Goal: Task Accomplishment & Management: Use online tool/utility

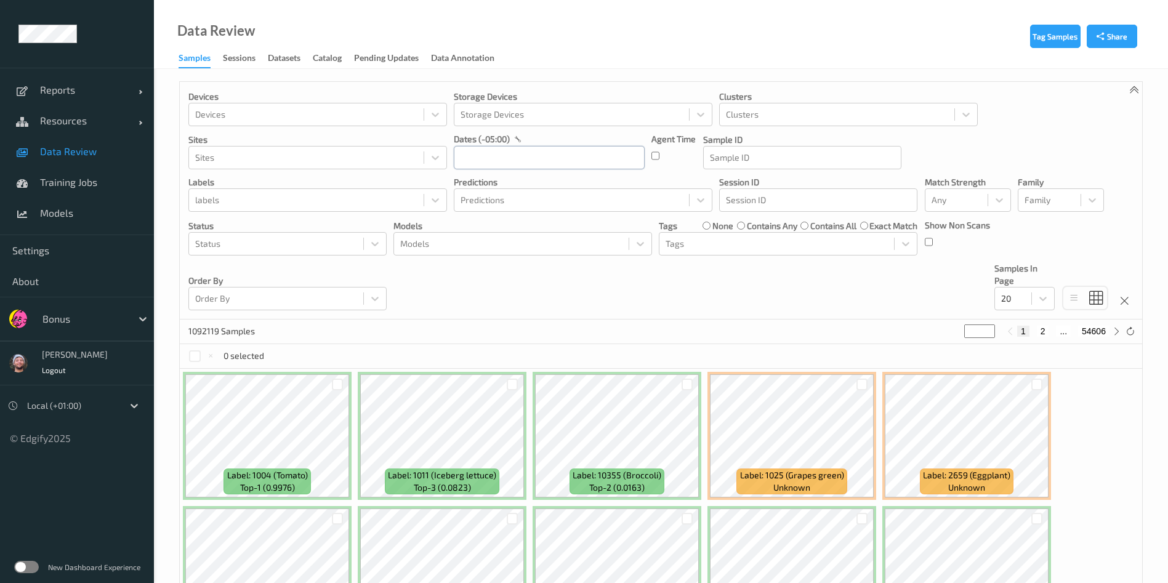
click at [500, 154] on input "text" at bounding box center [549, 157] width 191 height 23
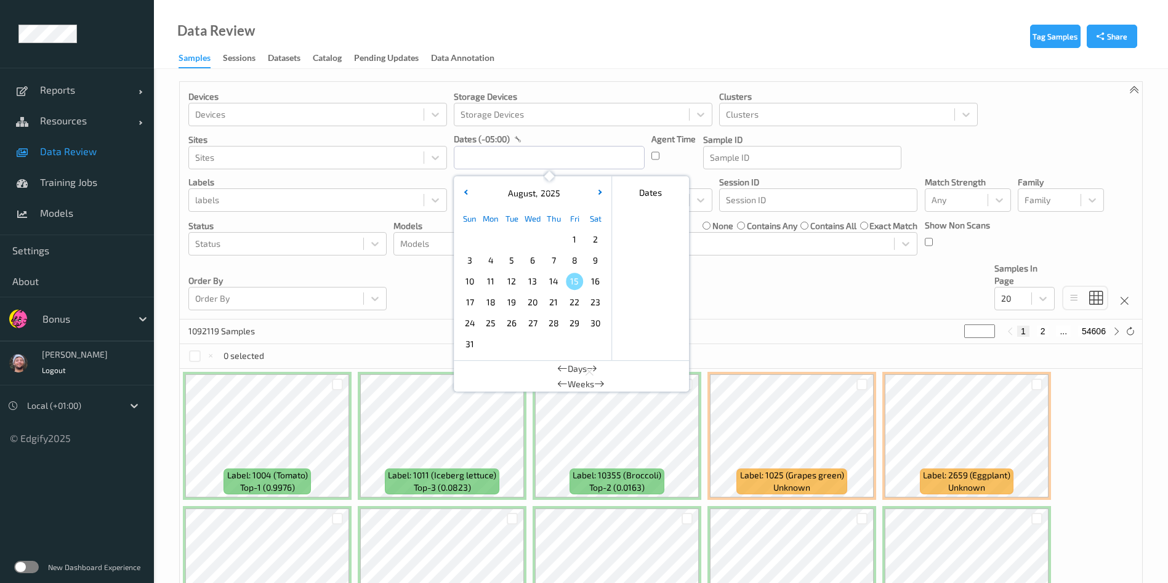
click at [551, 282] on span "14" at bounding box center [553, 281] width 17 height 17
type input "14/08/2025 00:00 -> 14/08/2025 23:59"
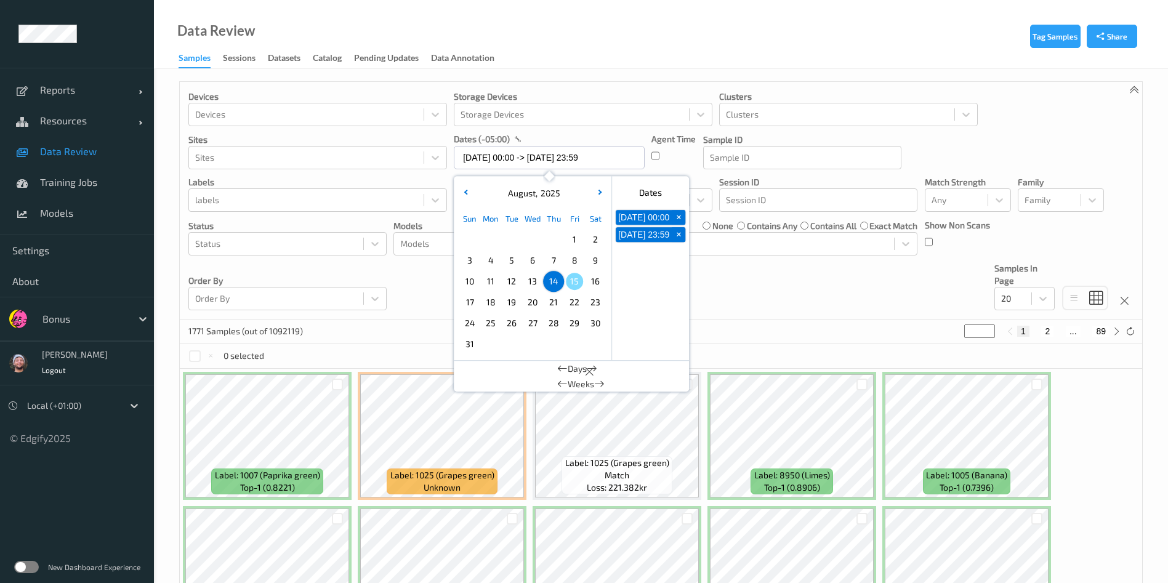
click at [769, 297] on div "Devices Devices Storage Devices Storage Devices Clusters Clusters Sites Sites d…" at bounding box center [661, 201] width 962 height 238
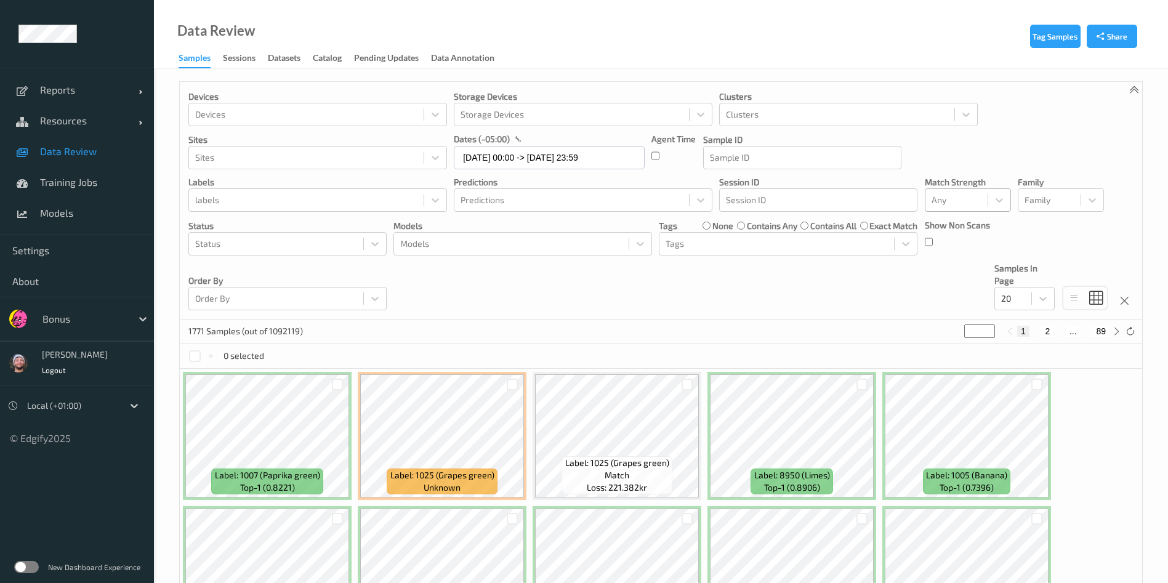
click at [963, 200] on div at bounding box center [956, 200] width 50 height 15
click at [956, 260] on span "Alert non-match" at bounding box center [976, 258] width 54 height 25
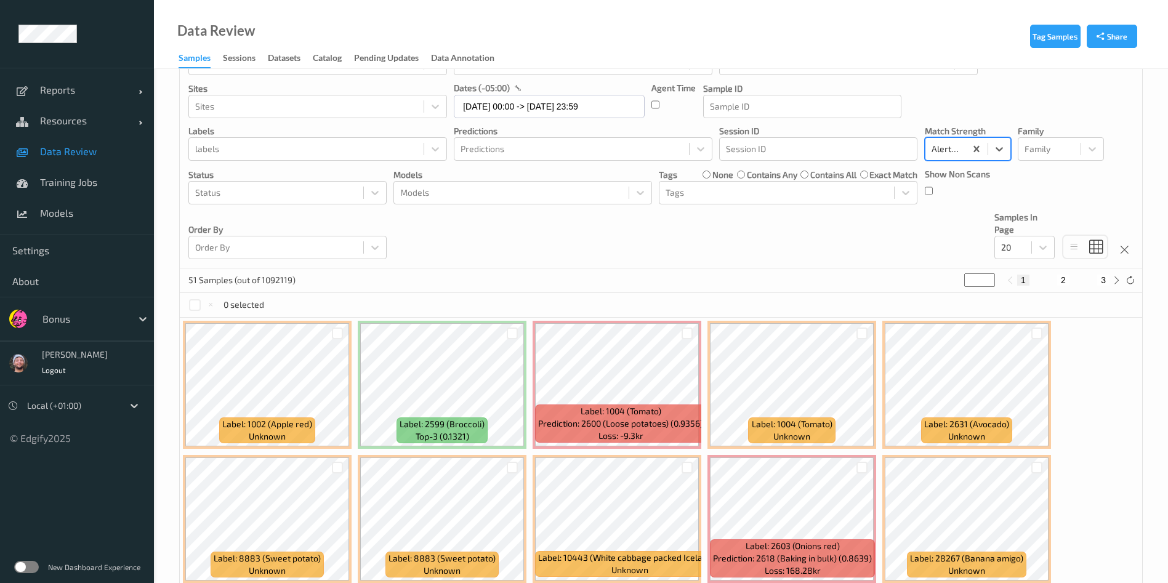
scroll to position [46, 0]
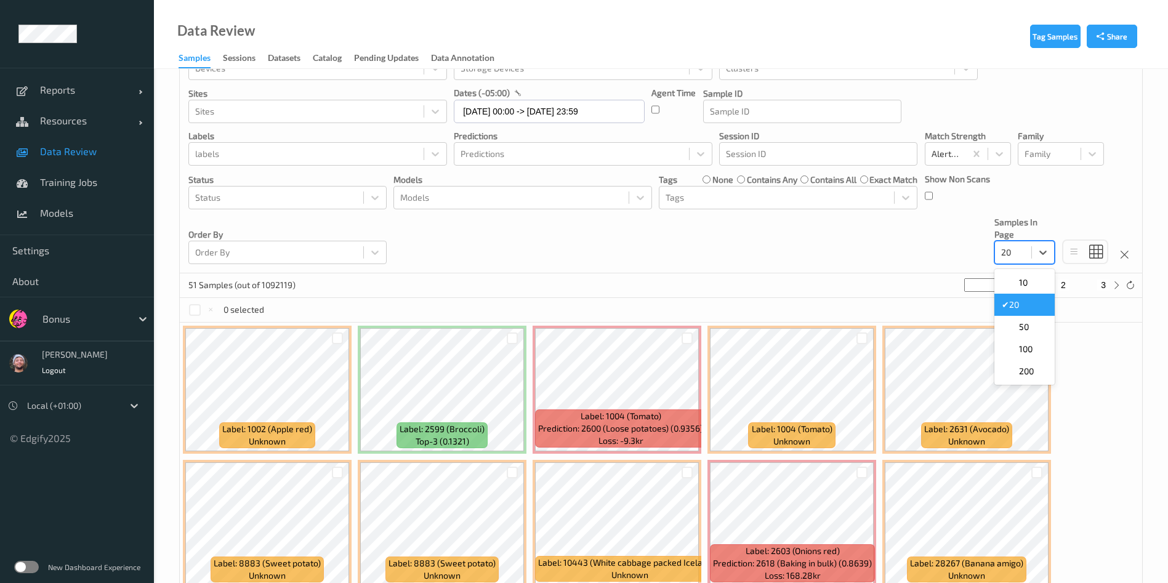
click at [1007, 255] on div at bounding box center [1013, 252] width 24 height 15
click at [1015, 323] on span at bounding box center [1009, 327] width 17 height 12
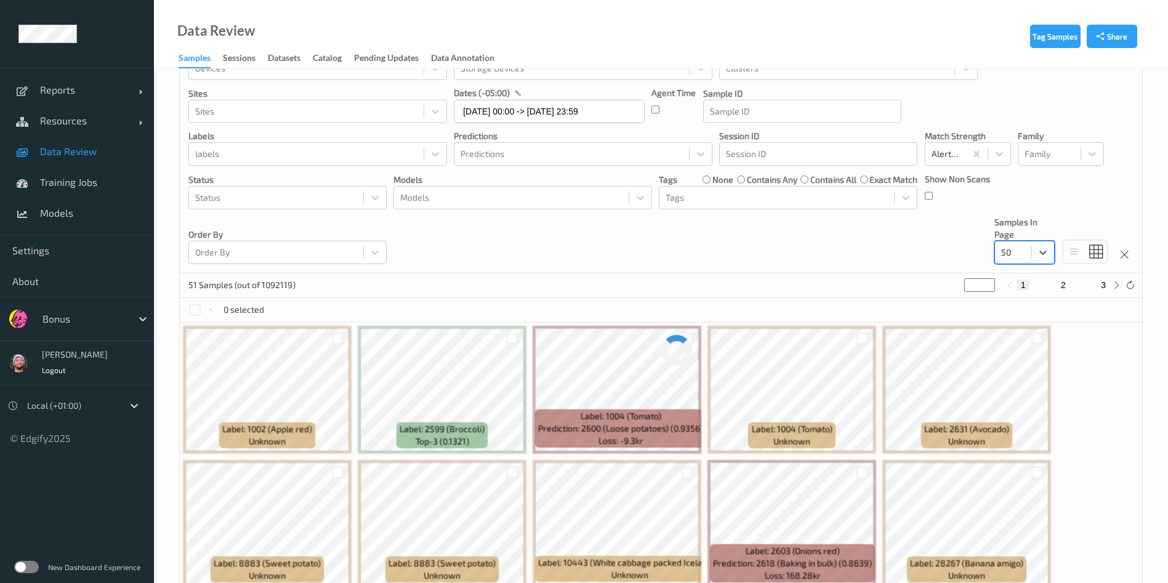
click at [544, 257] on div "Devices Devices Storage Devices Storage Devices Clusters Clusters Sites Sites d…" at bounding box center [661, 155] width 962 height 238
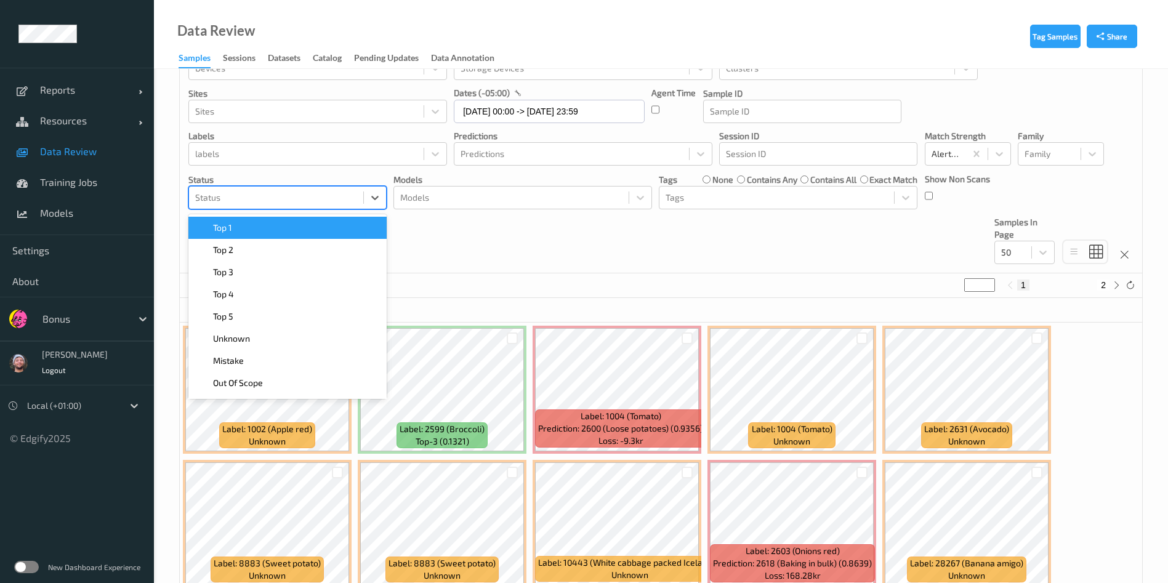
click at [291, 190] on div at bounding box center [276, 197] width 162 height 15
type input "top"
paste input "top"
type input "top"
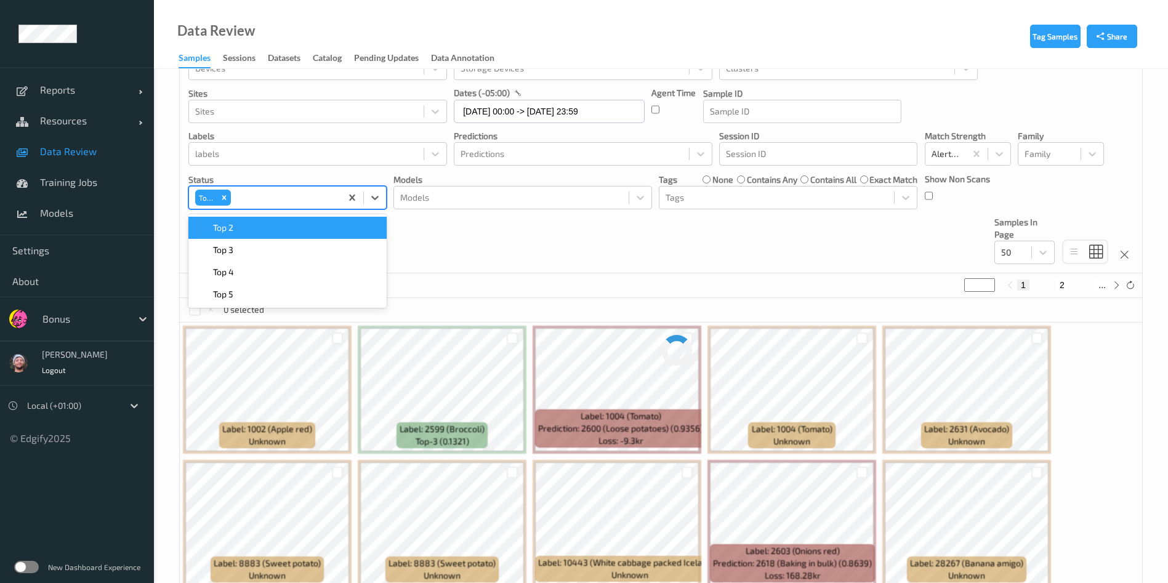
paste input "top"
type input "top"
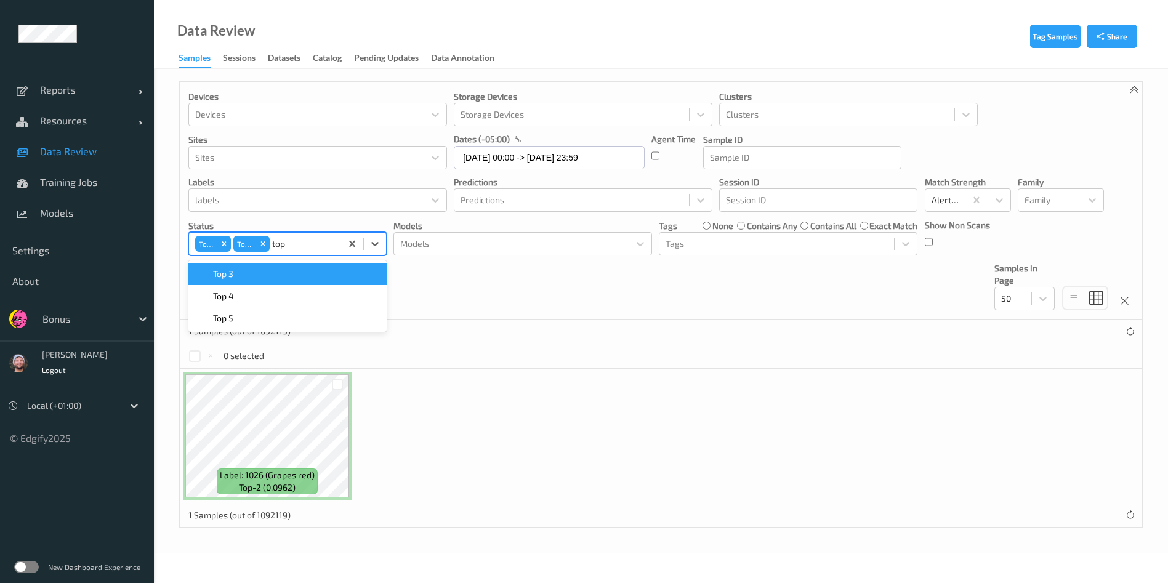
scroll to position [0, 0]
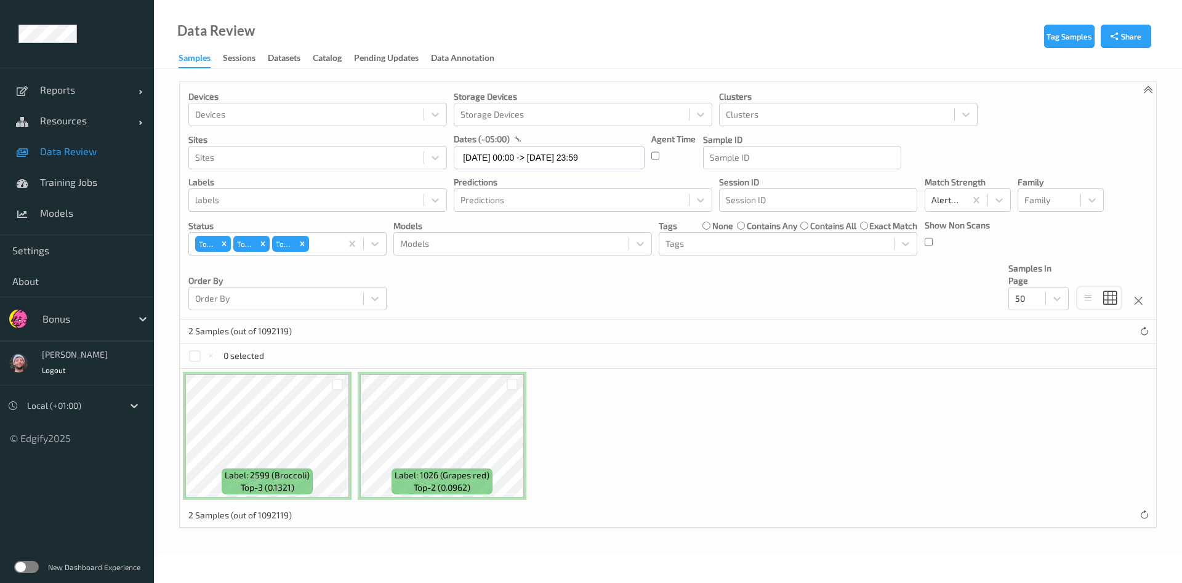
click at [486, 220] on p "Models" at bounding box center [522, 226] width 258 height 12
click at [337, 380] on div at bounding box center [338, 385] width 12 height 12
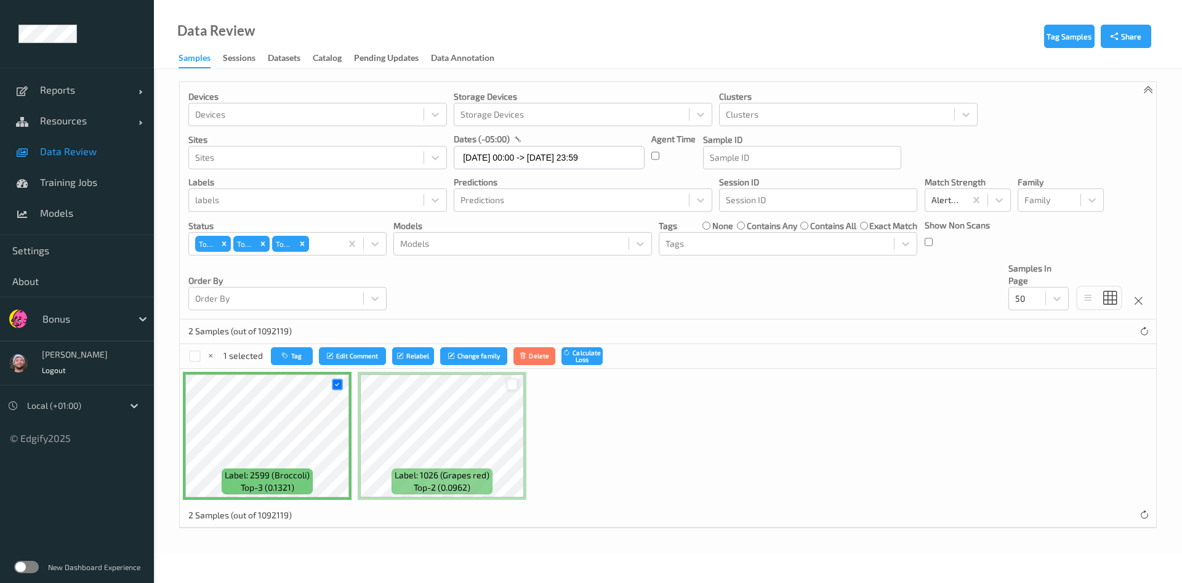
click at [509, 384] on div at bounding box center [513, 385] width 12 height 12
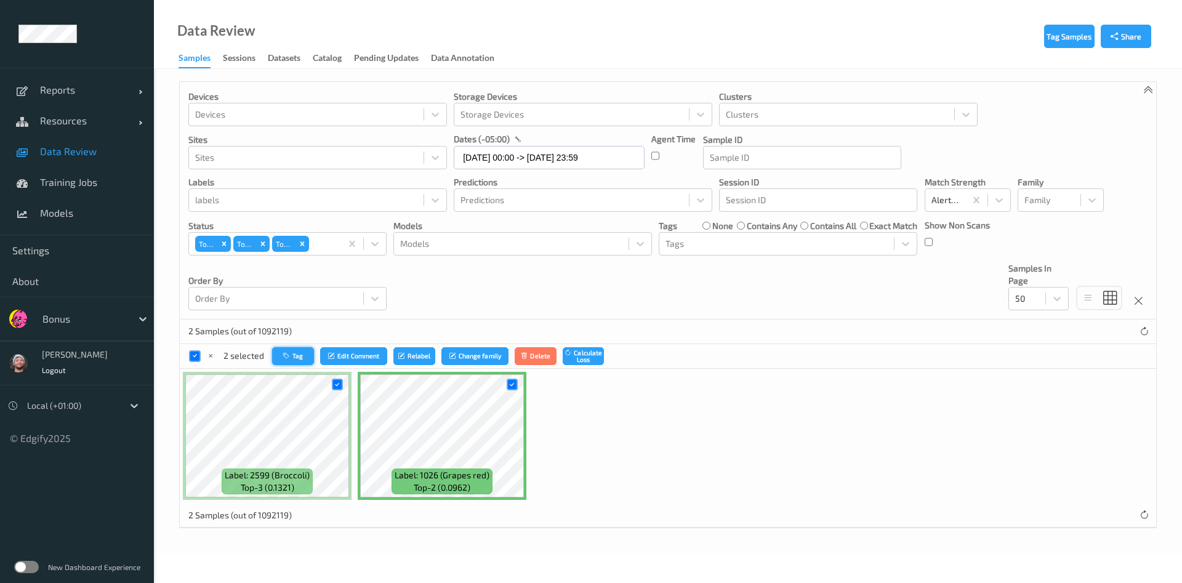
click at [293, 361] on button "Tag" at bounding box center [293, 356] width 42 height 18
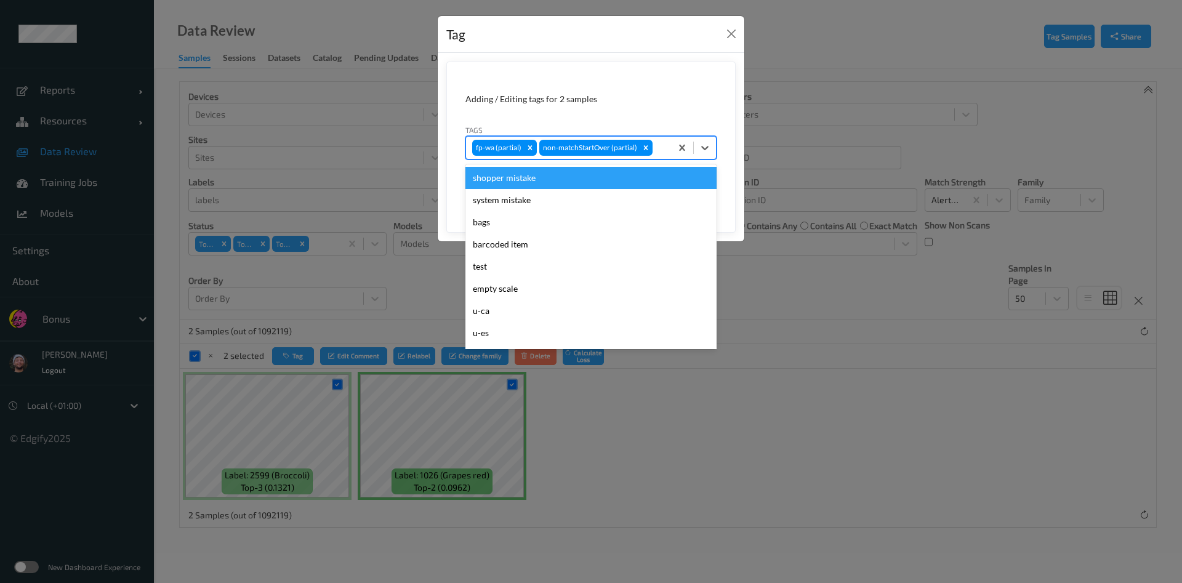
click at [657, 145] on div at bounding box center [660, 147] width 10 height 15
type input "wa"
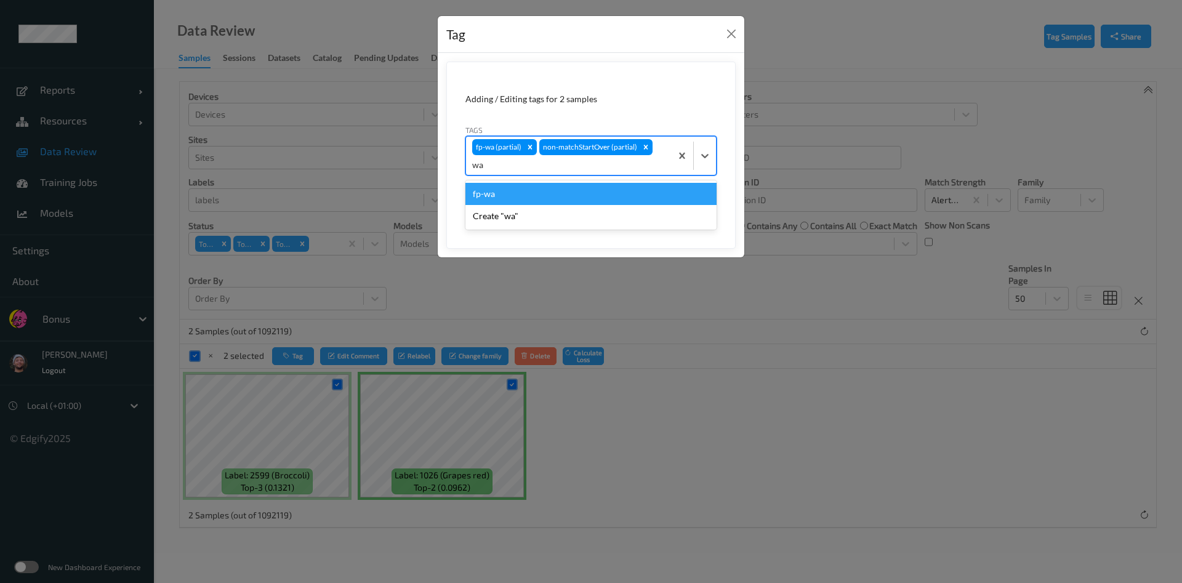
click at [563, 191] on div "fp-wa" at bounding box center [590, 194] width 251 height 22
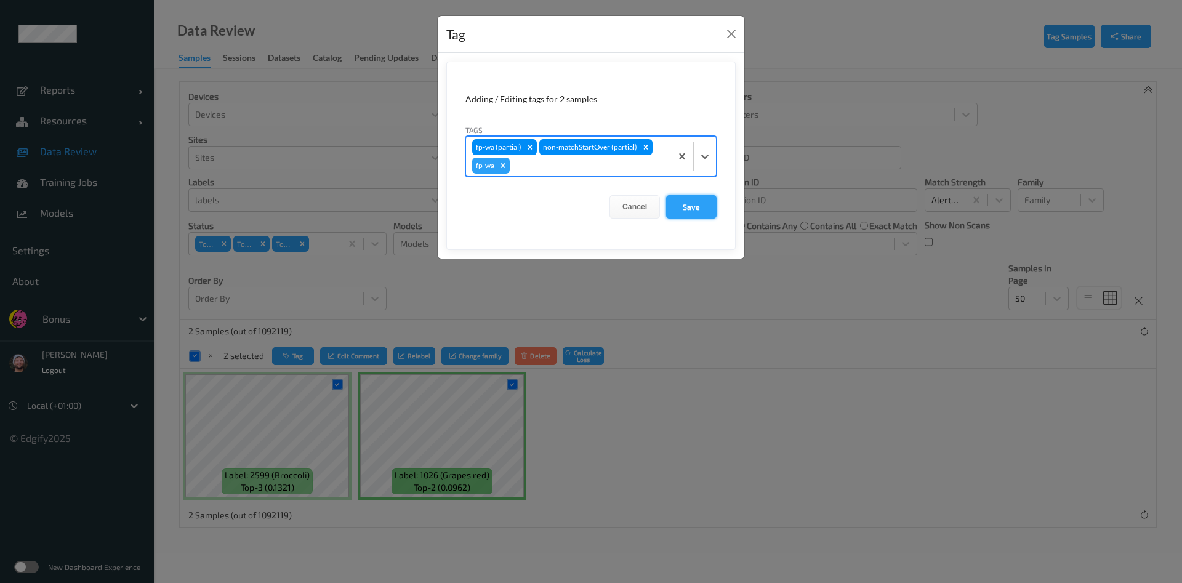
click at [696, 200] on button "Save" at bounding box center [691, 206] width 50 height 23
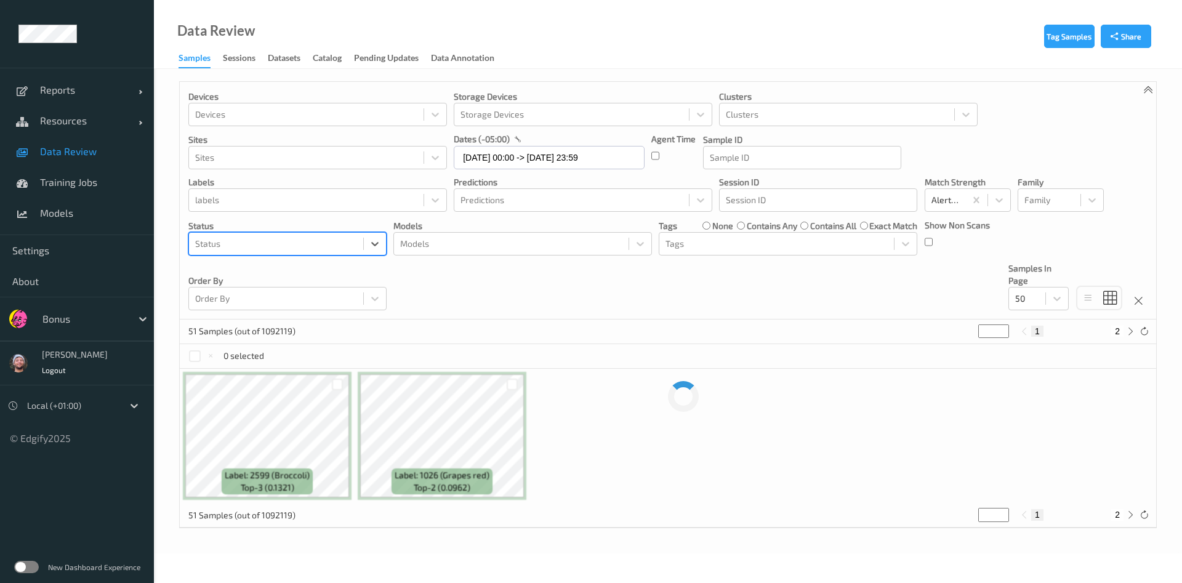
click at [340, 249] on div at bounding box center [276, 243] width 162 height 15
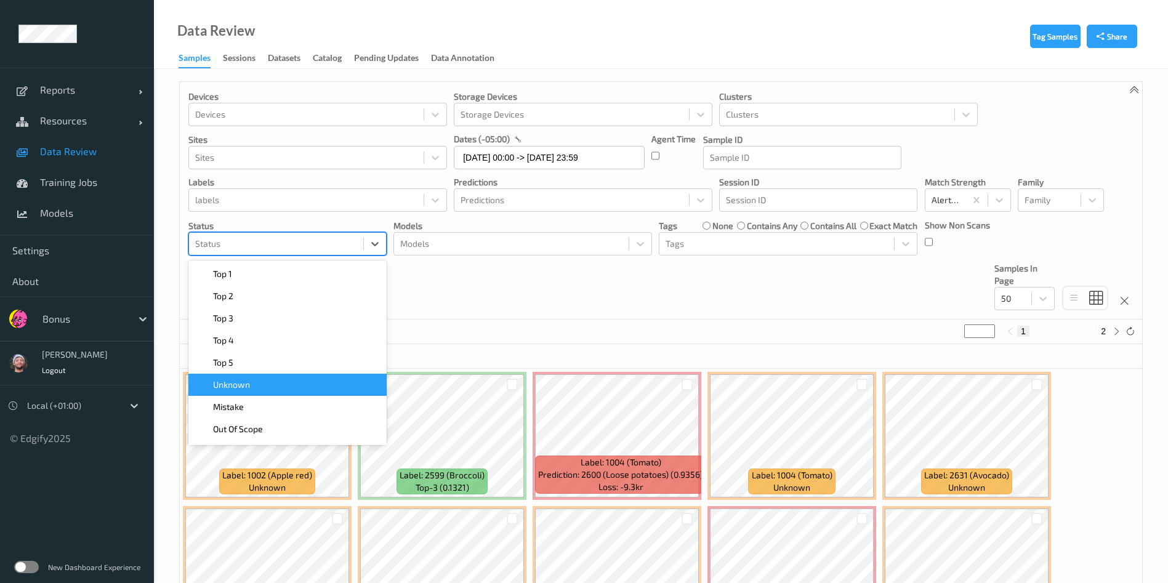
click at [264, 387] on div "Unknown" at bounding box center [287, 385] width 183 height 12
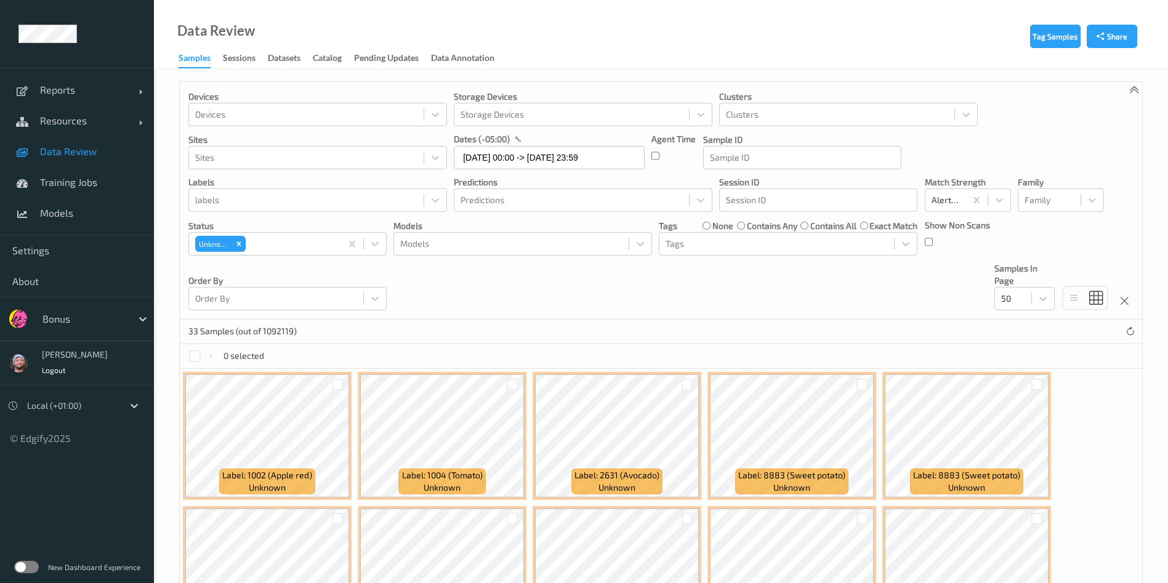
click at [518, 286] on div "Devices Devices Storage Devices Storage Devices Clusters Clusters Sites Sites d…" at bounding box center [661, 201] width 962 height 238
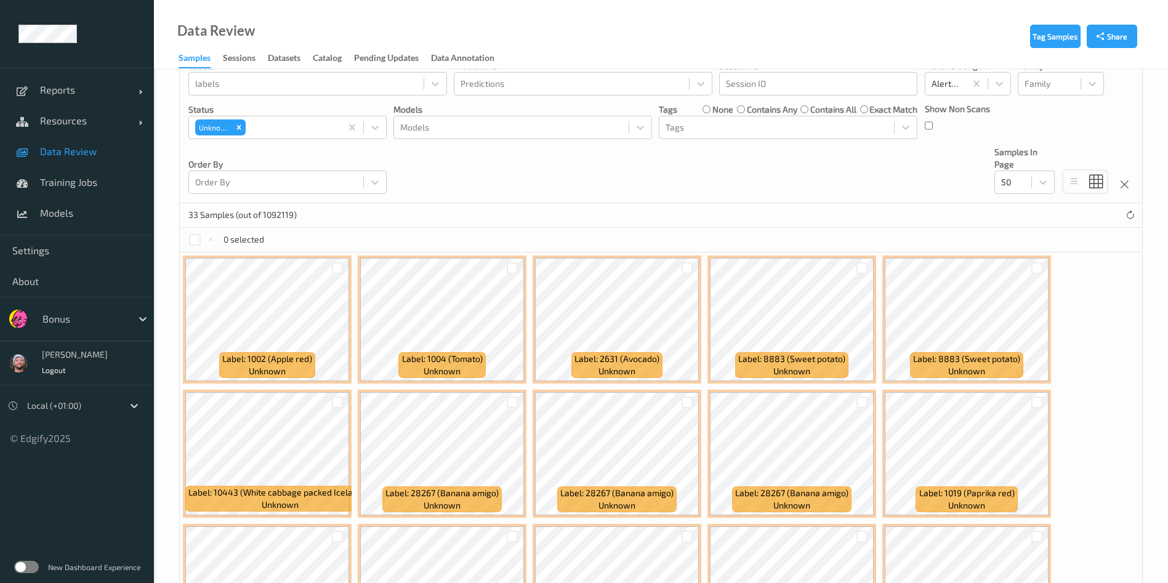
scroll to position [158, 0]
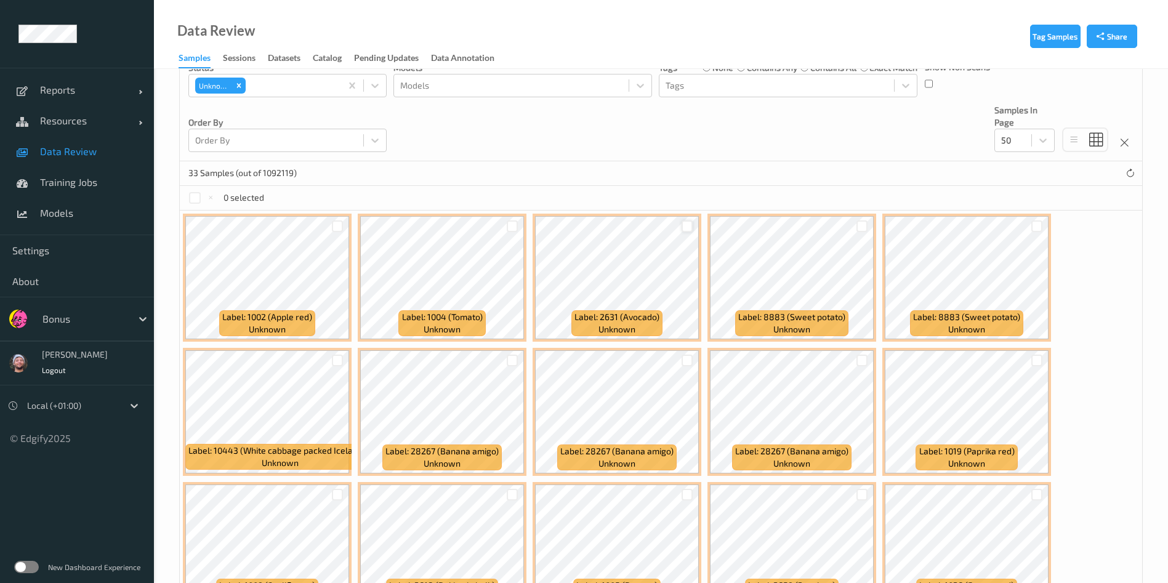
click at [685, 227] on div at bounding box center [687, 226] width 12 height 12
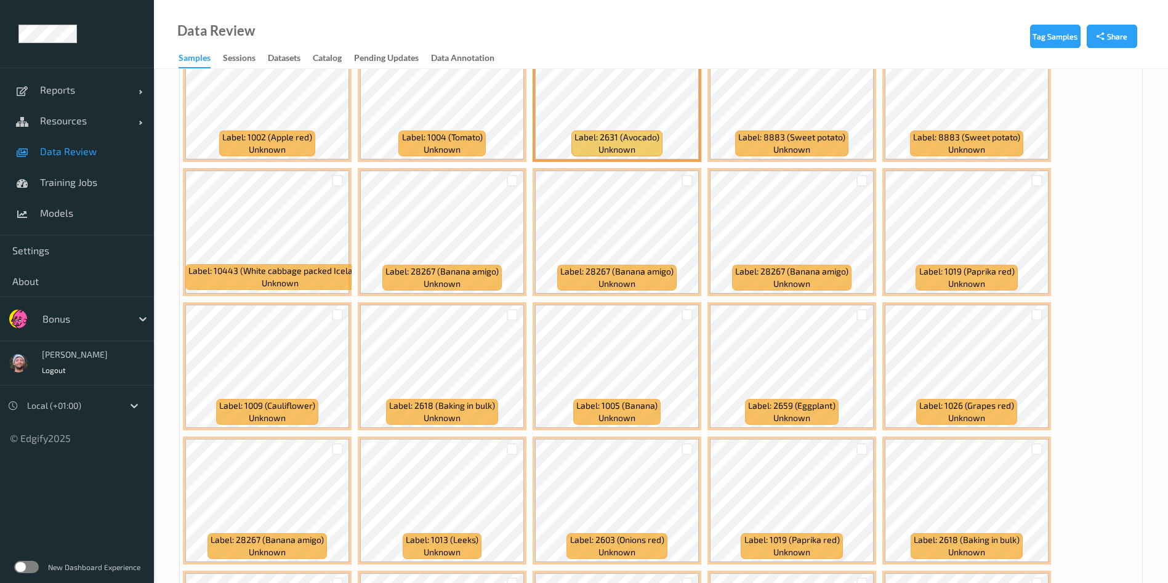
scroll to position [343, 0]
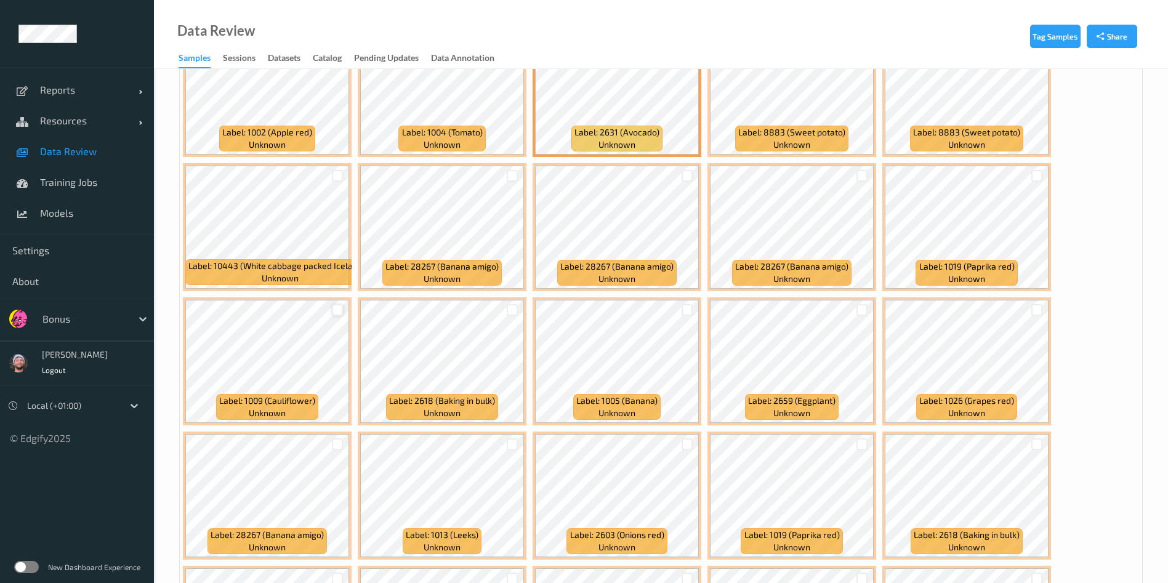
click at [339, 308] on div at bounding box center [338, 310] width 12 height 12
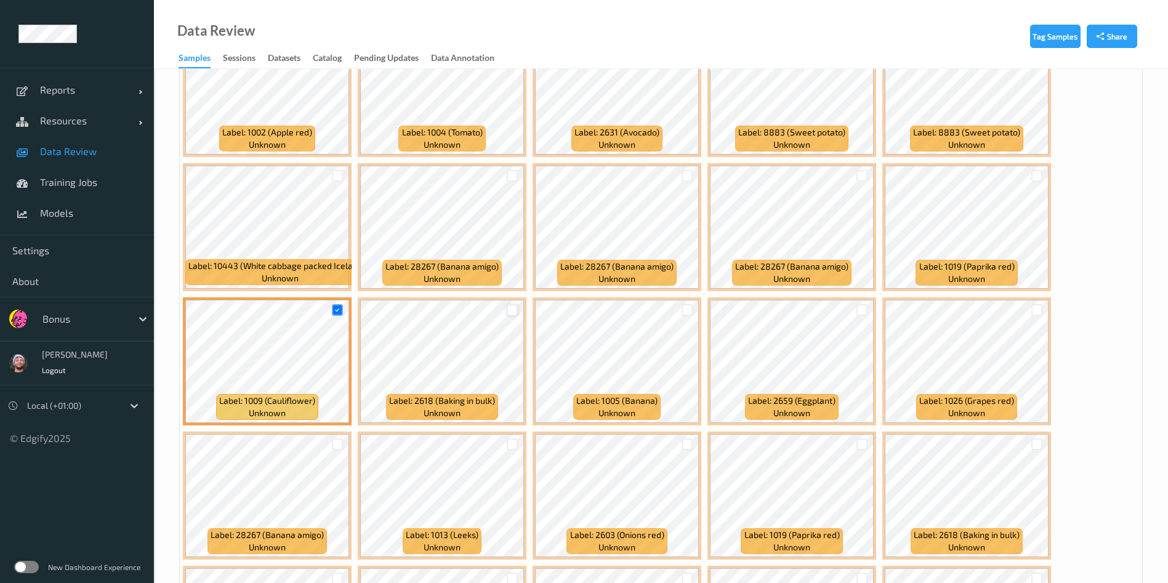
click at [513, 307] on div at bounding box center [513, 310] width 12 height 12
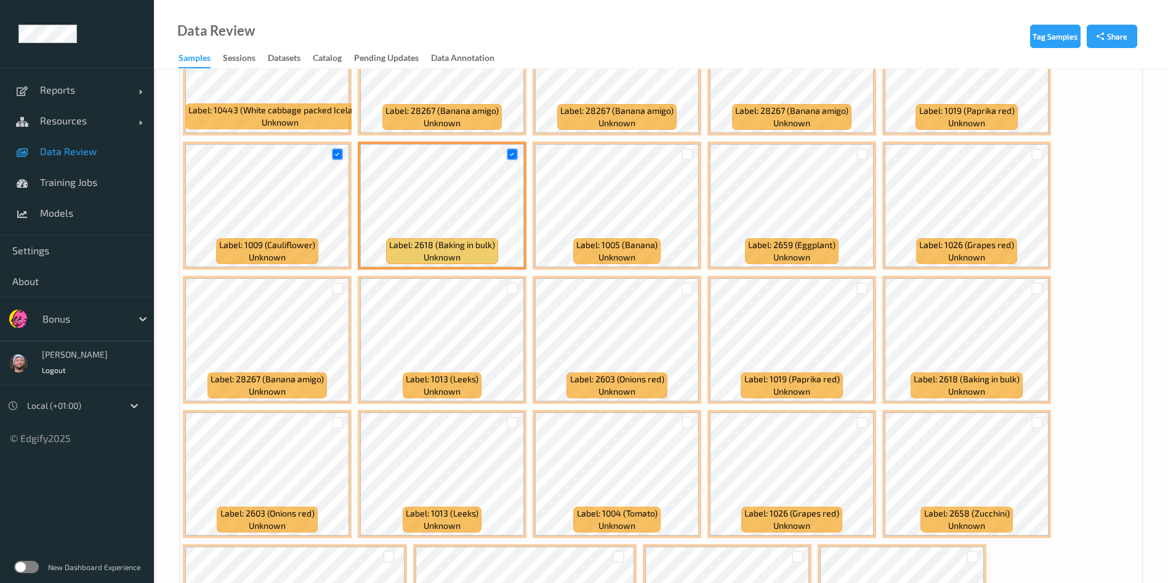
scroll to position [526, 0]
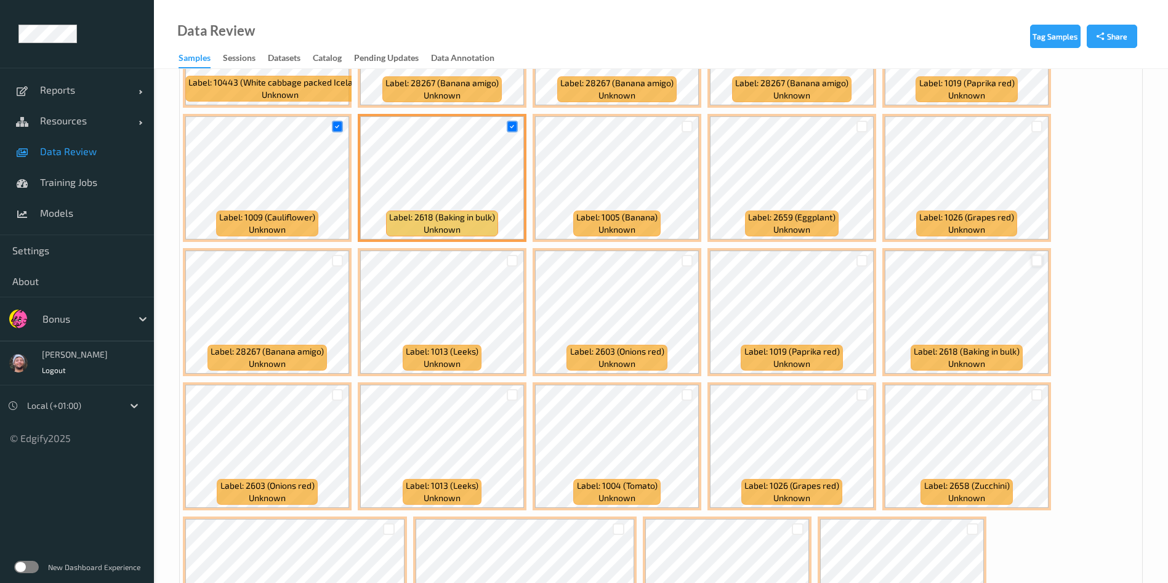
click at [1038, 261] on div at bounding box center [1037, 261] width 12 height 12
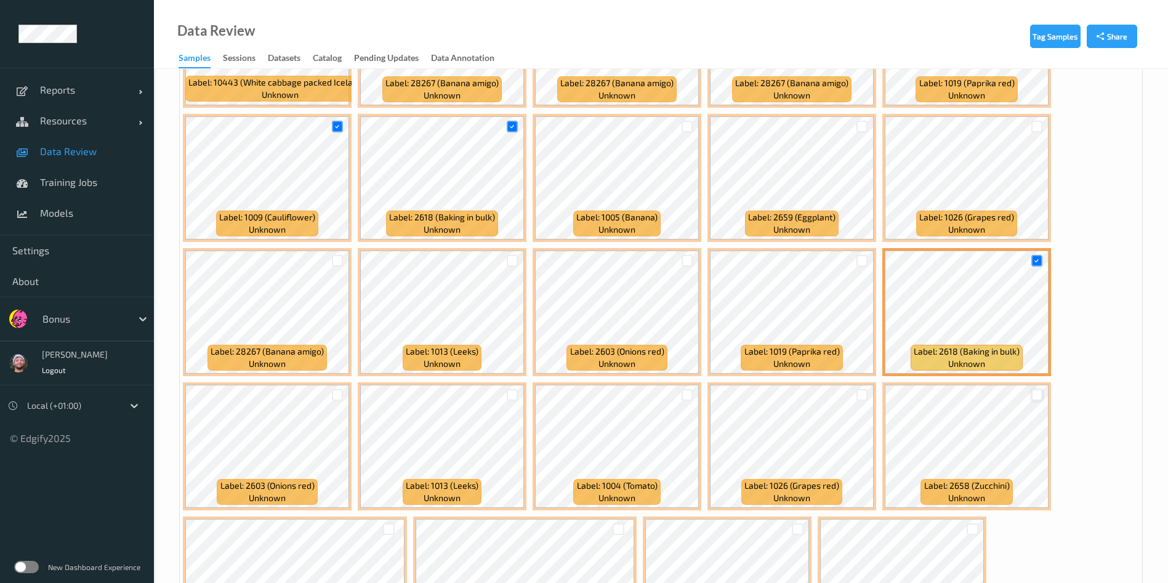
click at [1040, 396] on div at bounding box center [1037, 395] width 12 height 12
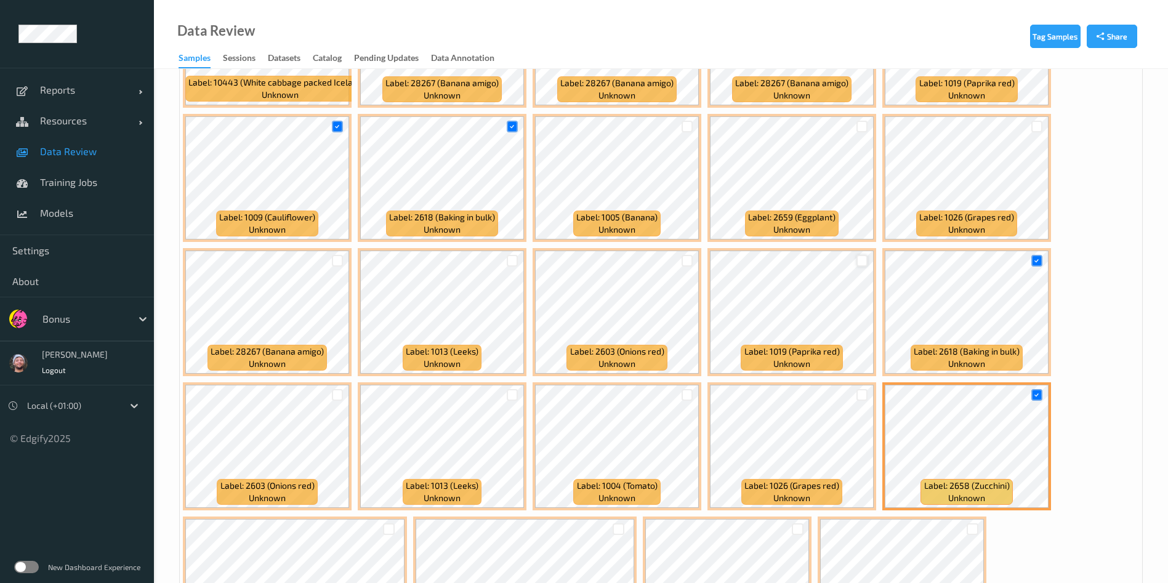
click at [861, 257] on div at bounding box center [862, 261] width 12 height 12
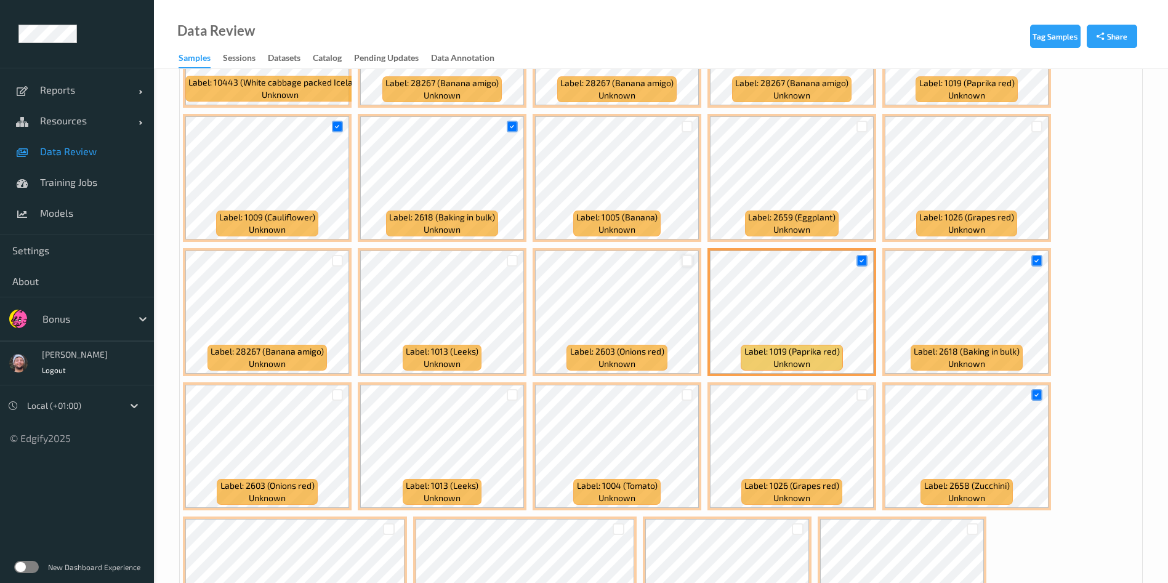
click at [688, 262] on div at bounding box center [687, 261] width 12 height 12
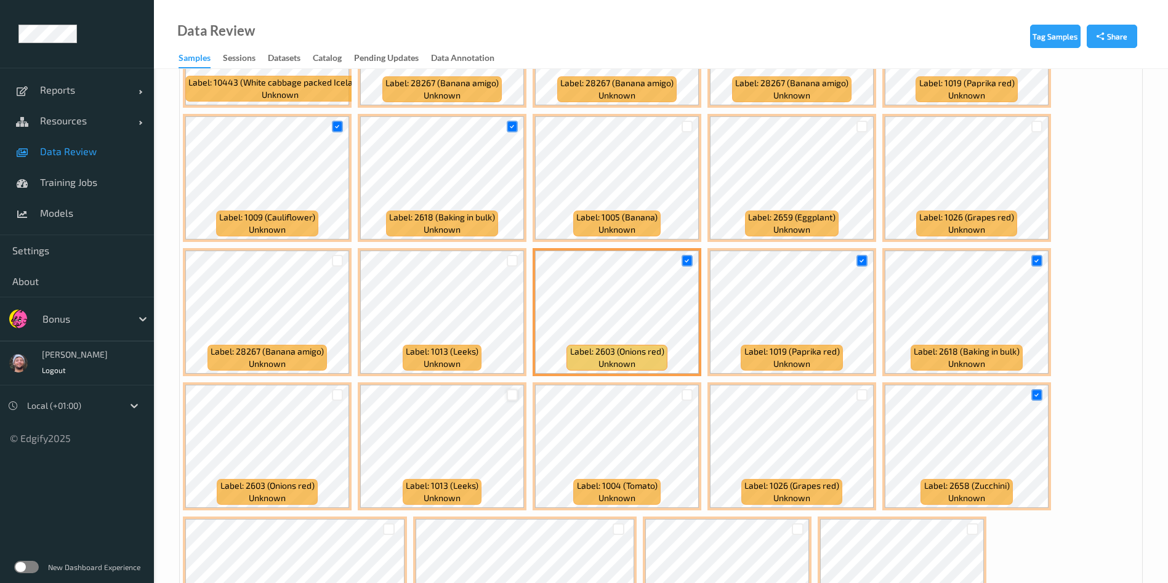
click at [515, 395] on div at bounding box center [513, 395] width 12 height 12
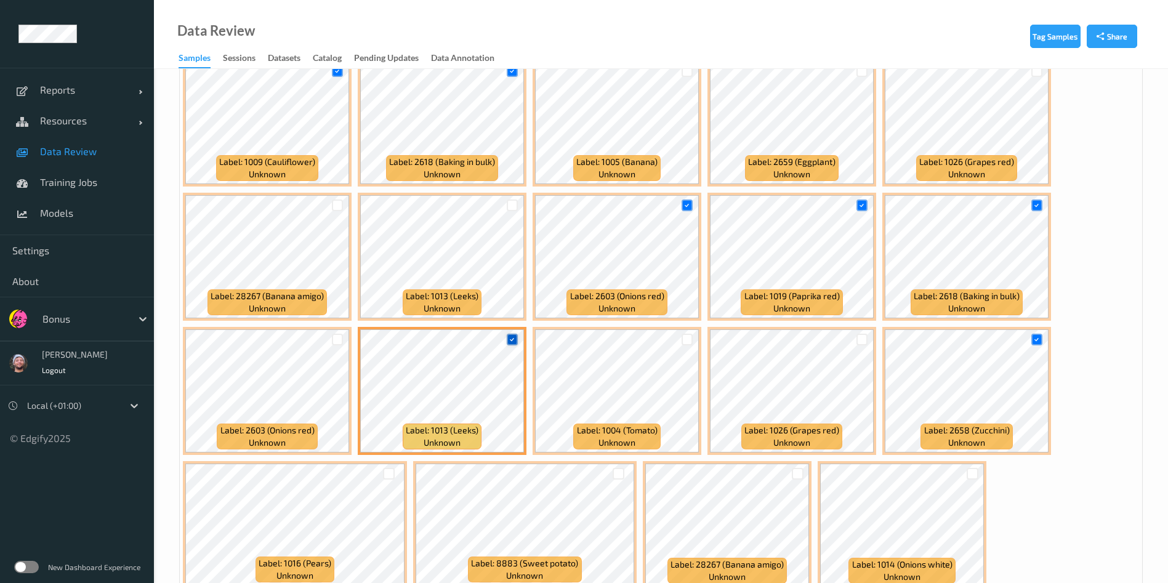
scroll to position [585, 0]
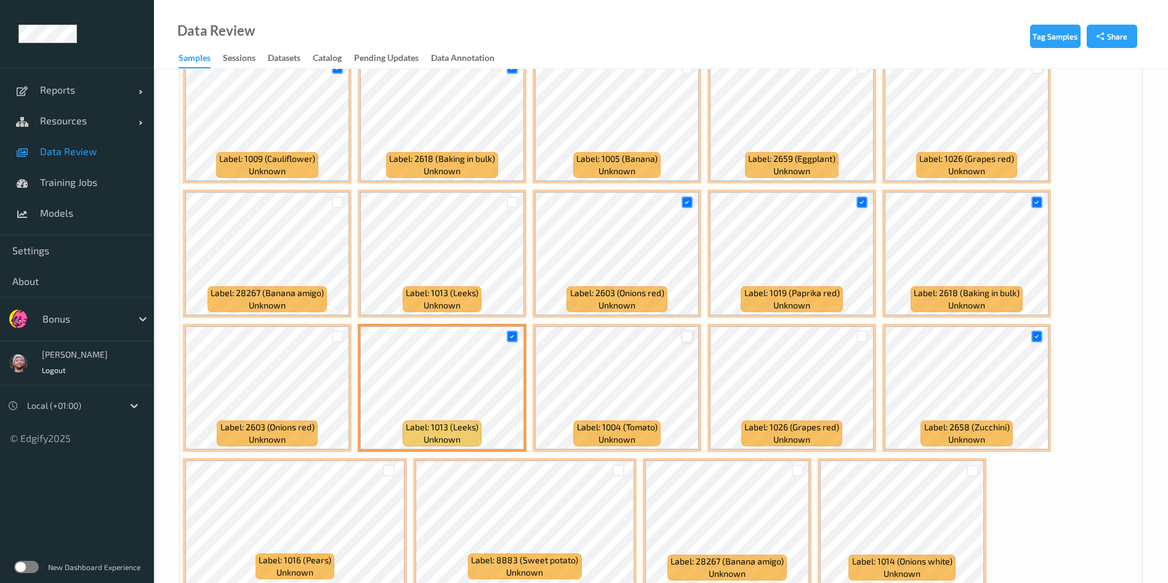
click at [686, 334] on div at bounding box center [687, 337] width 12 height 12
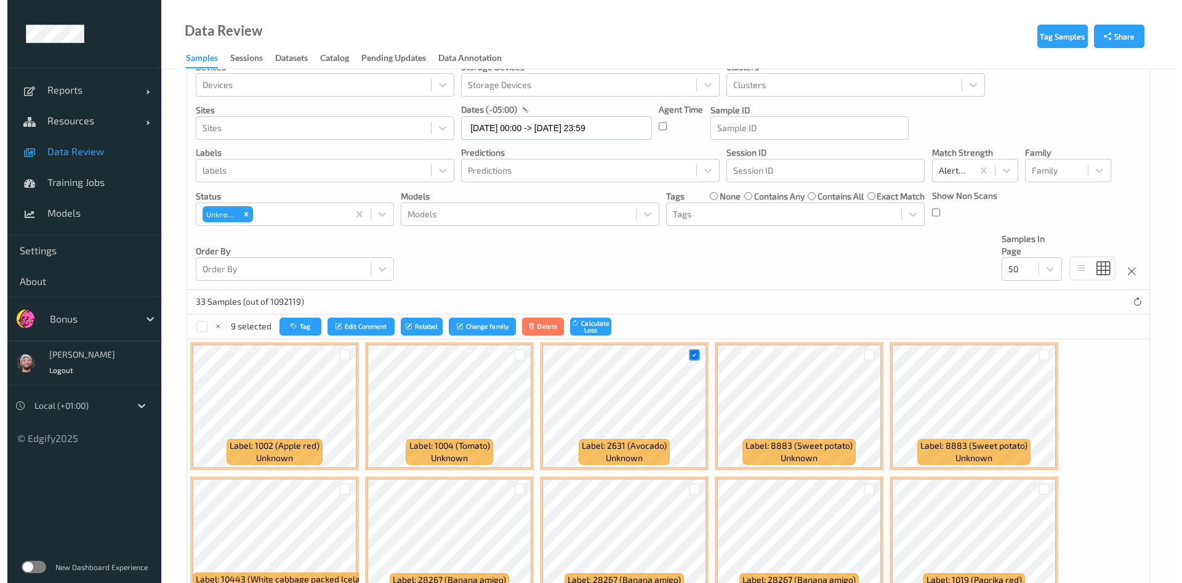
scroll to position [0, 0]
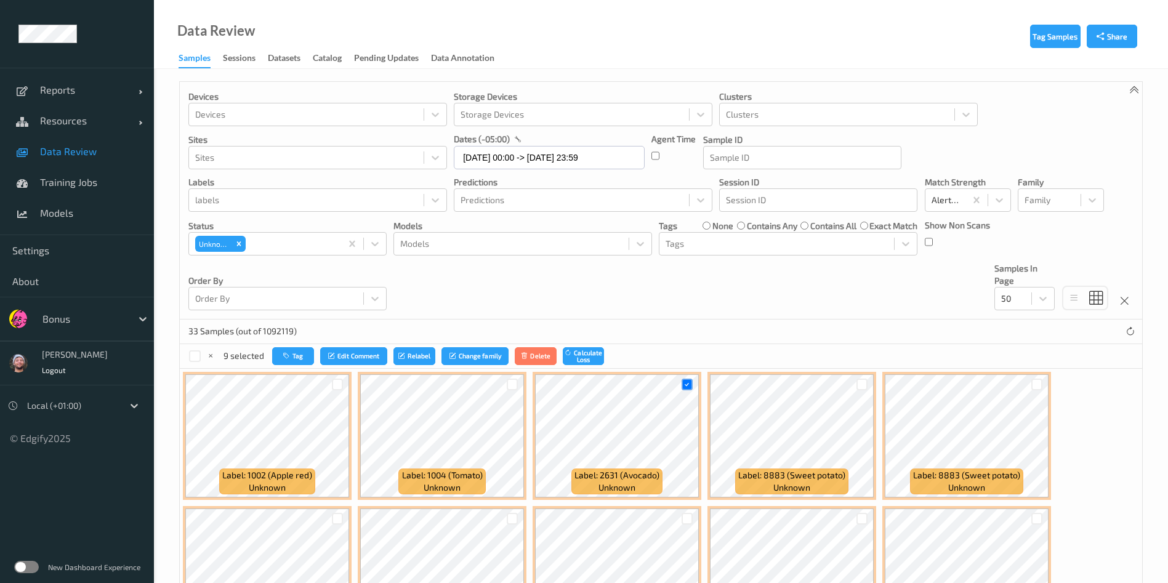
click at [303, 339] on div "33 Samples (out of 1092119)" at bounding box center [661, 331] width 962 height 25
click at [296, 347] on button "Tag" at bounding box center [293, 356] width 42 height 18
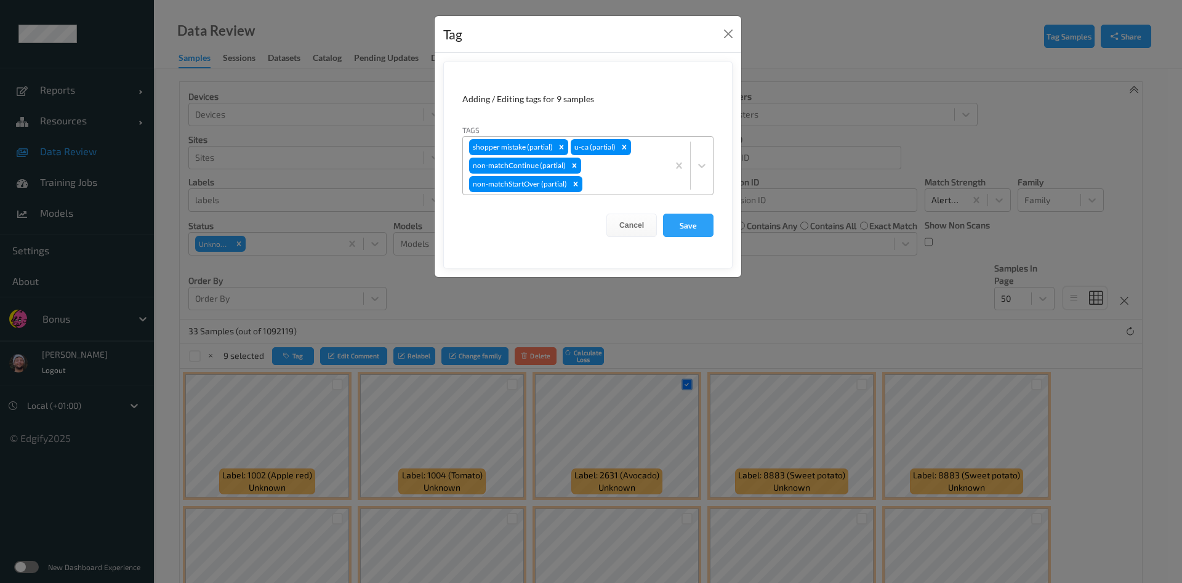
click at [633, 190] on div at bounding box center [623, 184] width 77 height 15
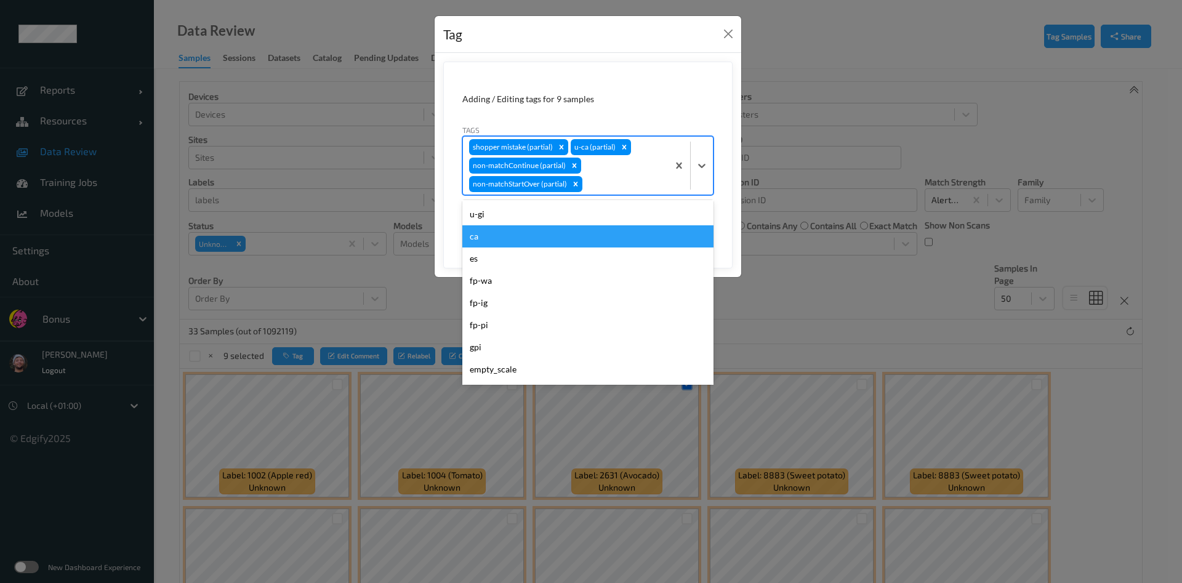
scroll to position [157, 0]
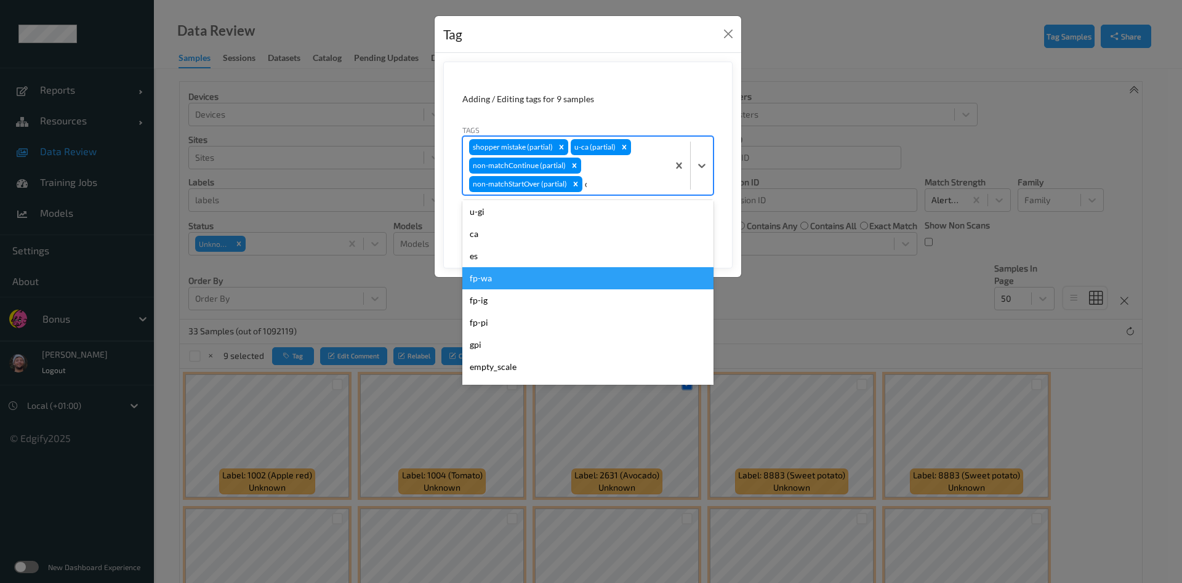
type input "ca"
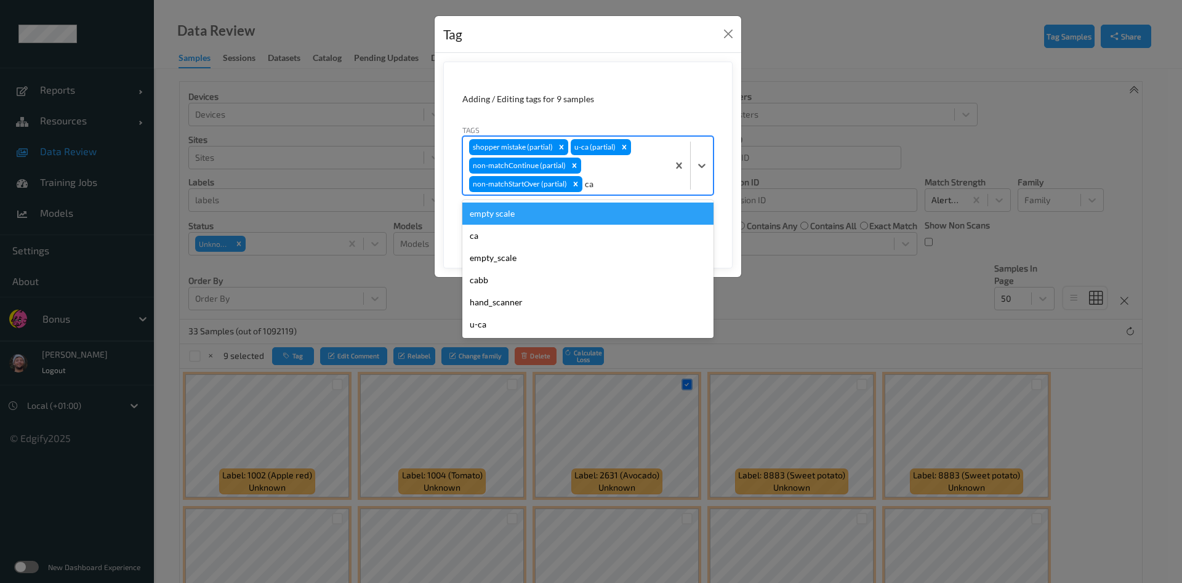
scroll to position [0, 0]
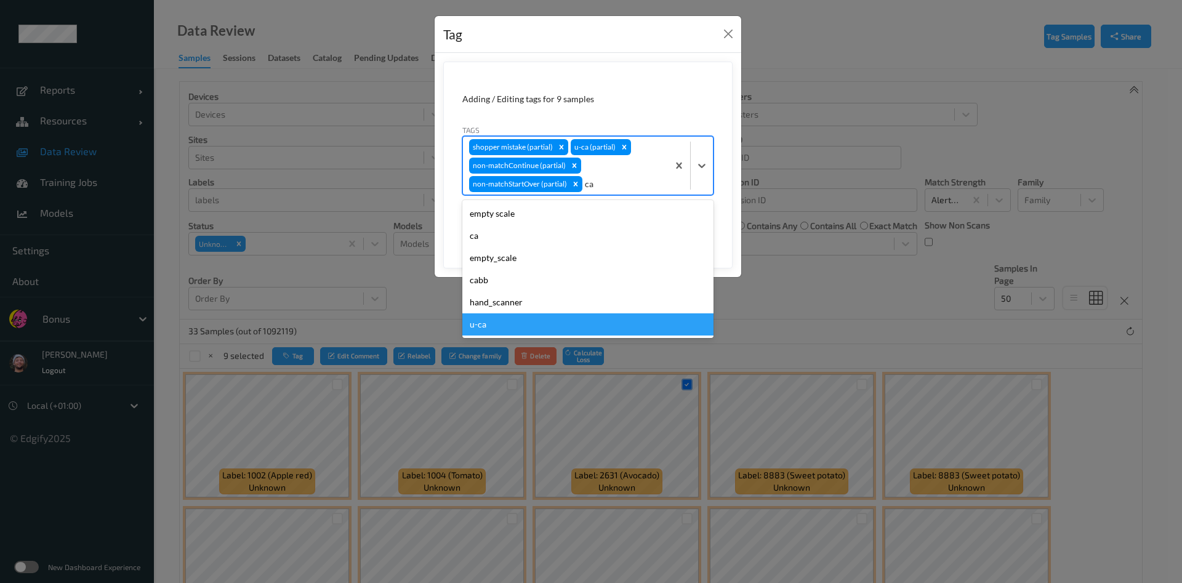
click at [494, 321] on div "u-ca" at bounding box center [587, 324] width 251 height 22
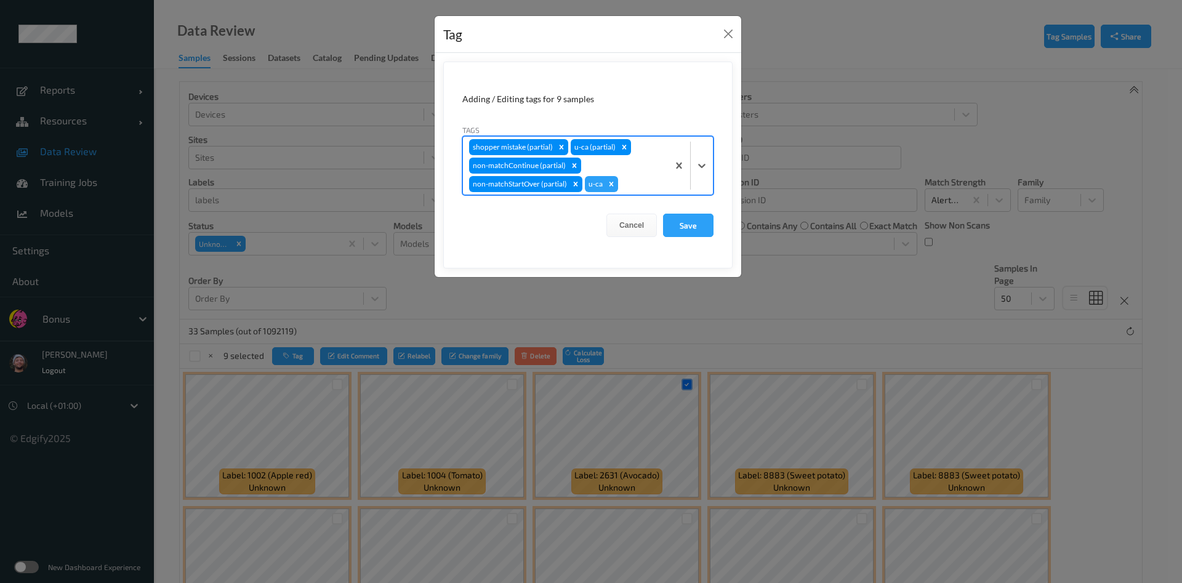
type input "s"
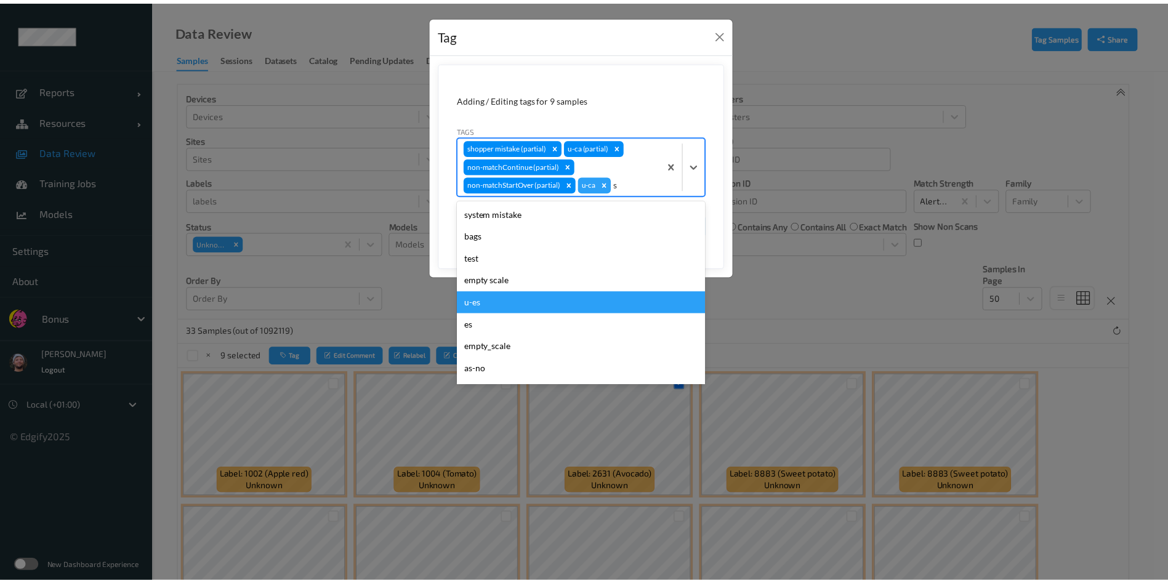
scroll to position [219, 0]
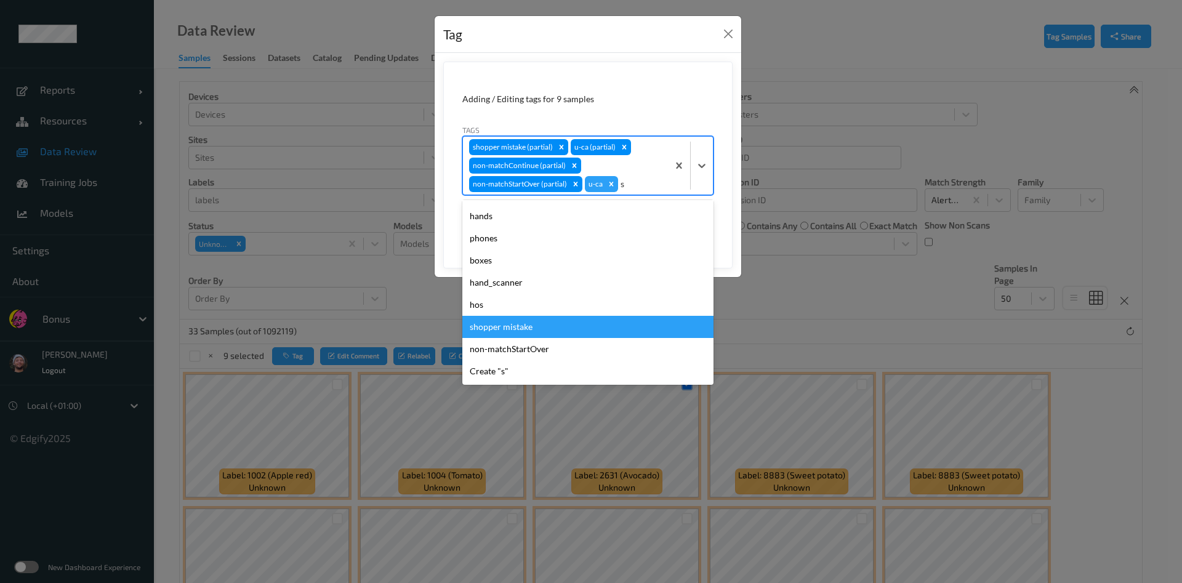
click at [533, 326] on div "shopper mistake" at bounding box center [587, 327] width 251 height 22
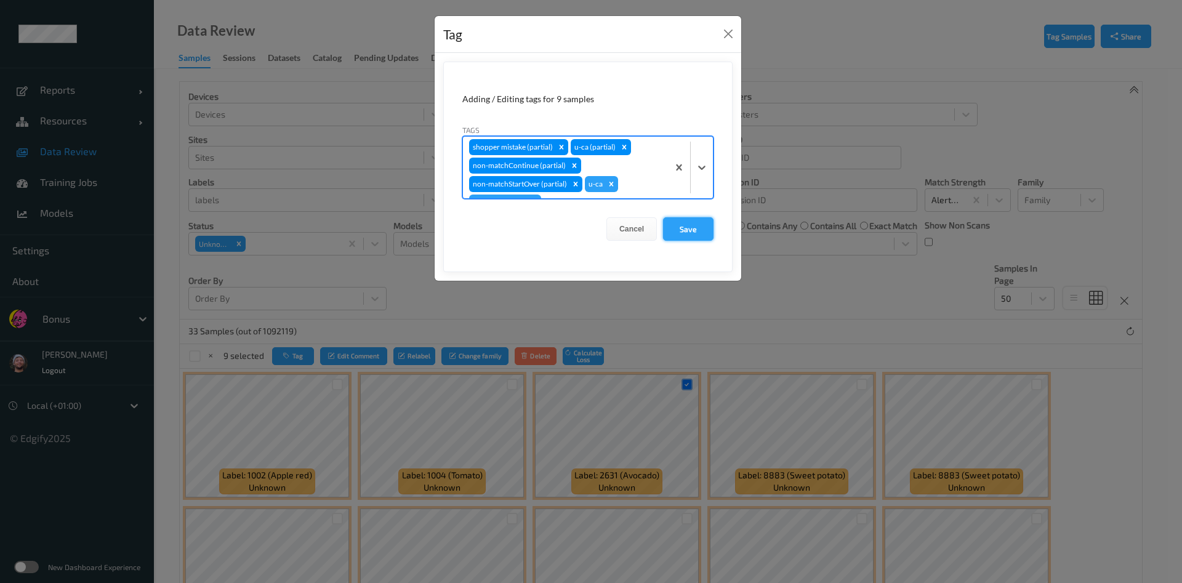
click at [691, 231] on button "Save" at bounding box center [688, 228] width 50 height 23
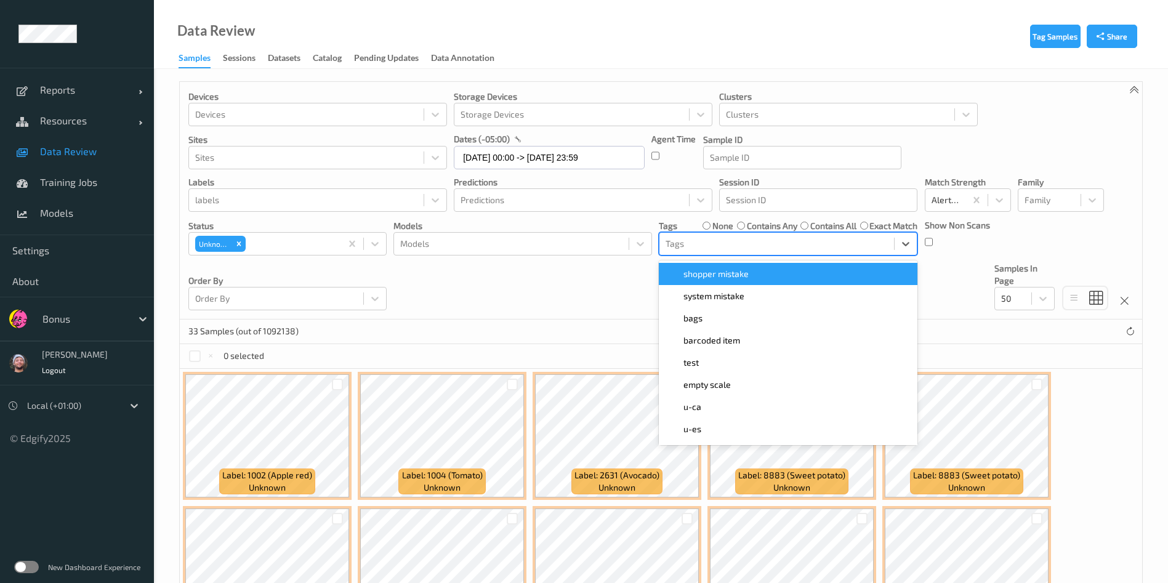
click at [809, 243] on div at bounding box center [776, 243] width 222 height 15
click at [713, 223] on label "none" at bounding box center [722, 226] width 21 height 12
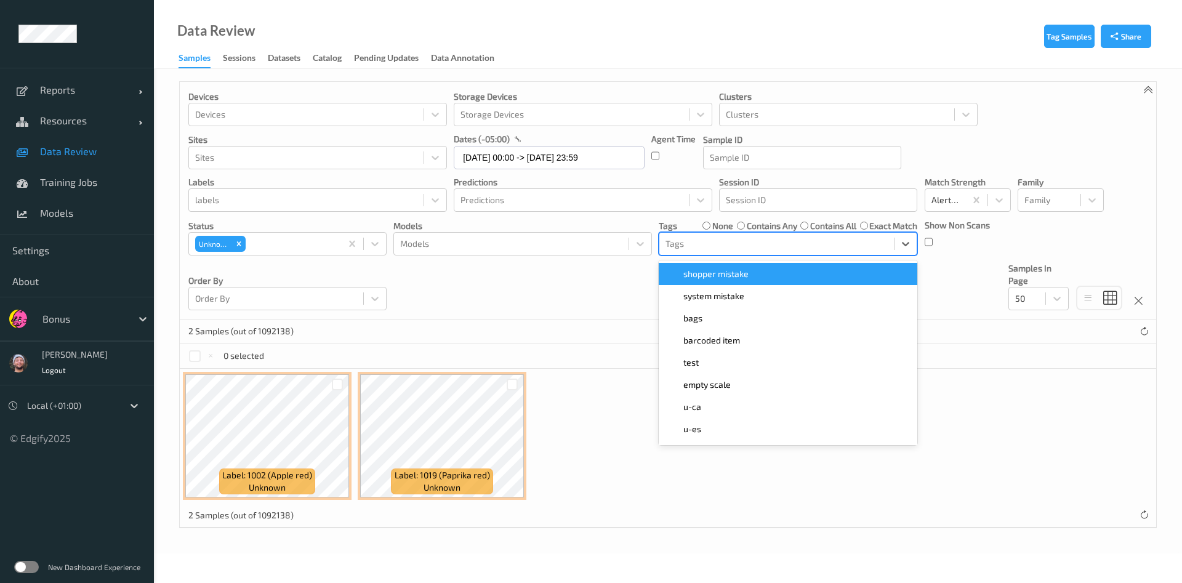
click at [713, 233] on div "Tags" at bounding box center [788, 243] width 258 height 23
type input "ca"
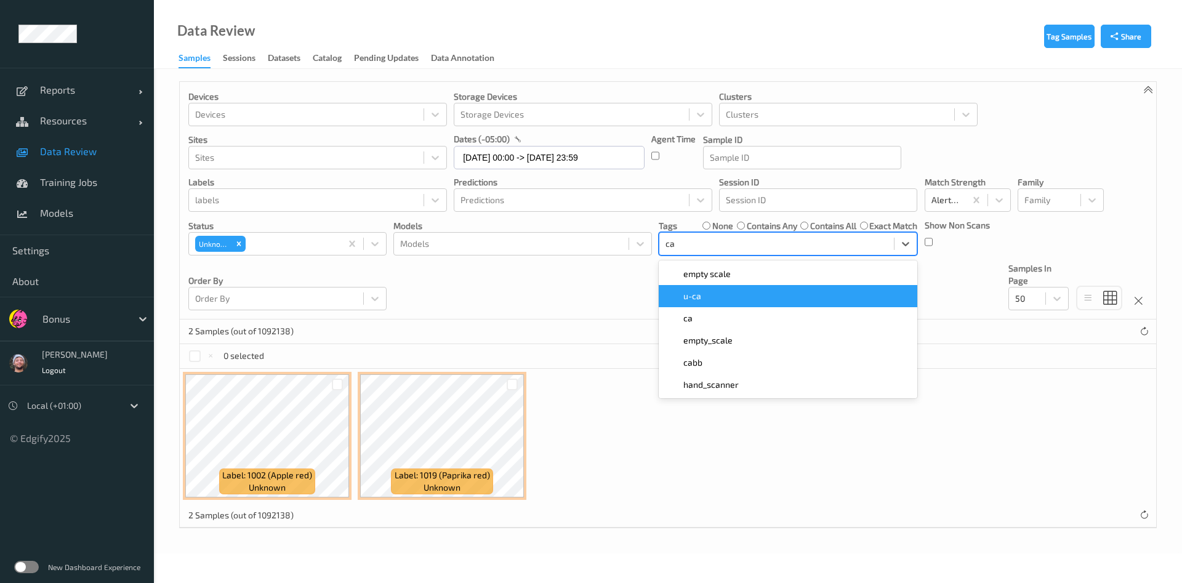
click at [696, 303] on div "u-ca" at bounding box center [788, 296] width 258 height 22
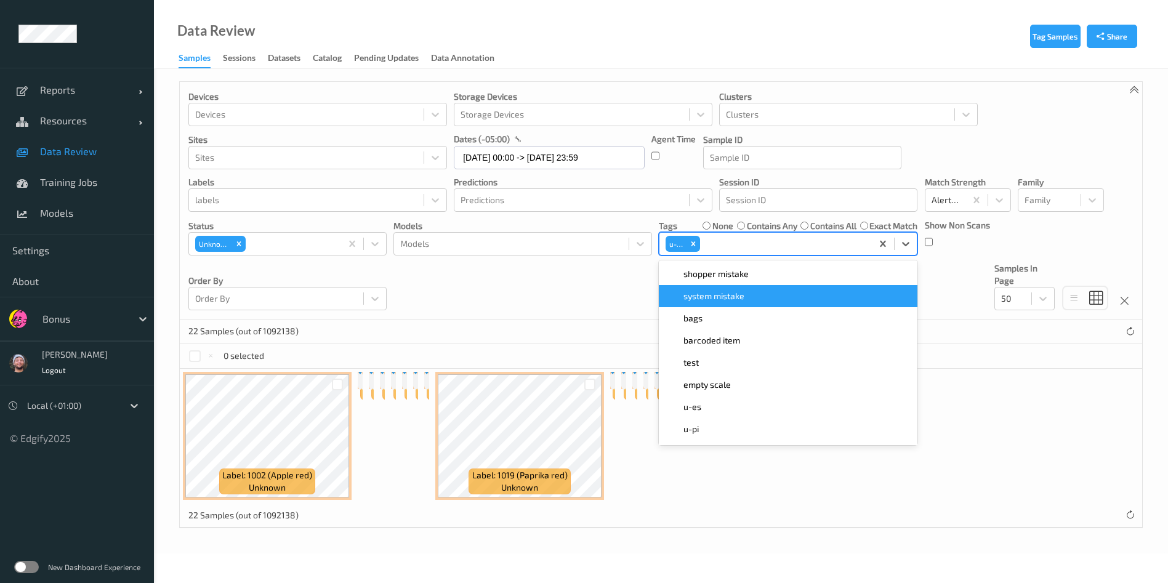
click at [505, 292] on div "Devices Devices Storage Devices Storage Devices Clusters Clusters Sites Sites d…" at bounding box center [661, 201] width 962 height 238
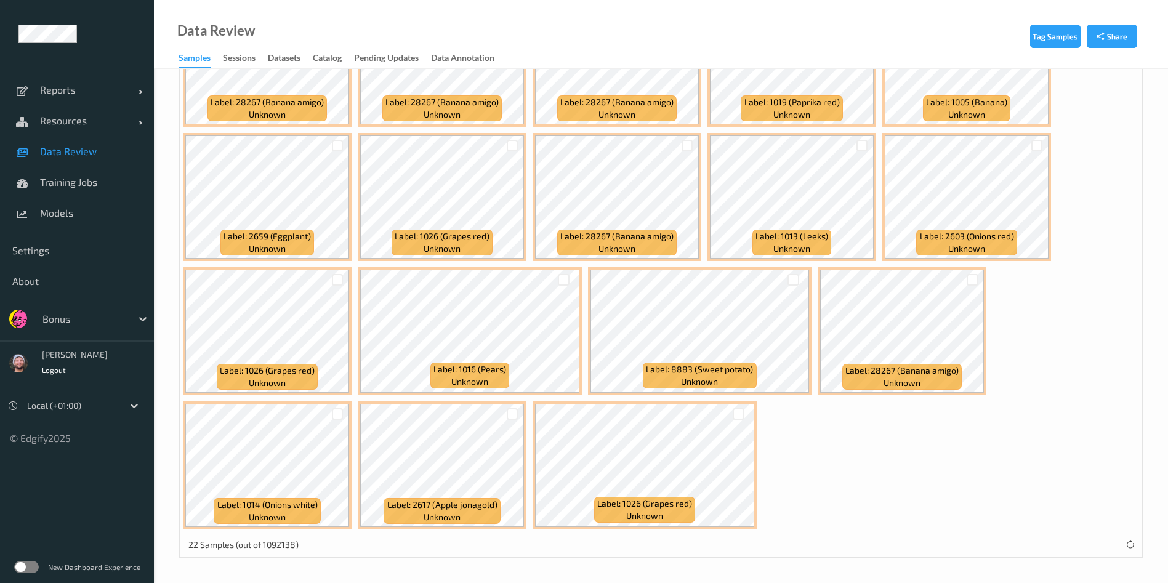
scroll to position [0, 0]
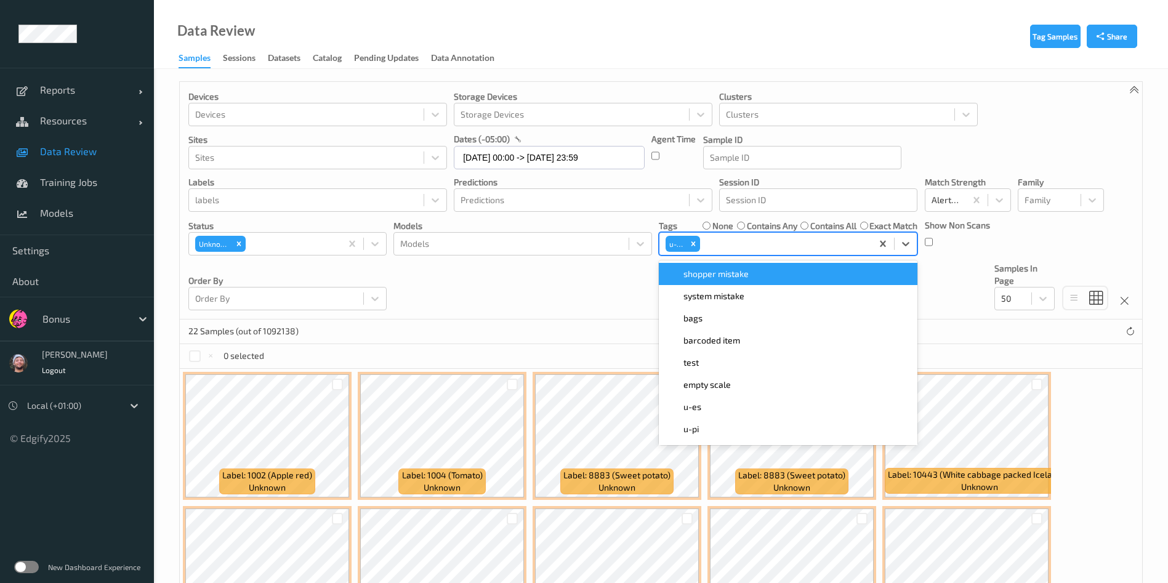
click at [731, 241] on div at bounding box center [784, 243] width 164 height 15
type input "pi"
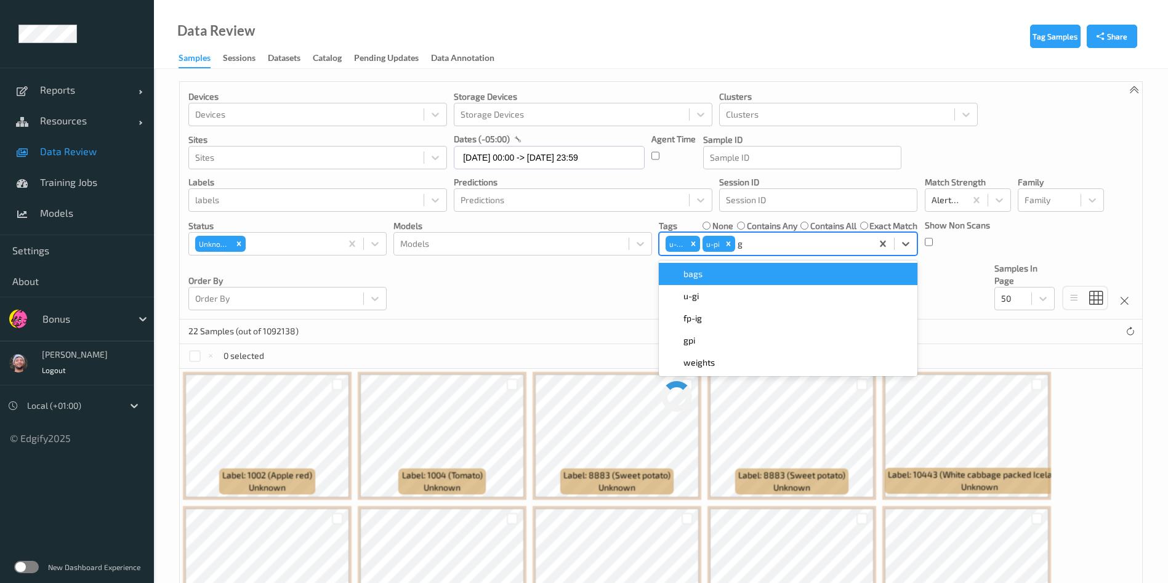
type input "gi"
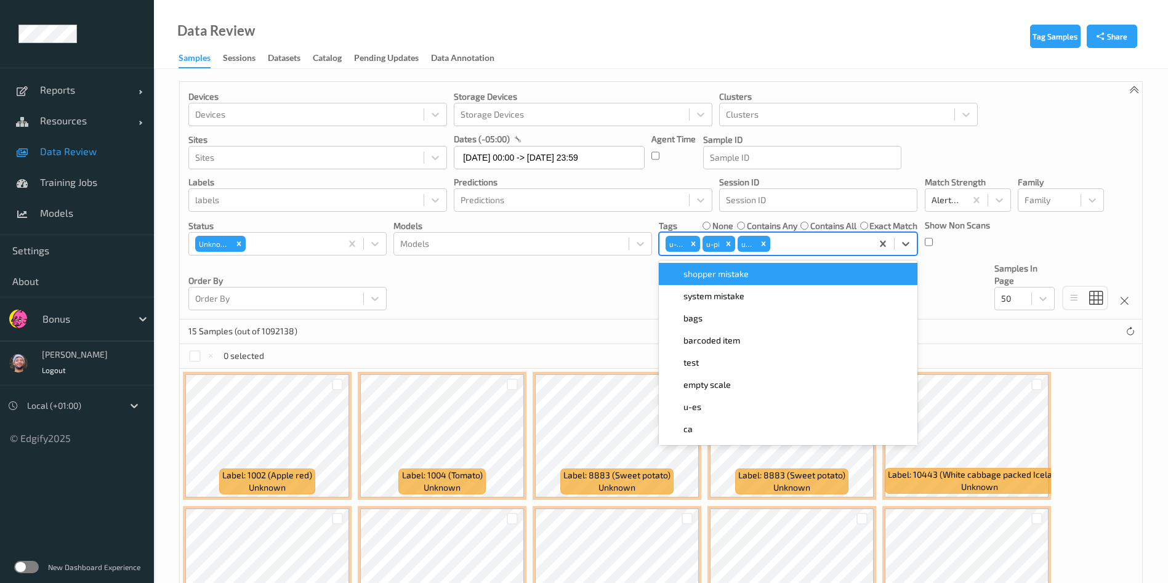
click at [731, 241] on icon "Remove u-pi" at bounding box center [728, 243] width 9 height 9
type input "pi"
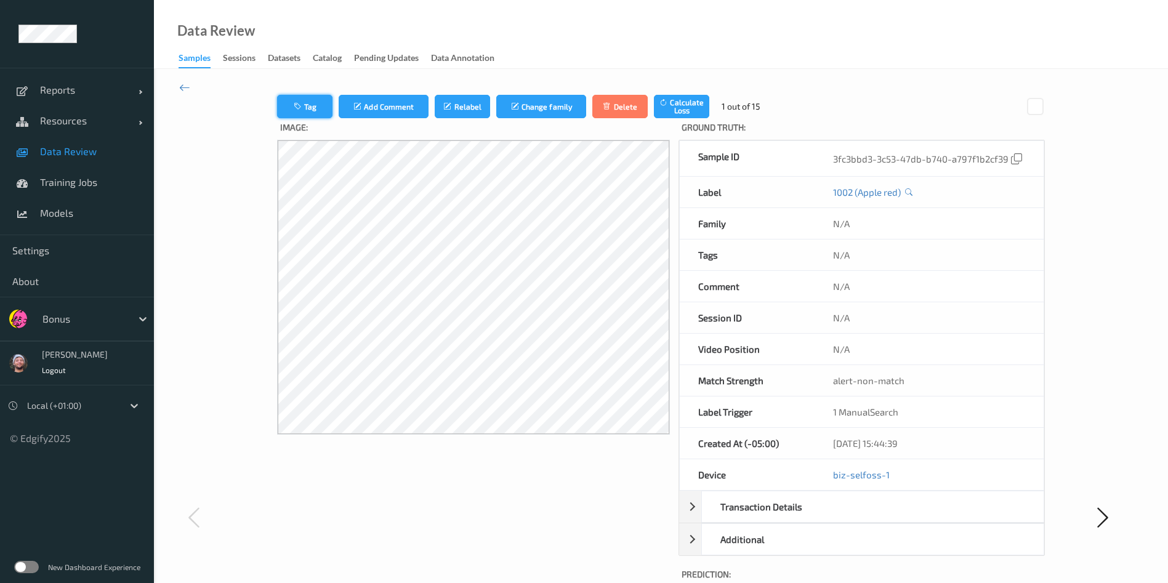
click at [281, 95] on button "Tag" at bounding box center [304, 106] width 55 height 23
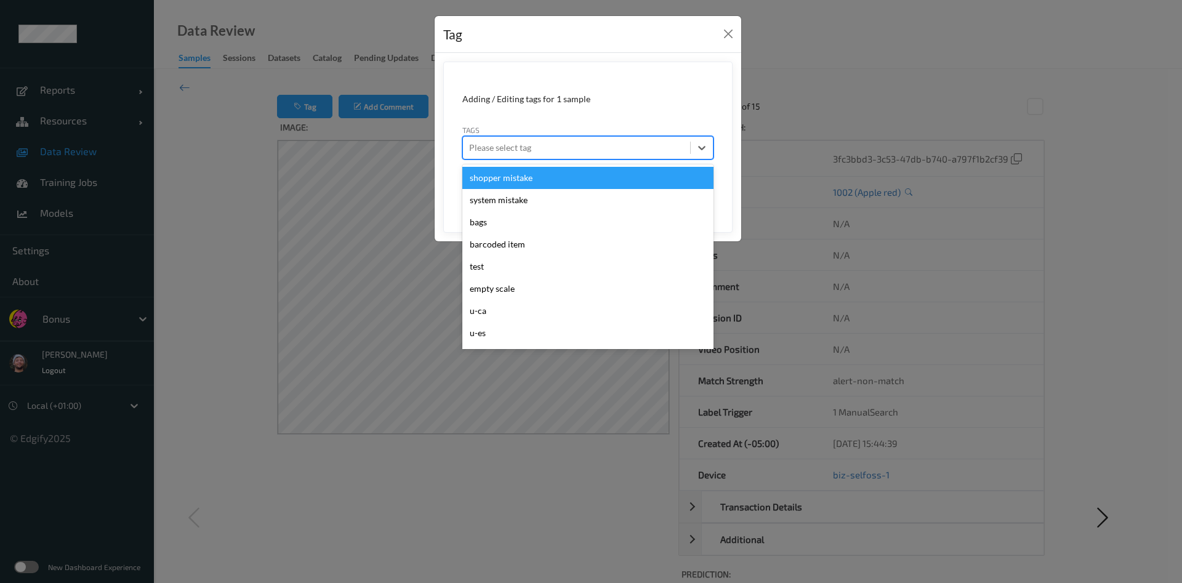
click at [604, 137] on div "Please select tag" at bounding box center [587, 147] width 251 height 23
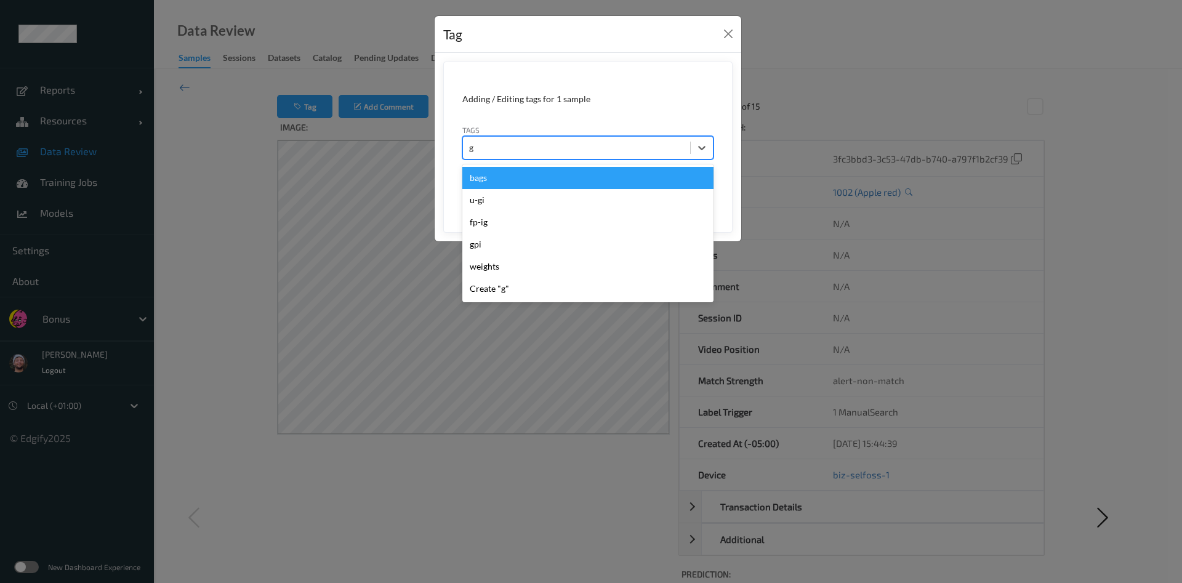
type input "gi"
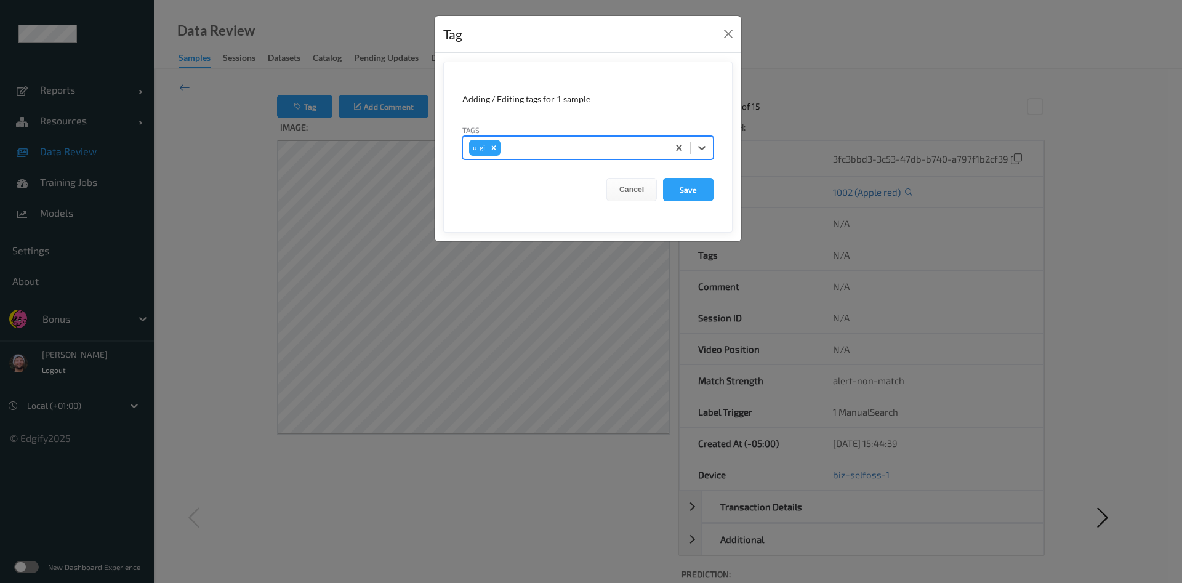
click at [663, 178] on button "Save" at bounding box center [688, 189] width 50 height 23
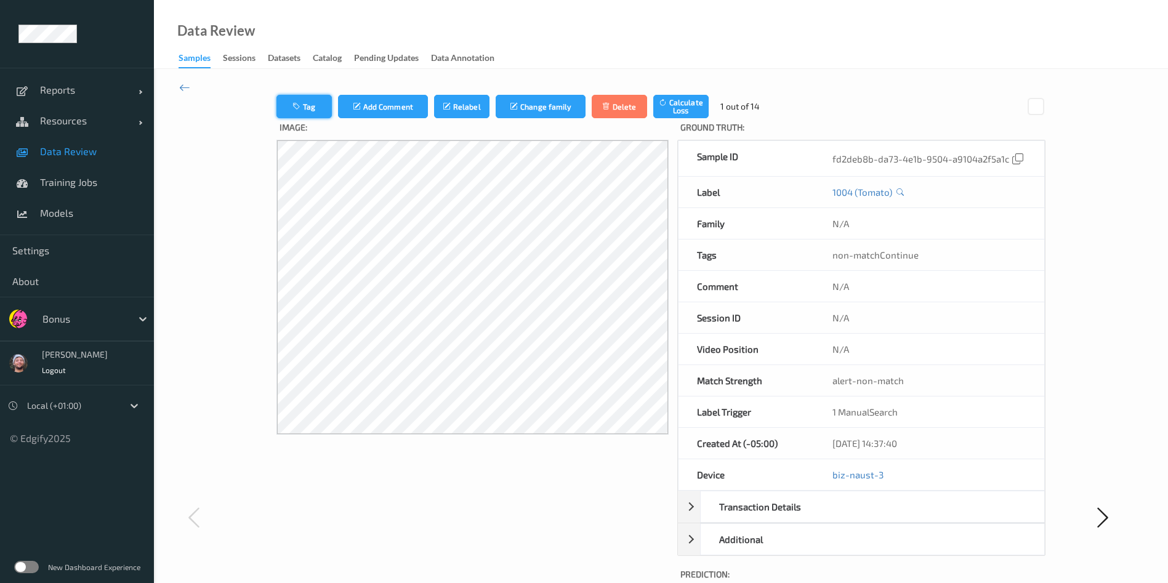
click at [276, 103] on button "Tag" at bounding box center [303, 106] width 55 height 23
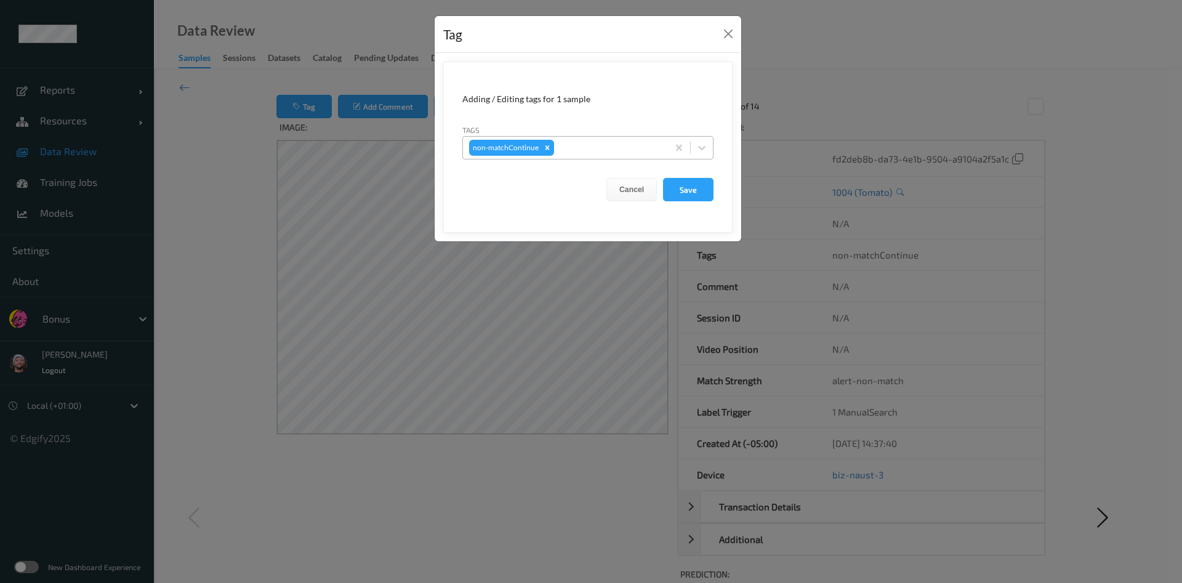
click at [594, 148] on div at bounding box center [608, 147] width 105 height 15
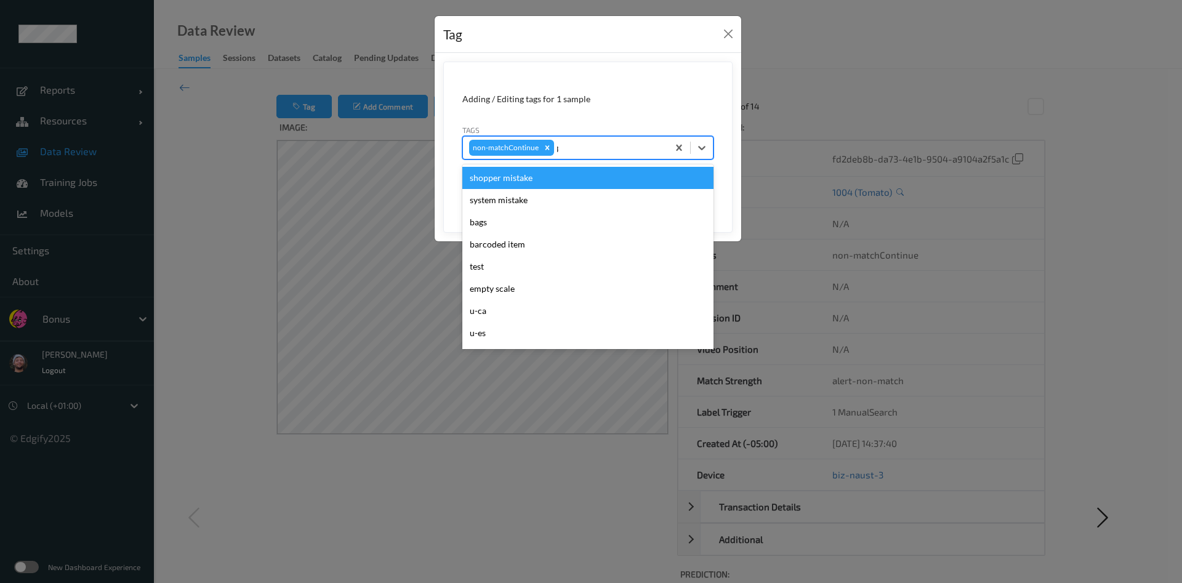
type input "pi"
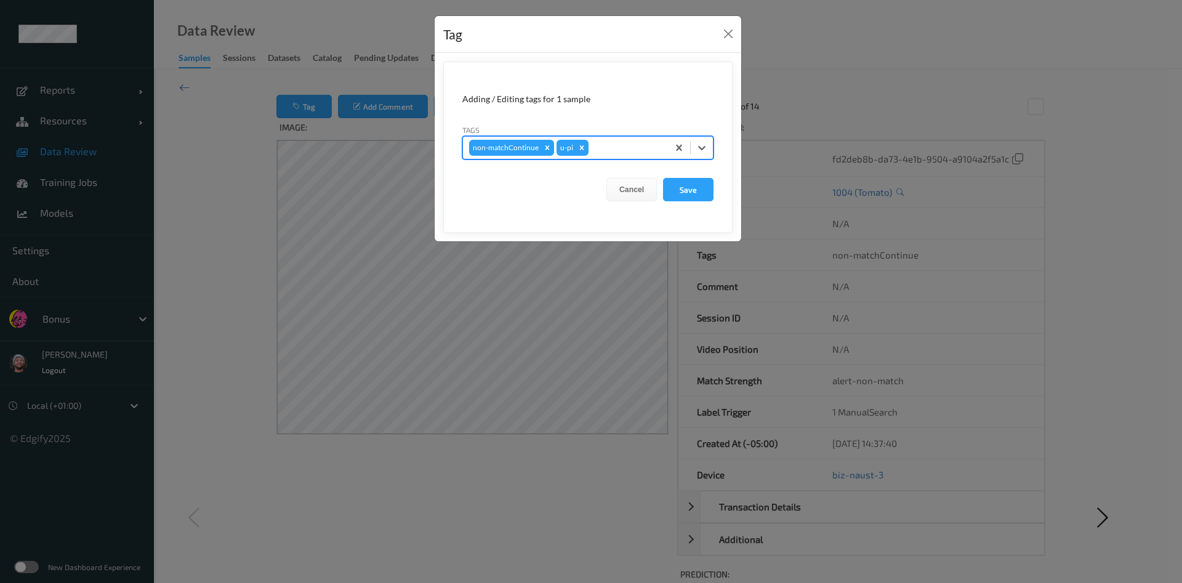
click at [663, 178] on button "Save" at bounding box center [688, 189] width 50 height 23
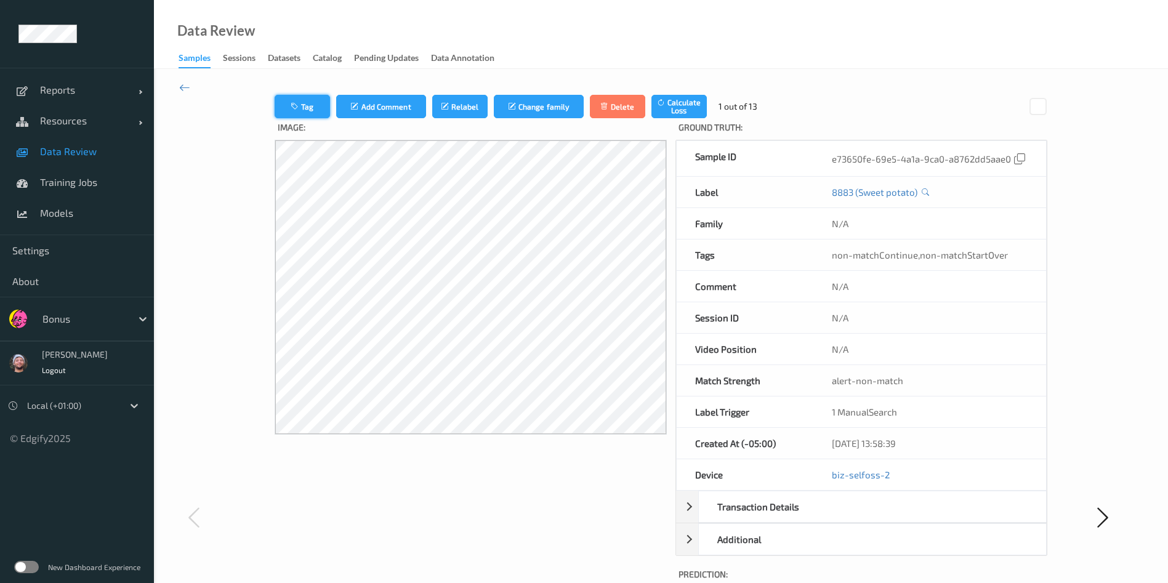
click at [299, 101] on button "Tag" at bounding box center [302, 106] width 55 height 23
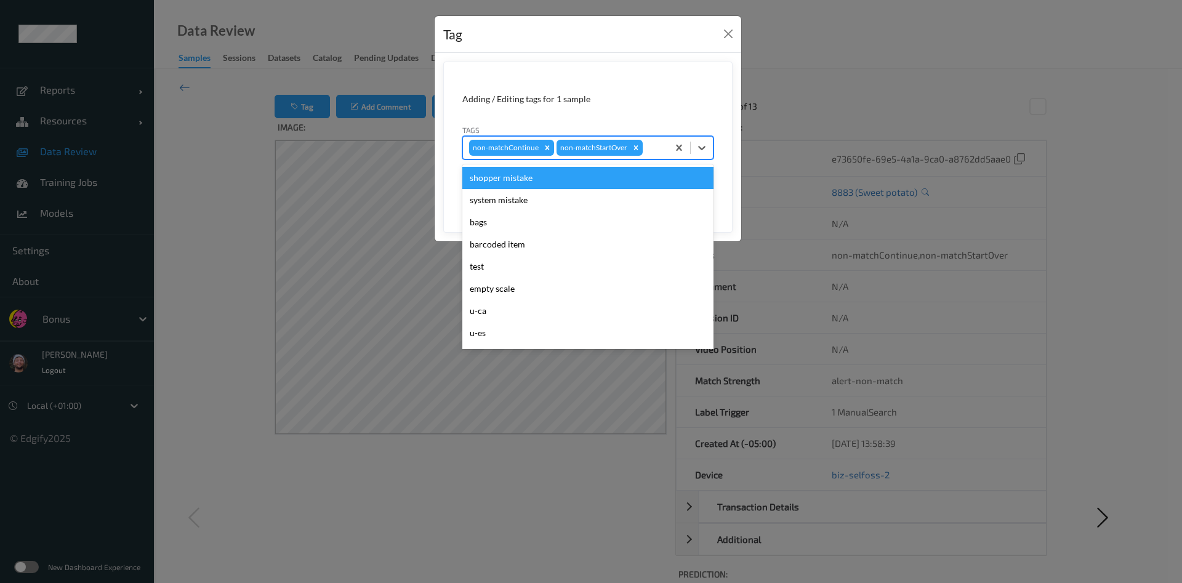
click at [661, 149] on div at bounding box center [653, 147] width 17 height 15
type input "gi"
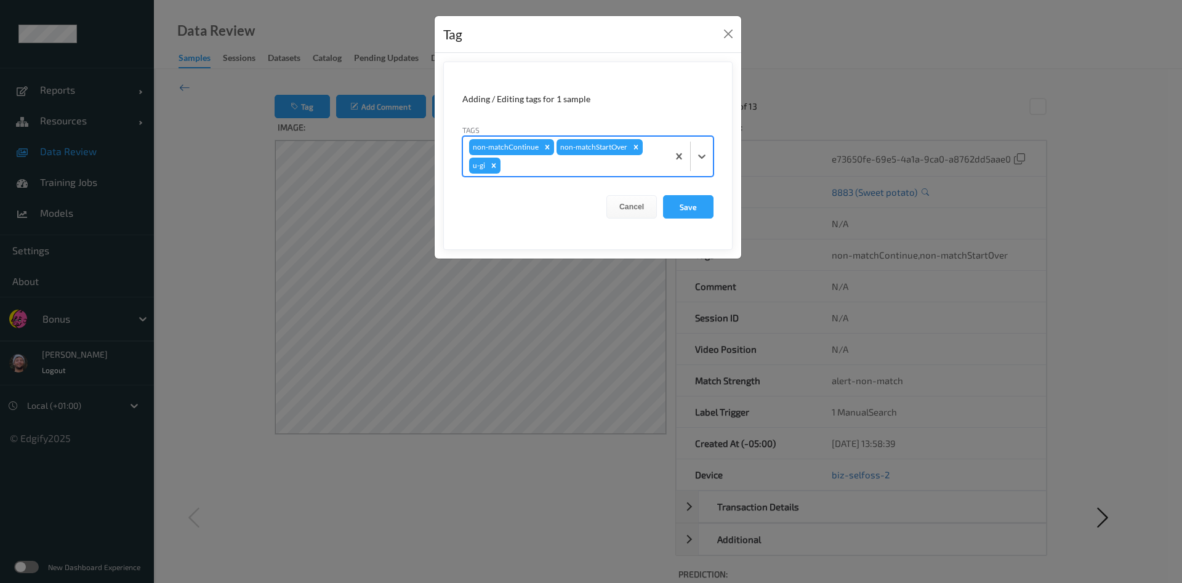
click at [663, 195] on button "Save" at bounding box center [688, 206] width 50 height 23
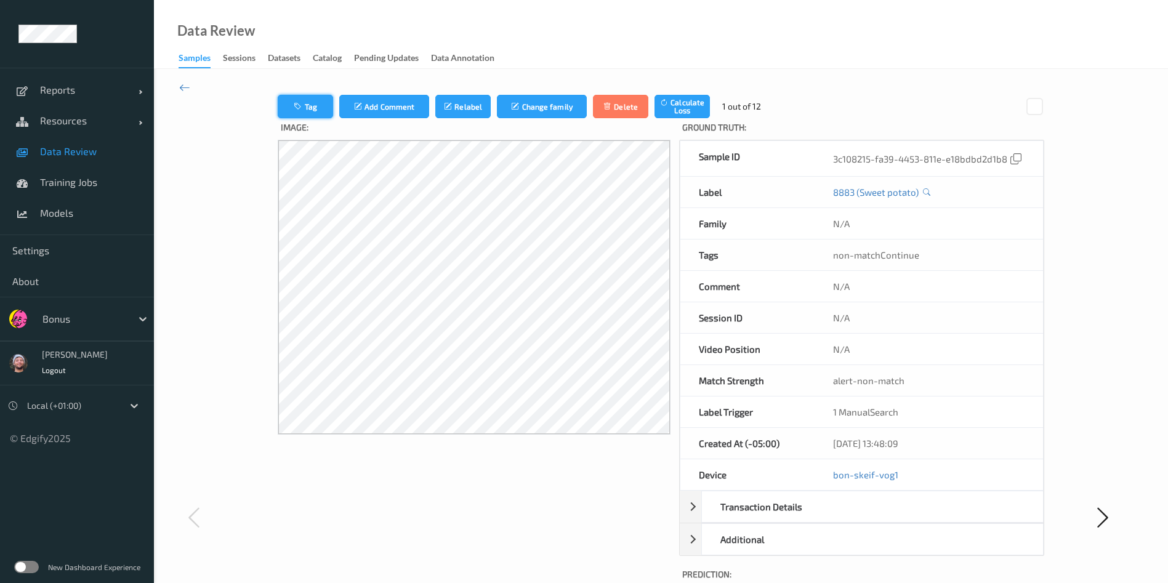
click at [292, 113] on button "Tag" at bounding box center [305, 106] width 55 height 23
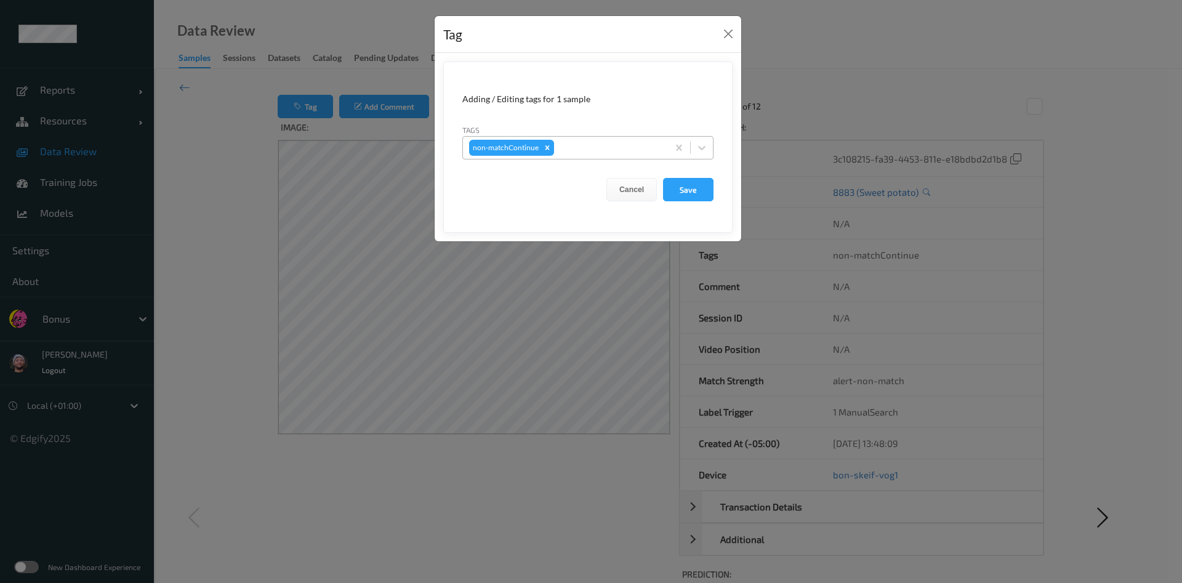
click at [577, 148] on div at bounding box center [608, 147] width 105 height 15
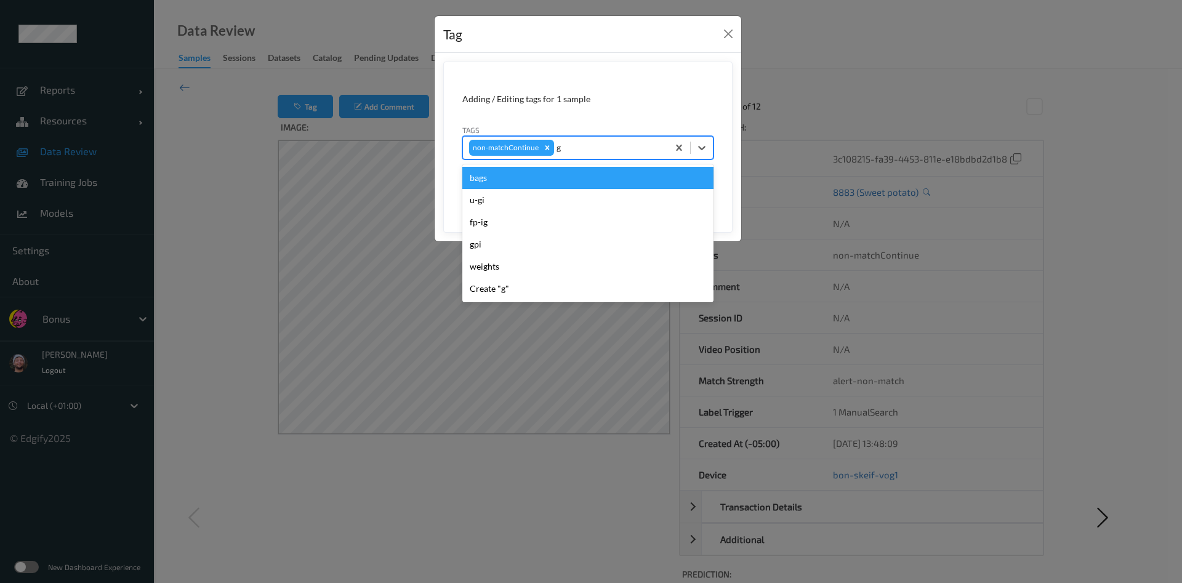
type input "gi"
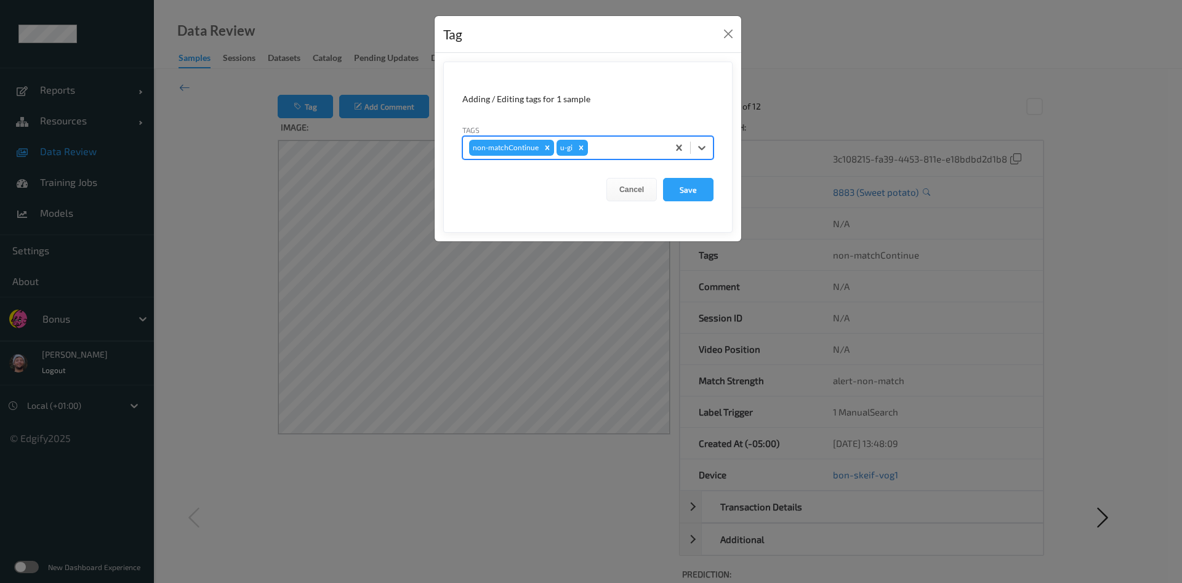
click at [663, 178] on button "Save" at bounding box center [688, 189] width 50 height 23
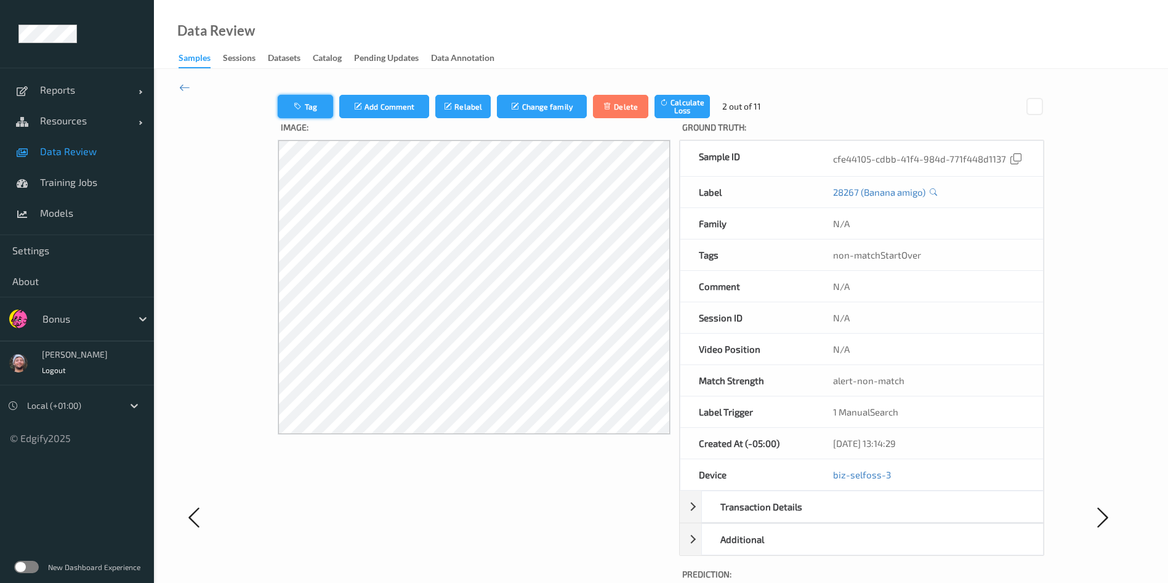
click at [292, 96] on button "Tag" at bounding box center [305, 106] width 55 height 23
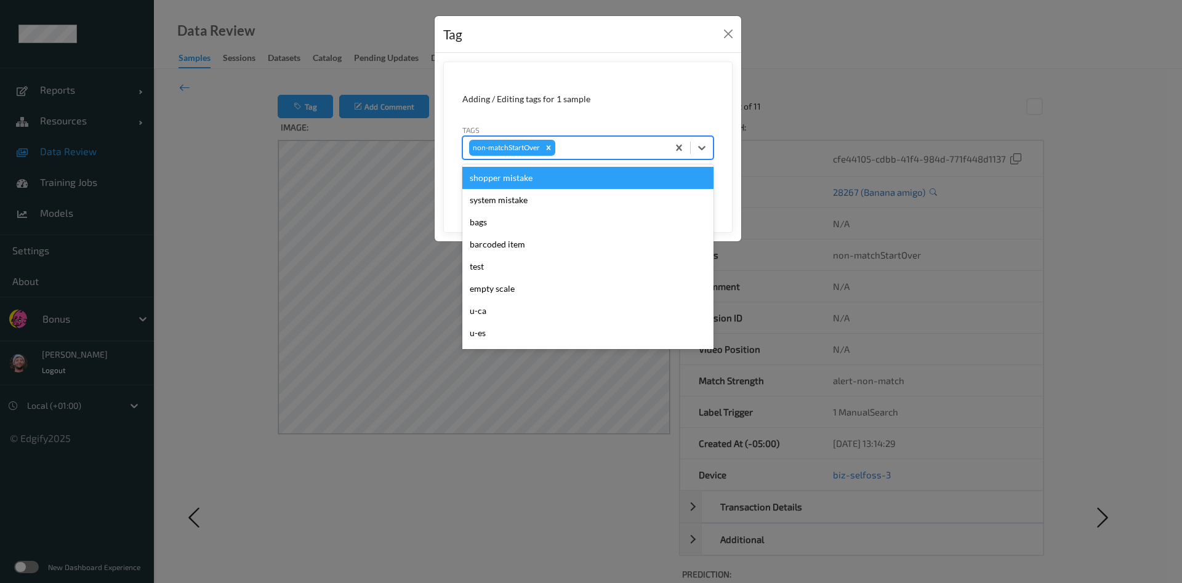
click at [608, 143] on div at bounding box center [610, 147] width 104 height 15
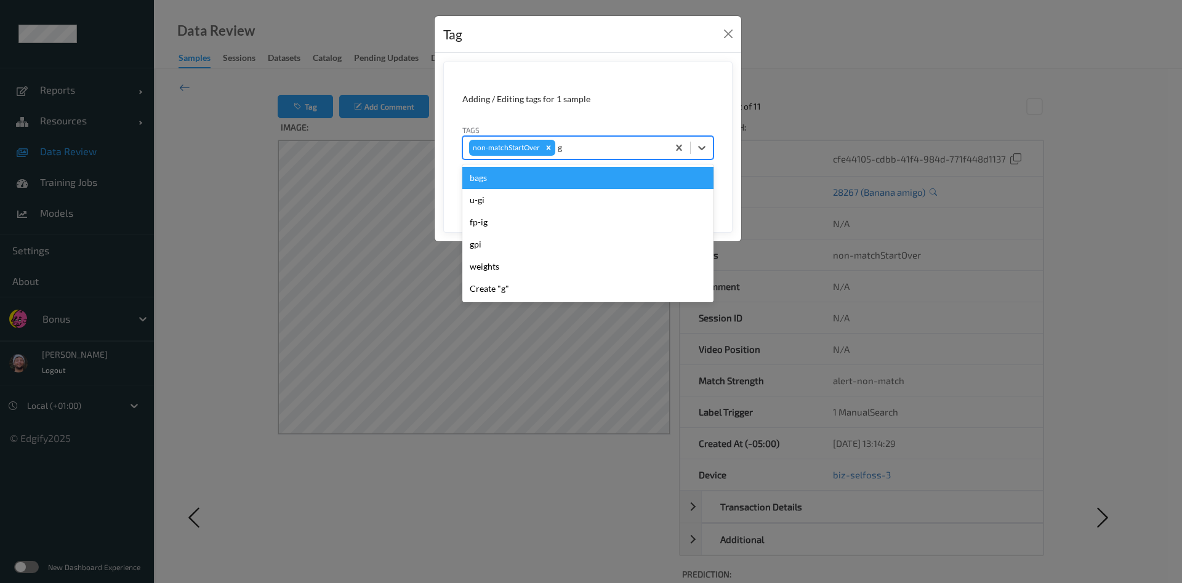
type input "gi"
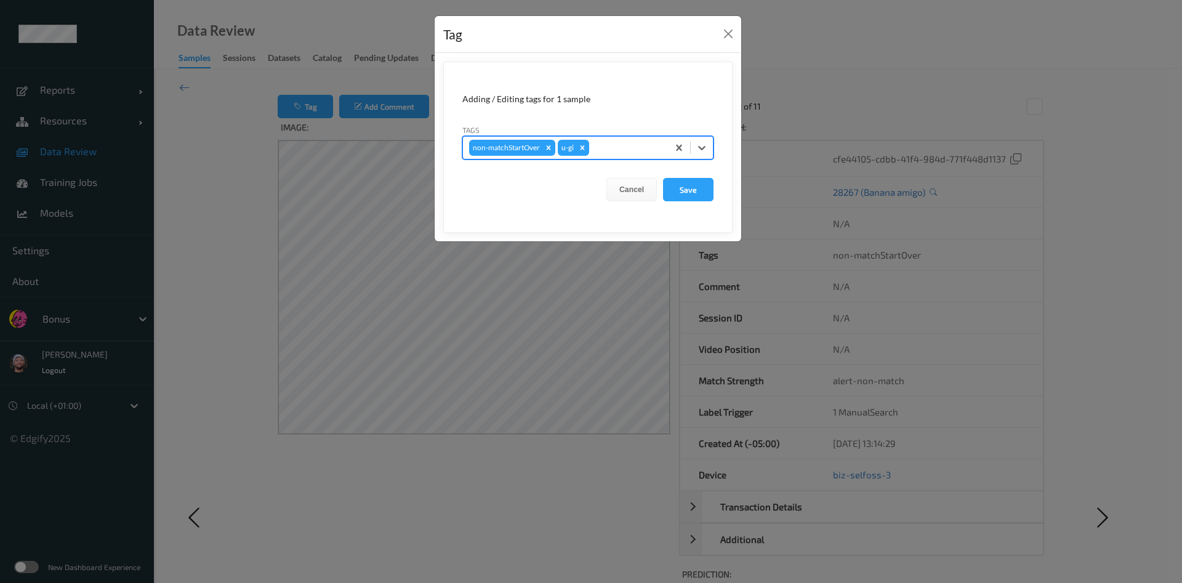
click at [663, 178] on button "Save" at bounding box center [688, 189] width 50 height 23
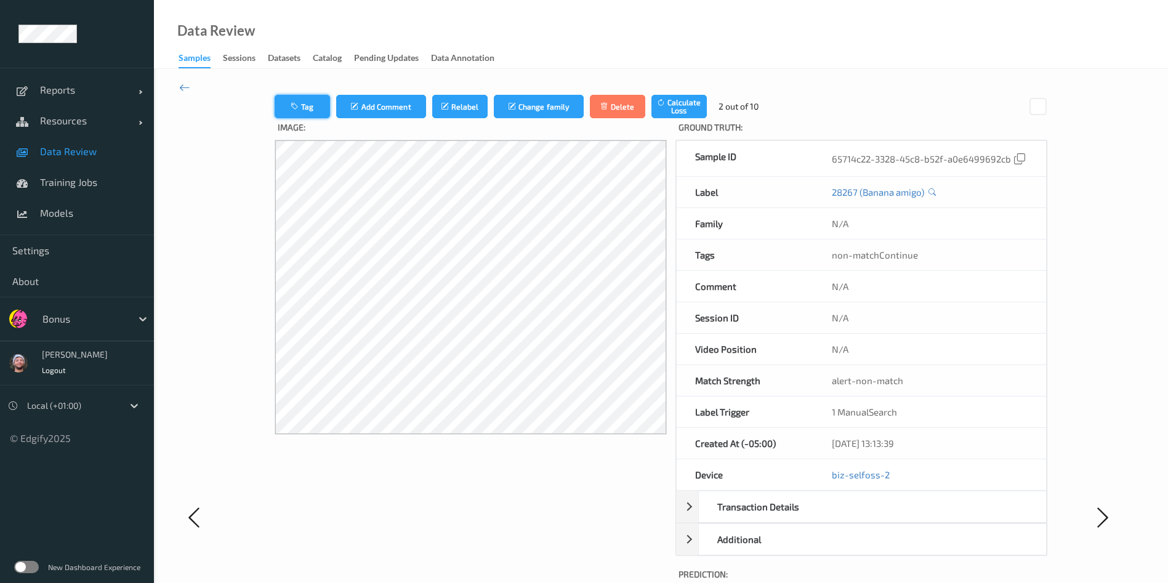
click at [275, 100] on button "Tag" at bounding box center [302, 106] width 55 height 23
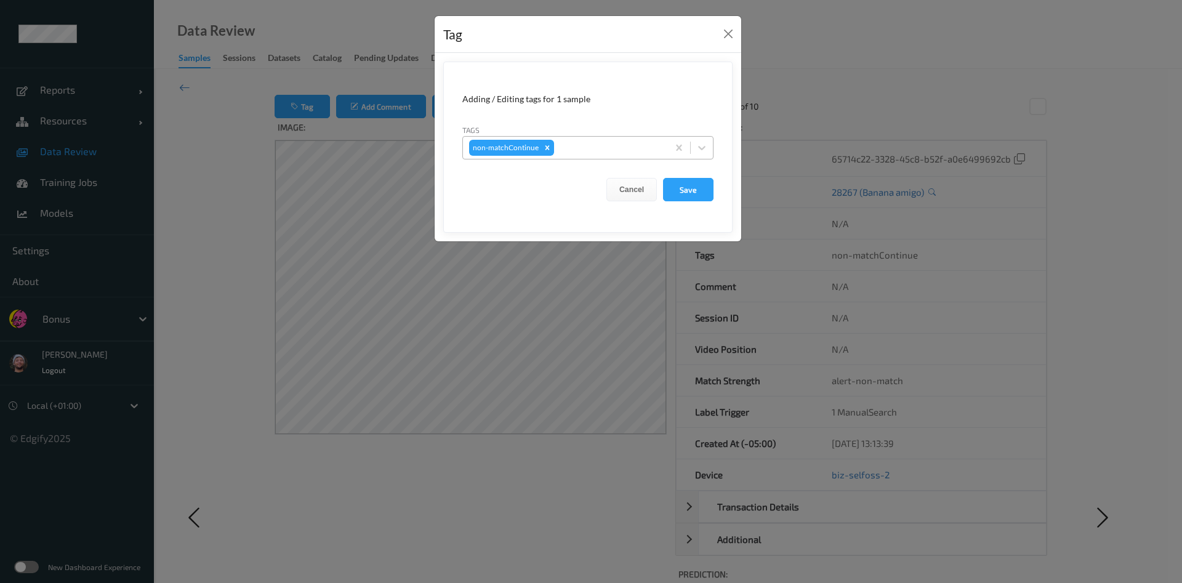
click at [585, 137] on div "non-matchContinue" at bounding box center [565, 147] width 205 height 21
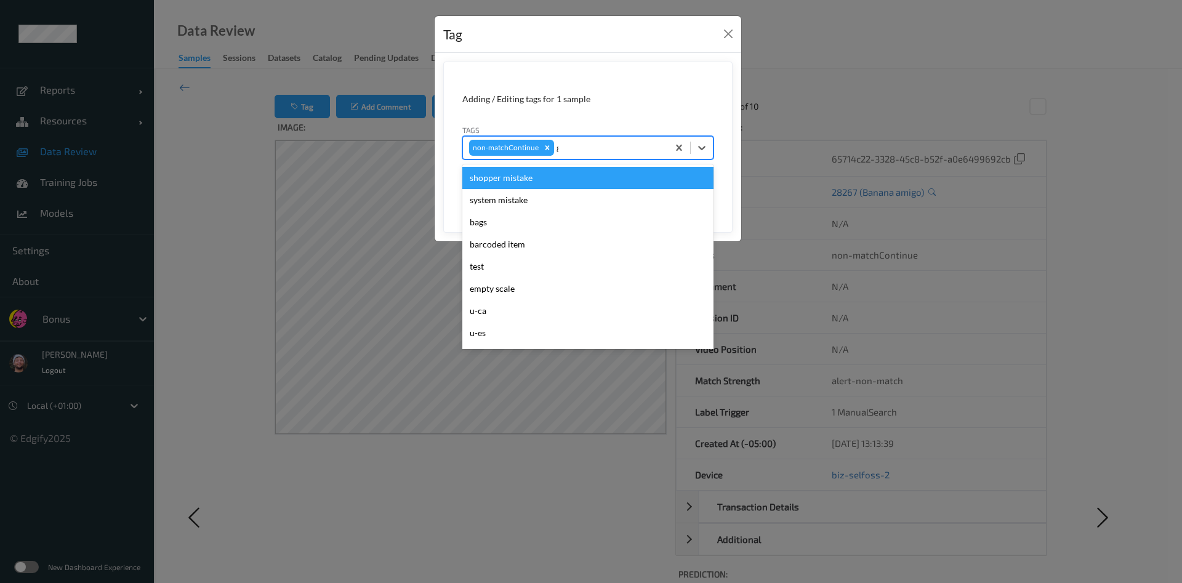
type input "gi"
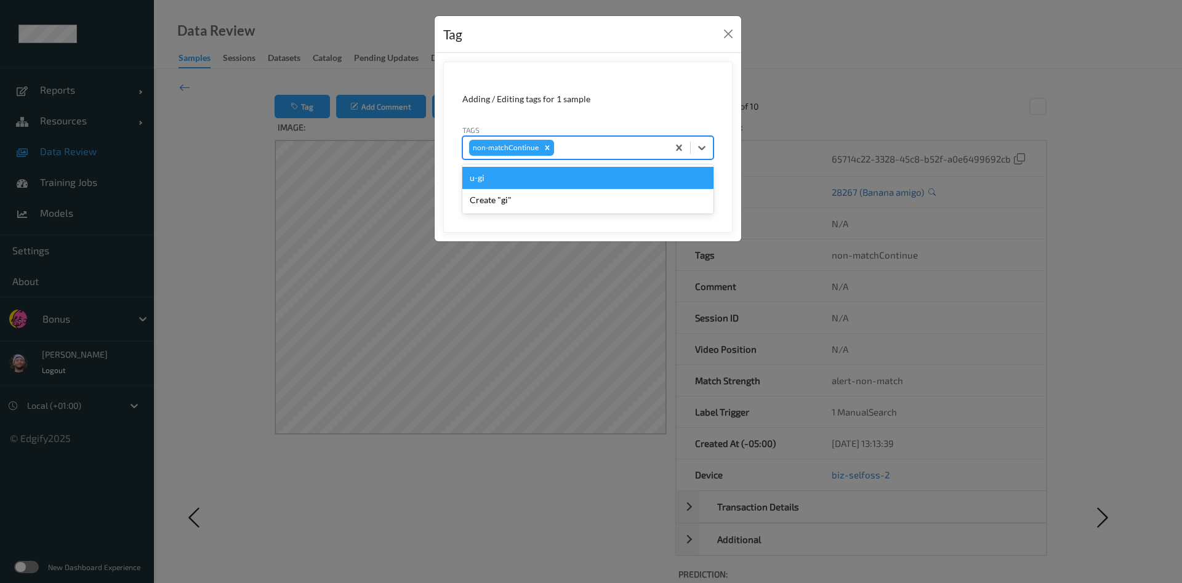
click at [663, 178] on button "Save" at bounding box center [688, 189] width 50 height 23
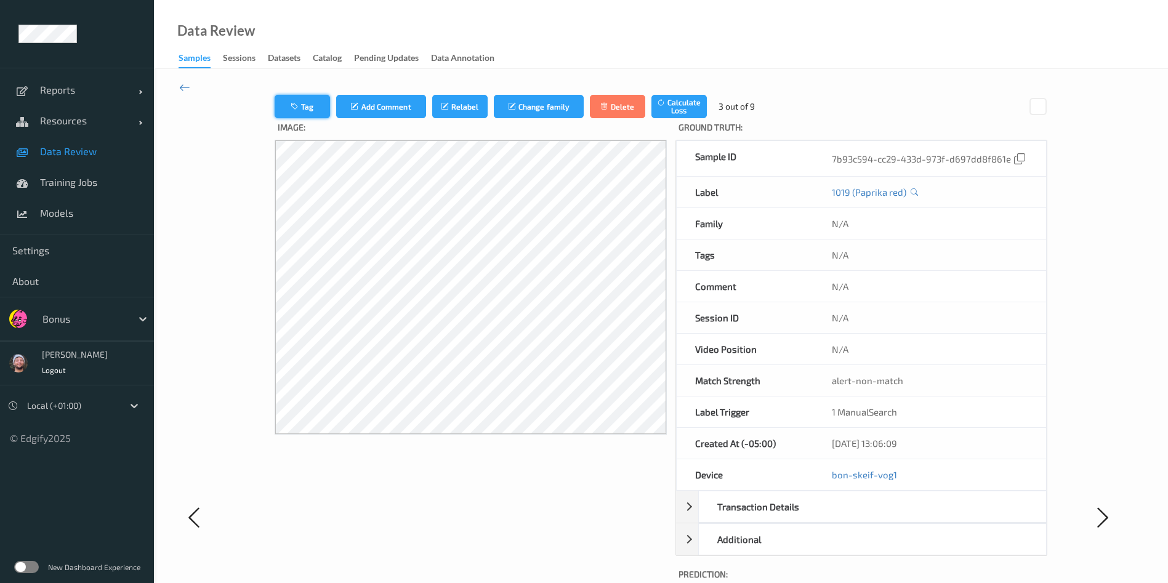
click at [307, 111] on button "Tag" at bounding box center [302, 106] width 55 height 23
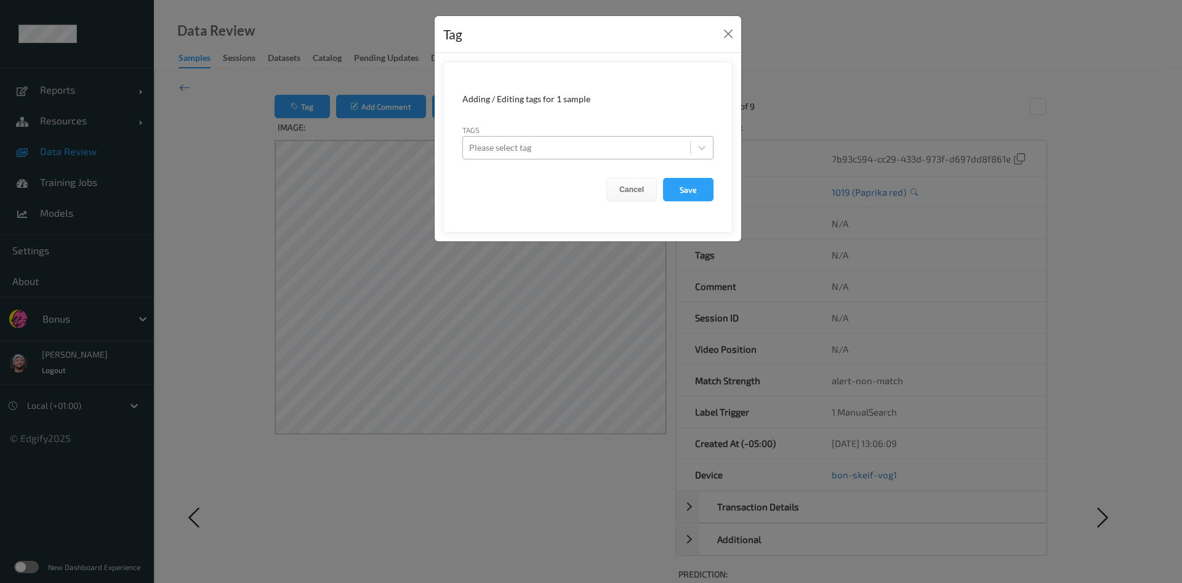
click at [532, 158] on div "Please select tag" at bounding box center [587, 147] width 251 height 23
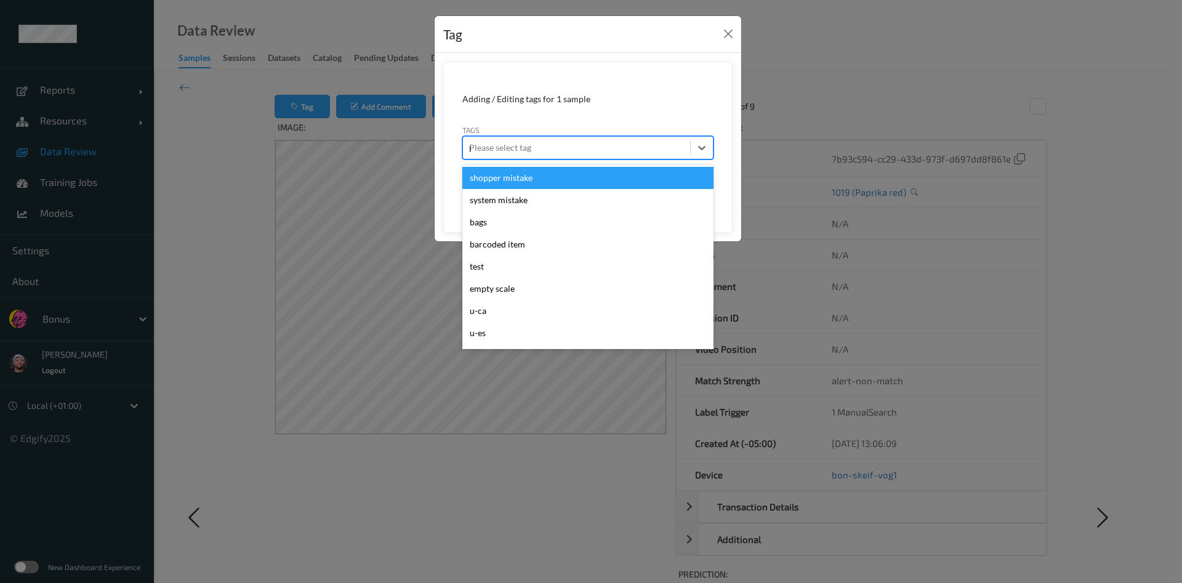
type input "pi"
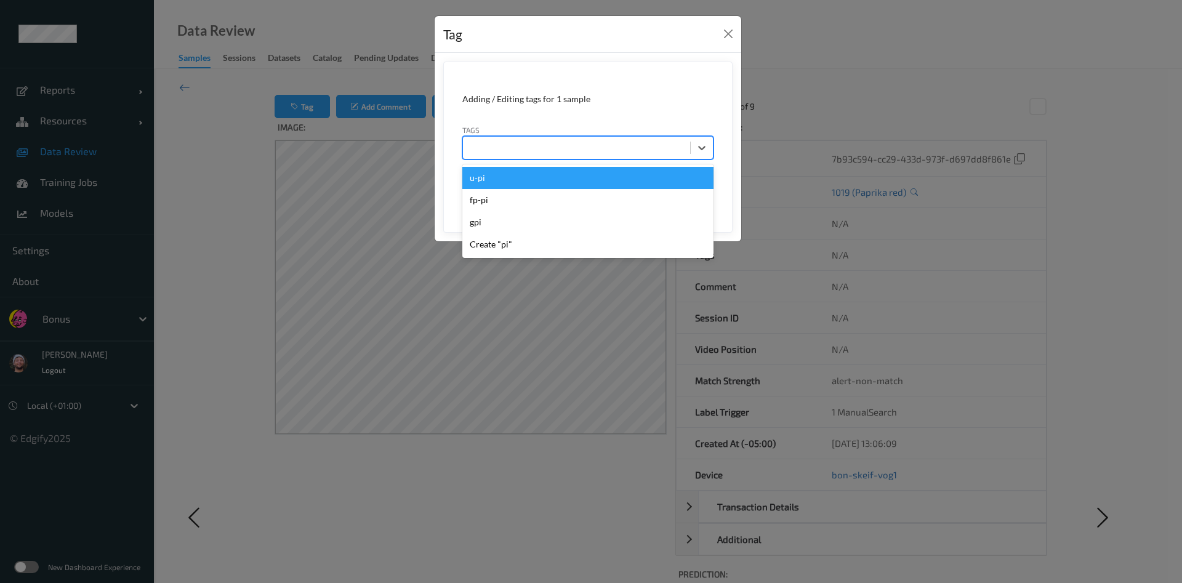
click at [663, 178] on button "Save" at bounding box center [688, 189] width 50 height 23
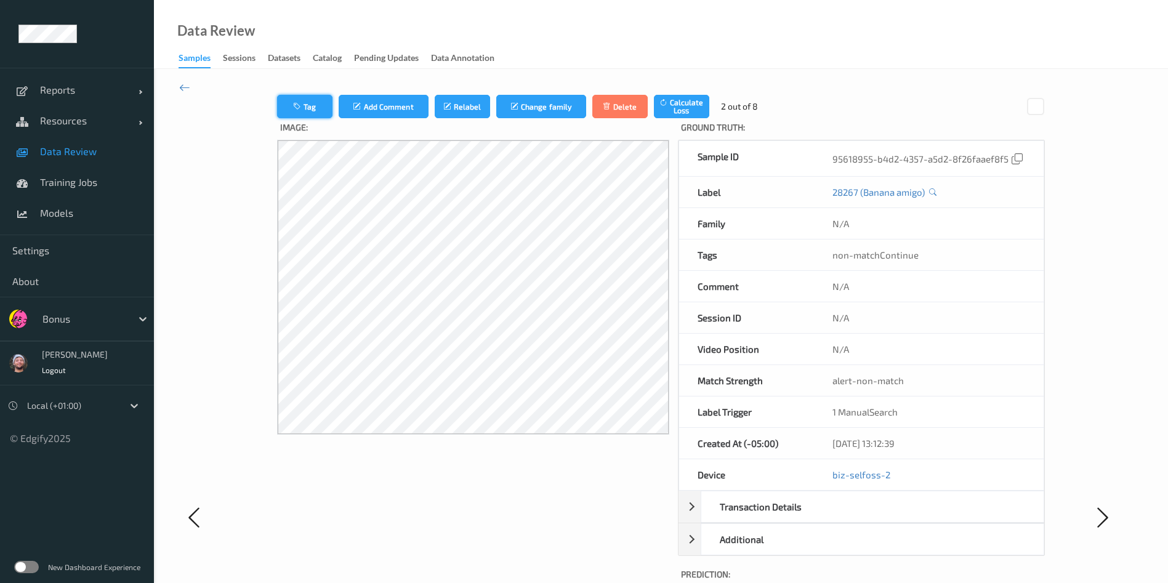
click at [294, 103] on button "Tag" at bounding box center [304, 106] width 55 height 23
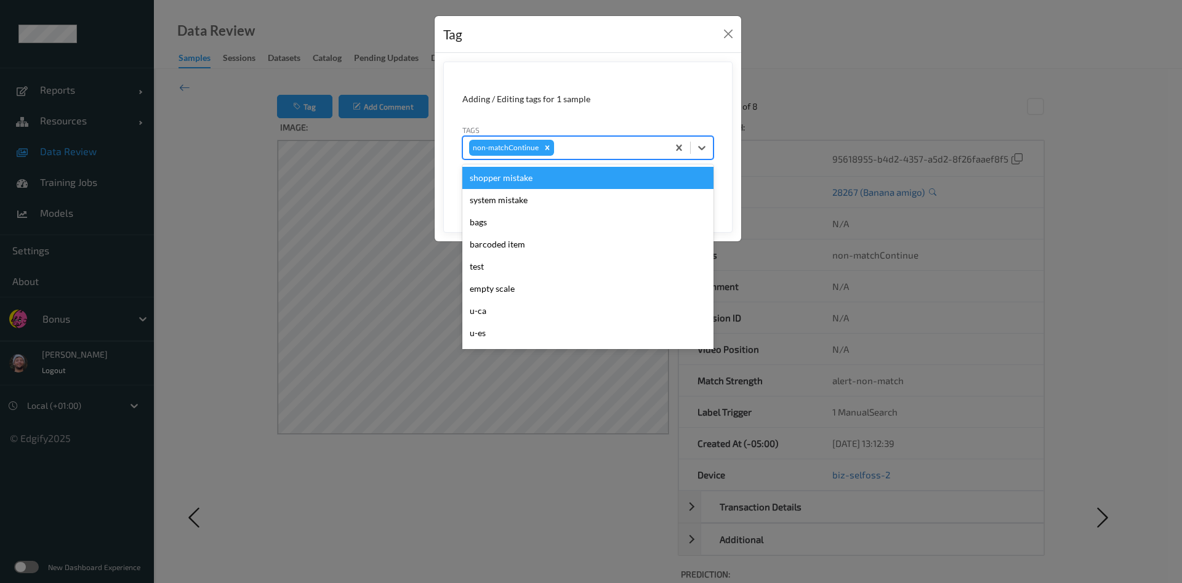
click at [604, 146] on div at bounding box center [608, 147] width 105 height 15
type input "pi"
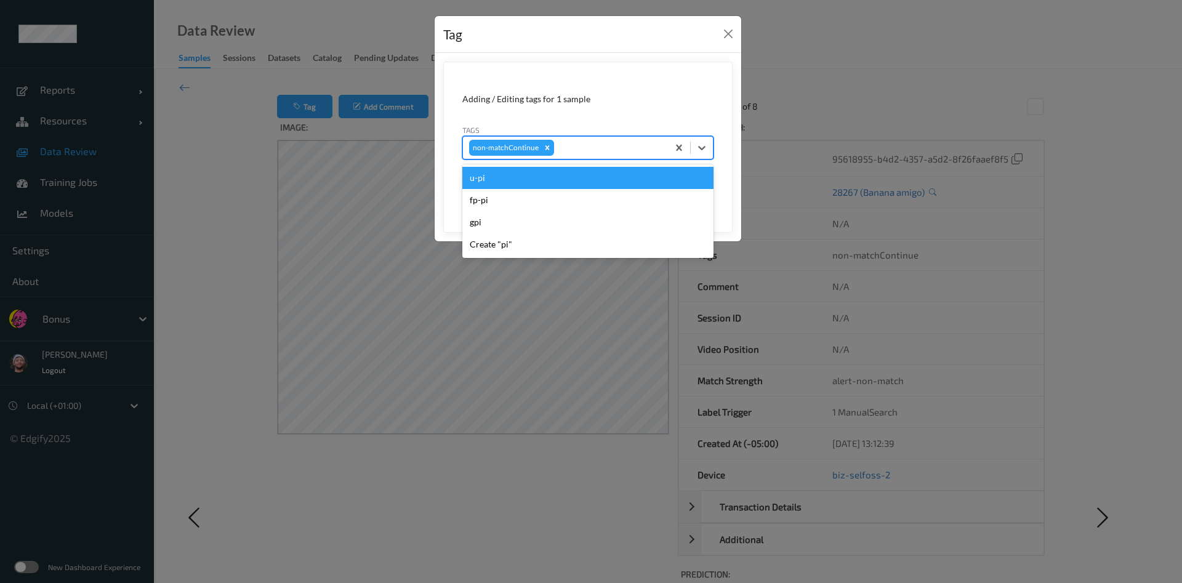
click at [663, 178] on button "Save" at bounding box center [688, 189] width 50 height 23
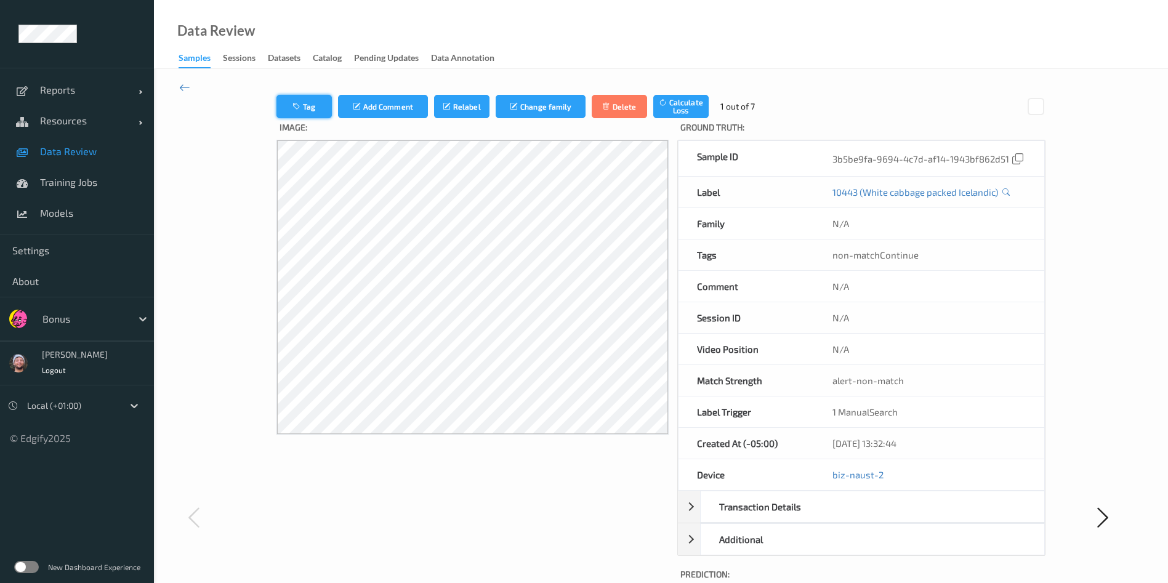
click at [289, 111] on button "Tag" at bounding box center [303, 106] width 55 height 23
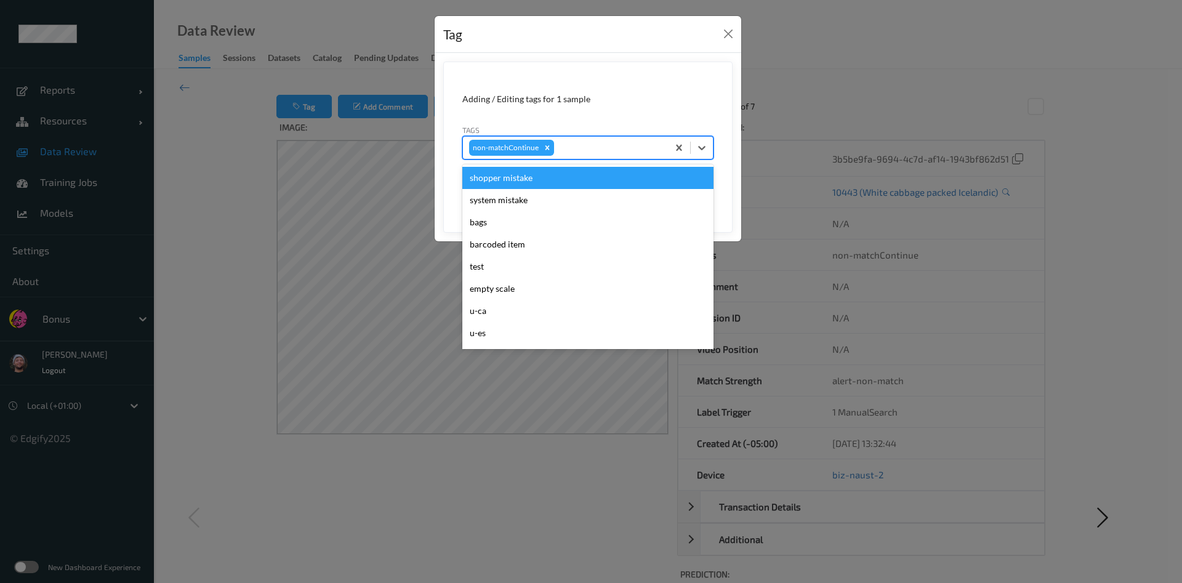
click at [595, 154] on div at bounding box center [608, 147] width 105 height 15
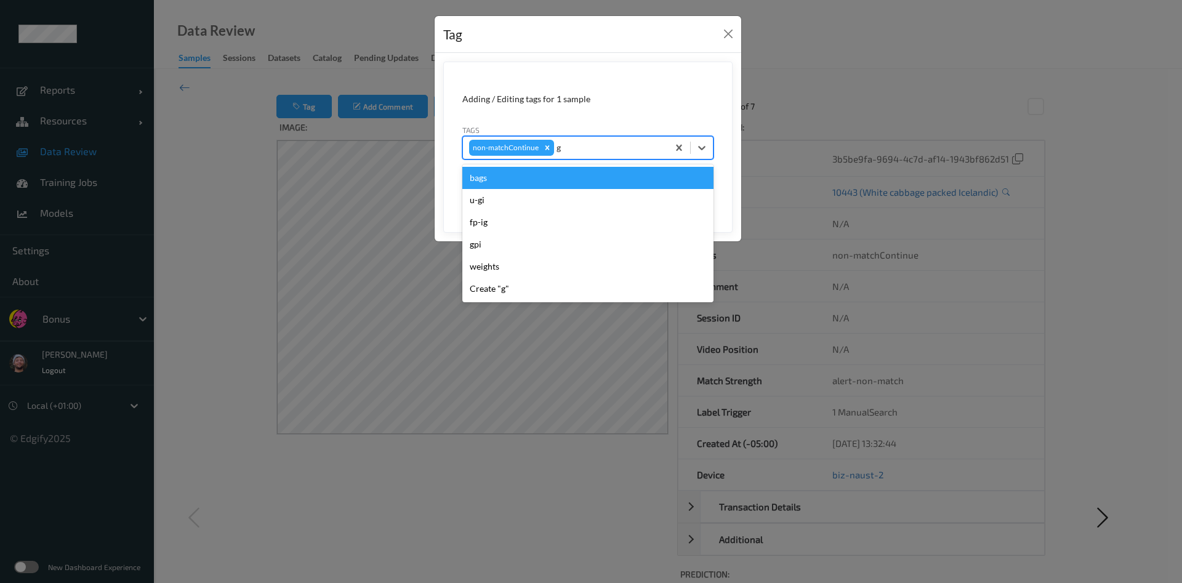
type input "gi"
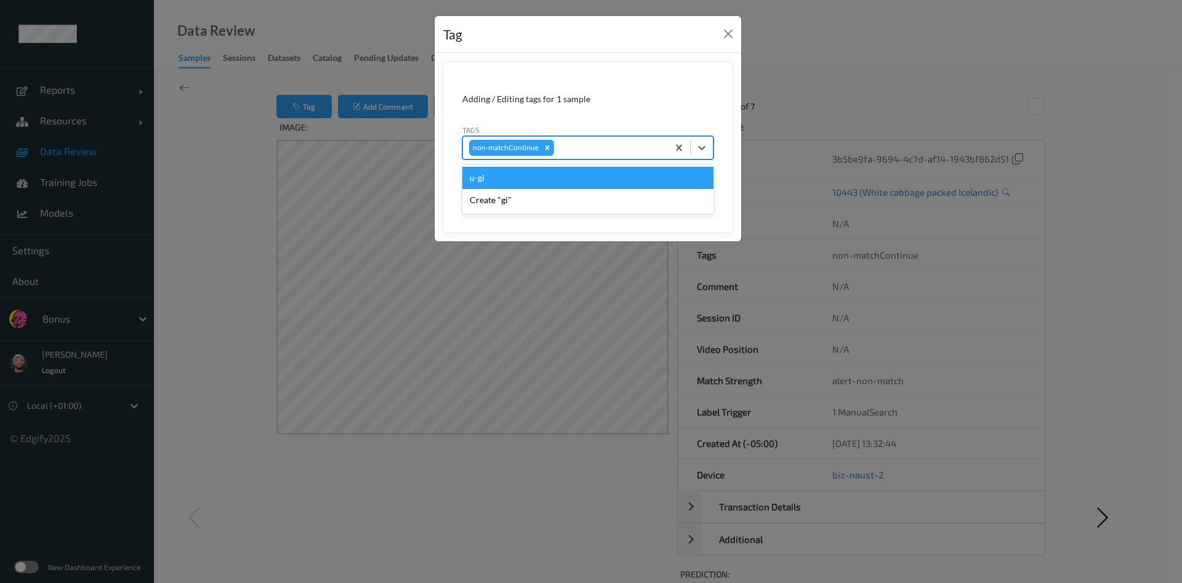
click at [663, 178] on button "Save" at bounding box center [688, 189] width 50 height 23
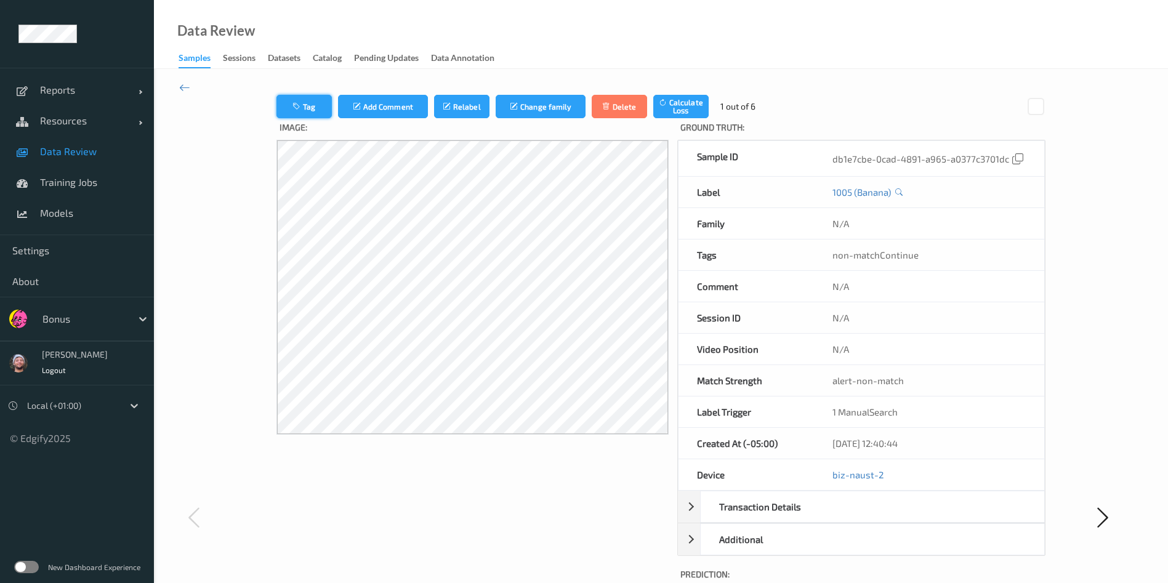
click at [276, 98] on button "Tag" at bounding box center [303, 106] width 55 height 23
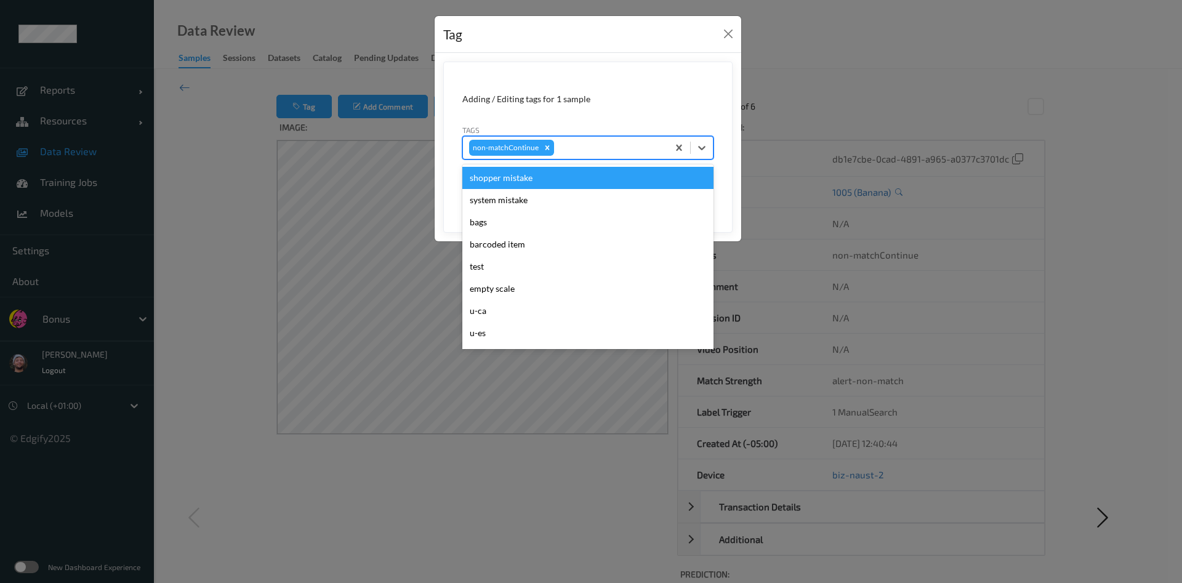
click at [642, 158] on div "non-matchContinue" at bounding box center [565, 147] width 205 height 21
type input "pi"
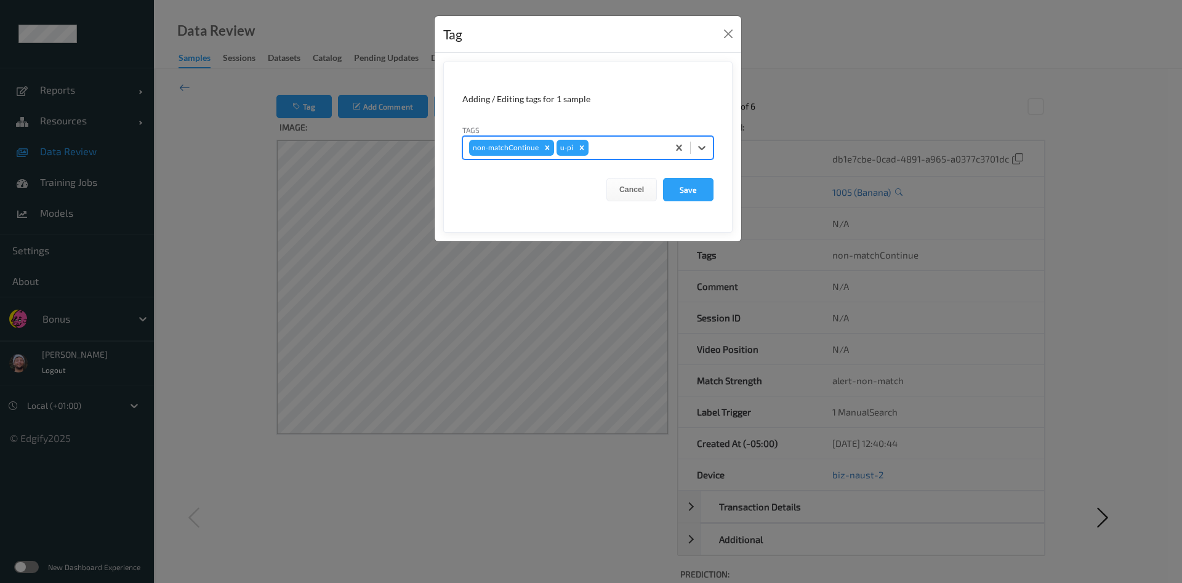
click at [663, 178] on button "Save" at bounding box center [688, 189] width 50 height 23
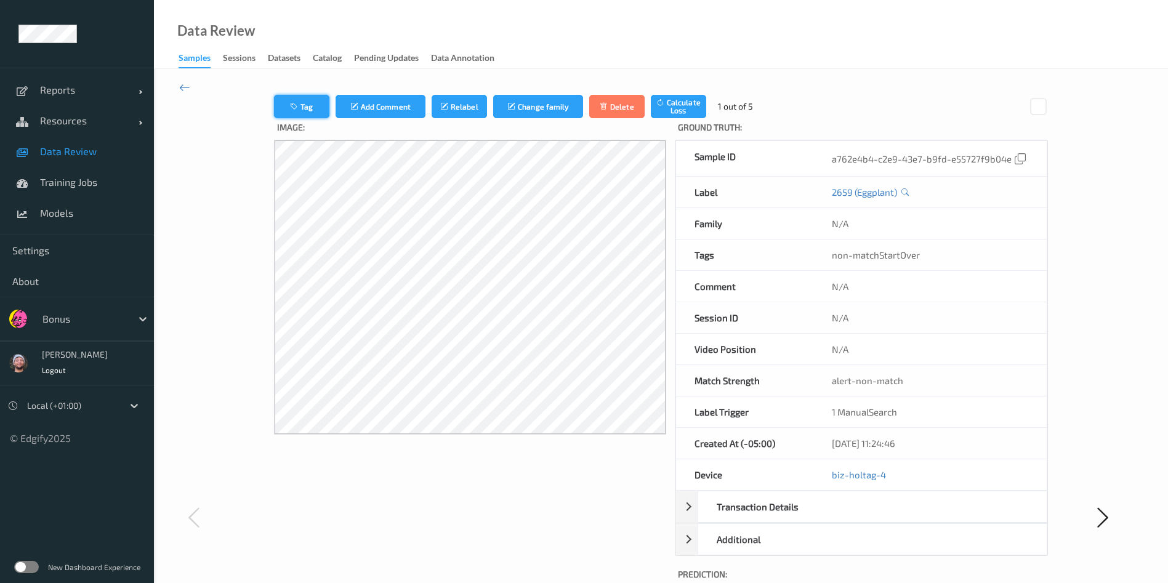
click at [297, 101] on button "Tag" at bounding box center [301, 106] width 55 height 23
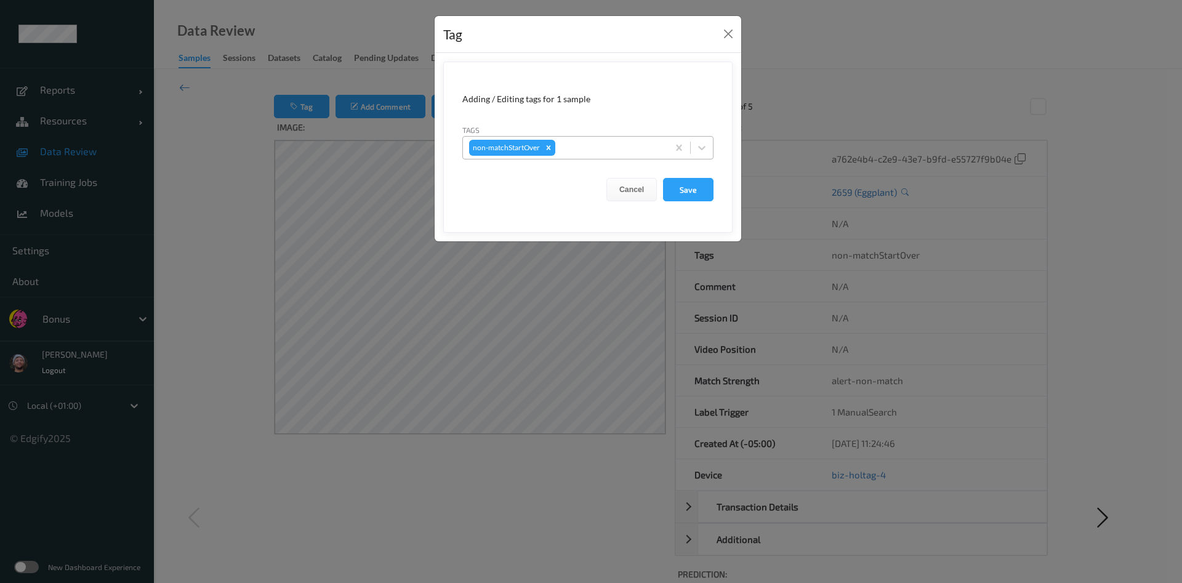
click at [589, 150] on div at bounding box center [610, 147] width 104 height 15
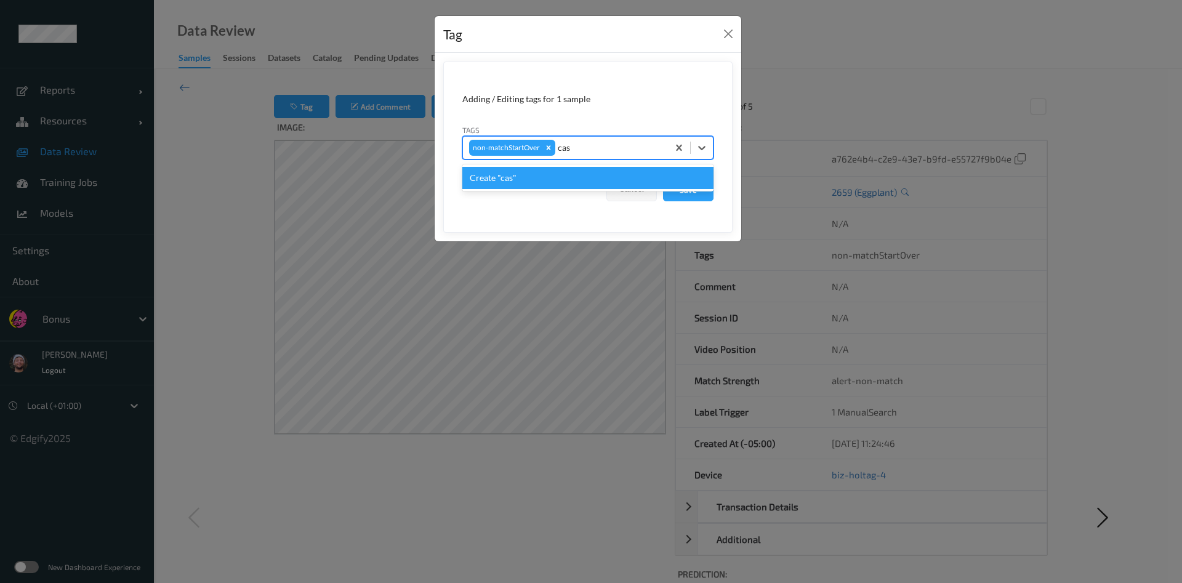
type input "ca"
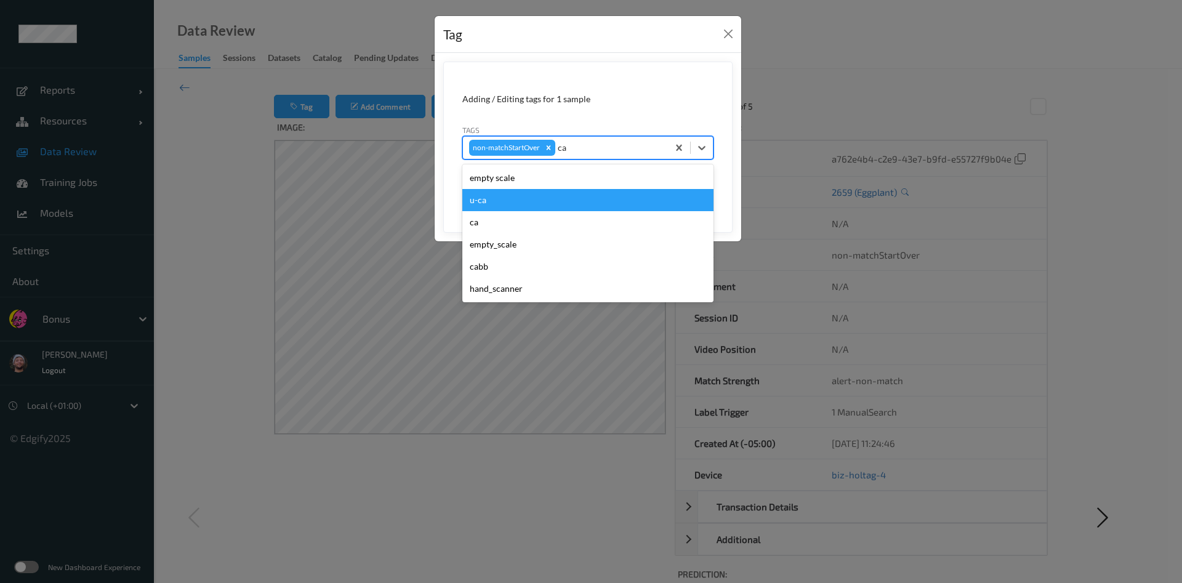
click at [533, 198] on div "u-ca" at bounding box center [587, 200] width 251 height 22
type input "s"
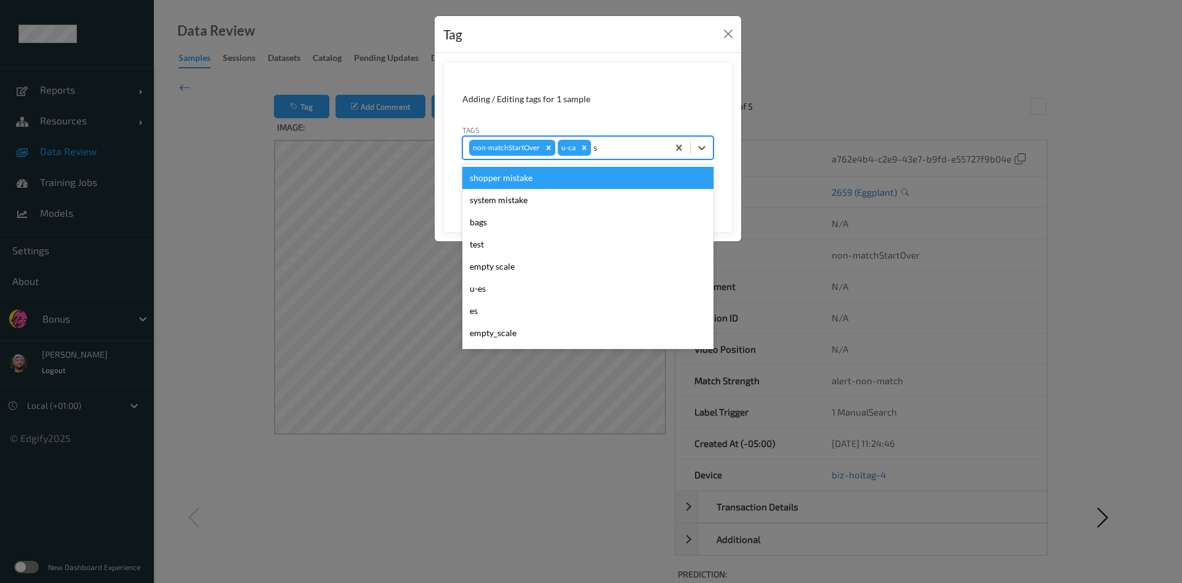
click at [583, 182] on div "shopper mistake" at bounding box center [587, 178] width 251 height 22
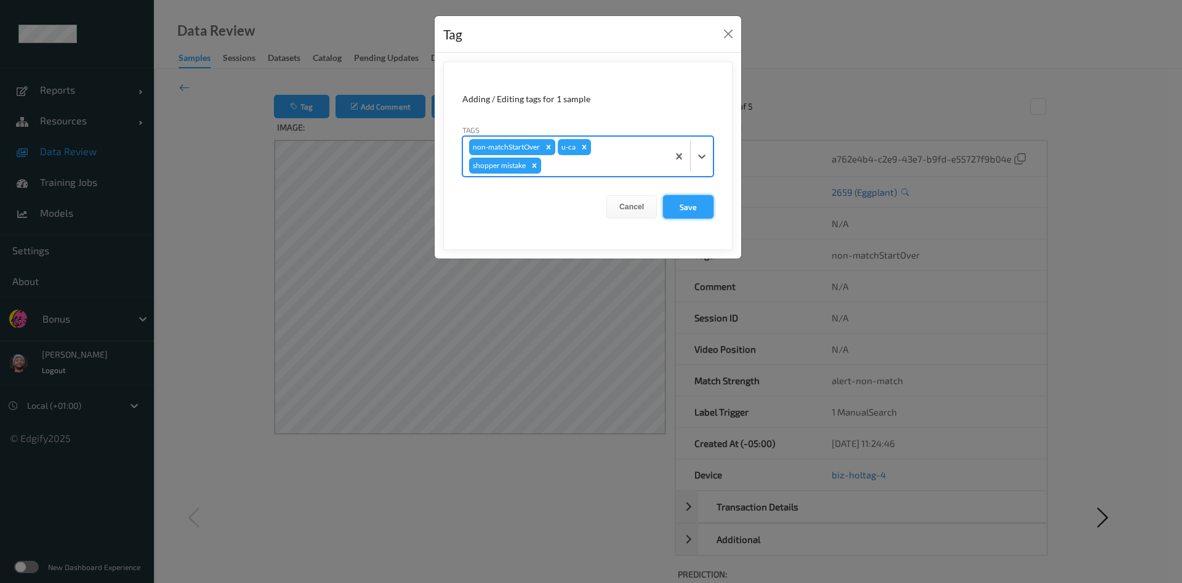
click at [694, 212] on button "Save" at bounding box center [688, 206] width 50 height 23
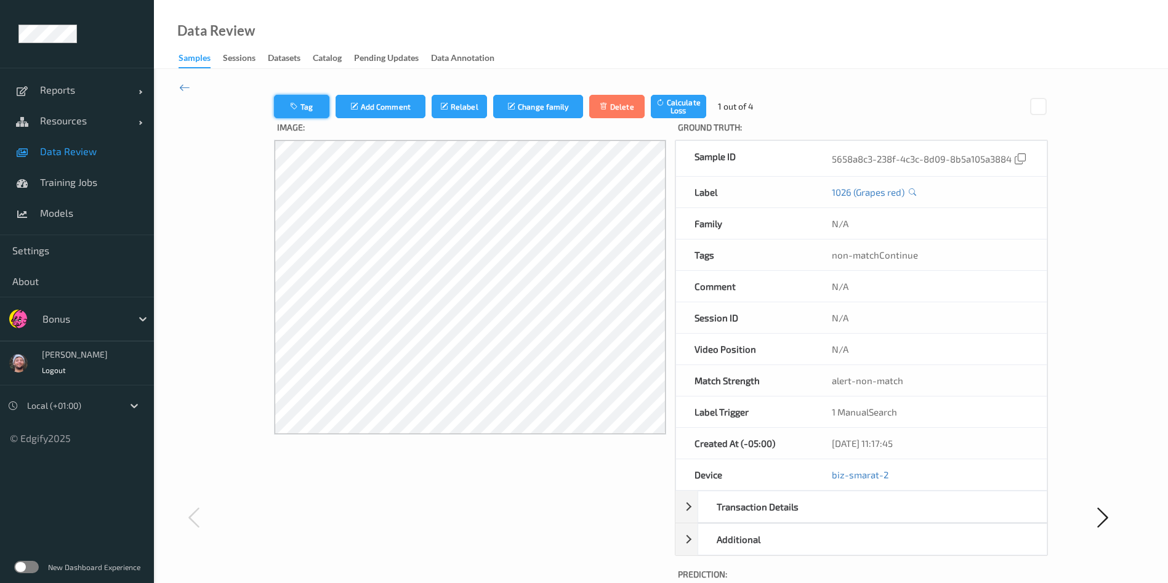
click at [288, 96] on button "Tag" at bounding box center [301, 106] width 55 height 23
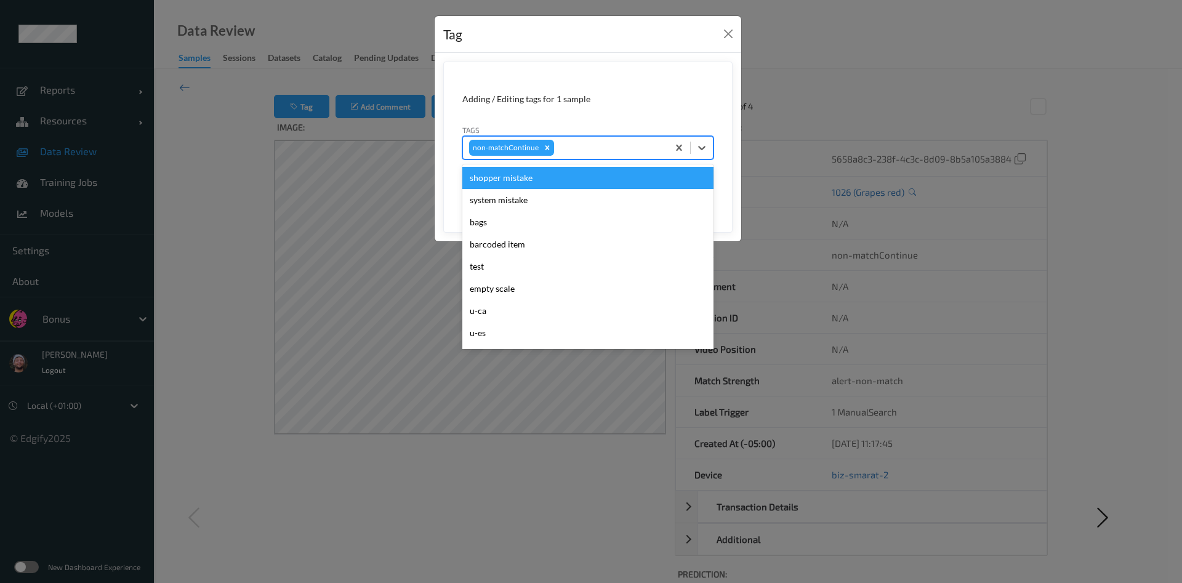
click at [574, 151] on div at bounding box center [608, 147] width 105 height 15
type input "gi"
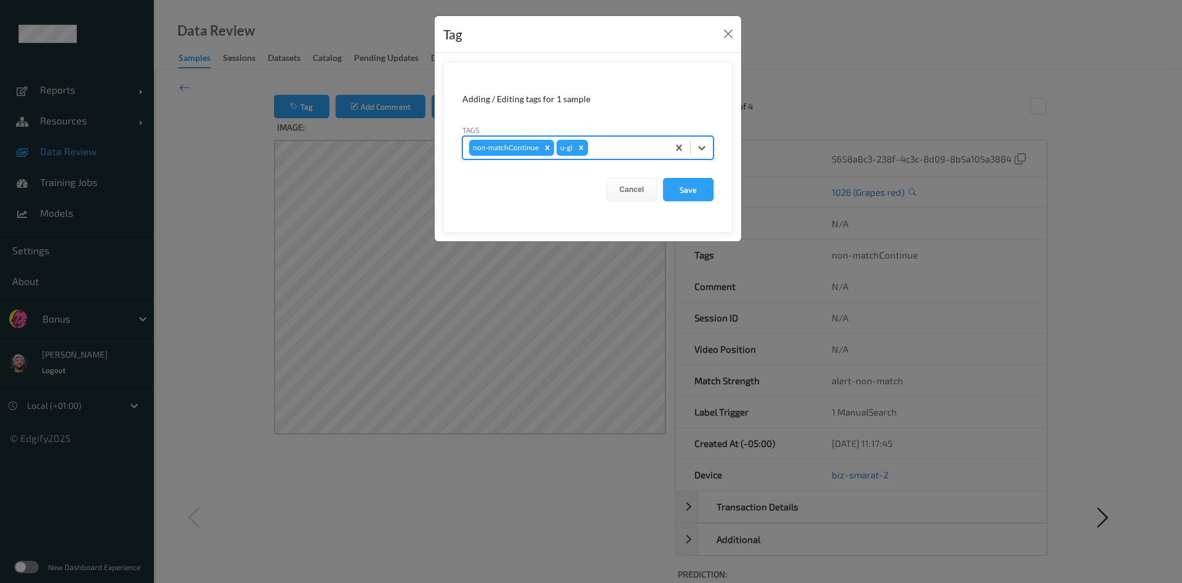
click at [663, 178] on button "Save" at bounding box center [688, 189] width 50 height 23
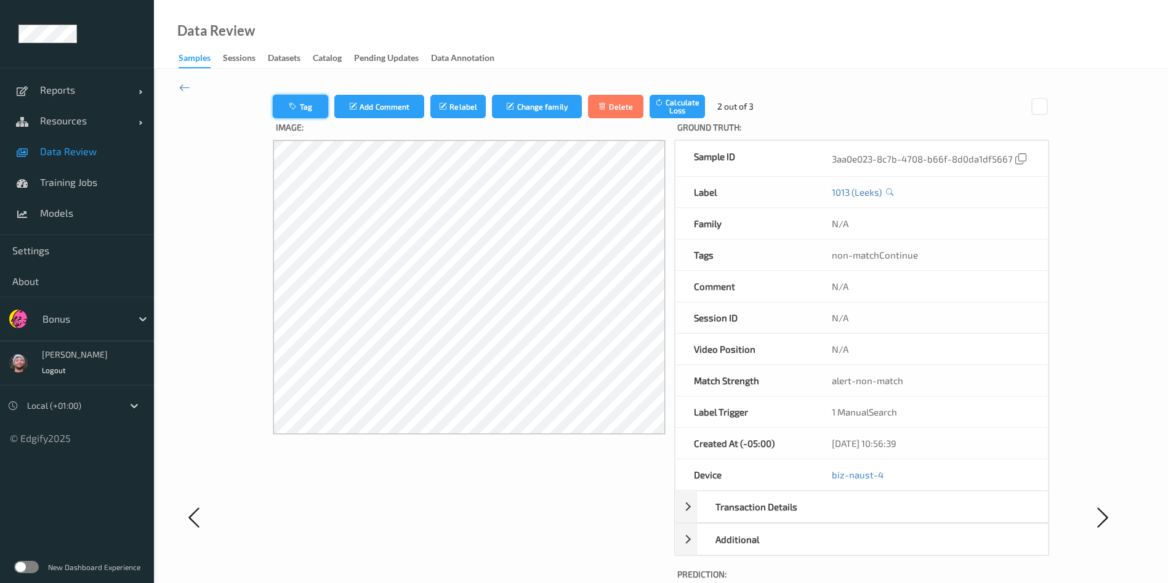
click at [289, 102] on icon "button" at bounding box center [294, 106] width 10 height 9
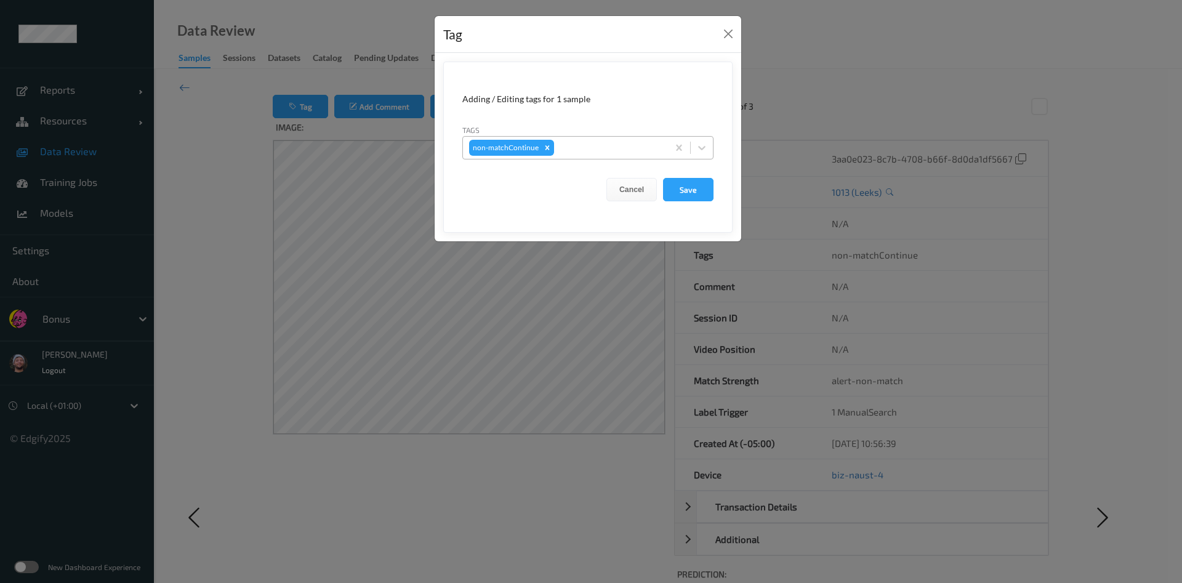
click at [574, 146] on div at bounding box center [608, 147] width 105 height 15
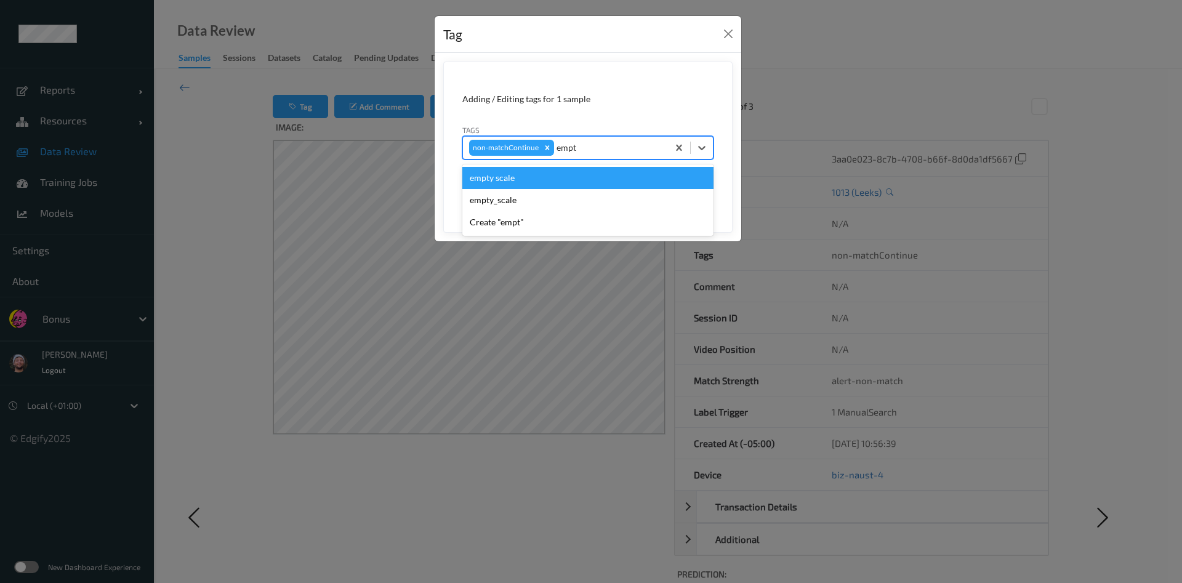
type input "empty"
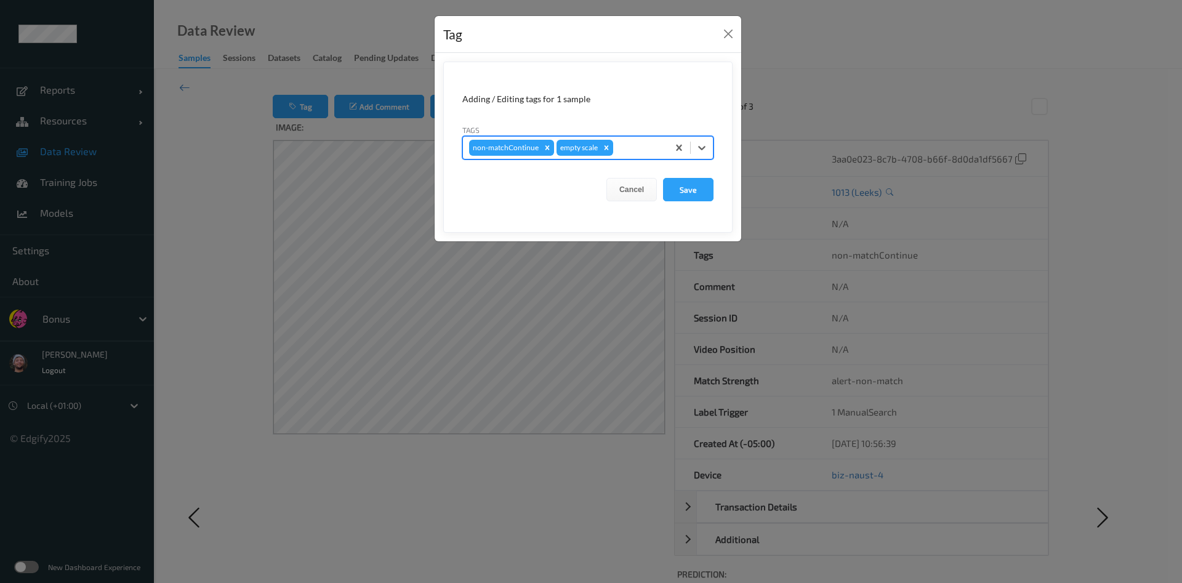
click at [663, 178] on button "Save" at bounding box center [688, 189] width 50 height 23
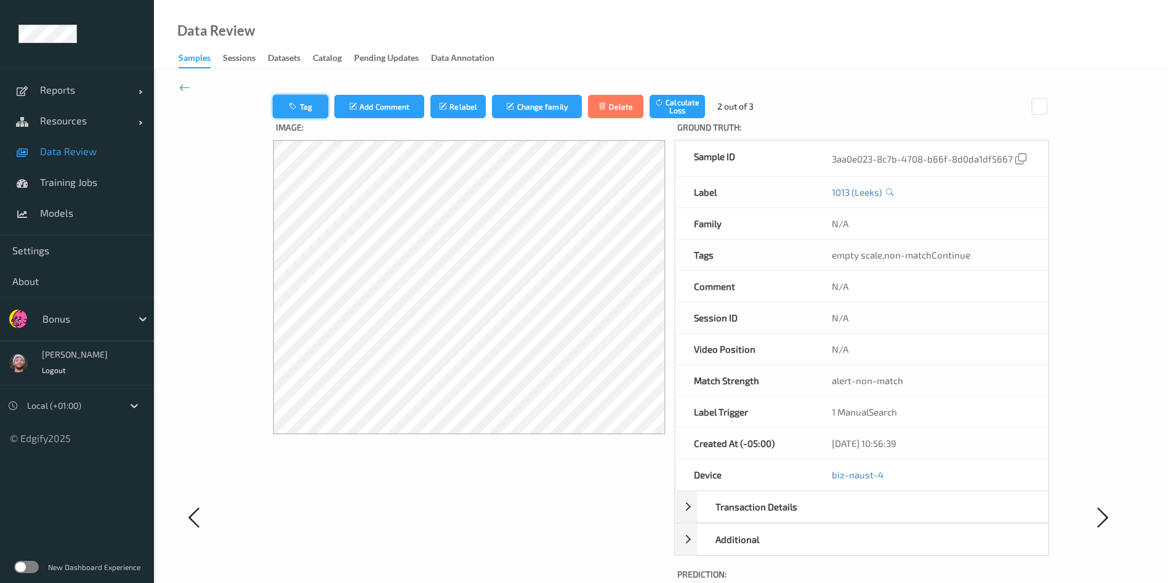
click at [295, 96] on button "Tag" at bounding box center [300, 106] width 55 height 23
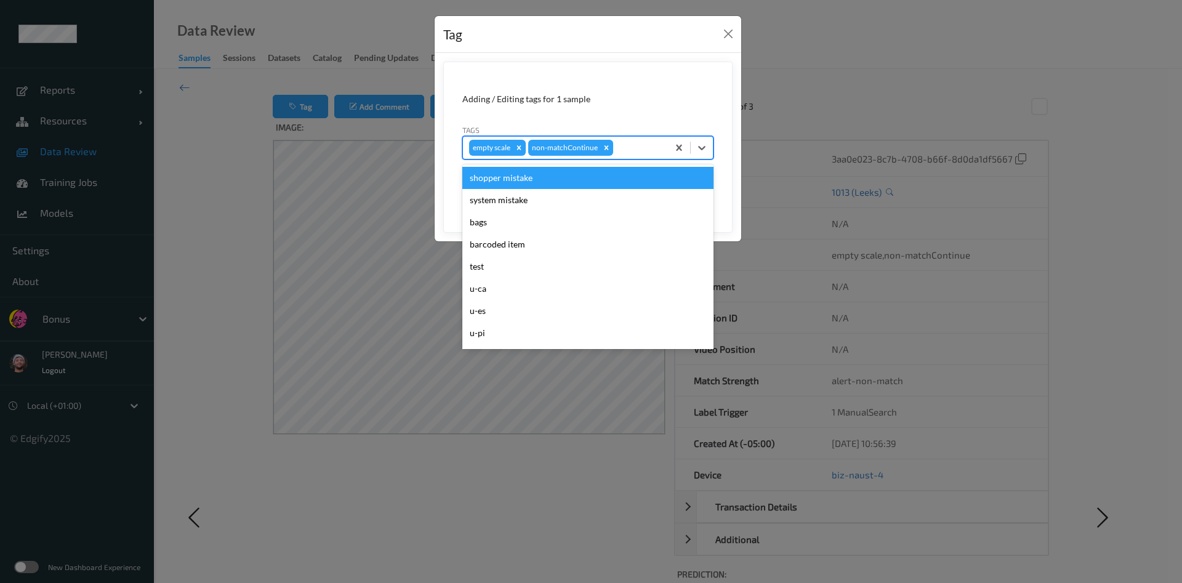
click at [635, 148] on div at bounding box center [638, 147] width 46 height 15
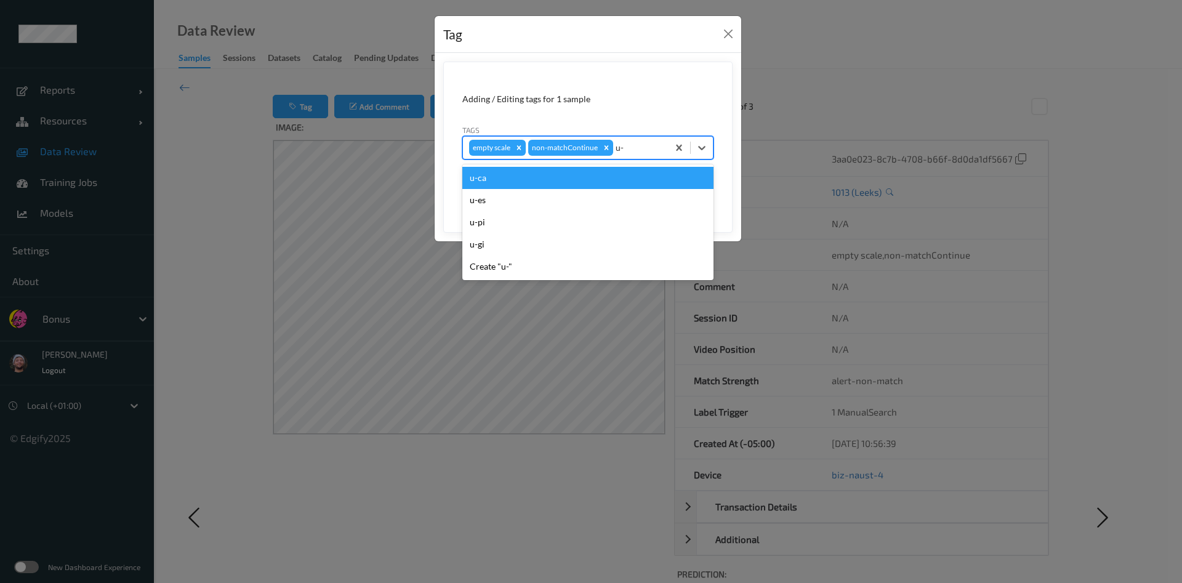
type input "u-e"
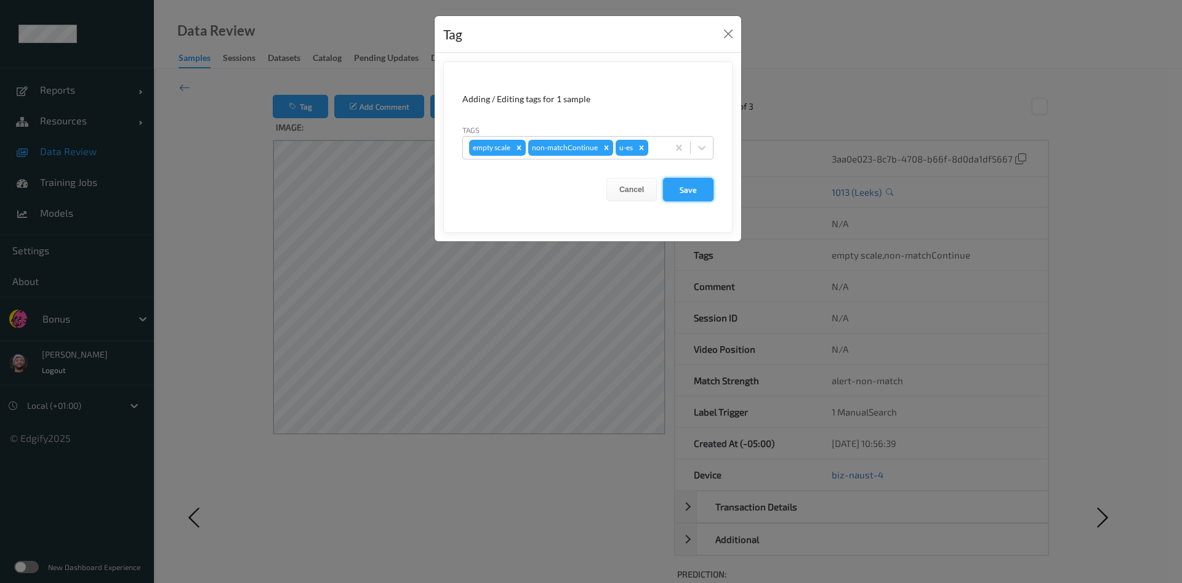
click at [681, 190] on button "Save" at bounding box center [688, 189] width 50 height 23
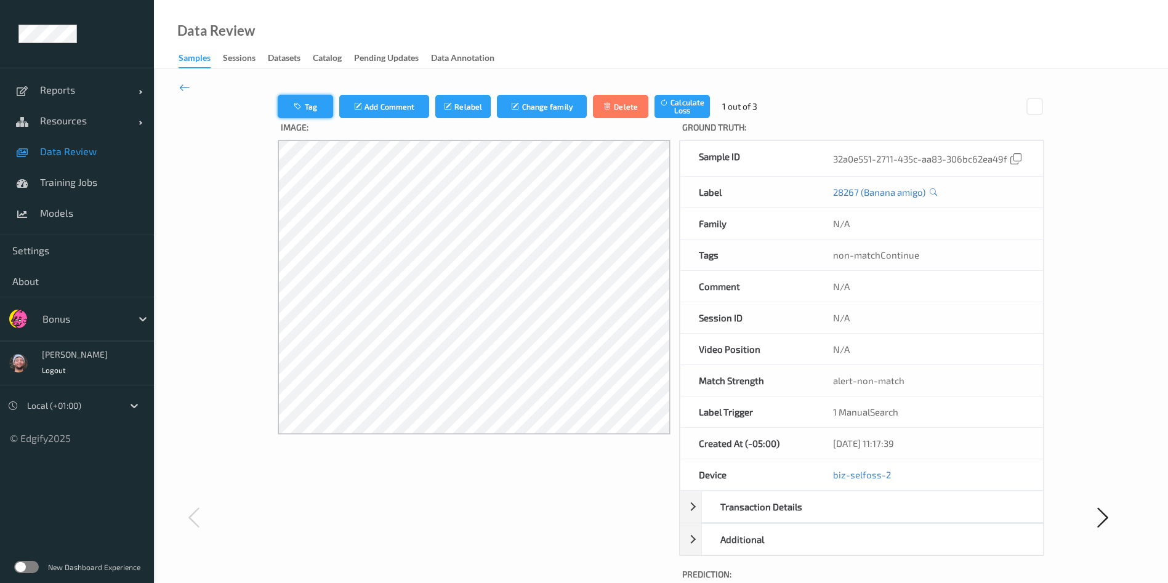
click at [294, 105] on icon "button" at bounding box center [299, 106] width 10 height 9
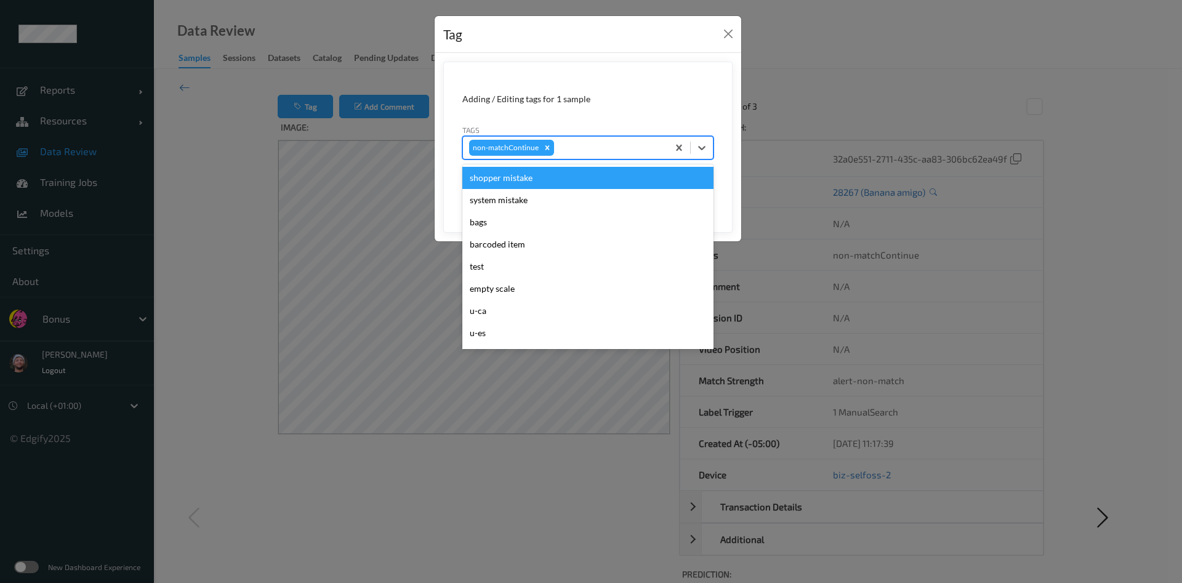
click at [604, 143] on div at bounding box center [608, 147] width 105 height 15
type input "pi"
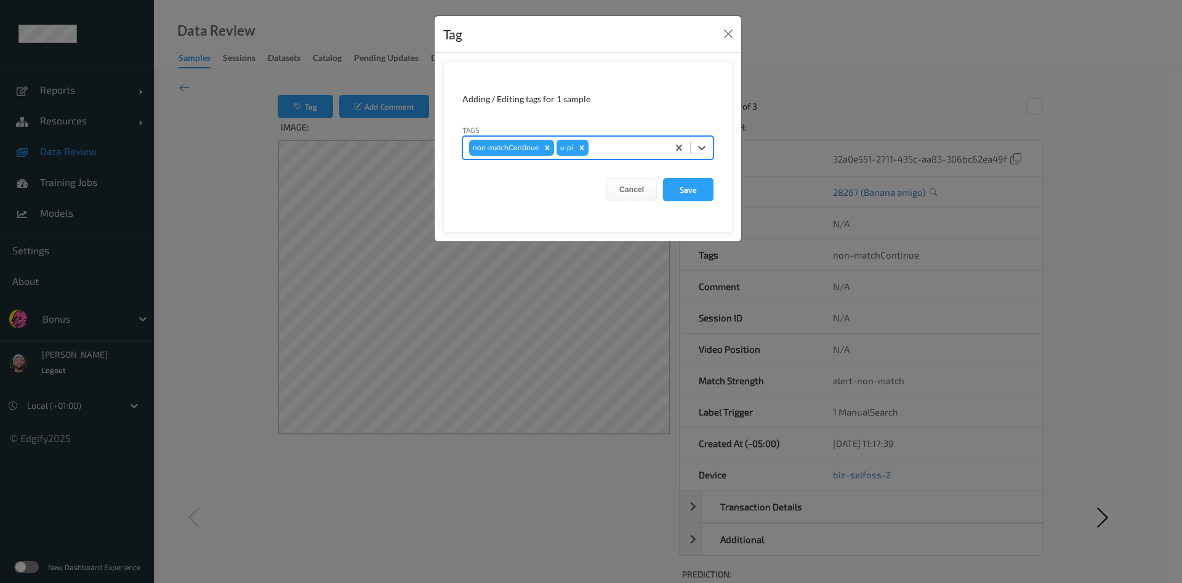
click at [663, 178] on button "Save" at bounding box center [688, 189] width 50 height 23
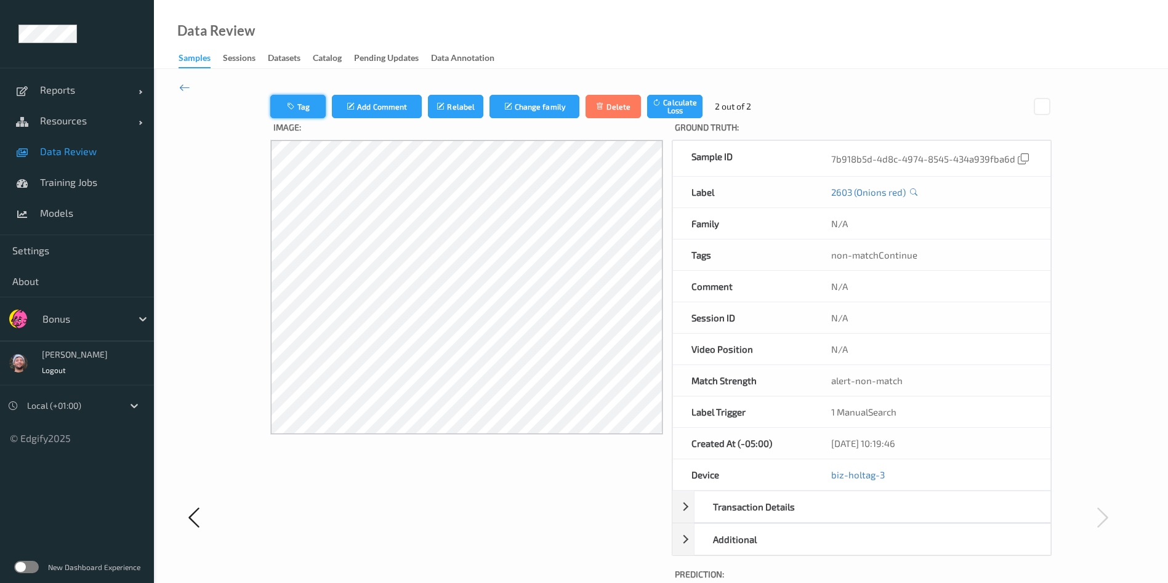
click at [270, 106] on button "Tag" at bounding box center [297, 106] width 55 height 23
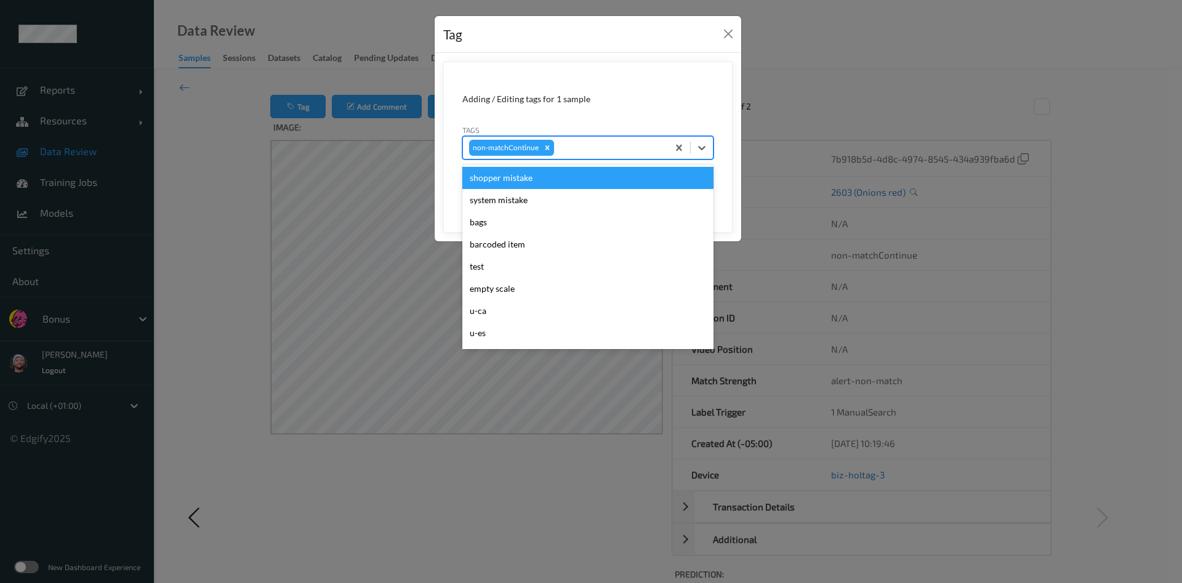
click at [616, 151] on div at bounding box center [608, 147] width 105 height 15
type input "pi"
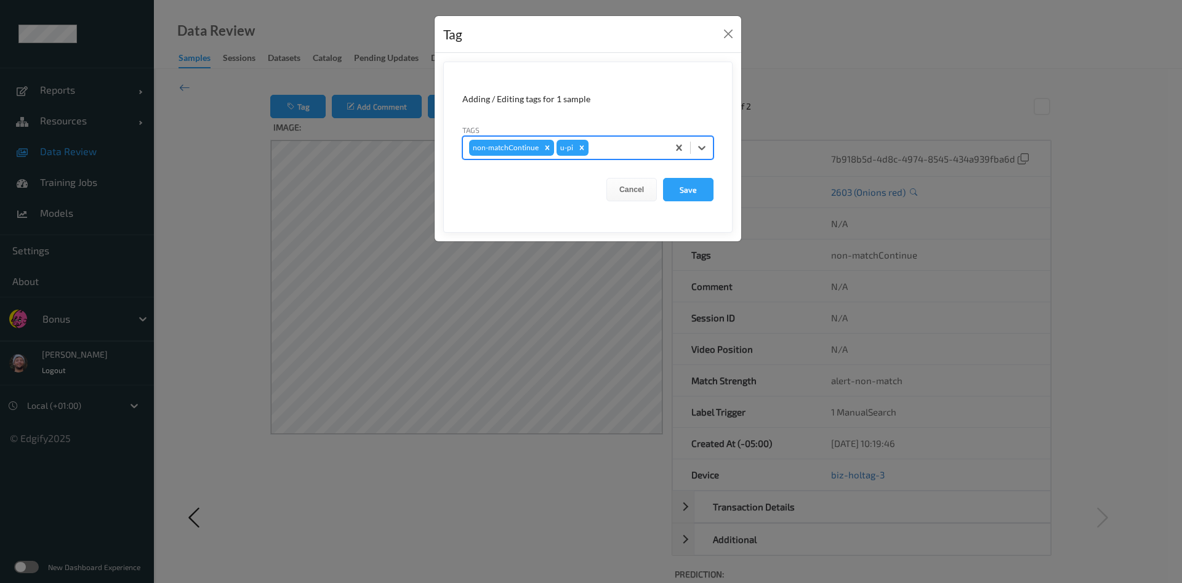
click at [663, 178] on button "Save" at bounding box center [688, 189] width 50 height 23
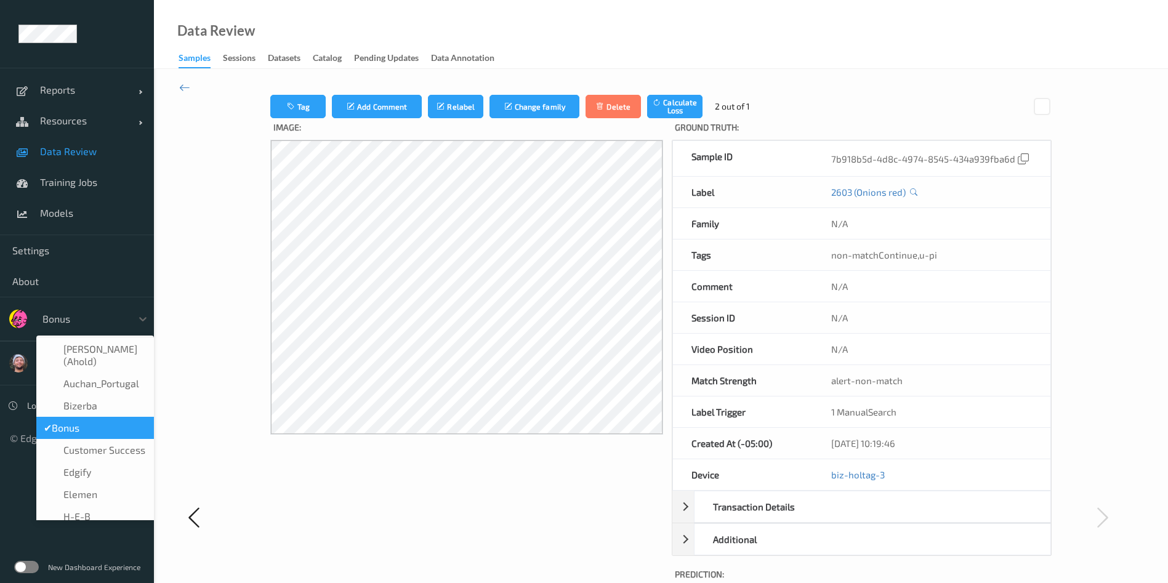
click at [94, 322] on div at bounding box center [83, 318] width 83 height 15
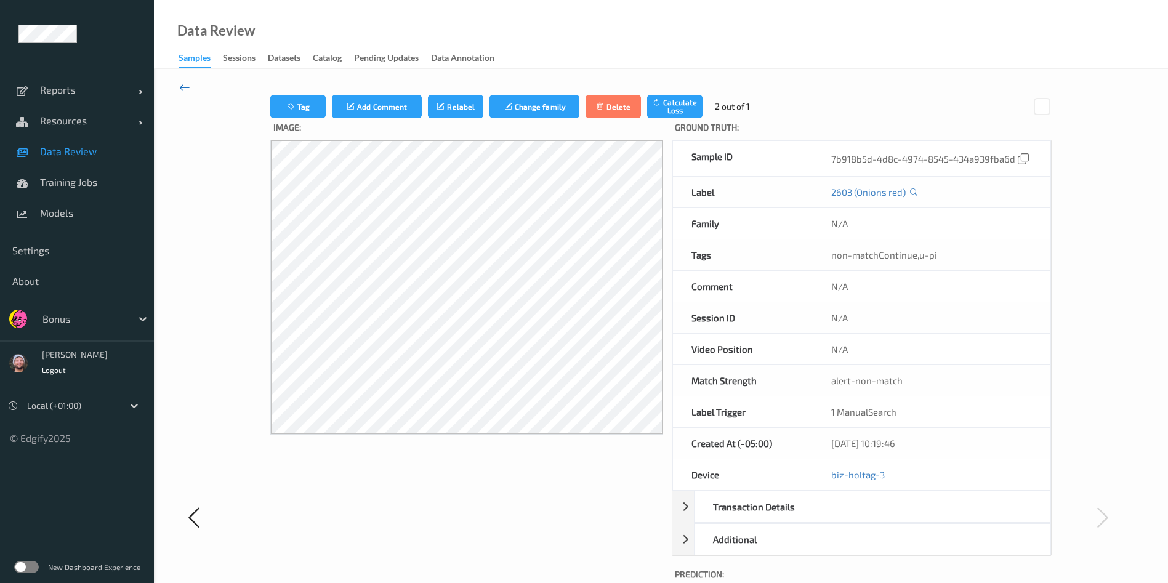
click at [185, 88] on icon at bounding box center [184, 88] width 11 height 14
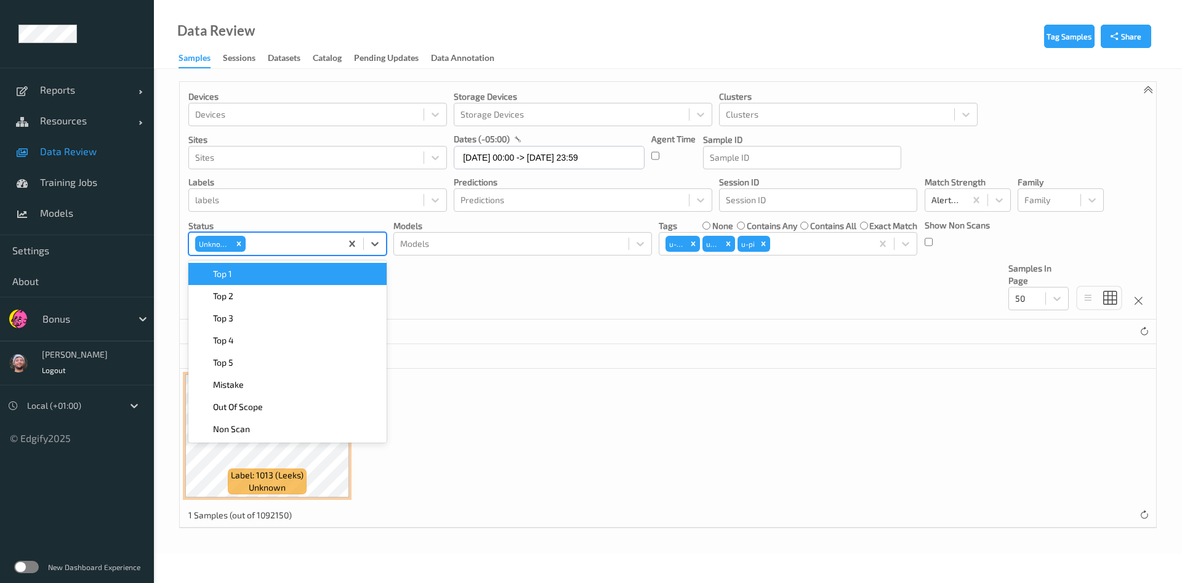
click at [337, 246] on div "Unknown" at bounding box center [265, 243] width 152 height 21
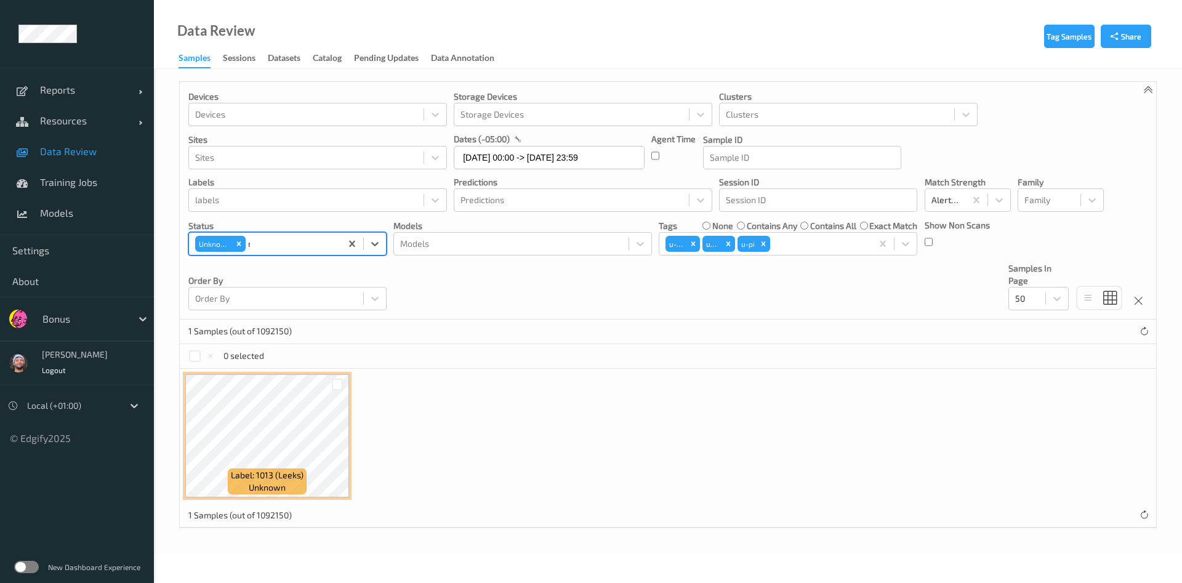
type input "mi"
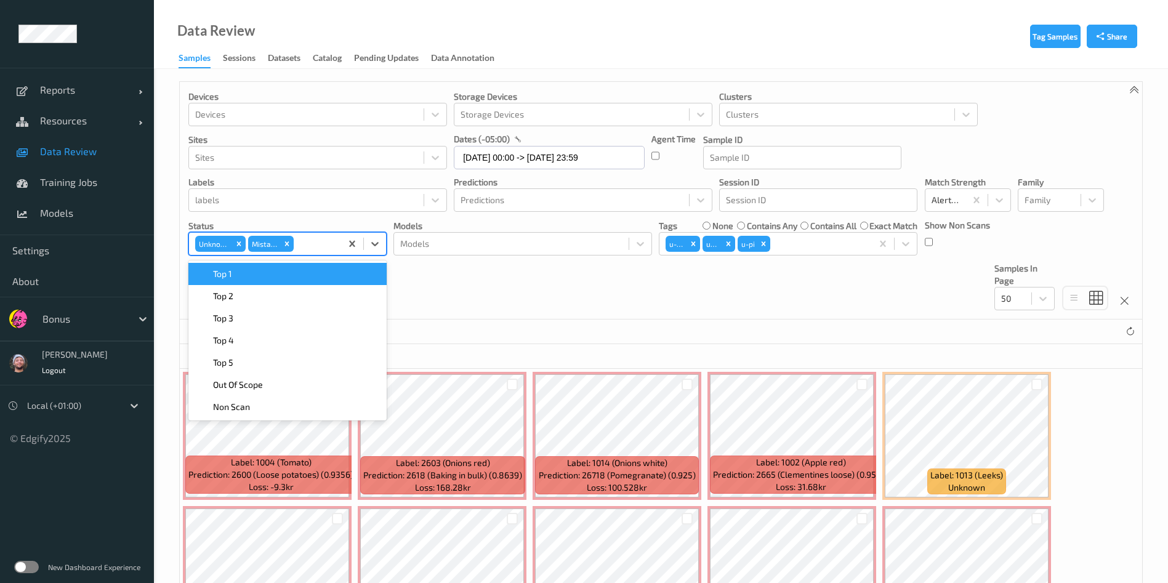
click at [226, 240] on div "Unknown" at bounding box center [213, 244] width 37 height 16
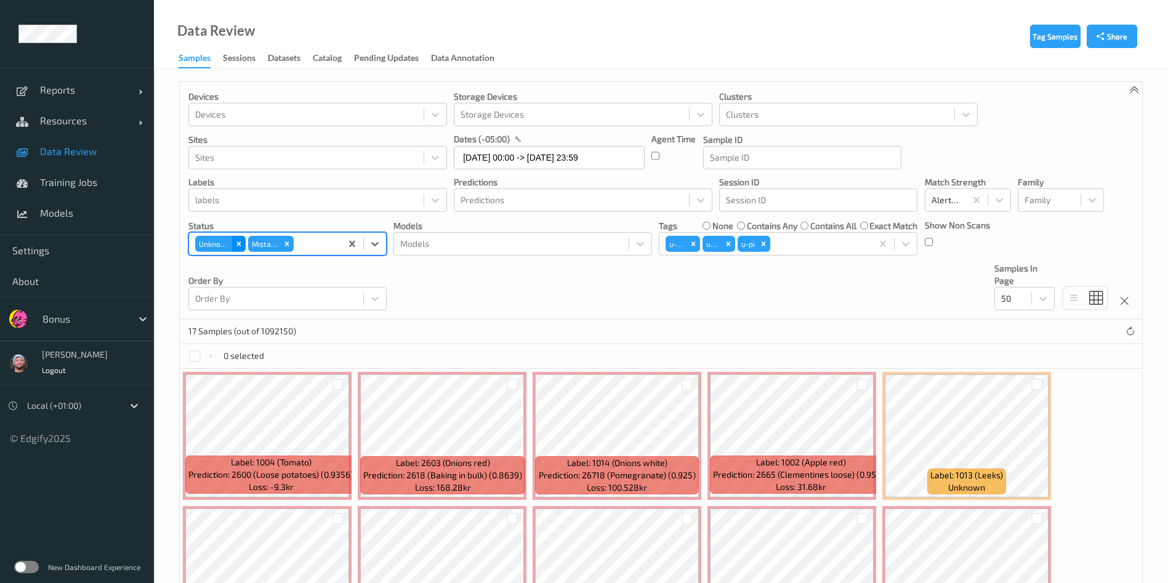
click at [232, 241] on div "Remove Unknown" at bounding box center [239, 244] width 14 height 16
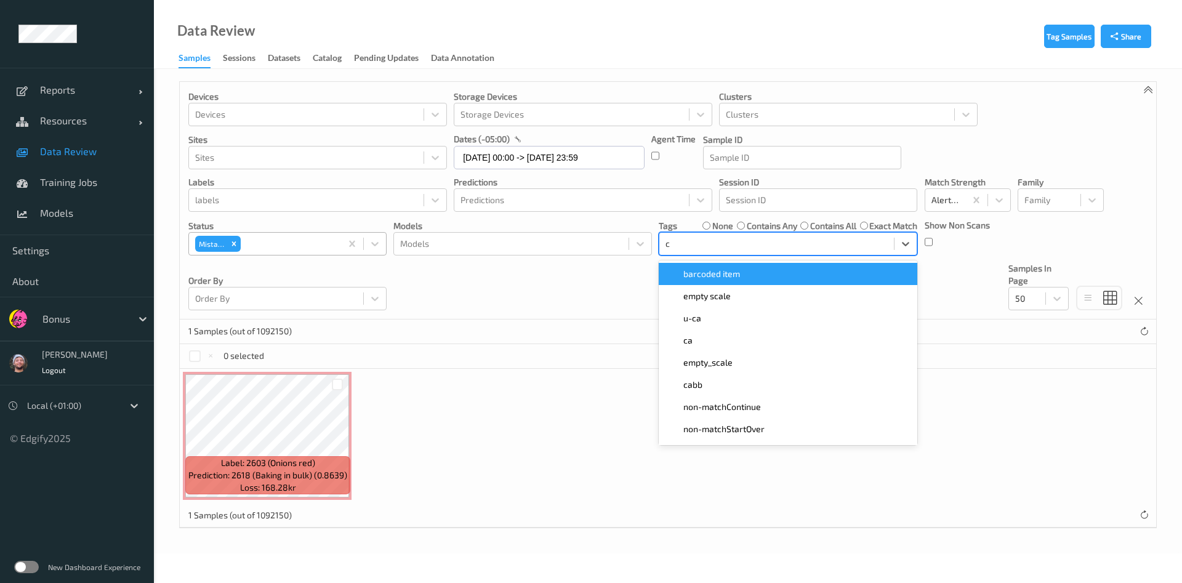
type input "ca"
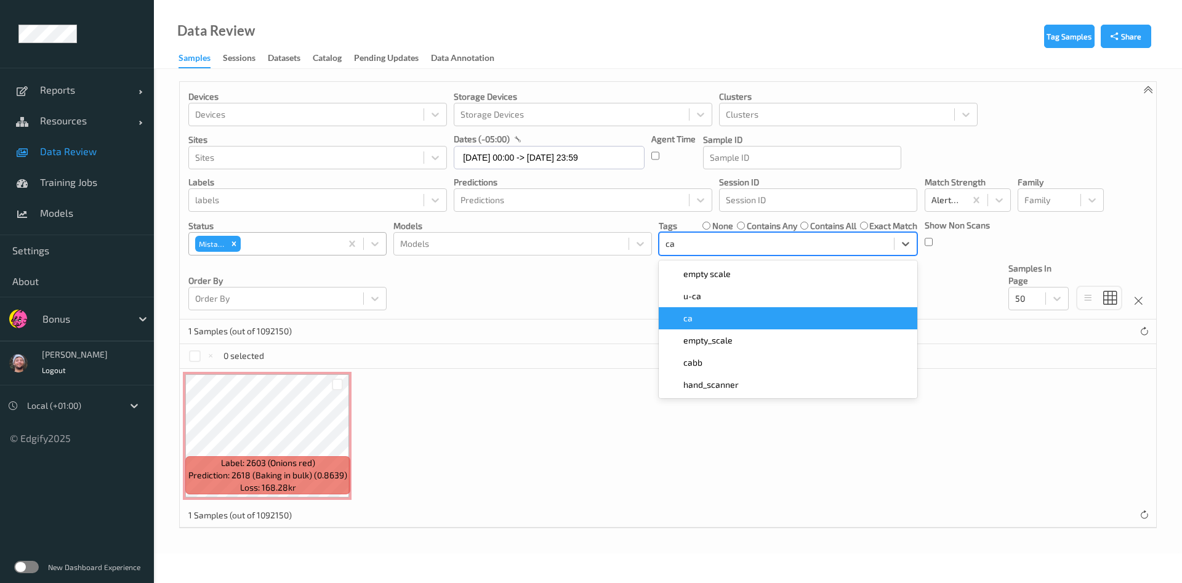
click at [833, 307] on div "ca" at bounding box center [788, 318] width 258 height 22
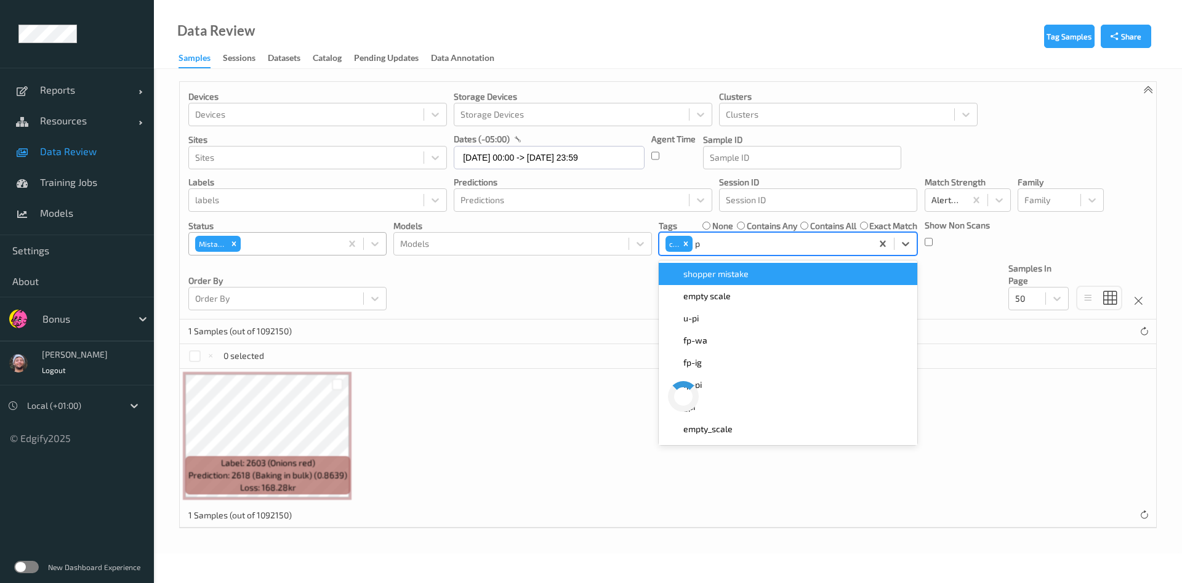
type input "pi"
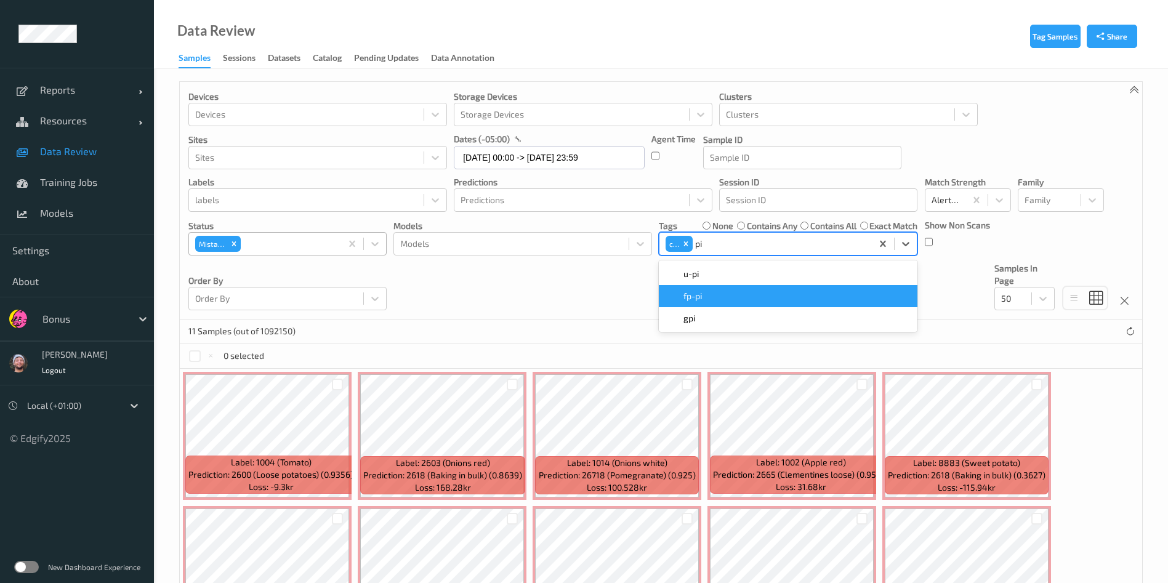
click at [800, 295] on div "fp-pi" at bounding box center [788, 296] width 244 height 12
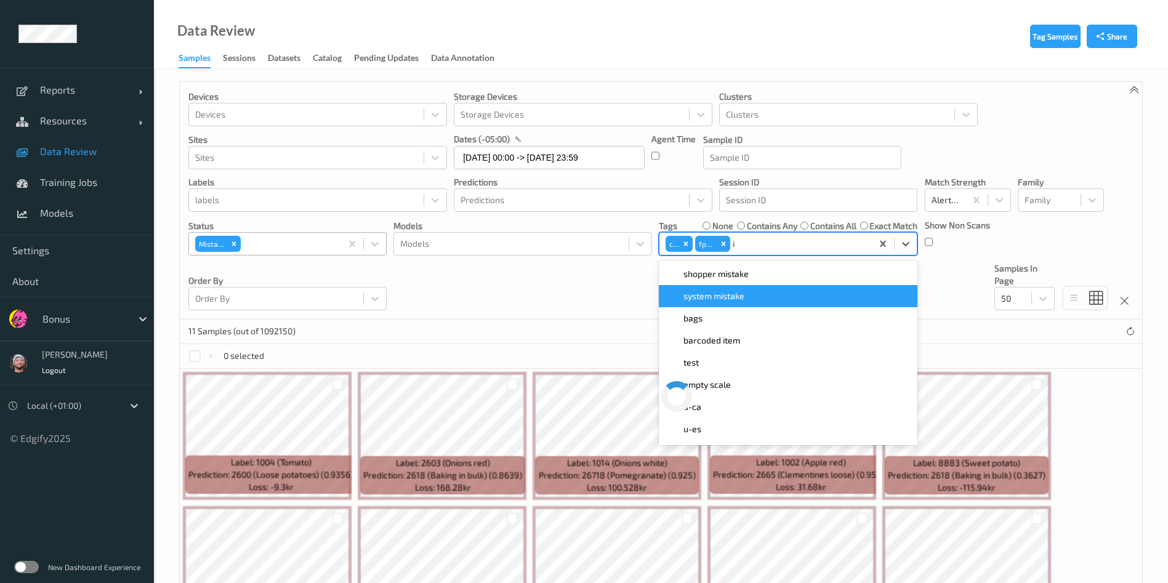
type input "ig"
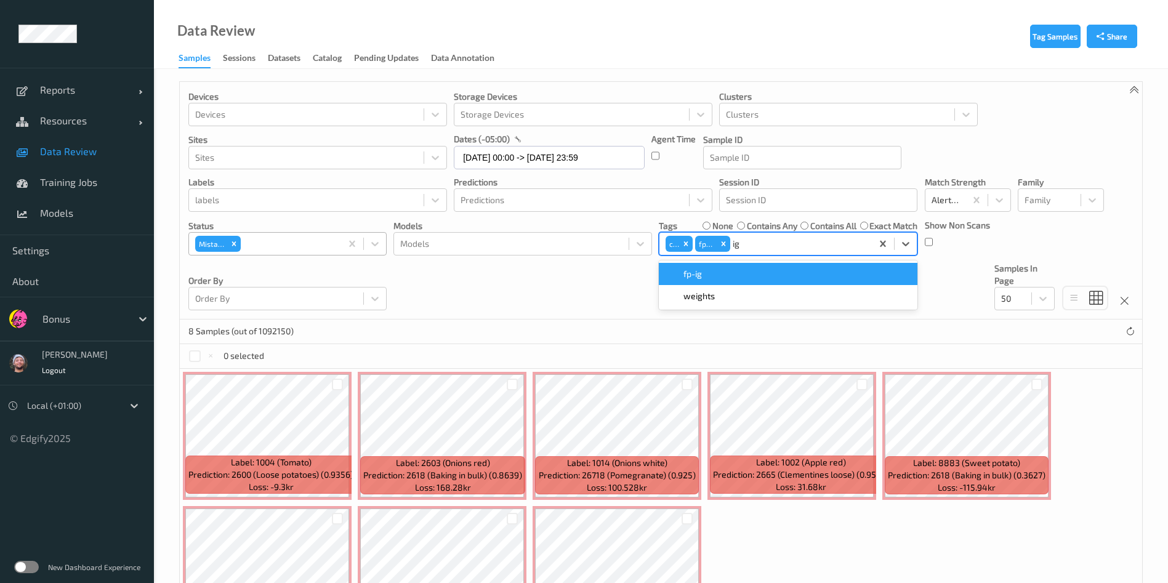
click at [790, 271] on div "fp-ig" at bounding box center [788, 274] width 244 height 12
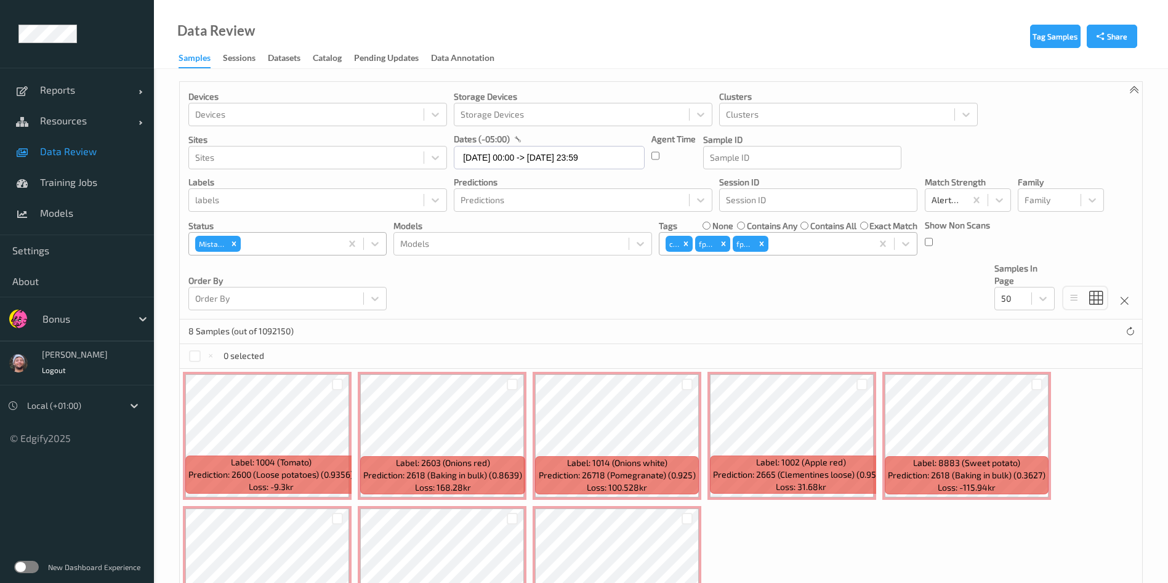
click at [434, 355] on div "0 selected" at bounding box center [661, 356] width 962 height 25
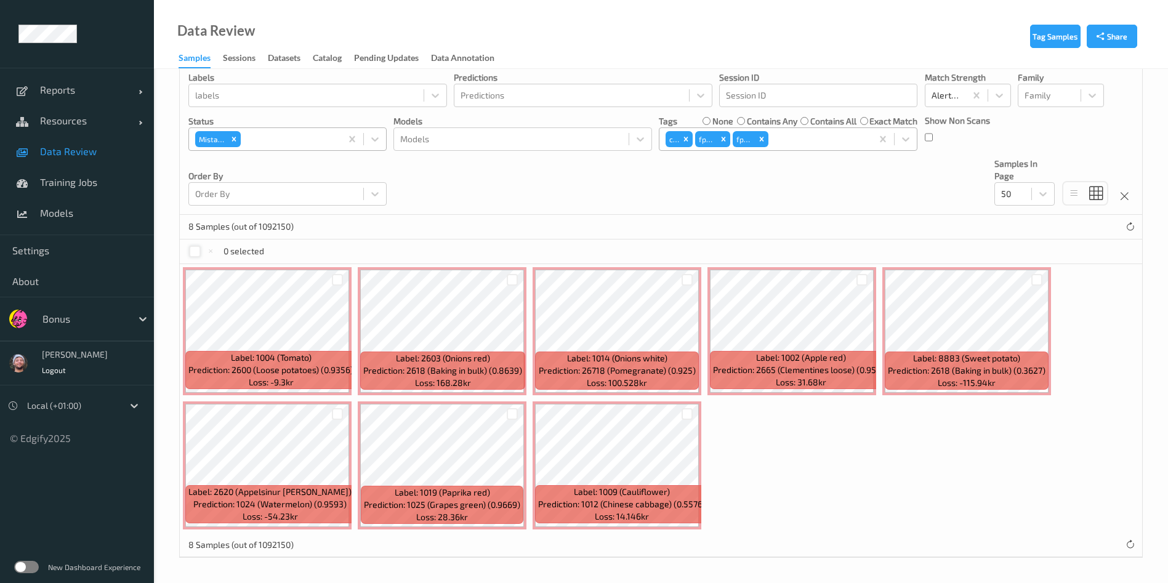
click at [192, 247] on div at bounding box center [195, 252] width 12 height 12
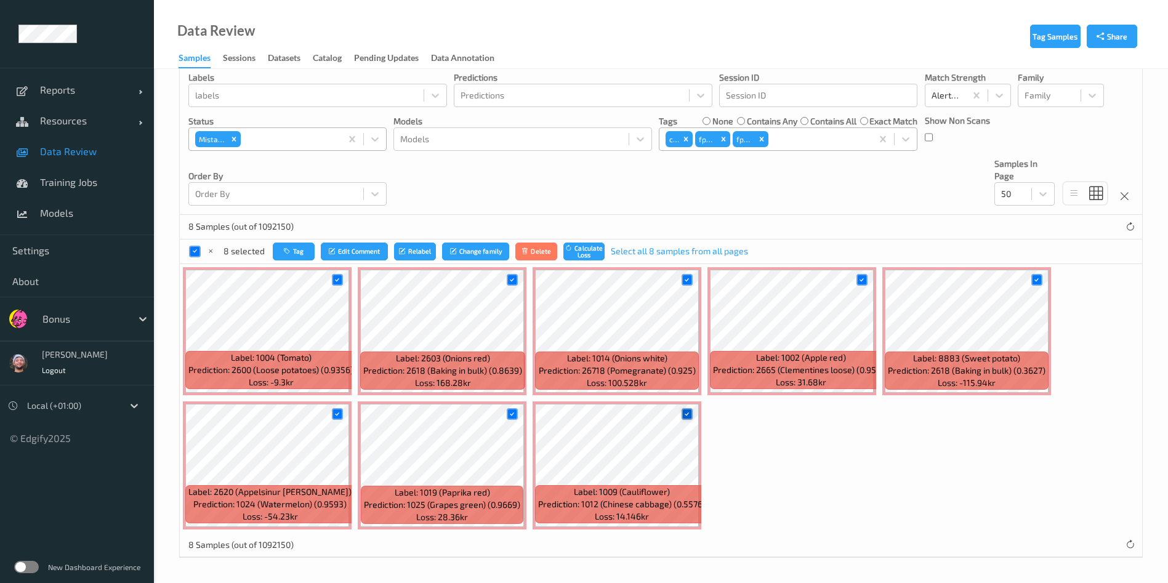
click at [682, 413] on div at bounding box center [687, 414] width 12 height 12
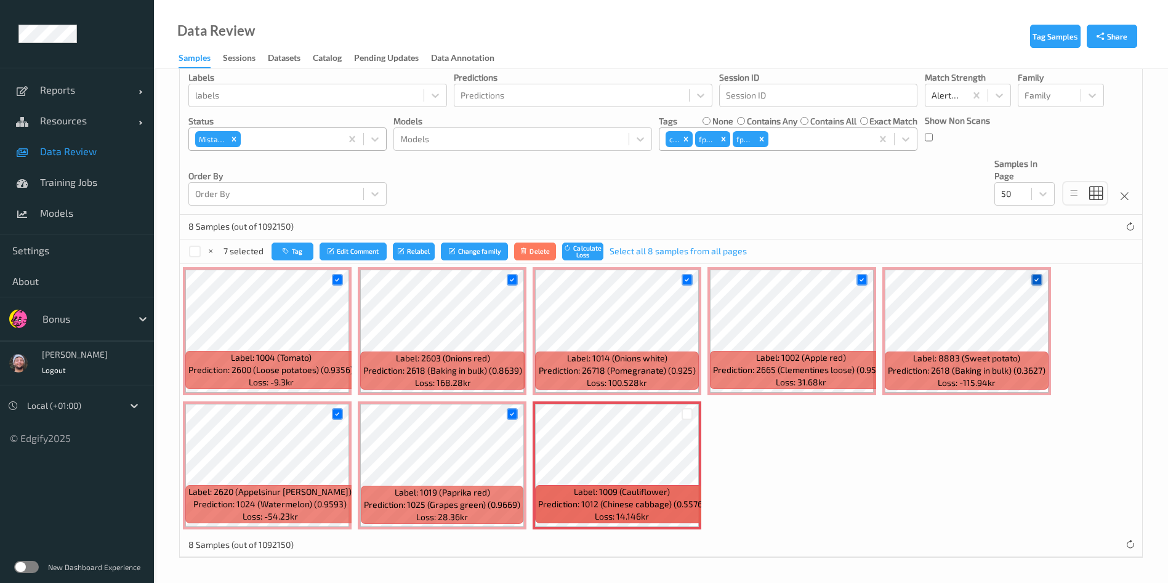
click at [1038, 276] on icon at bounding box center [1036, 280] width 8 height 8
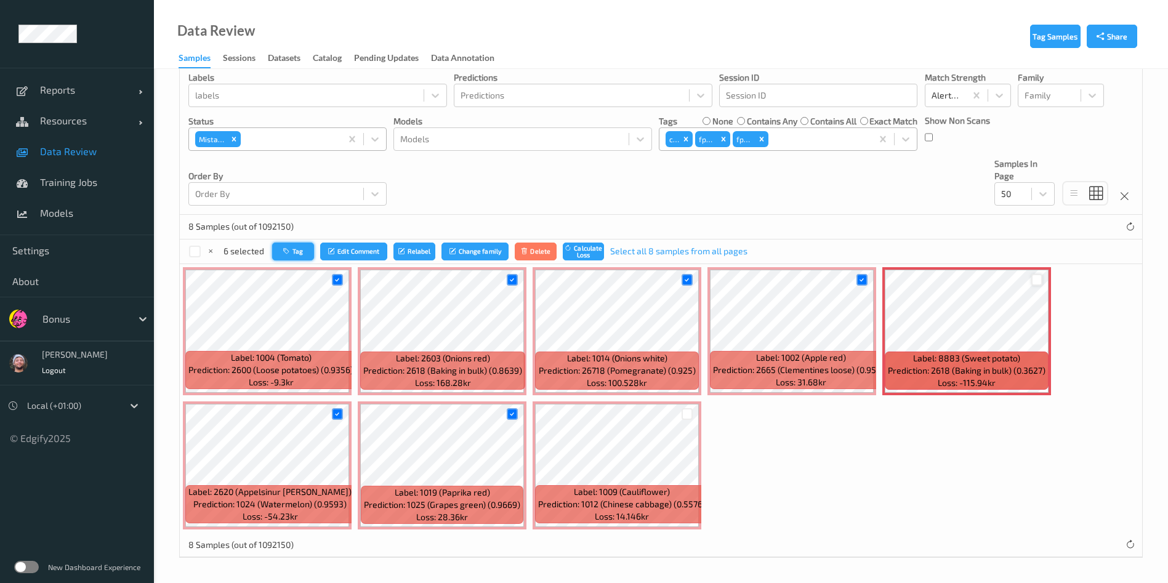
drag, startPoint x: 315, startPoint y: 258, endPoint x: 308, endPoint y: 258, distance: 6.8
click at [308, 258] on div "Tag Edit Comment Relabel Change family Delete Calculate Loss Select all 8 sampl…" at bounding box center [509, 251] width 475 height 18
click at [308, 258] on button "Tag" at bounding box center [293, 251] width 42 height 18
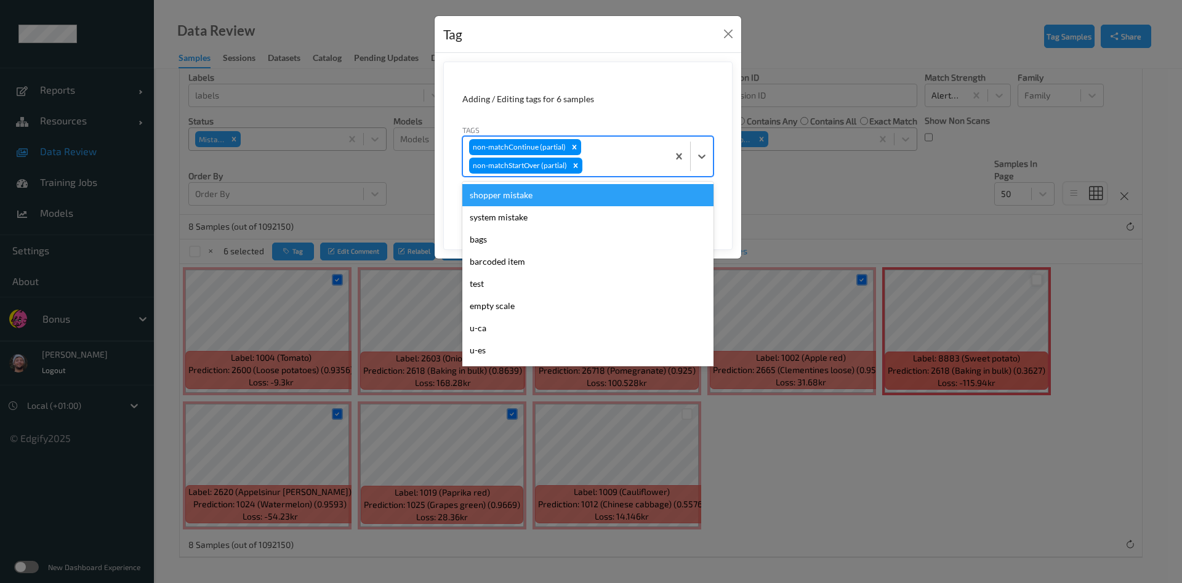
click at [614, 150] on div "non-matchContinue (partial) non-matchStartOver (partial)" at bounding box center [565, 156] width 205 height 39
type input "ca"
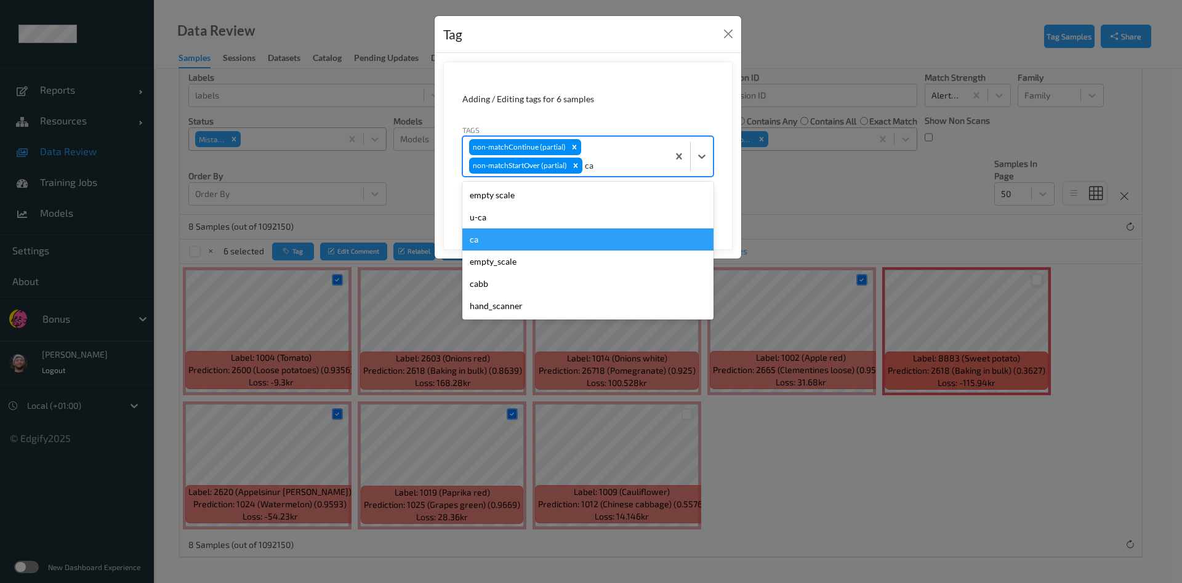
click at [514, 239] on div "ca" at bounding box center [587, 239] width 251 height 22
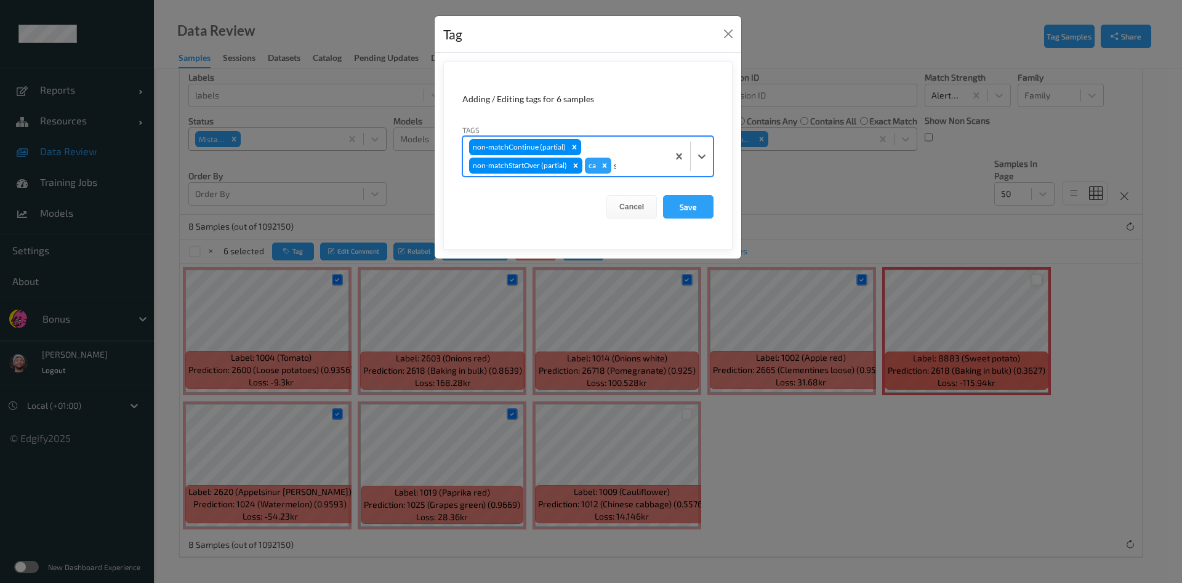
type input "sh"
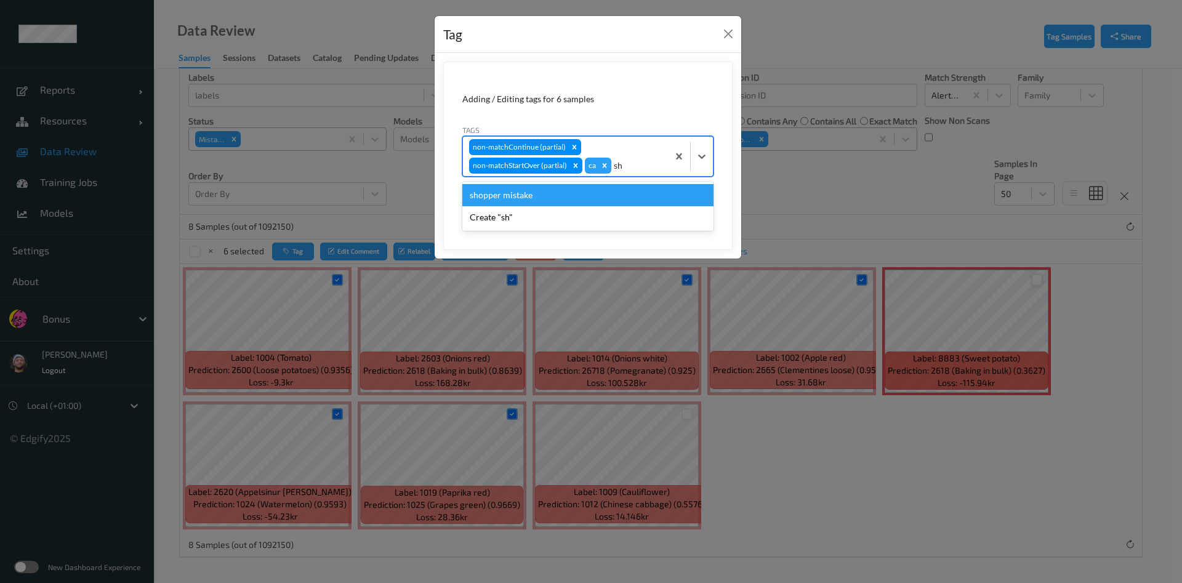
click at [600, 193] on div "shopper mistake" at bounding box center [587, 195] width 251 height 22
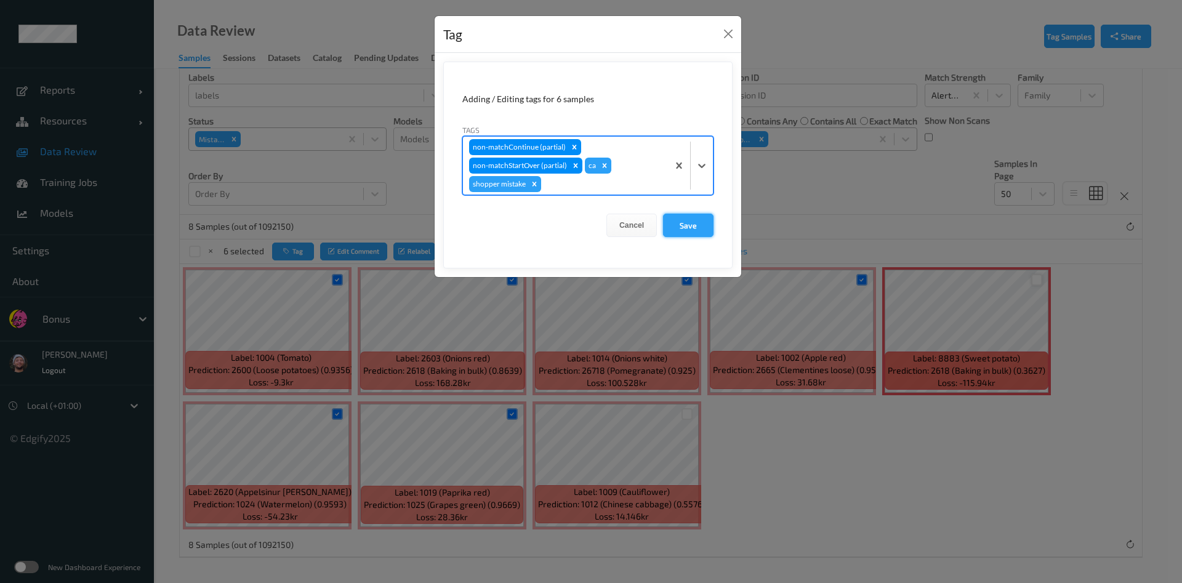
click at [695, 224] on button "Save" at bounding box center [688, 225] width 50 height 23
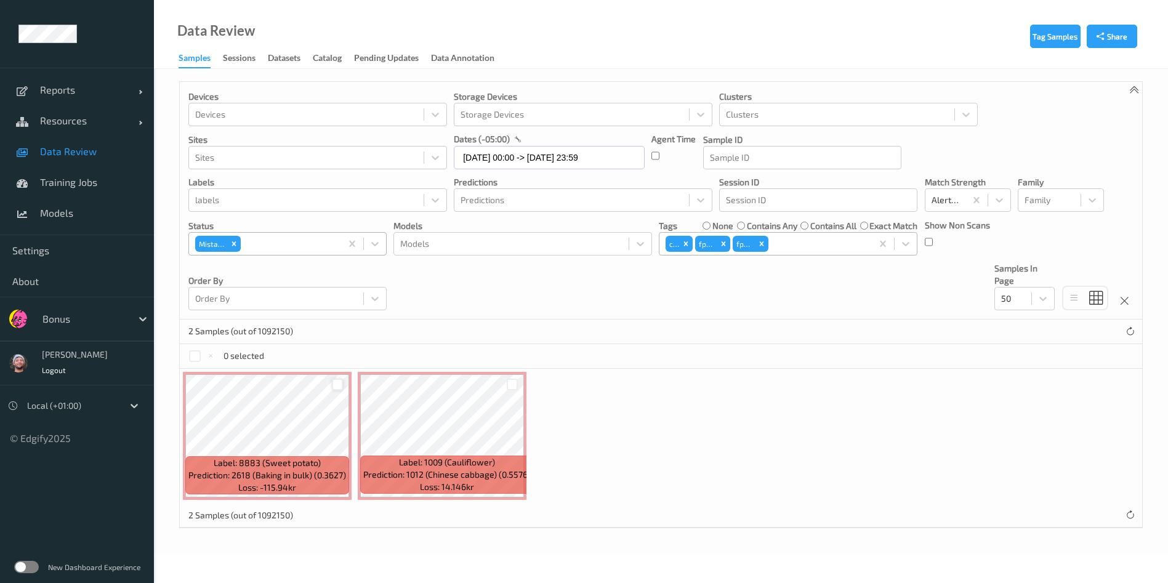
scroll to position [0, 0]
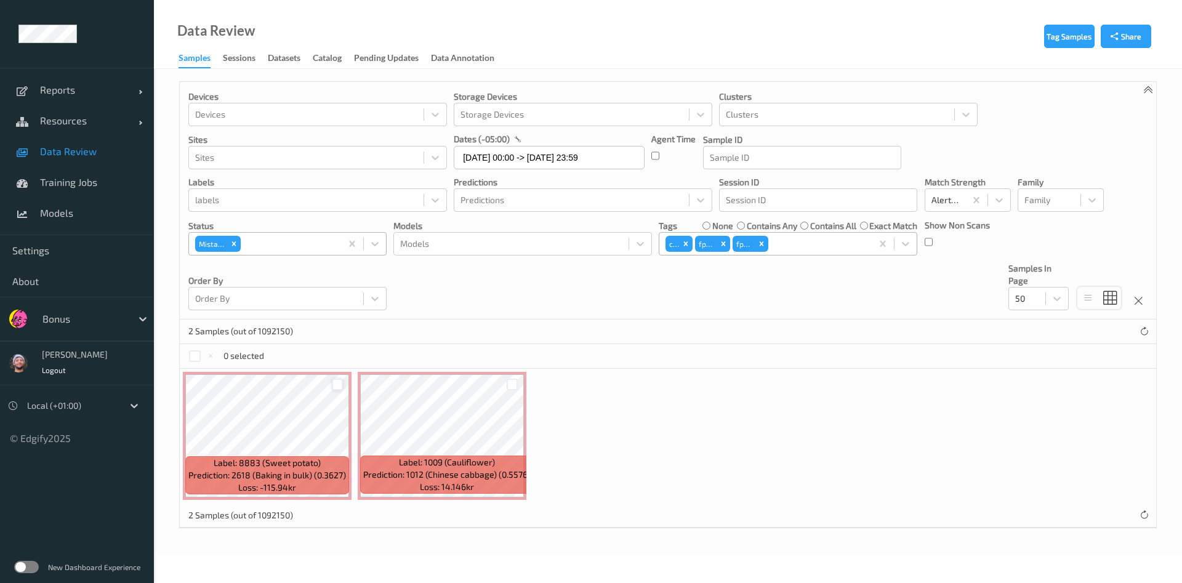
click at [339, 383] on div at bounding box center [338, 385] width 12 height 12
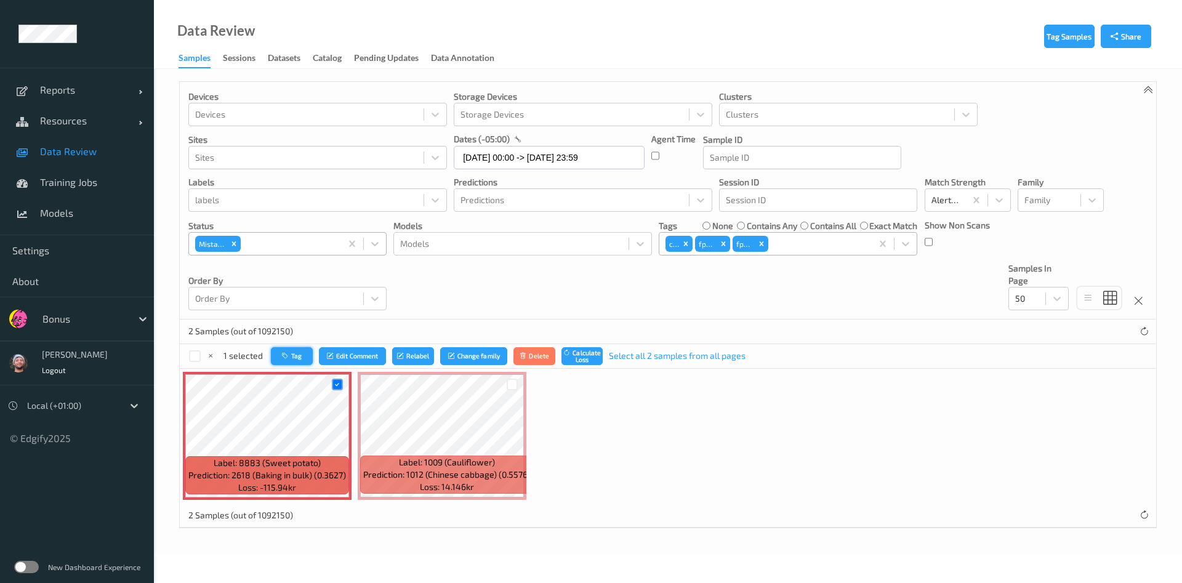
click at [290, 362] on button "Tag" at bounding box center [292, 356] width 42 height 18
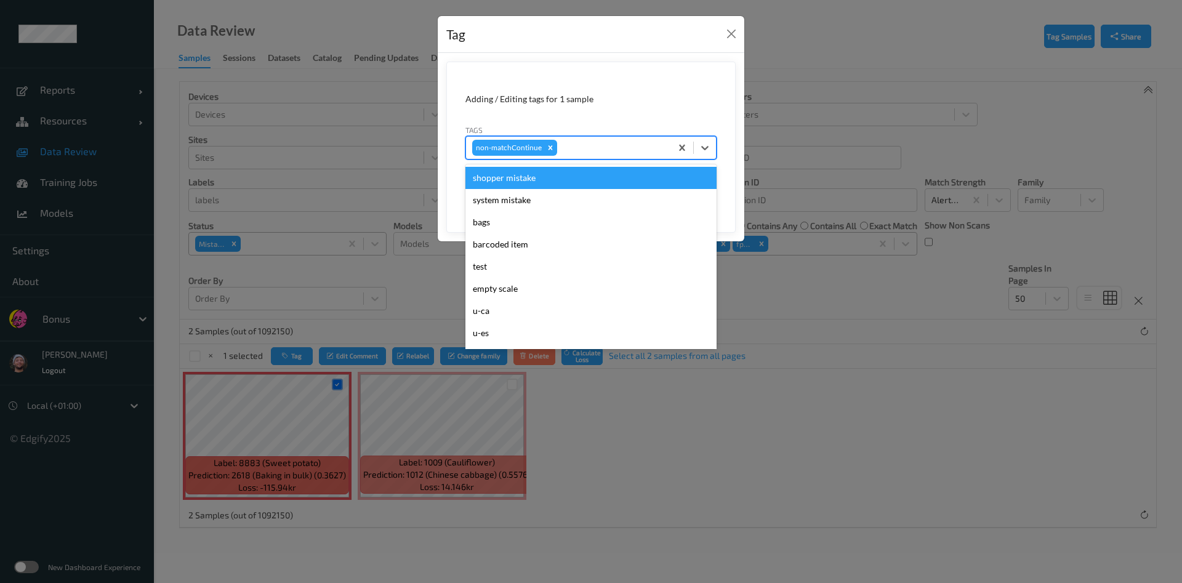
click at [586, 138] on div "non-matchContinue" at bounding box center [568, 147] width 205 height 21
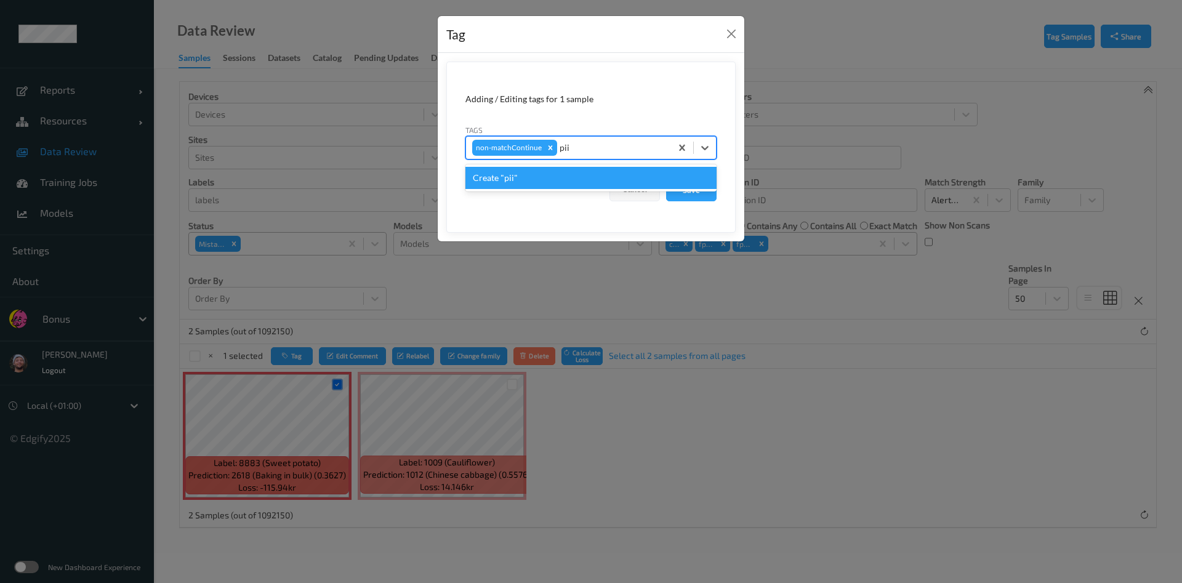
type input "pi"
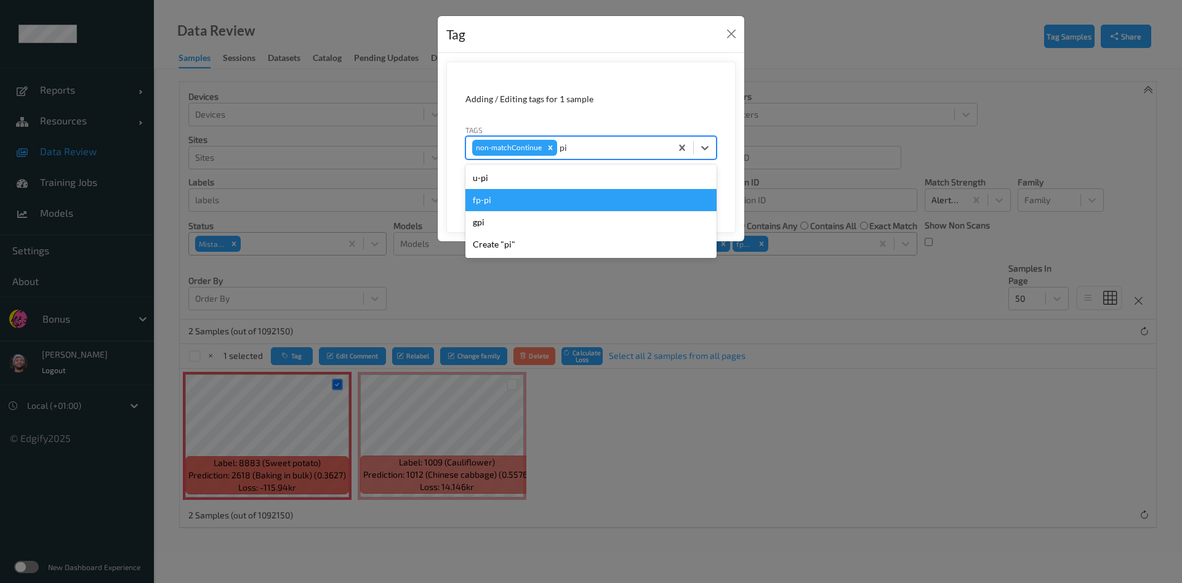
click at [557, 204] on div "fp-pi" at bounding box center [590, 200] width 251 height 22
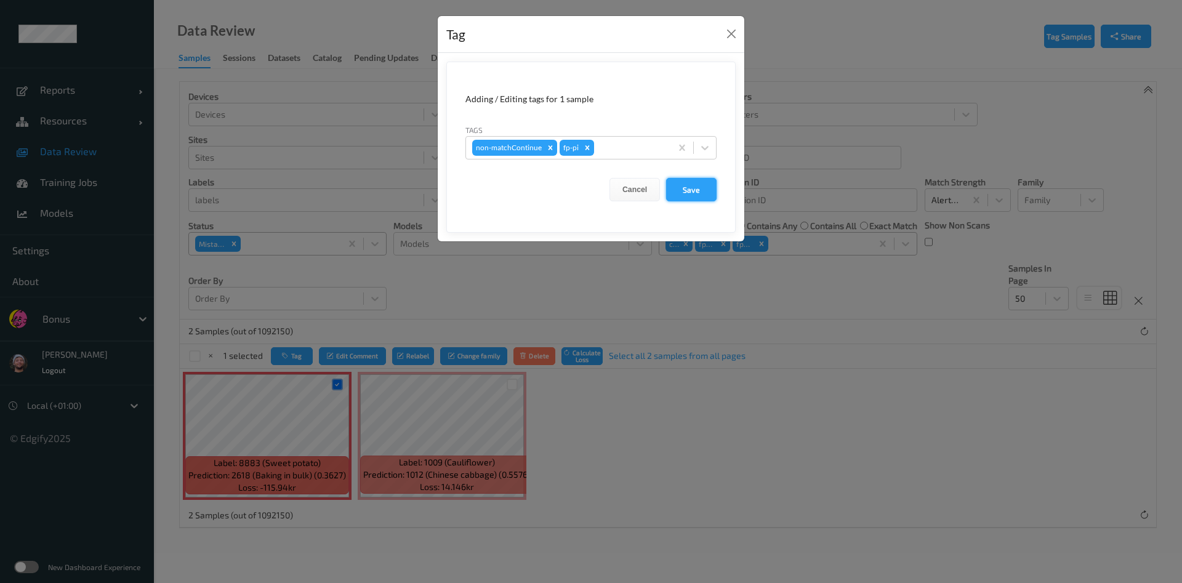
click at [692, 193] on button "Save" at bounding box center [691, 189] width 50 height 23
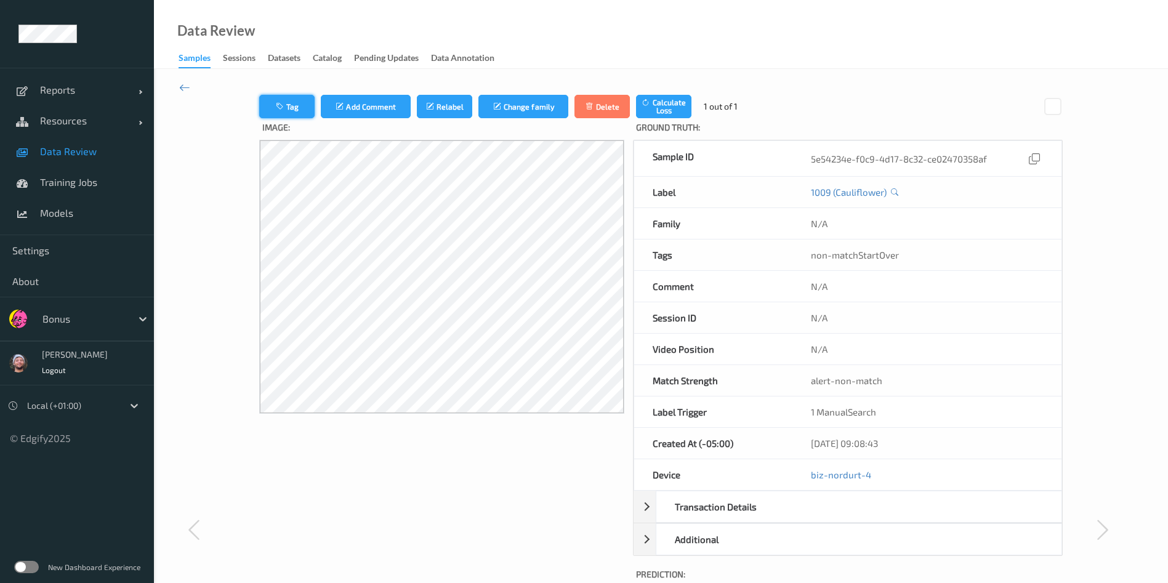
click at [285, 102] on icon "button" at bounding box center [281, 106] width 10 height 9
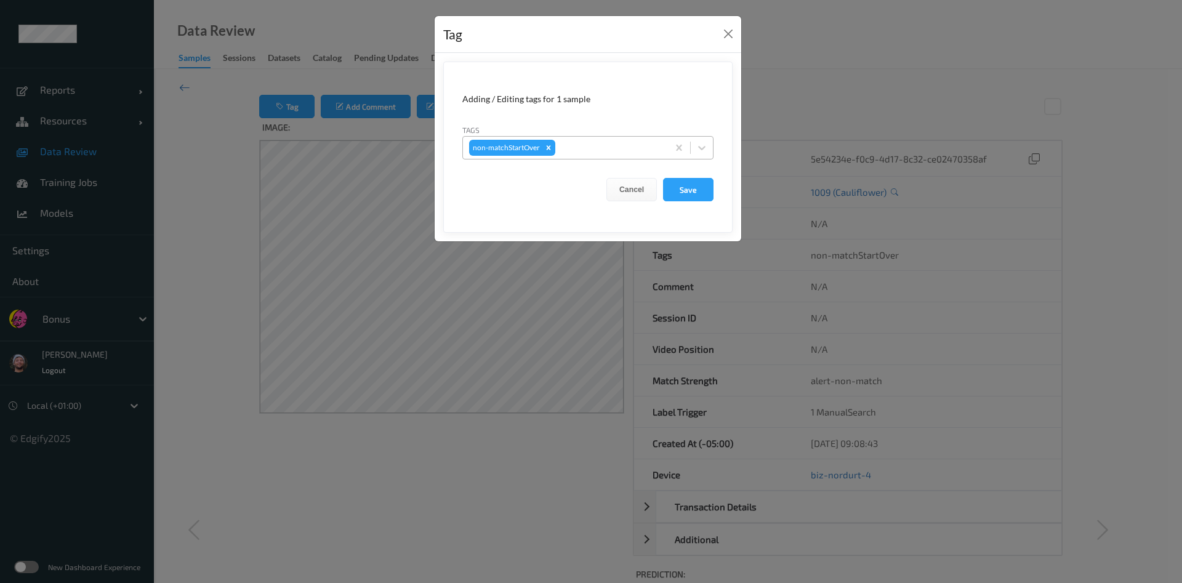
click at [574, 156] on div "non-matchStartOver" at bounding box center [565, 147] width 205 height 21
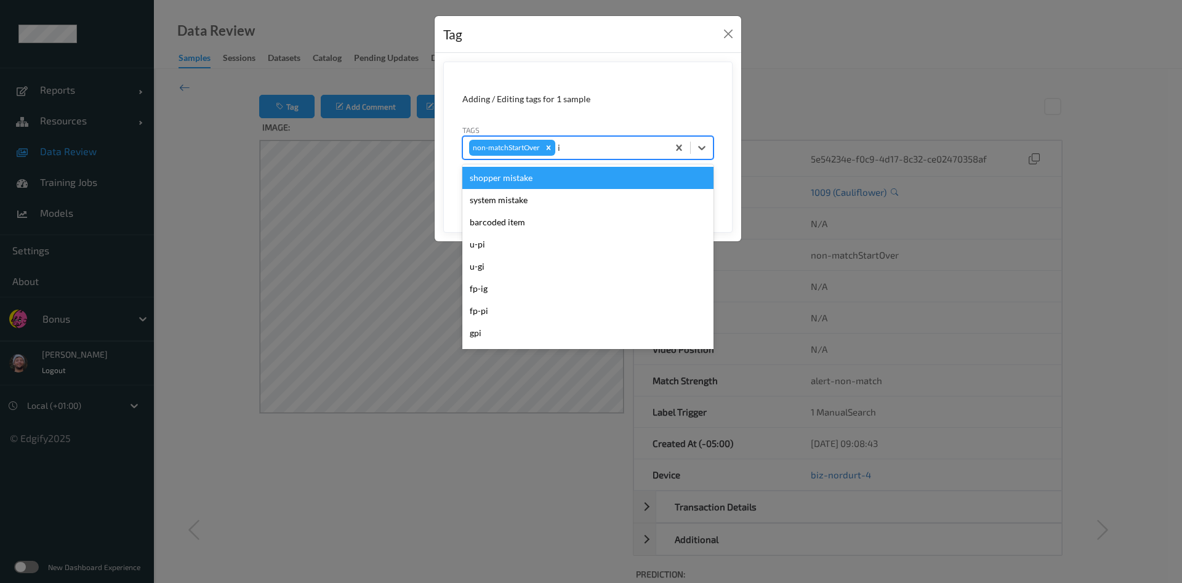
type input "ig"
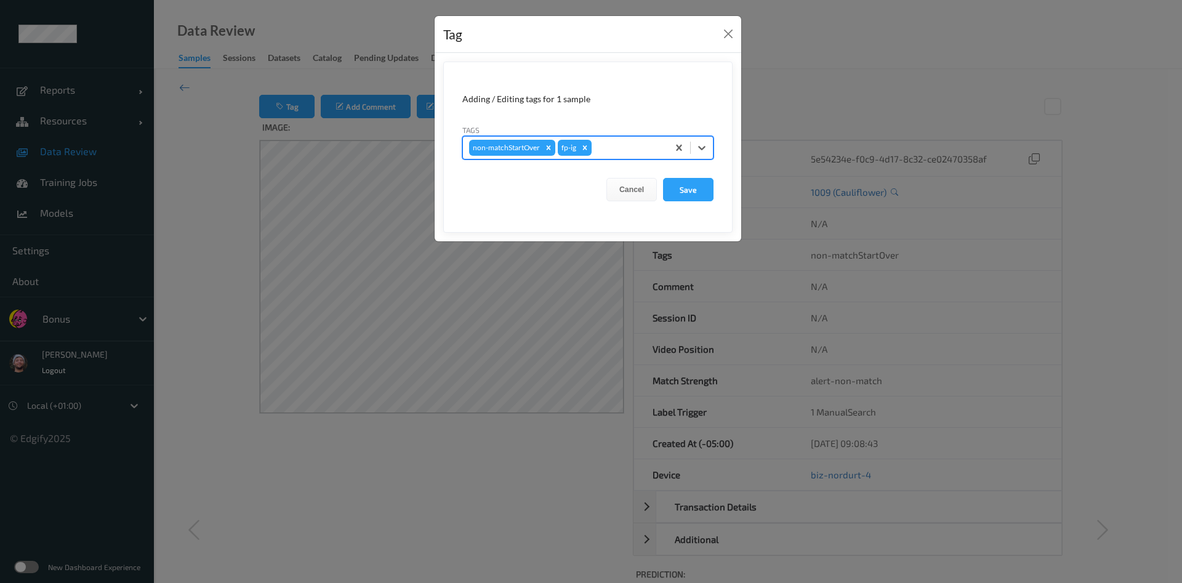
click at [663, 178] on button "Save" at bounding box center [688, 189] width 50 height 23
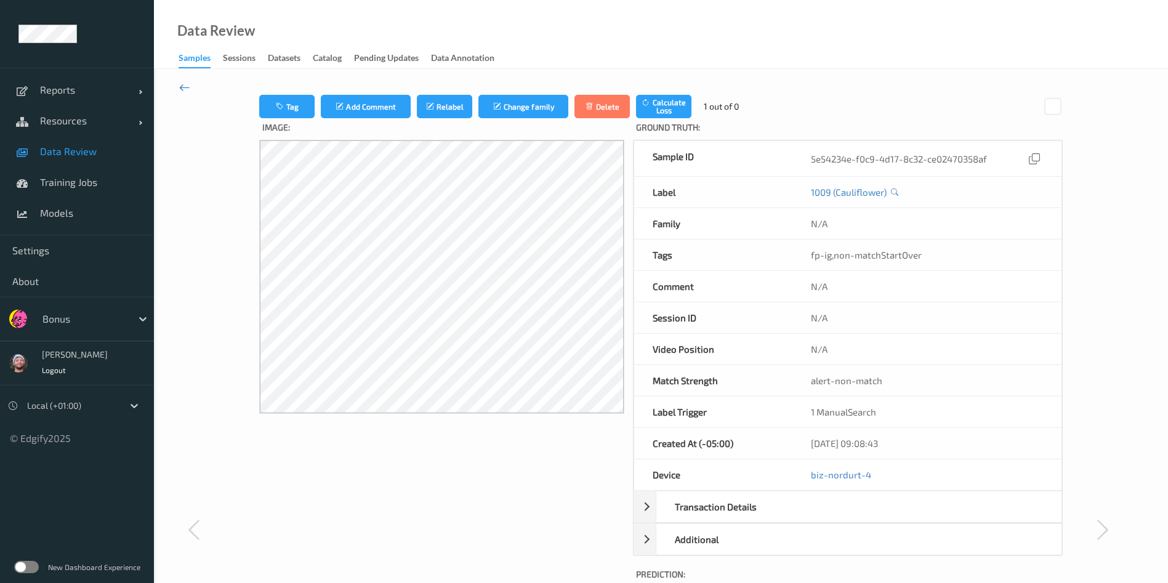
click at [185, 86] on icon at bounding box center [184, 88] width 11 height 14
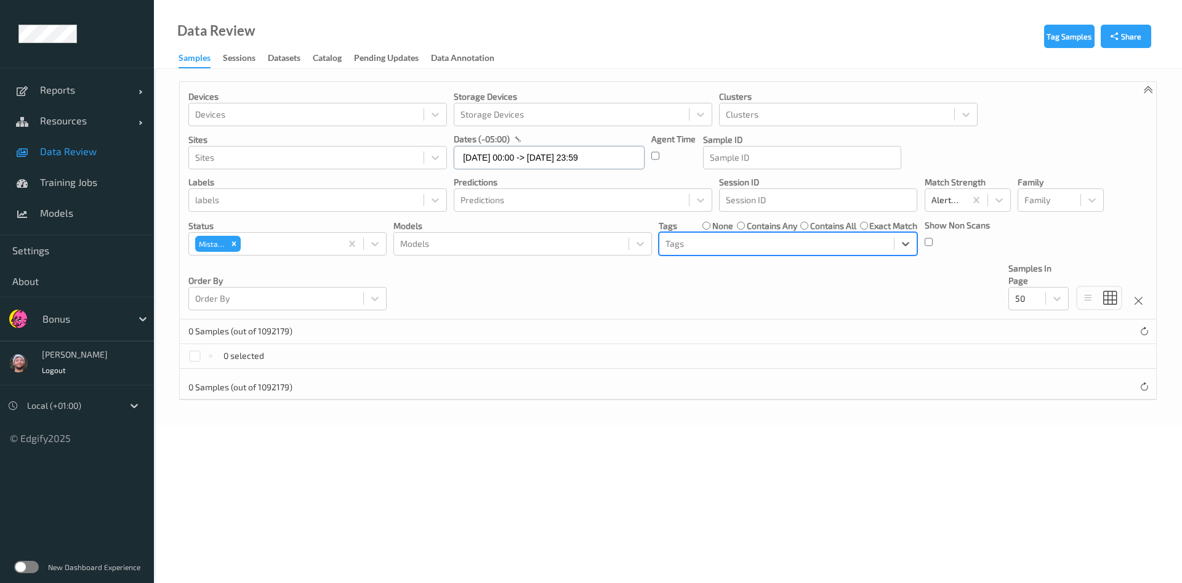
click at [561, 146] on input "14/08/2025 00:00 -> 14/08/2025 23:59" at bounding box center [549, 157] width 191 height 23
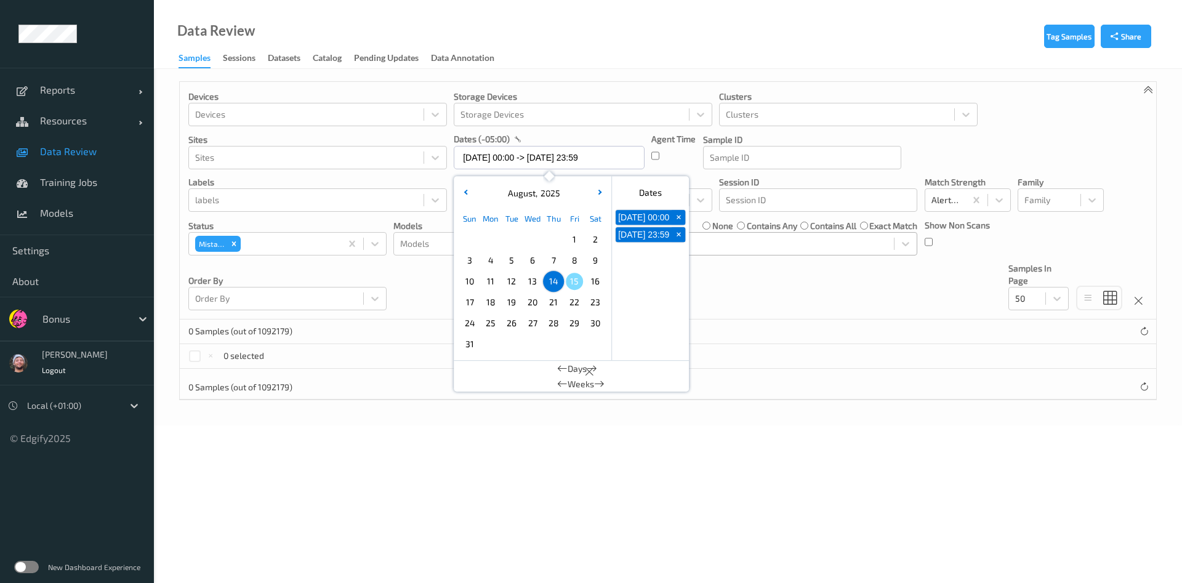
click at [535, 283] on span "13" at bounding box center [532, 281] width 17 height 17
click at [549, 283] on span "14" at bounding box center [553, 281] width 17 height 17
type input "13/08/2025 00:00 -> 14/08/2025 23:59"
click at [406, 299] on div "Devices Devices Storage Devices Storage Devices Clusters Clusters Sites Sites d…" at bounding box center [668, 201] width 976 height 238
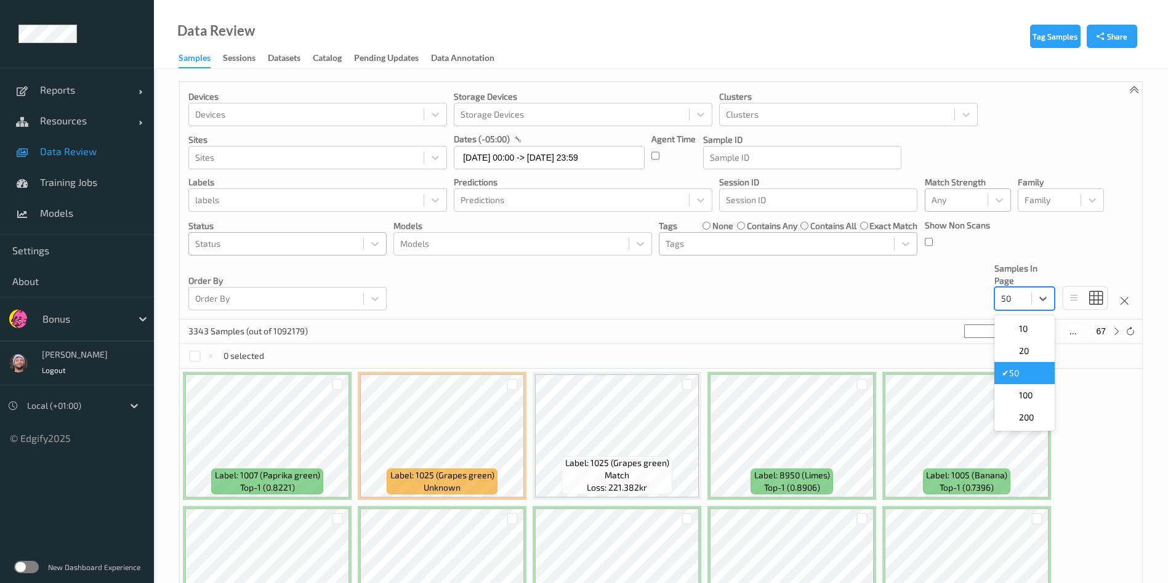
click at [1004, 292] on div at bounding box center [1013, 298] width 24 height 15
click at [1024, 414] on span "200" at bounding box center [1026, 417] width 15 height 12
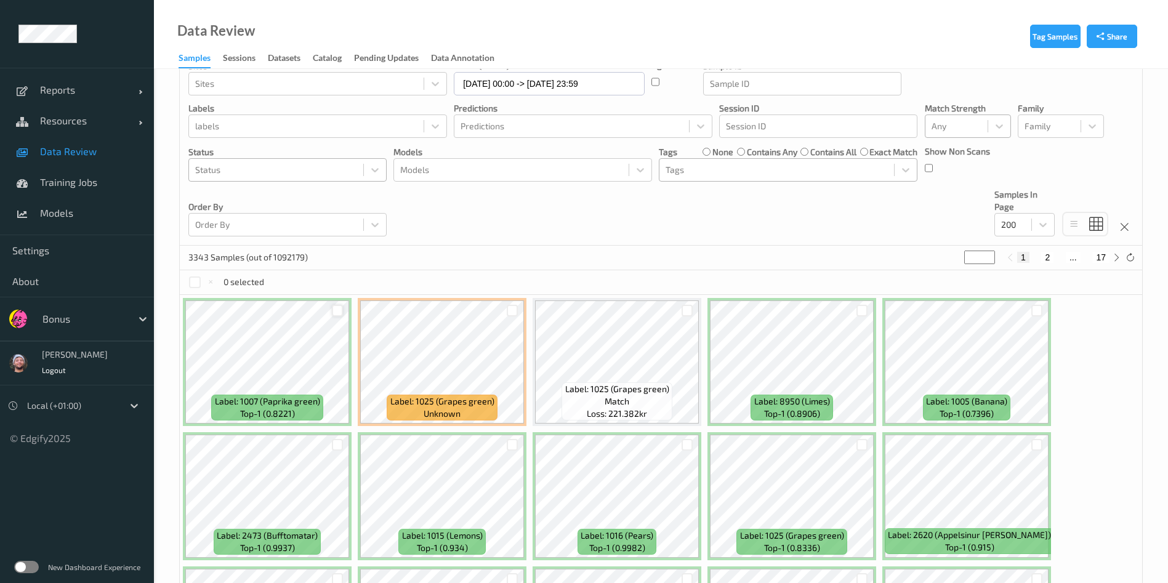
click at [340, 314] on div at bounding box center [338, 311] width 12 height 12
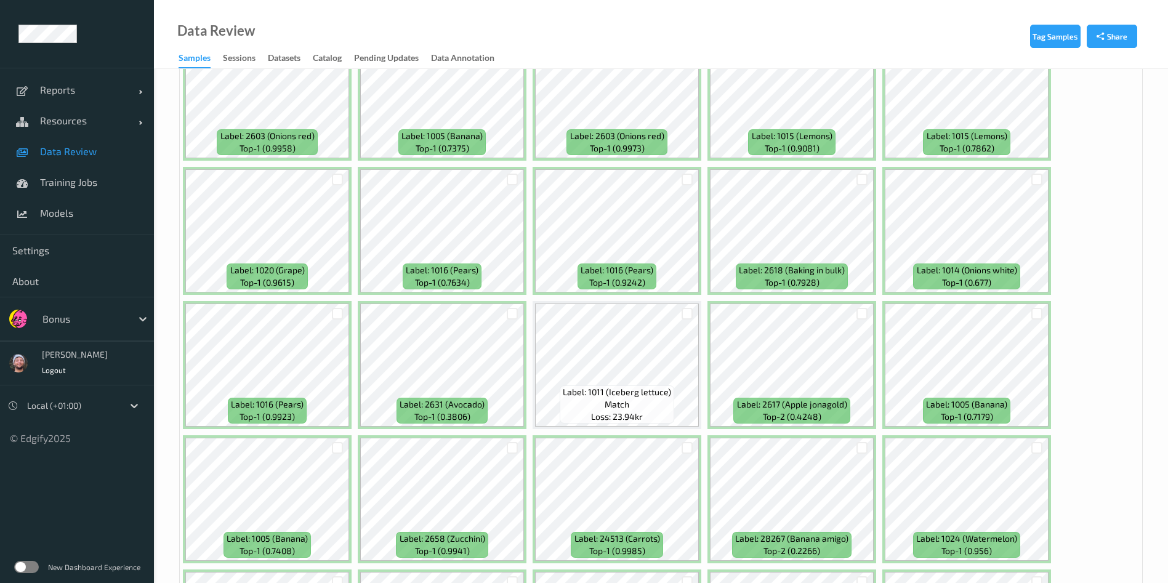
scroll to position [1961, 0]
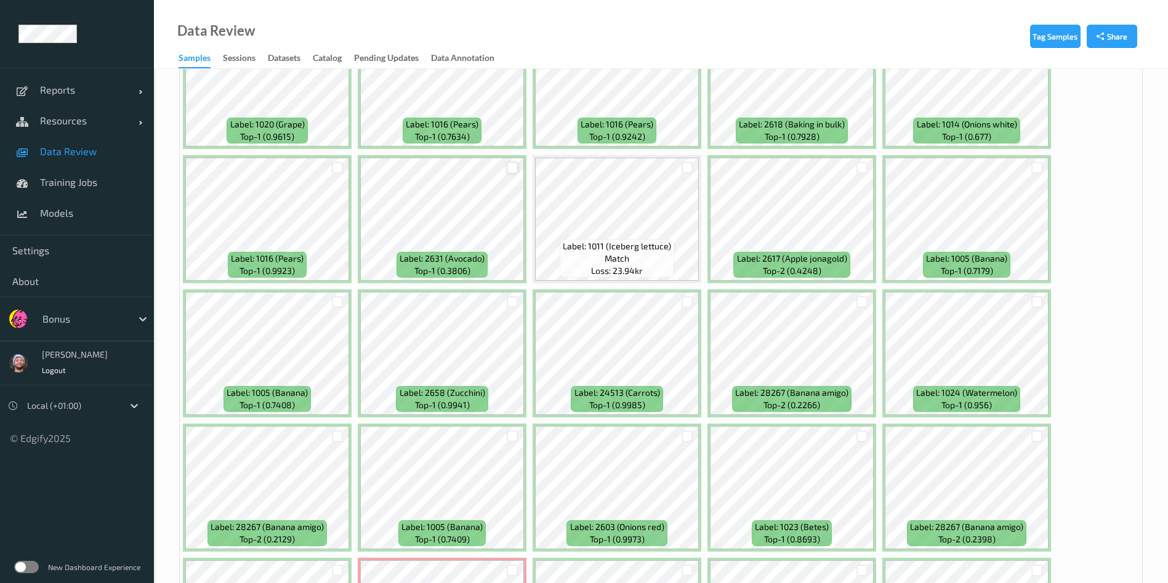
click at [511, 169] on div at bounding box center [513, 168] width 12 height 12
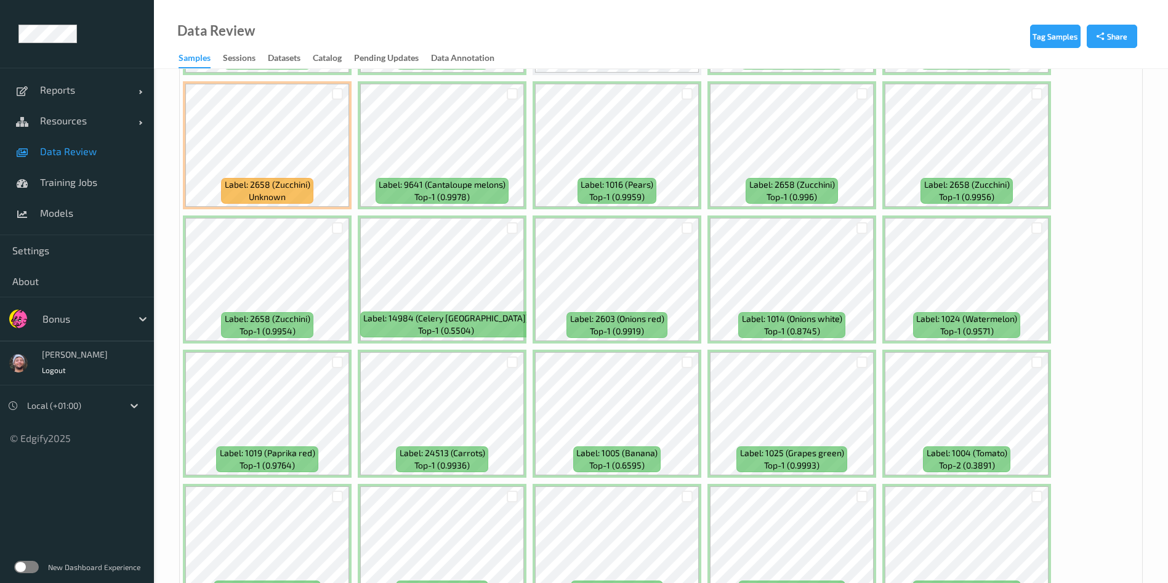
scroll to position [2831, 0]
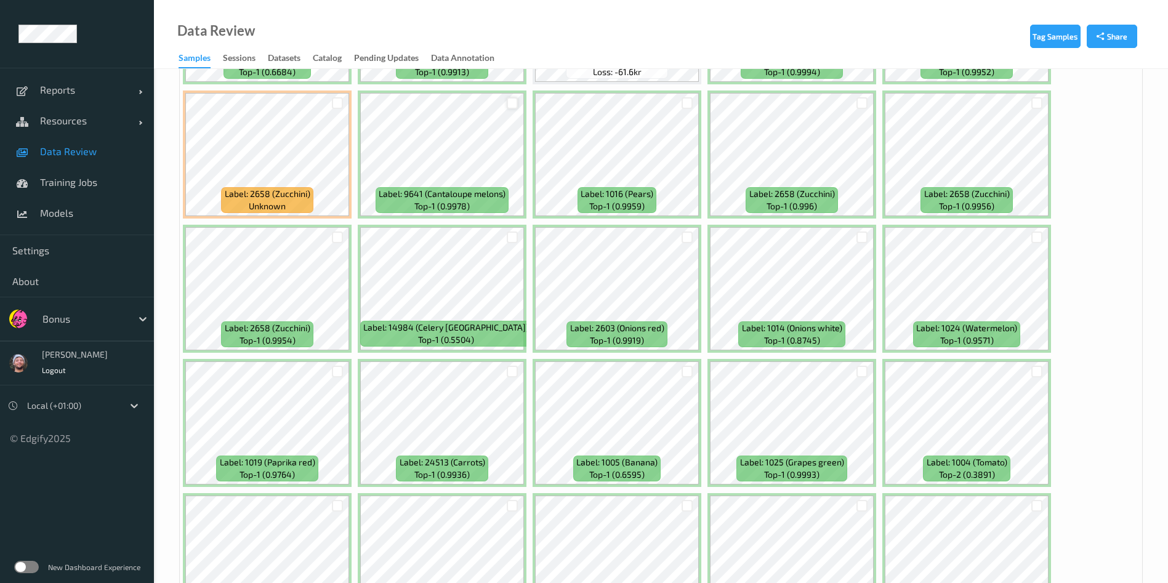
click at [517, 100] on div at bounding box center [513, 103] width 12 height 12
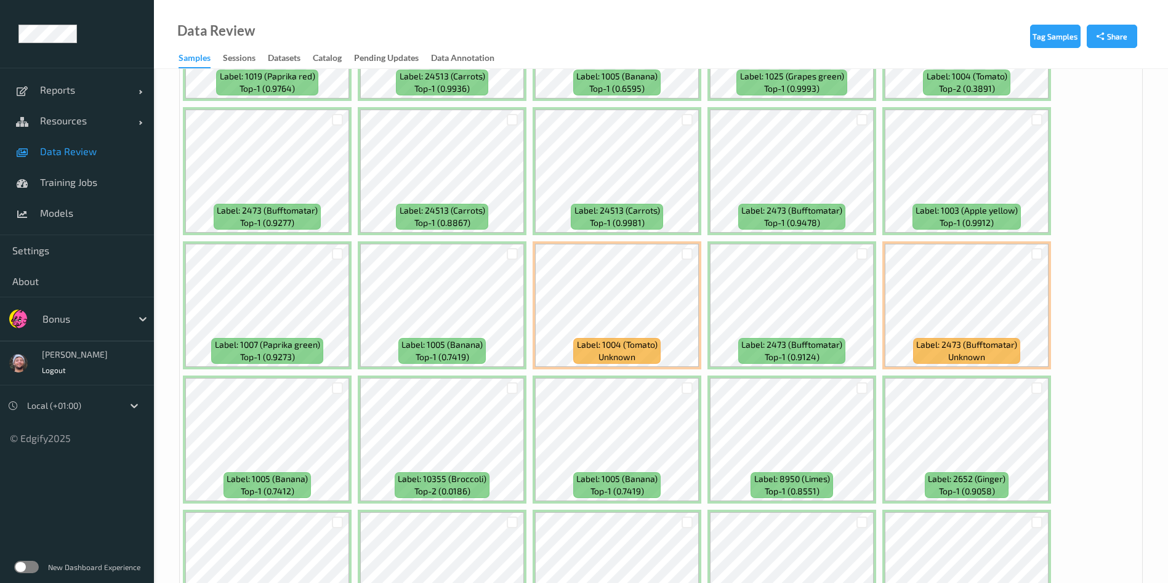
scroll to position [3218, 0]
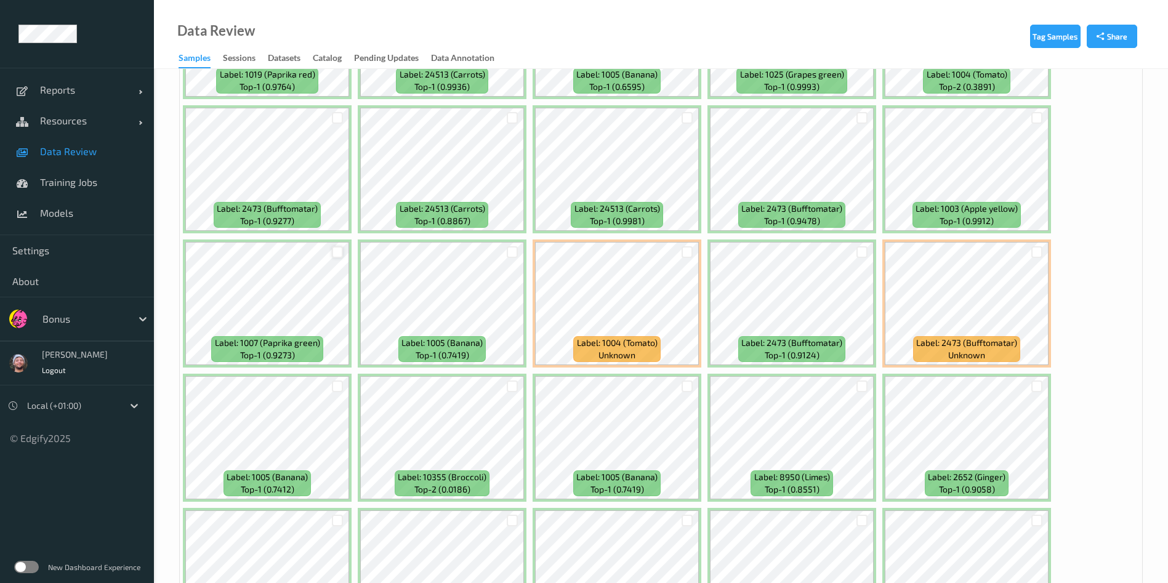
click at [339, 254] on div at bounding box center [338, 252] width 12 height 12
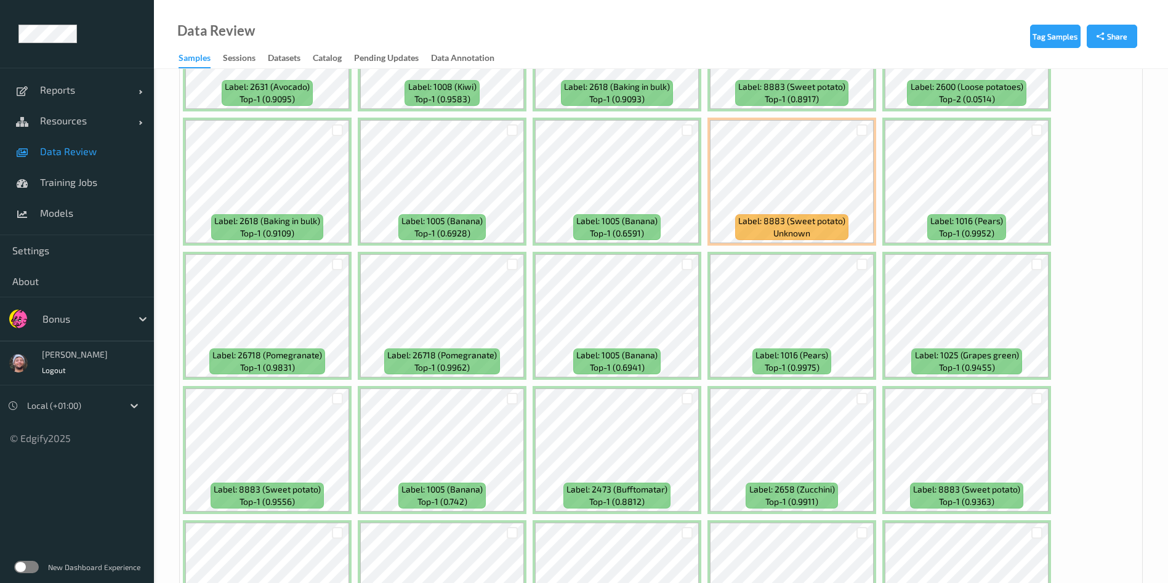
scroll to position [5203, 0]
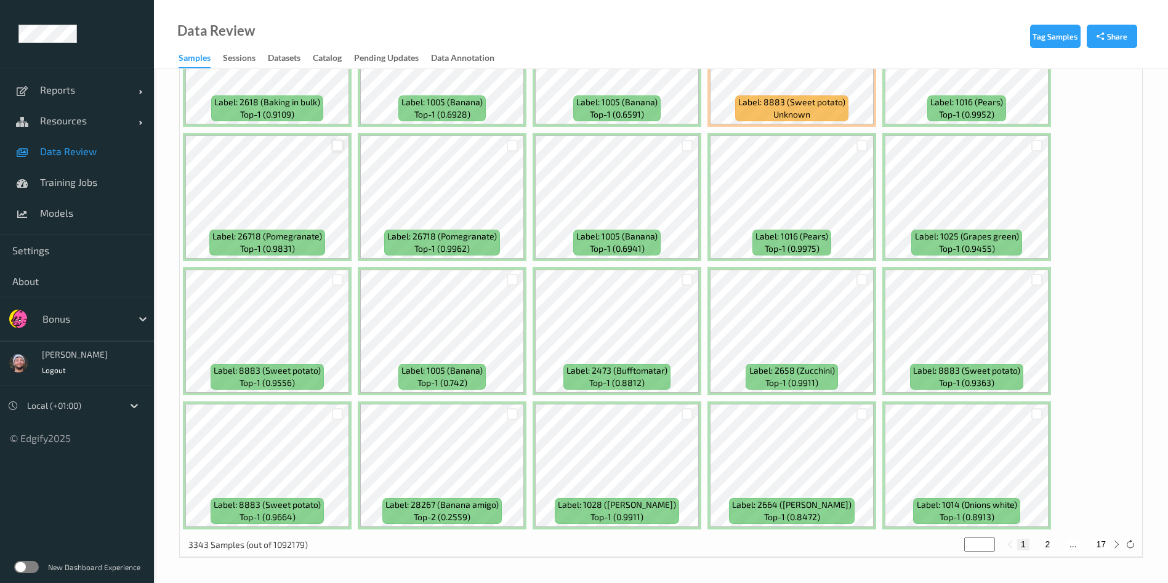
click at [337, 145] on div at bounding box center [338, 146] width 12 height 12
click at [522, 147] on div at bounding box center [511, 145] width 23 height 20
click at [515, 145] on div at bounding box center [513, 146] width 12 height 12
click at [1047, 540] on button "2" at bounding box center [1047, 544] width 12 height 11
type input "*"
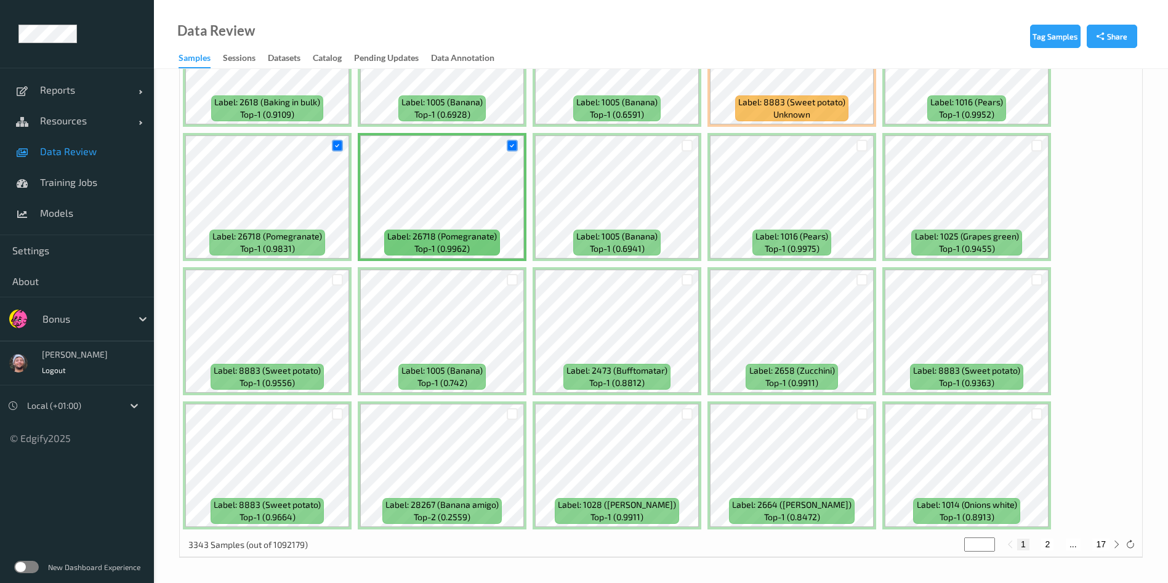
type input "*"
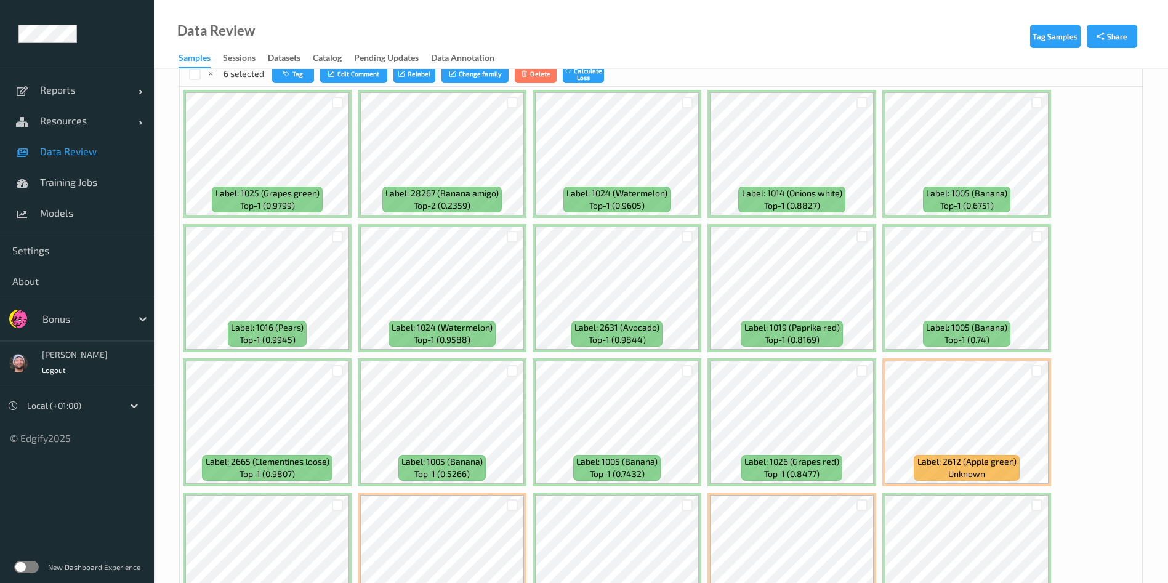
scroll to position [283, 0]
click at [860, 233] on div at bounding box center [862, 236] width 12 height 12
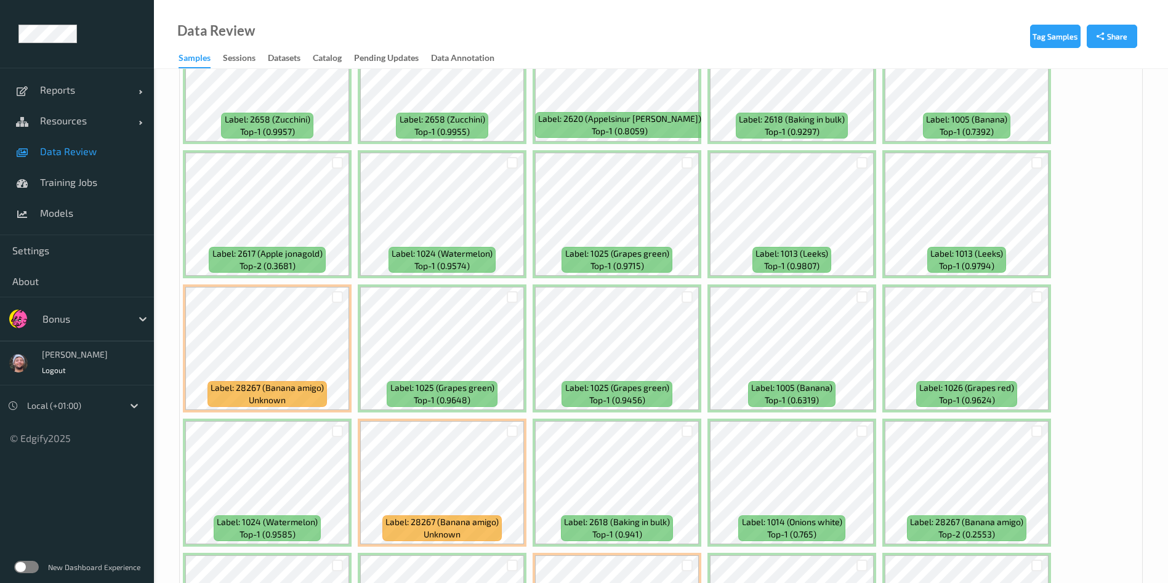
scroll to position [3575, 0]
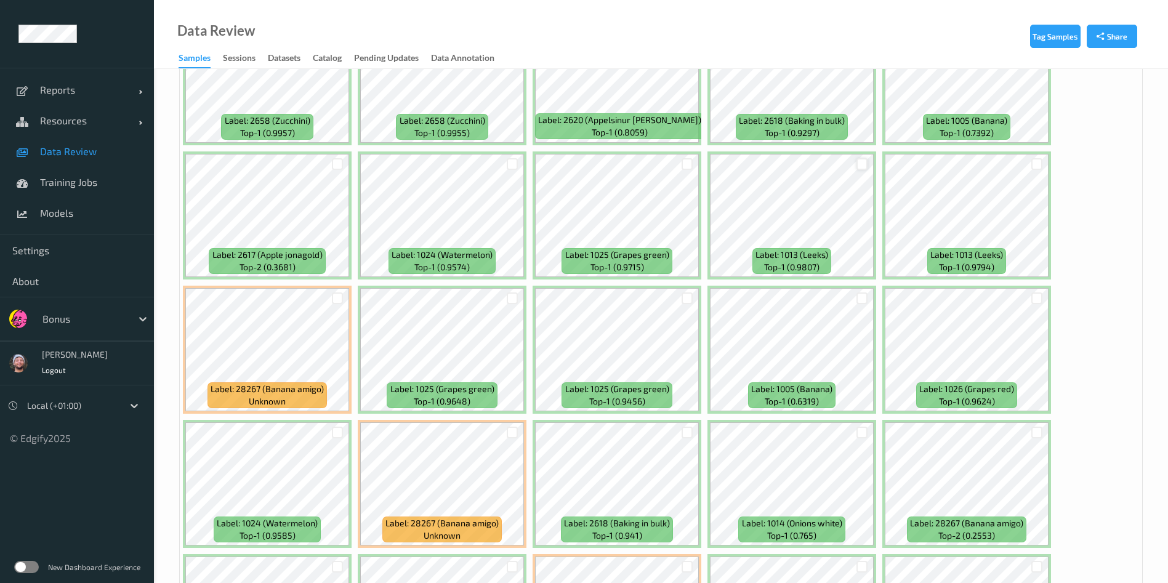
click at [859, 165] on div at bounding box center [862, 164] width 12 height 12
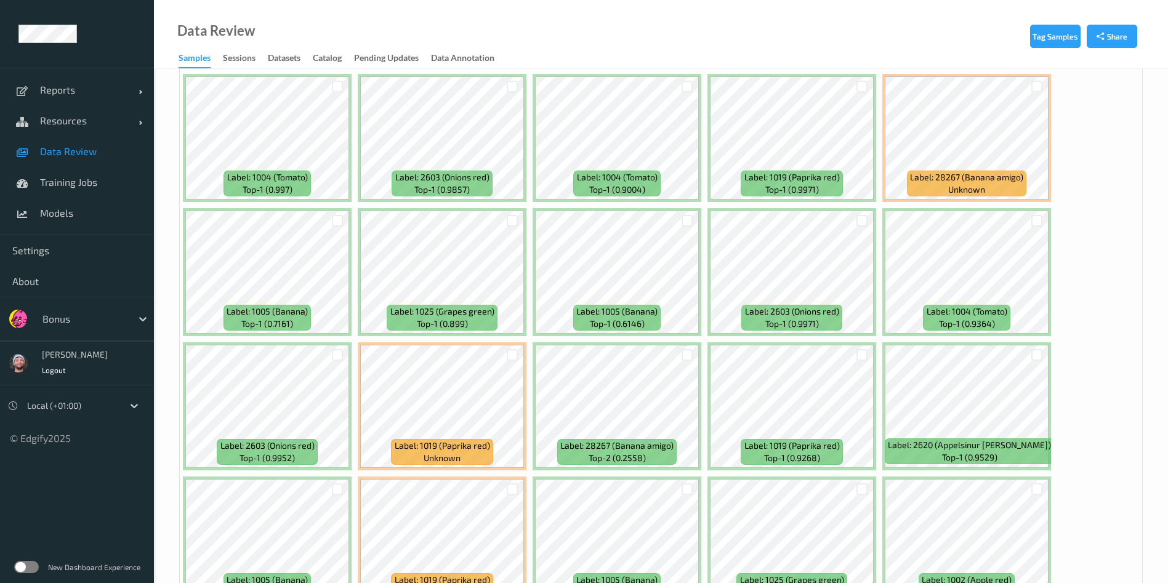
scroll to position [4191, 0]
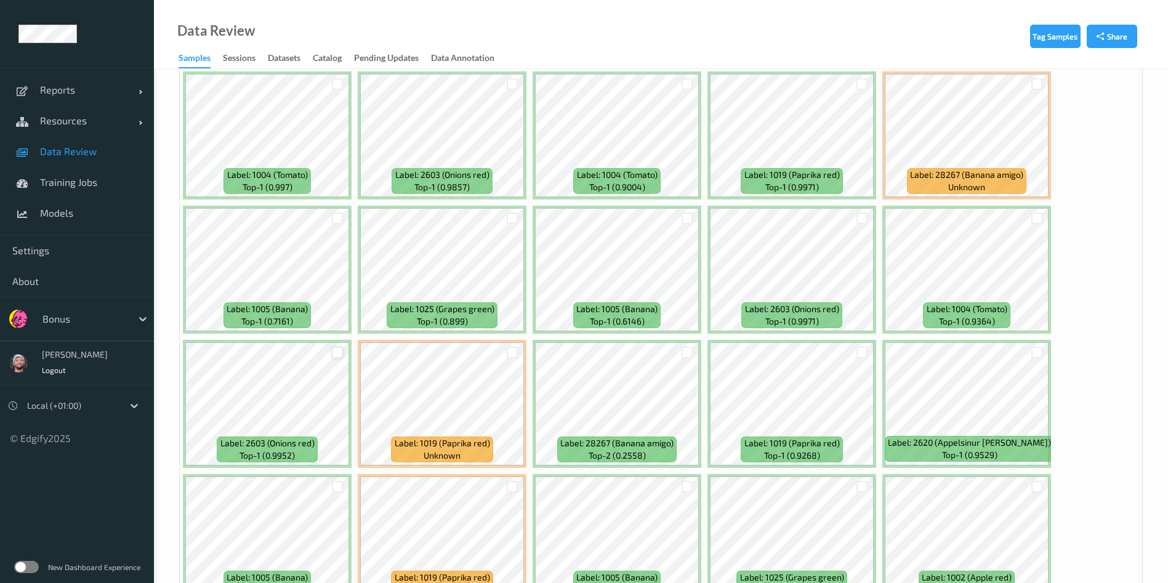
click at [335, 351] on div at bounding box center [338, 353] width 12 height 12
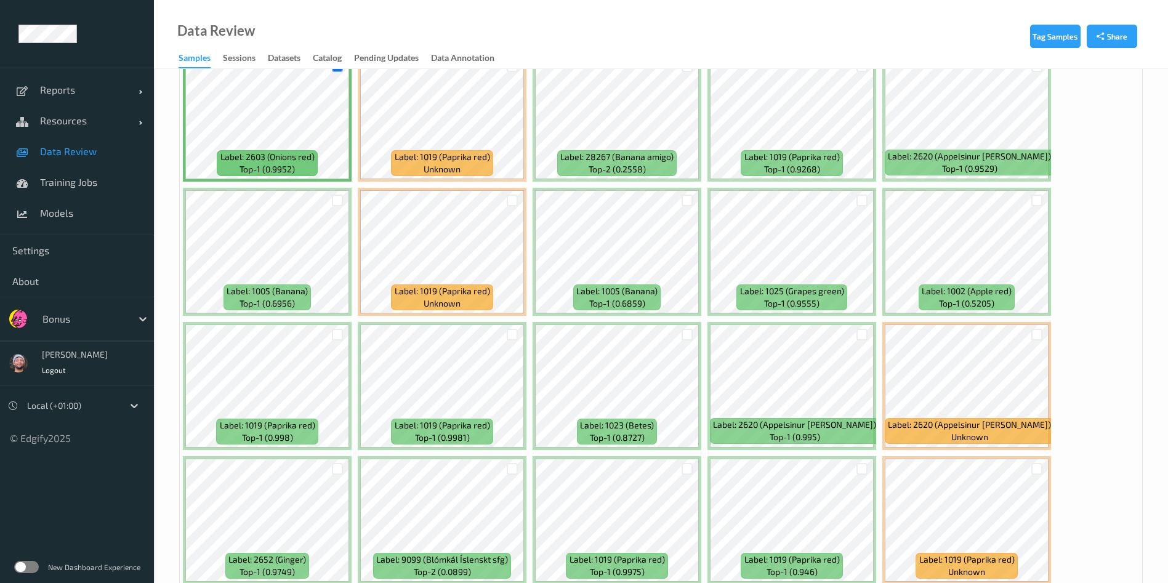
scroll to position [4479, 0]
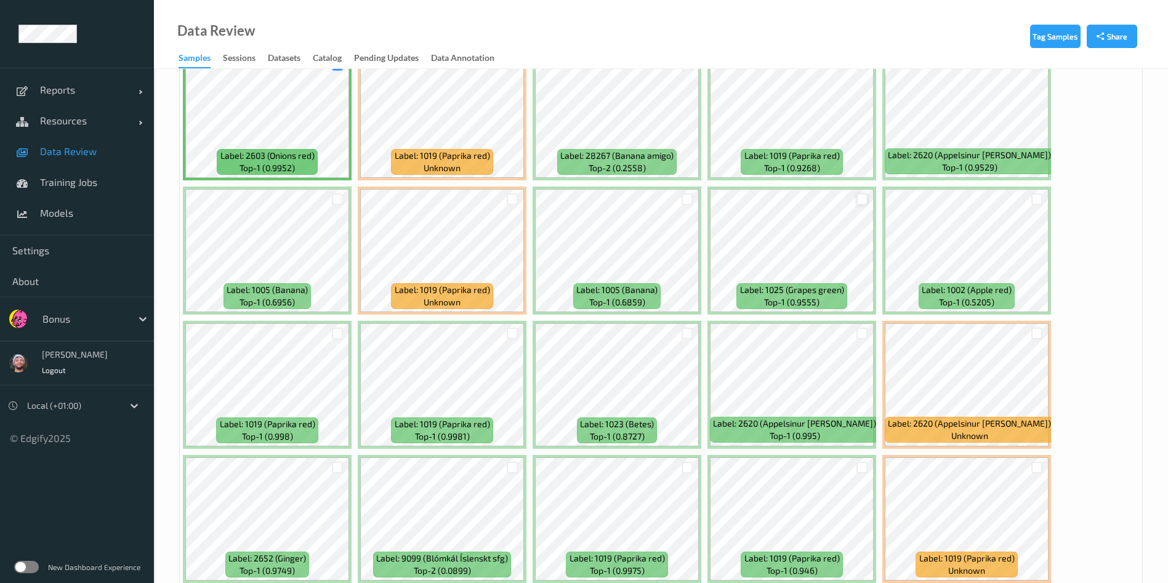
click at [860, 195] on div at bounding box center [862, 199] width 12 height 12
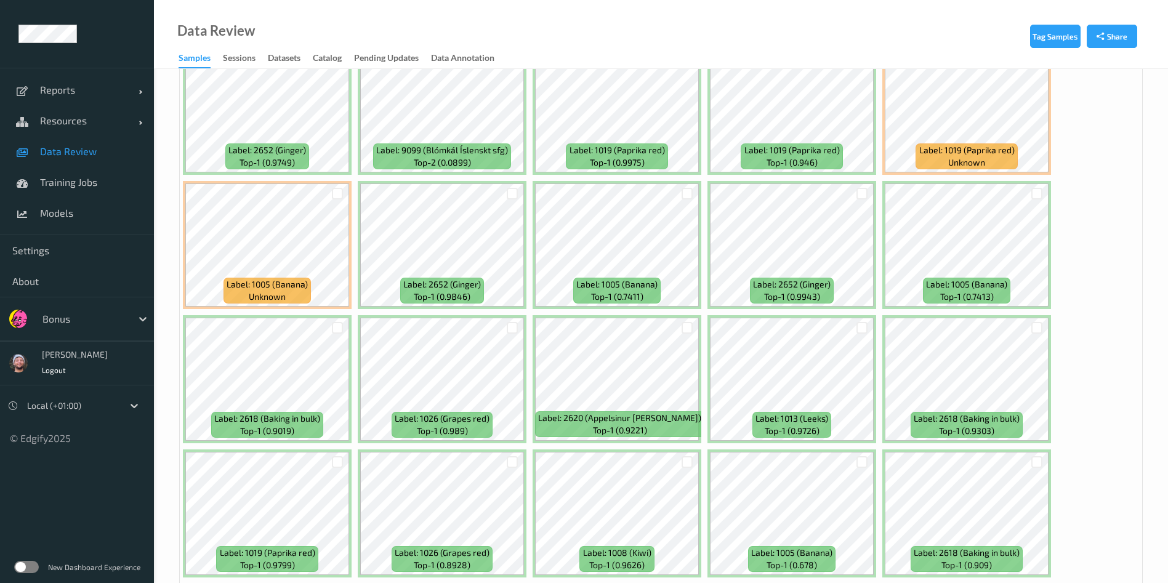
scroll to position [5197, 0]
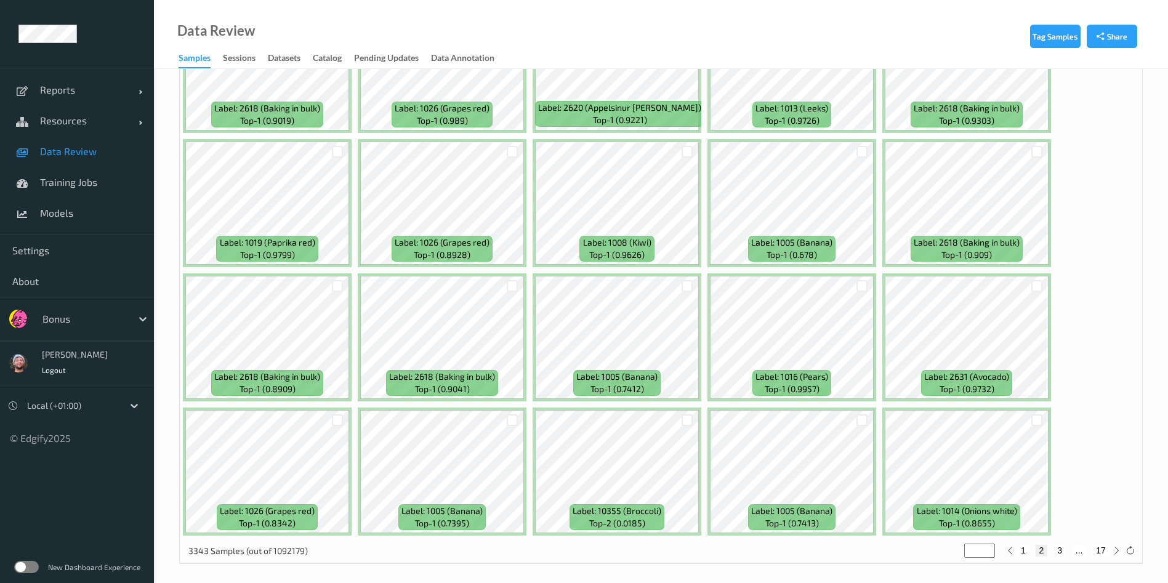
click at [1063, 553] on button "3" at bounding box center [1059, 550] width 12 height 11
type input "*"
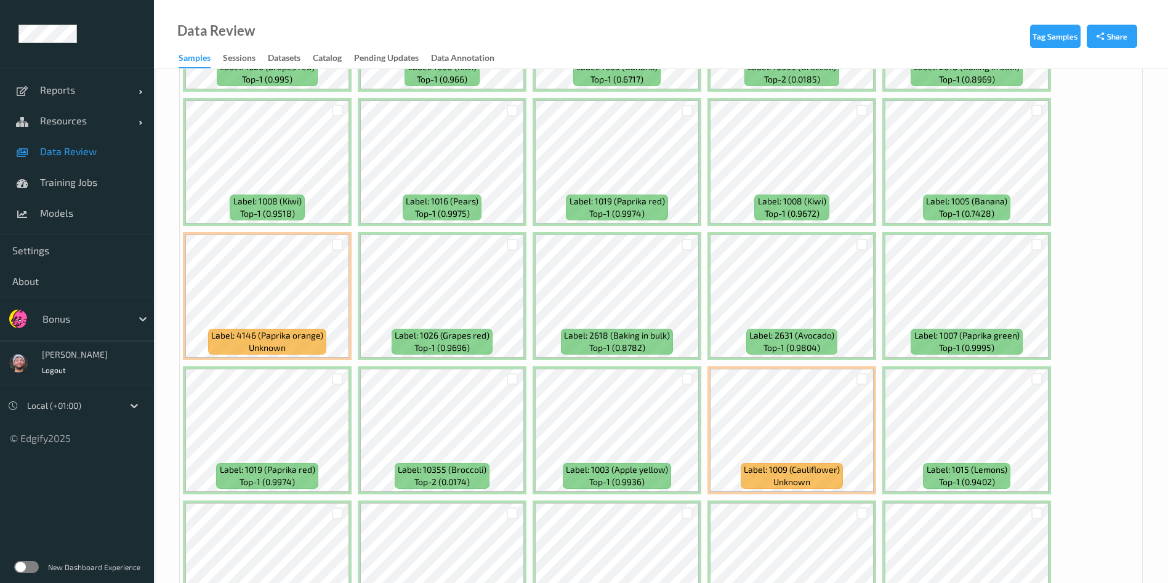
scroll to position [409, 0]
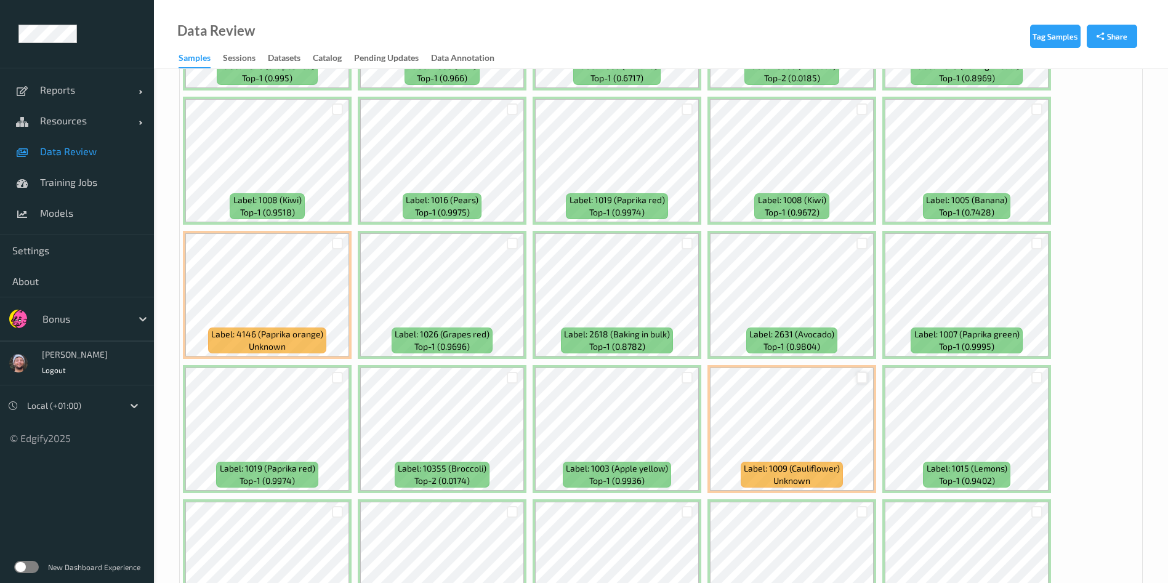
click at [862, 380] on div at bounding box center [862, 378] width 12 height 12
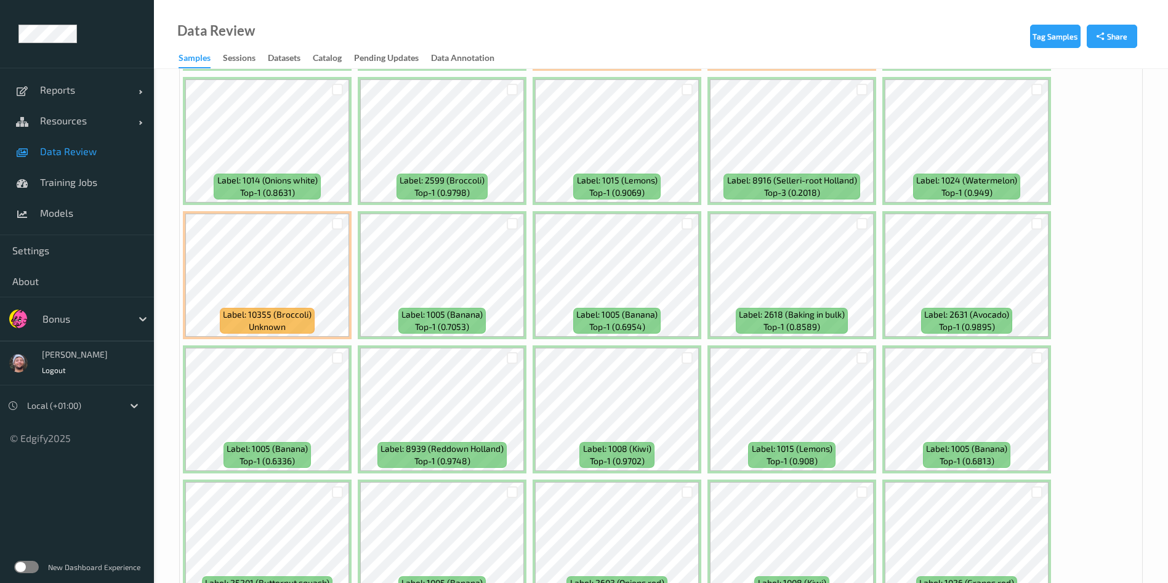
scroll to position [3106, 0]
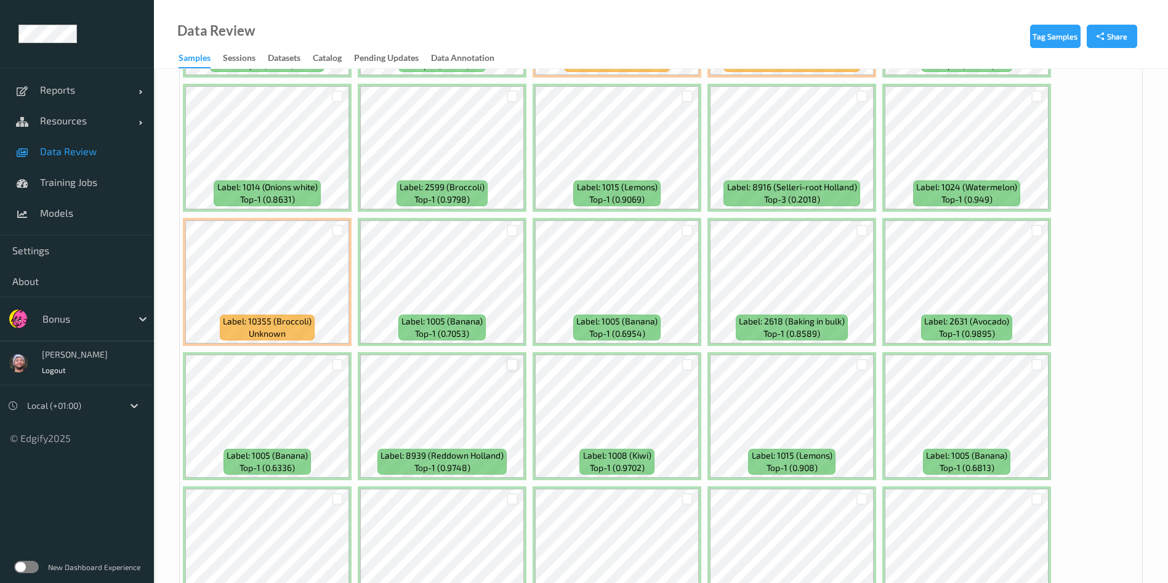
click at [512, 363] on div at bounding box center [513, 365] width 12 height 12
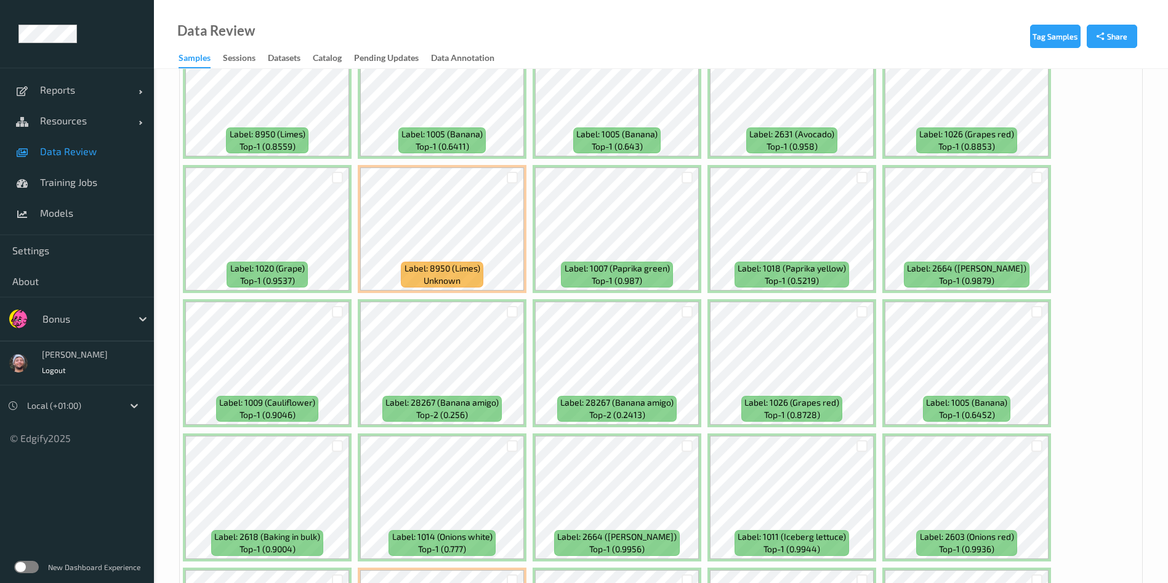
scroll to position [4778, 0]
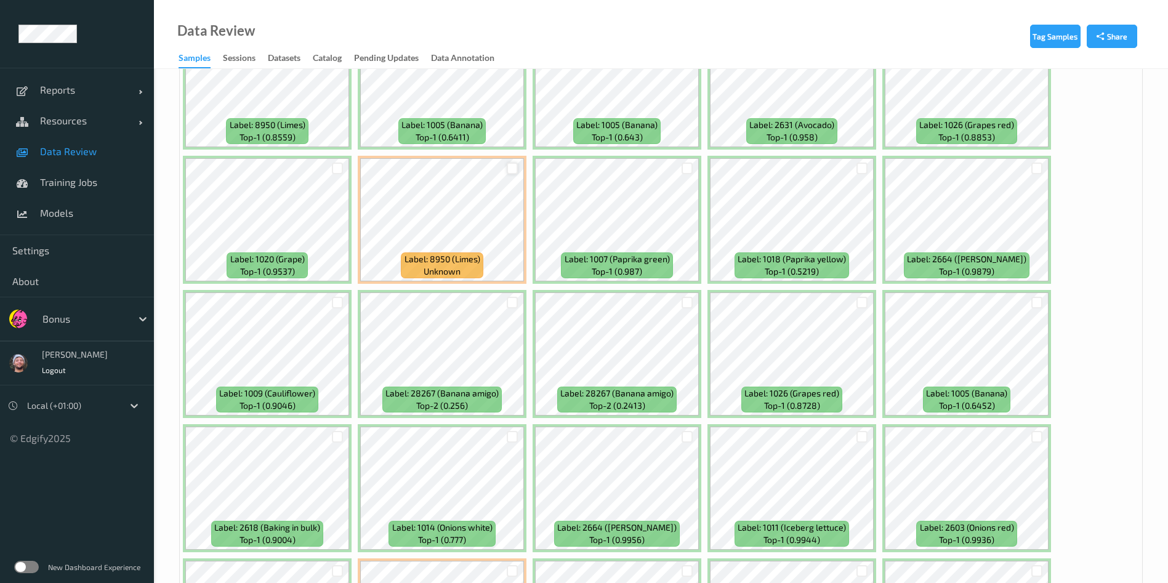
click at [512, 170] on div at bounding box center [513, 168] width 12 height 12
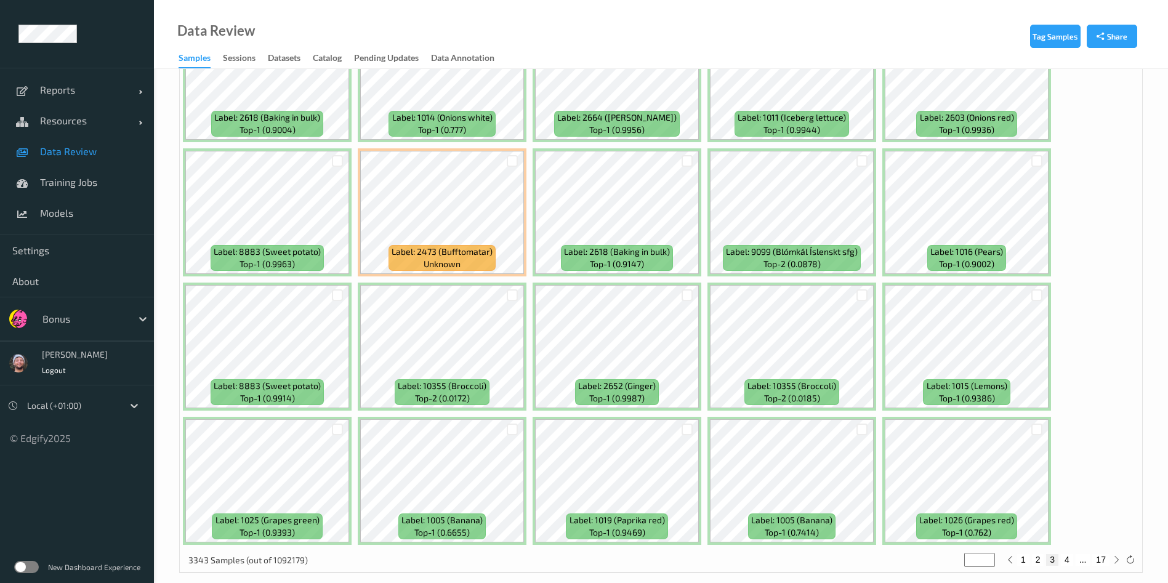
scroll to position [5203, 0]
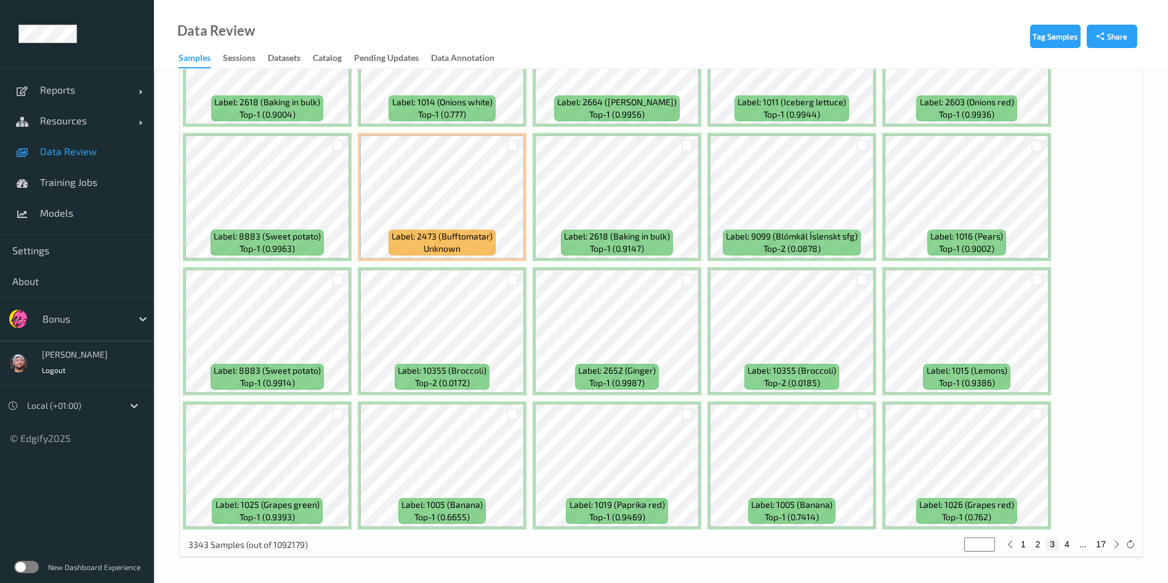
click at [1068, 543] on button "4" at bounding box center [1066, 544] width 12 height 11
type input "*"
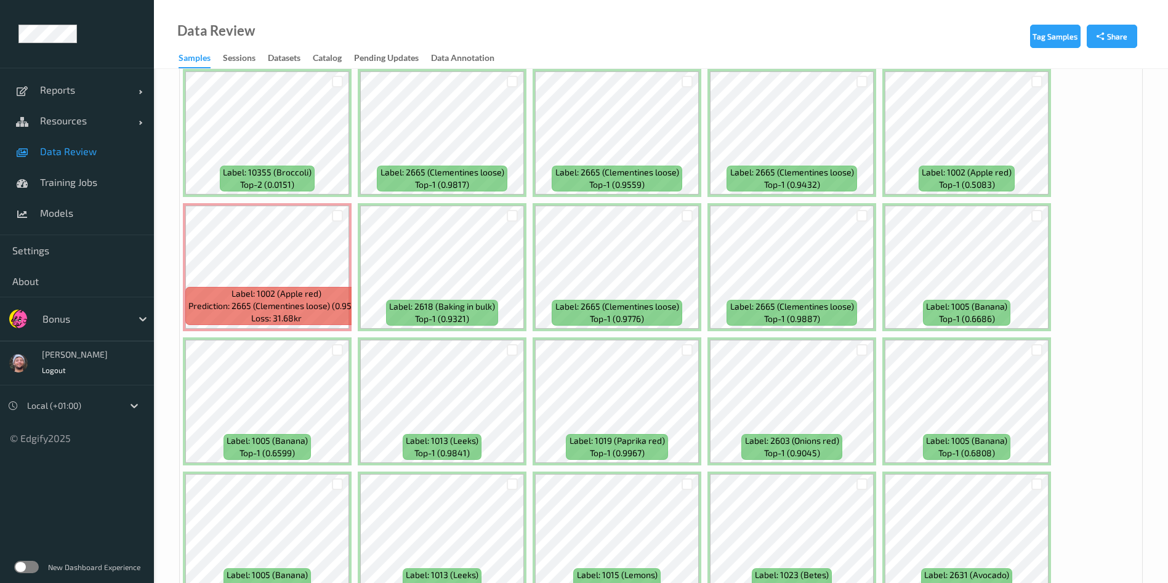
scroll to position [964, 0]
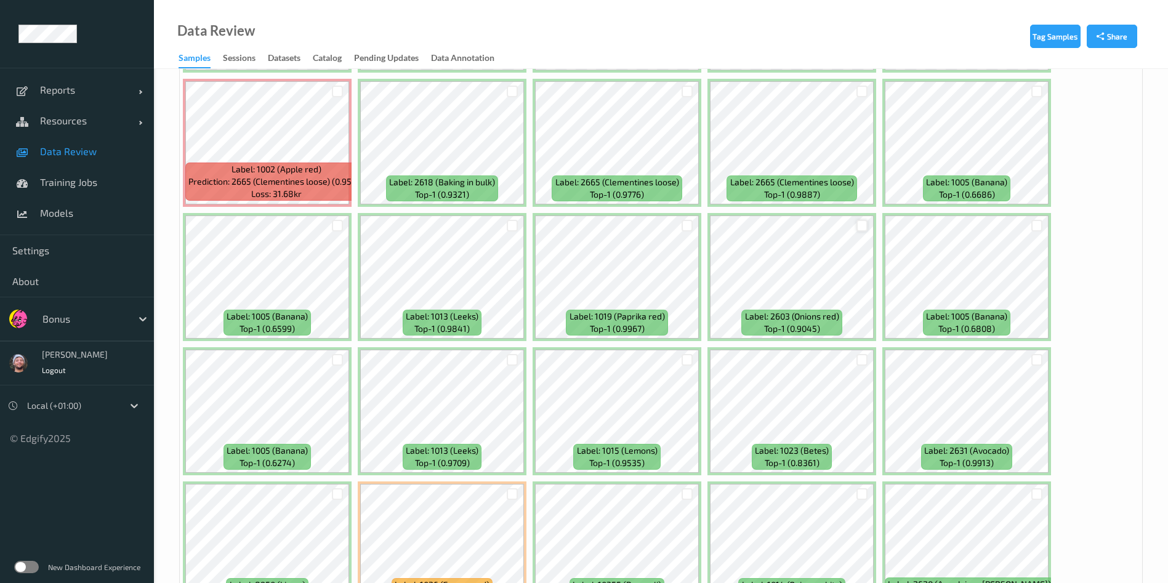
click at [864, 224] on div at bounding box center [862, 226] width 12 height 12
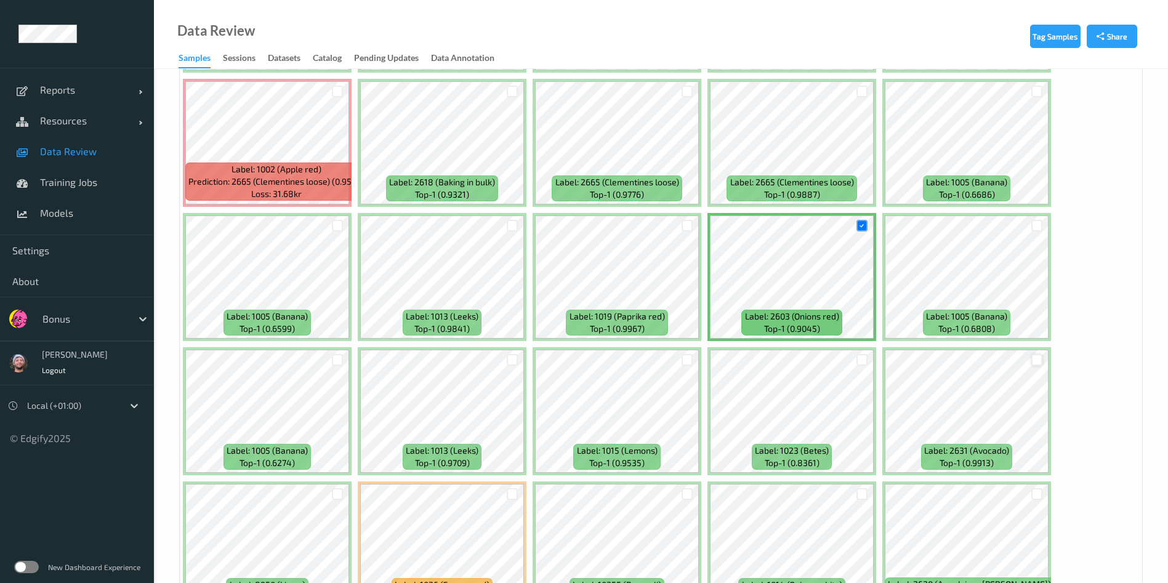
click at [1038, 361] on div at bounding box center [1037, 360] width 12 height 12
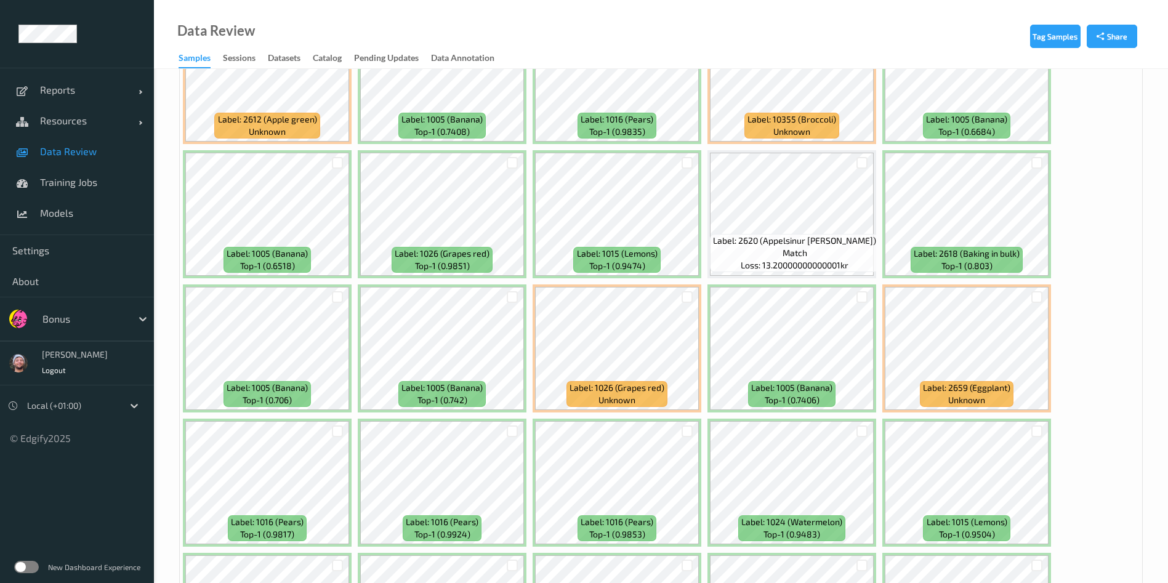
scroll to position [4741, 0]
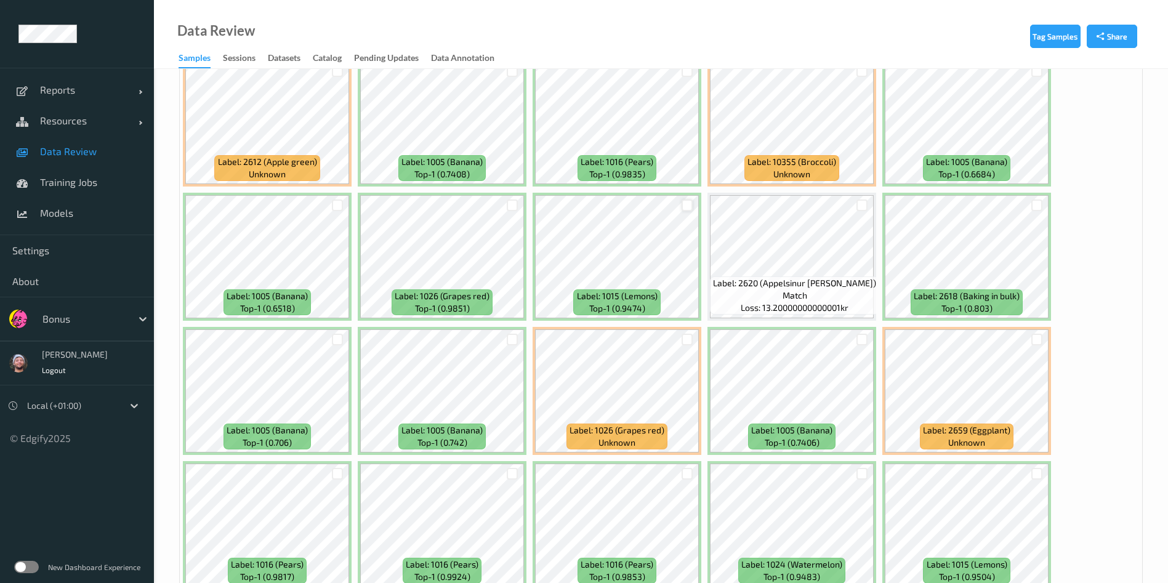
click at [686, 206] on div at bounding box center [687, 205] width 12 height 12
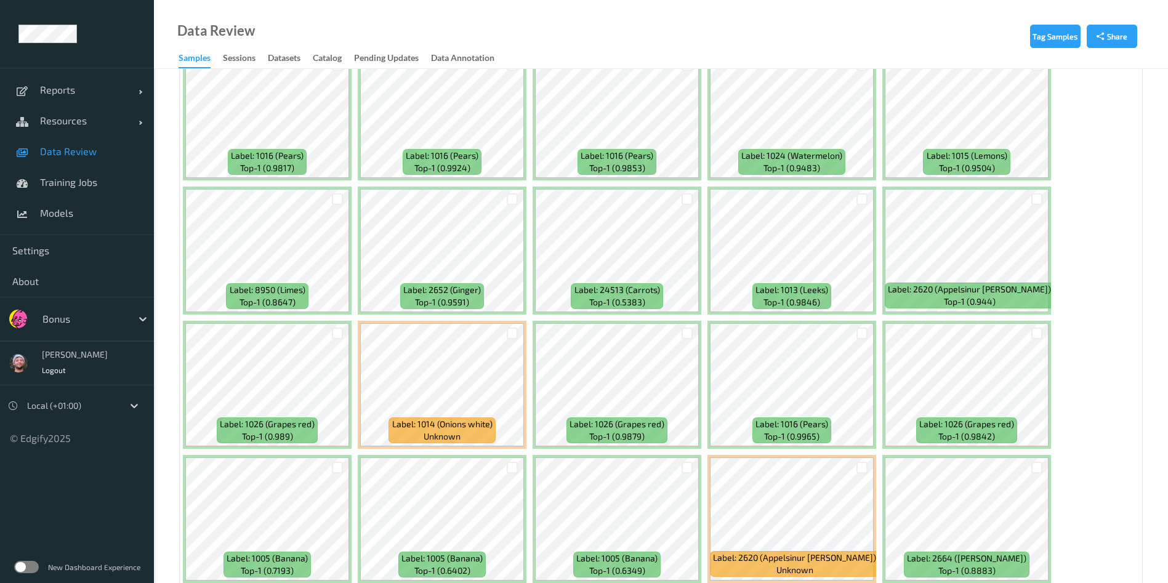
scroll to position [5203, 0]
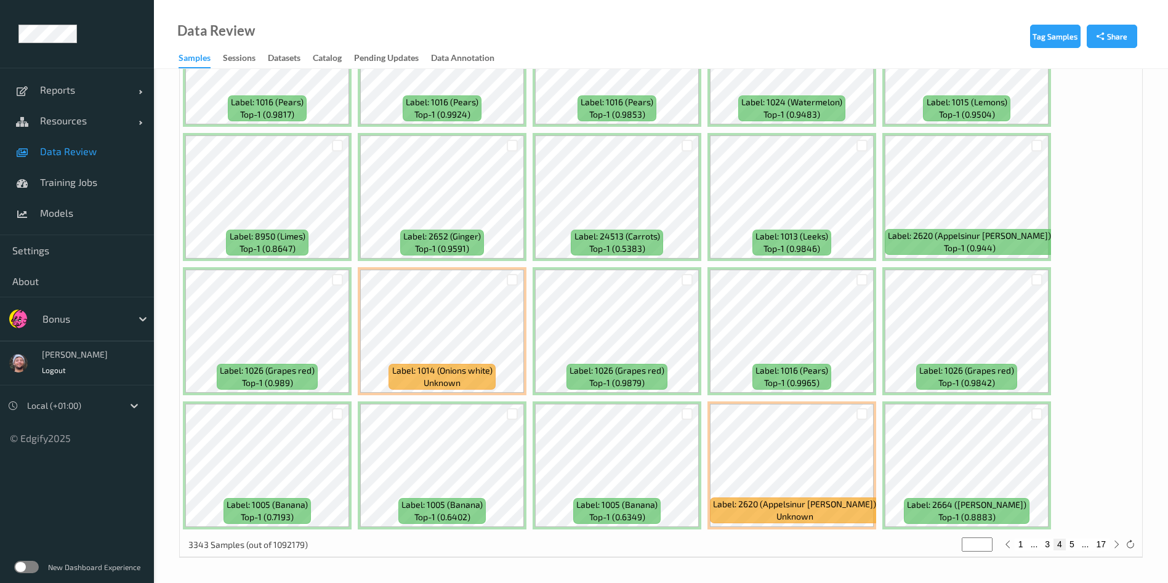
click at [1068, 544] on button "5" at bounding box center [1071, 544] width 12 height 11
type input "*"
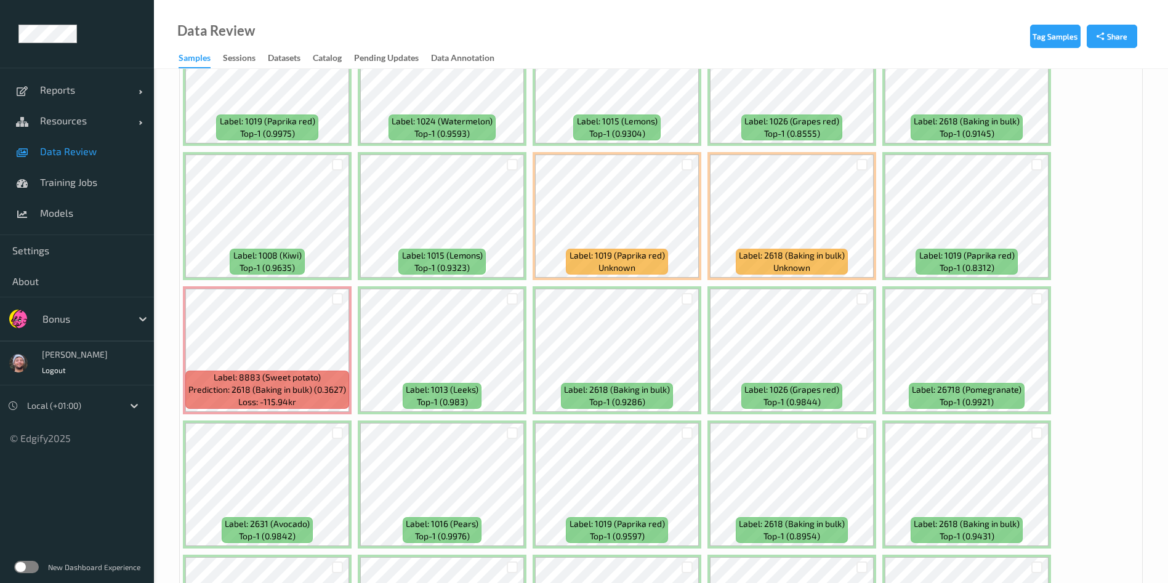
scroll to position [3844, 0]
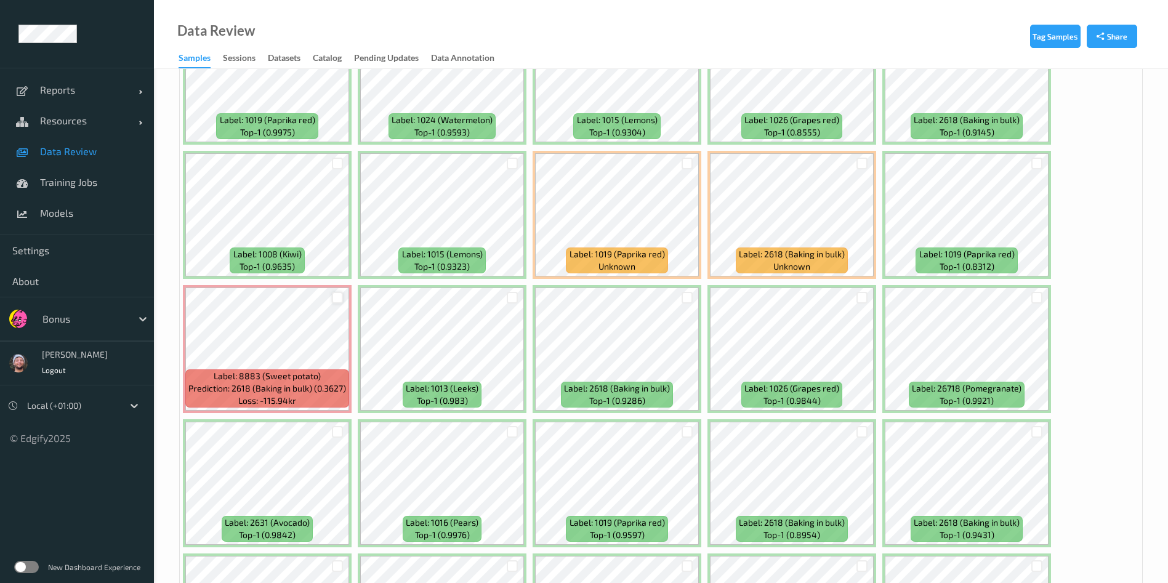
click at [335, 302] on div at bounding box center [338, 298] width 12 height 12
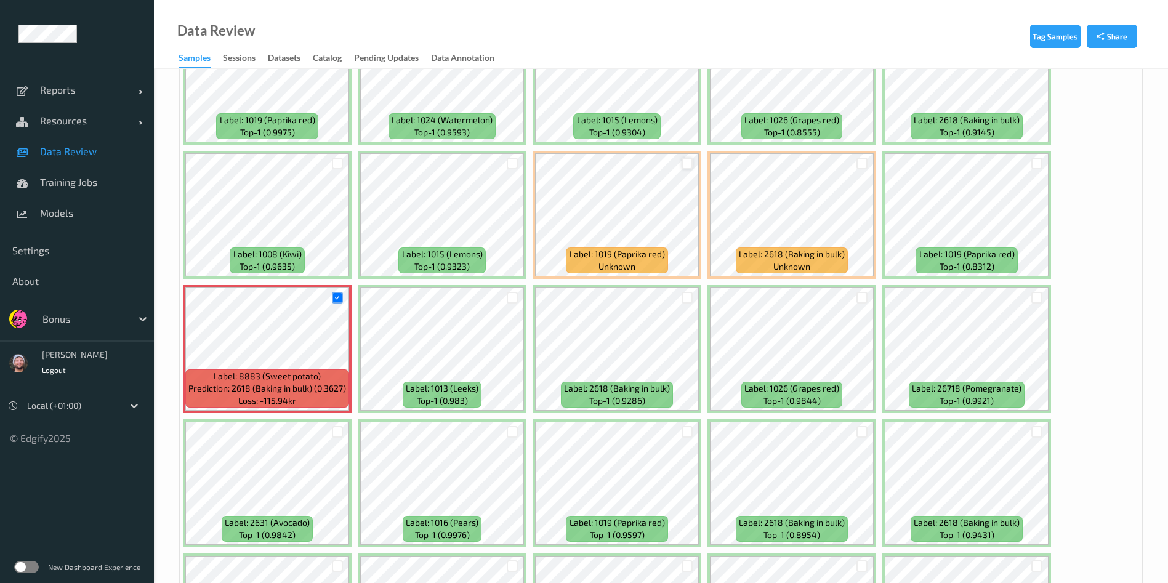
click at [687, 163] on div at bounding box center [687, 164] width 12 height 12
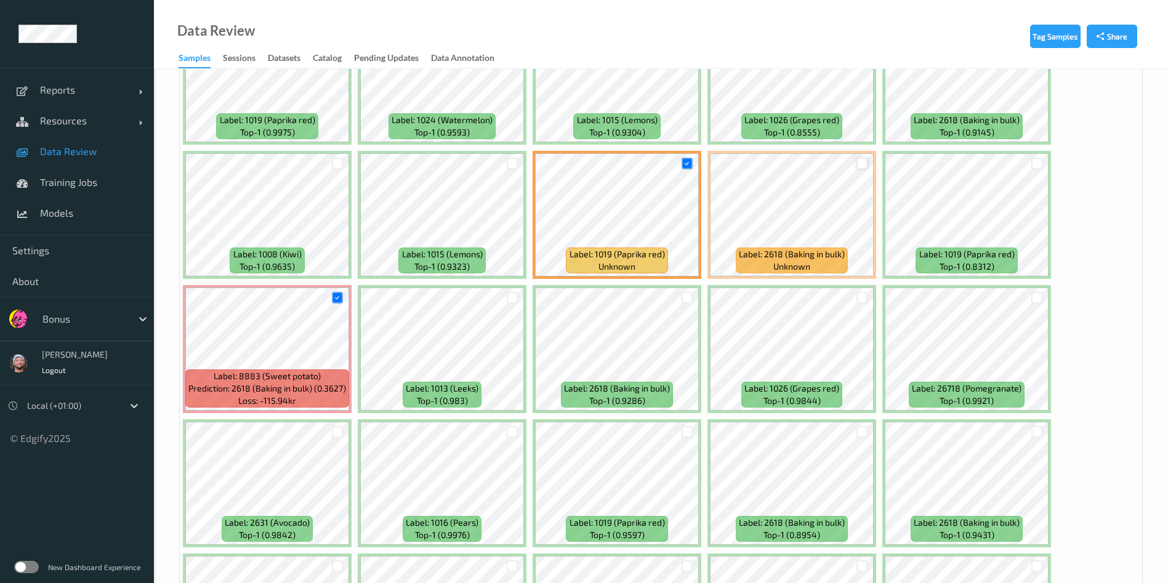
click at [862, 166] on div at bounding box center [862, 164] width 12 height 12
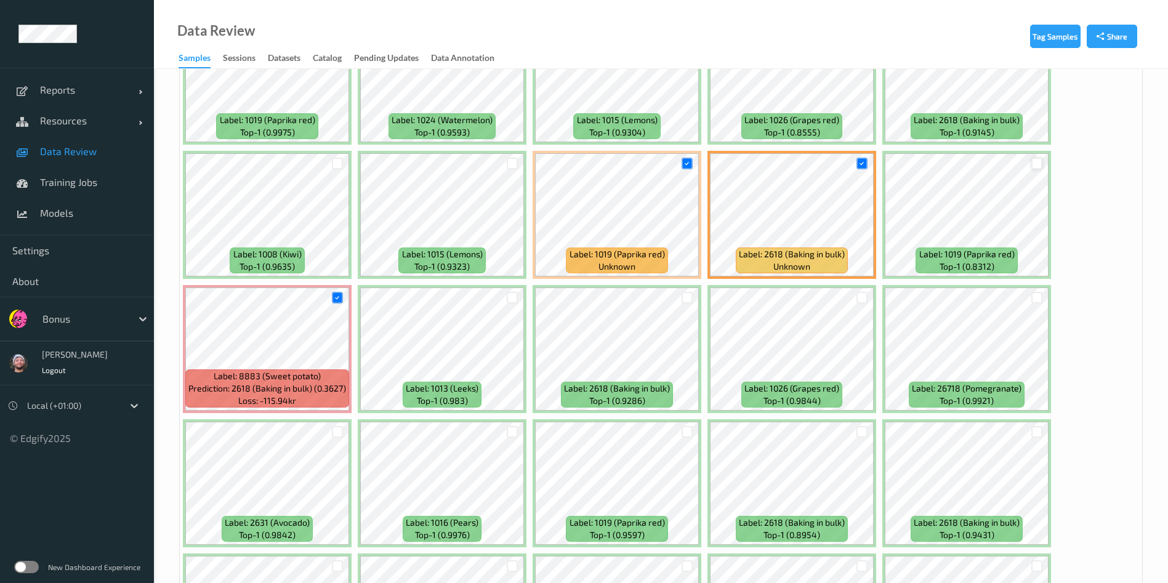
click at [1035, 164] on div at bounding box center [1037, 164] width 12 height 12
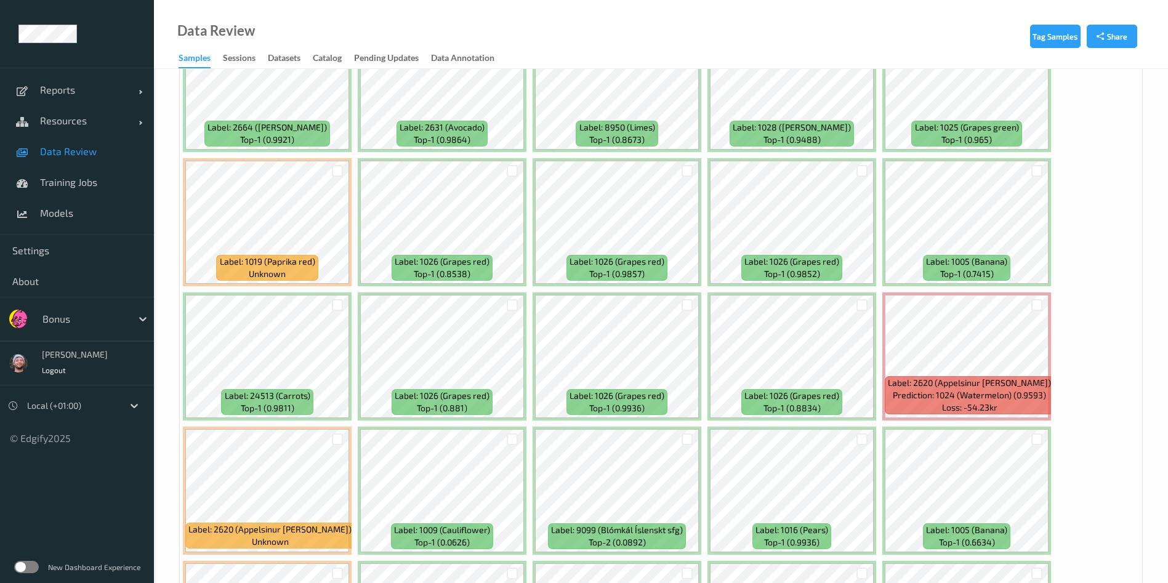
scroll to position [4615, 0]
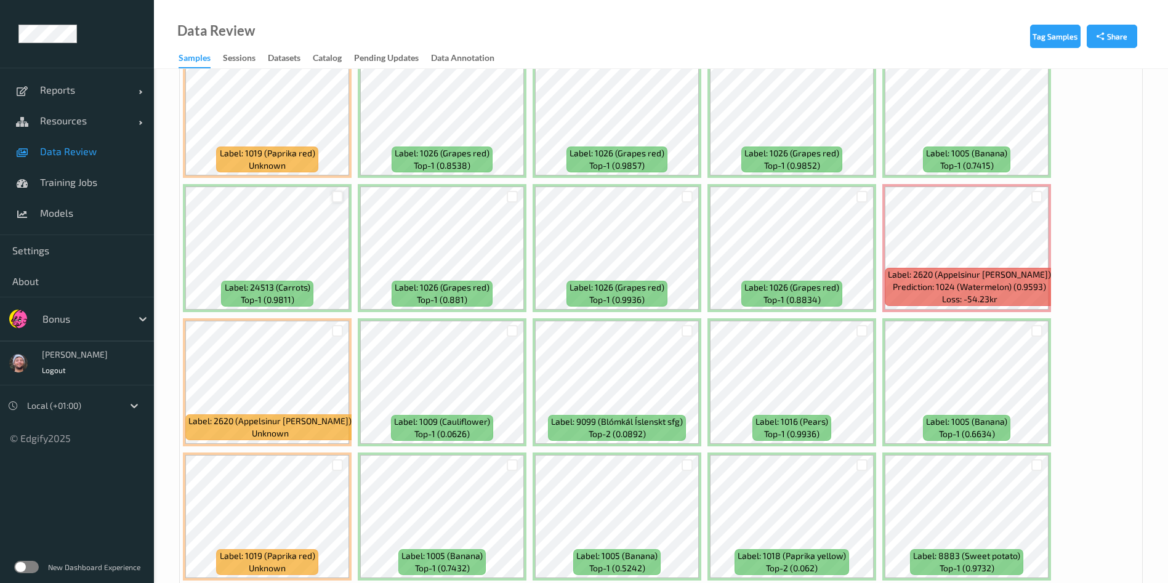
click at [335, 192] on div at bounding box center [338, 197] width 12 height 12
click at [515, 331] on div at bounding box center [513, 331] width 12 height 12
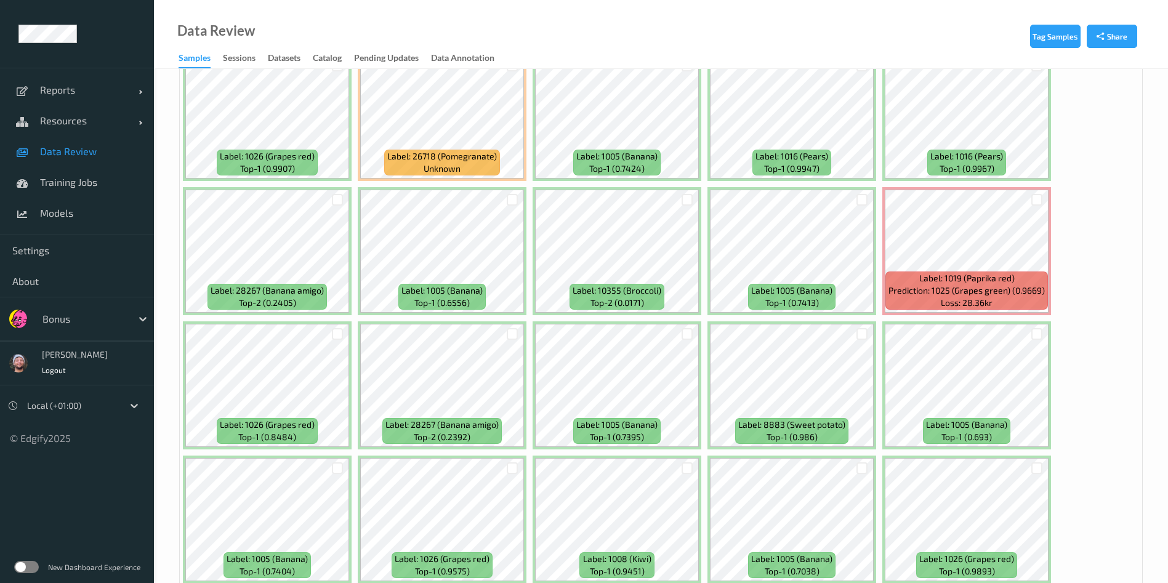
scroll to position [5203, 0]
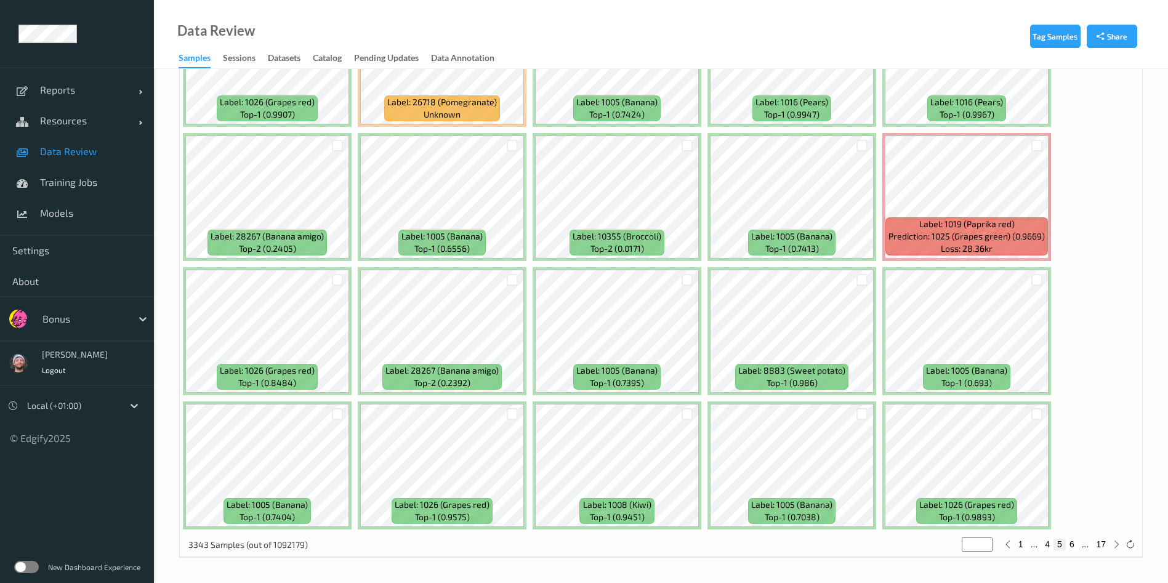
click at [1075, 546] on button "6" at bounding box center [1071, 544] width 12 height 11
type input "*"
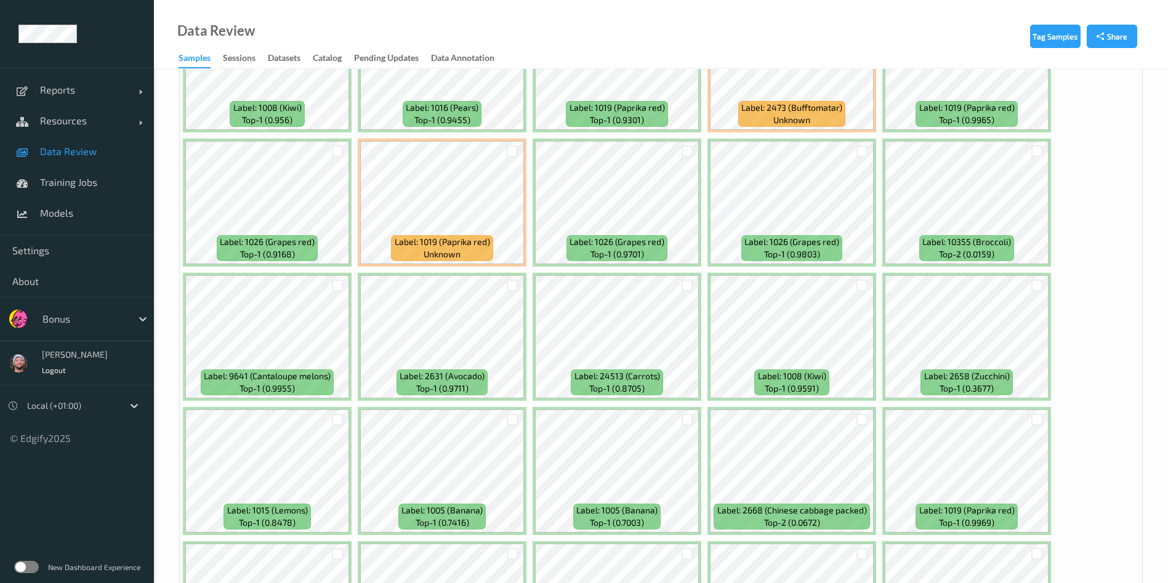
scroll to position [2171, 0]
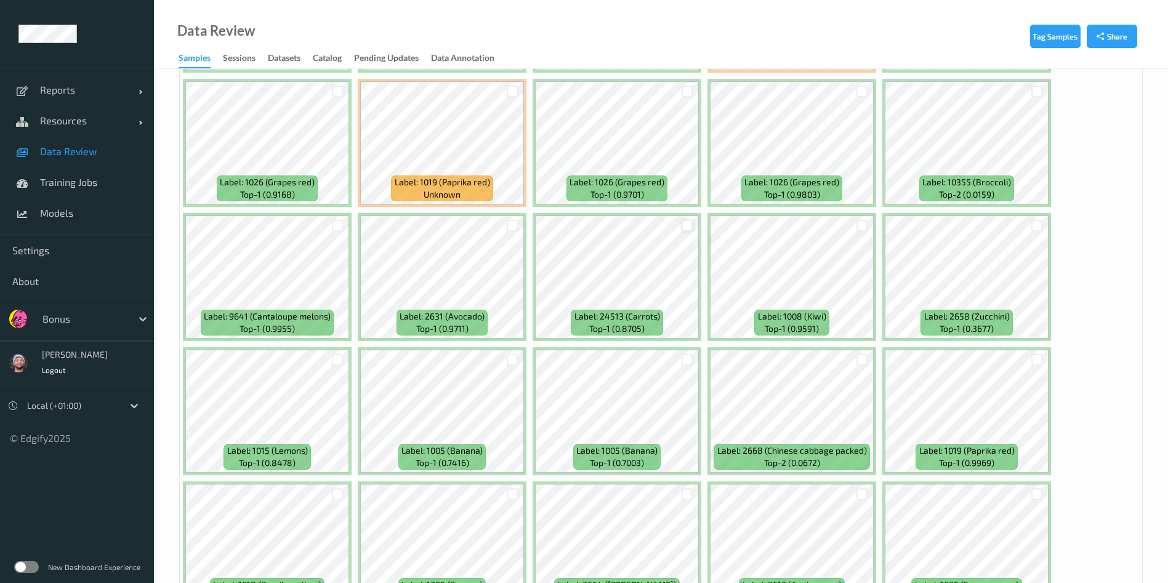
click at [683, 222] on div at bounding box center [687, 226] width 12 height 12
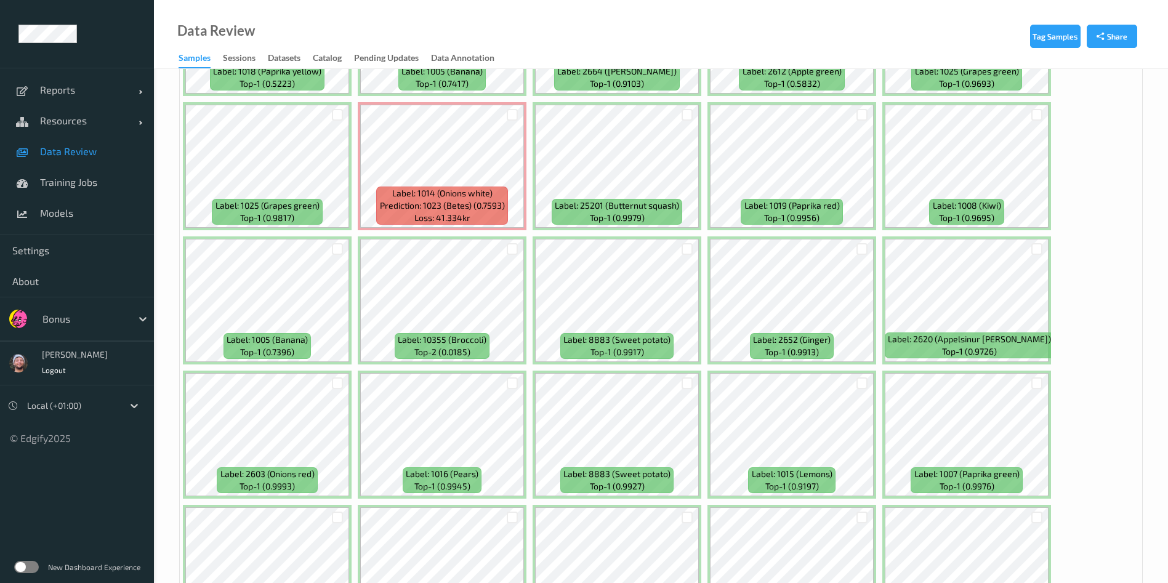
scroll to position [2687, 0]
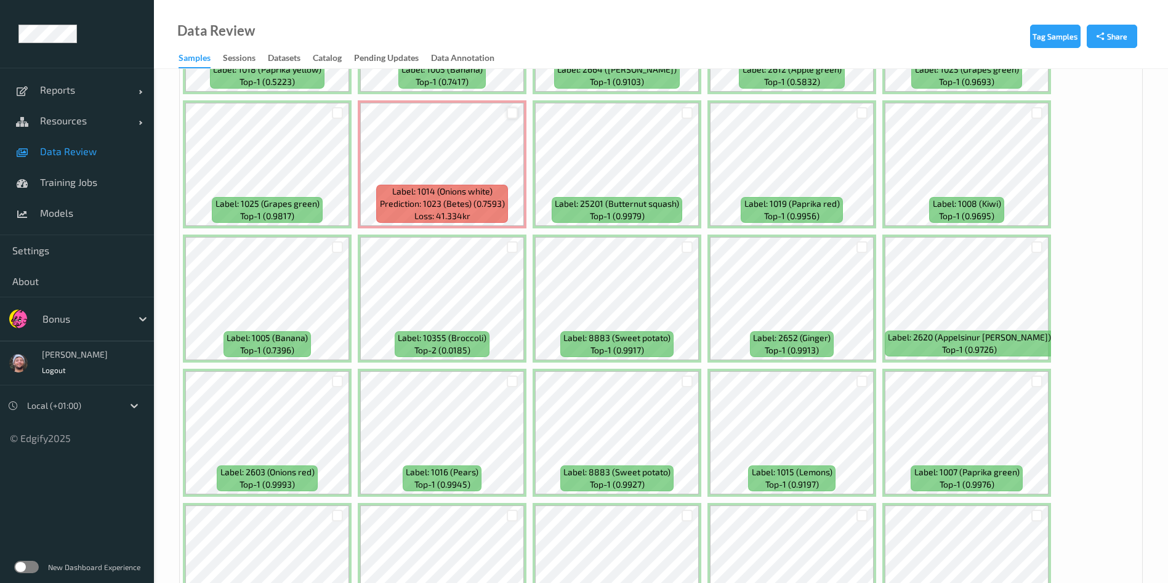
click at [510, 114] on div at bounding box center [513, 113] width 12 height 12
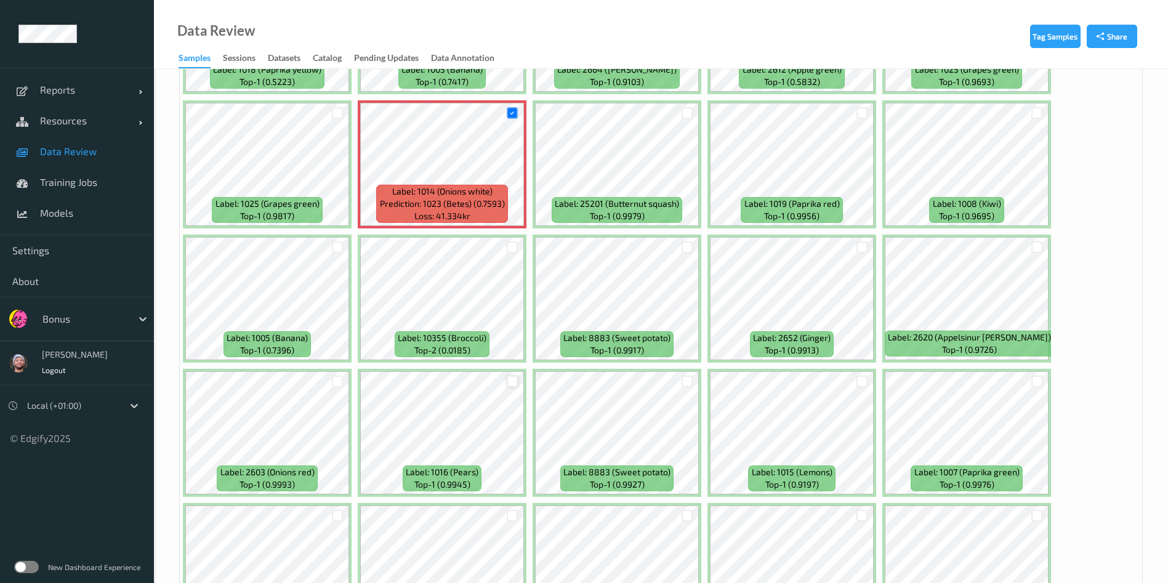
click at [509, 384] on div at bounding box center [513, 381] width 12 height 12
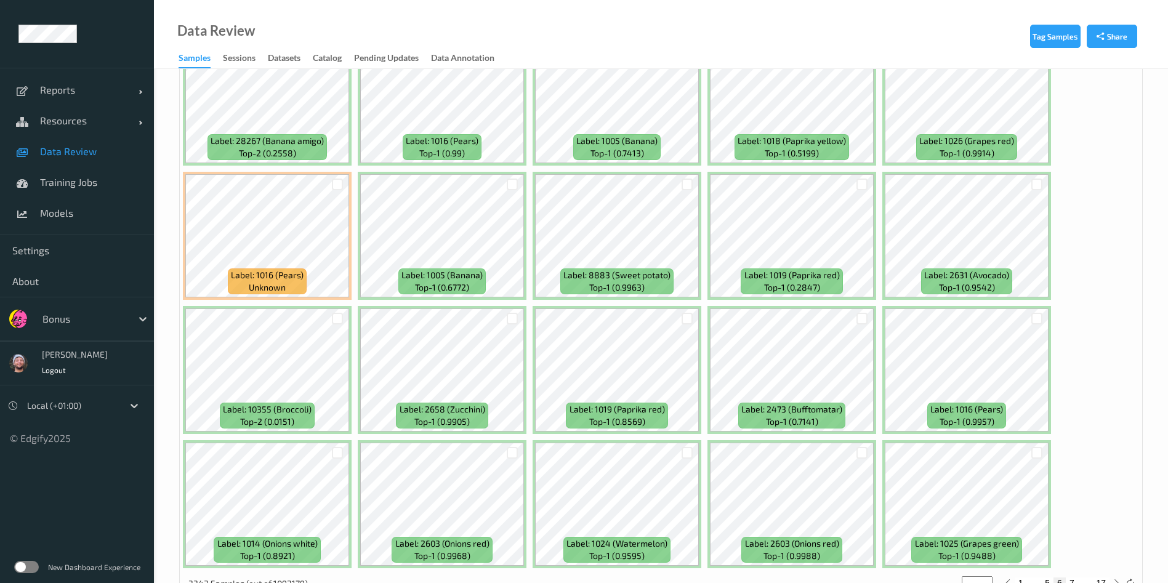
scroll to position [5203, 0]
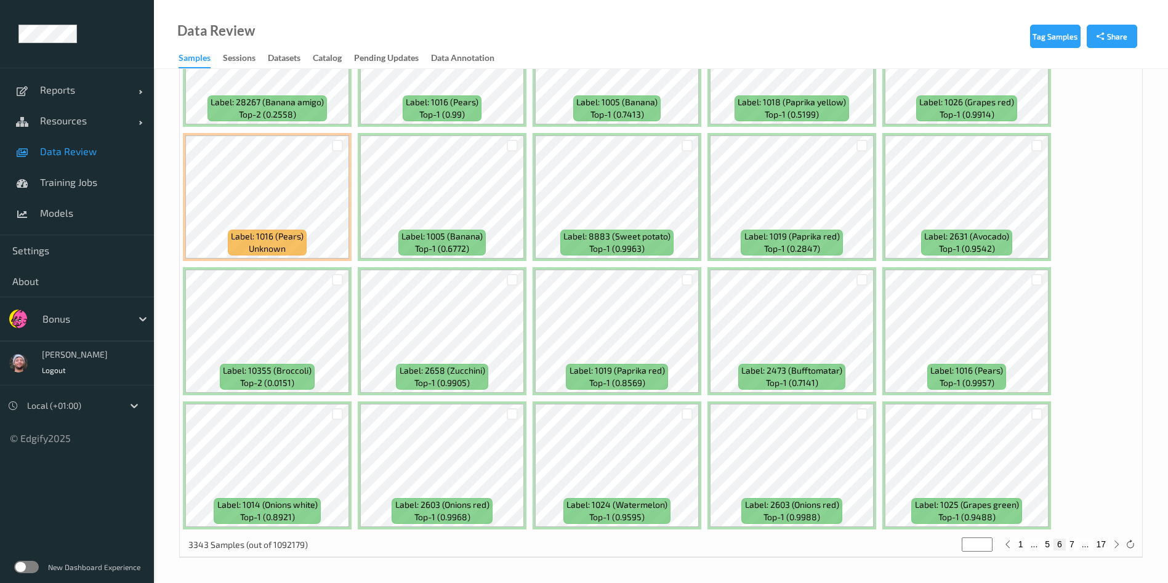
click at [1075, 545] on button "7" at bounding box center [1071, 544] width 12 height 11
type input "*"
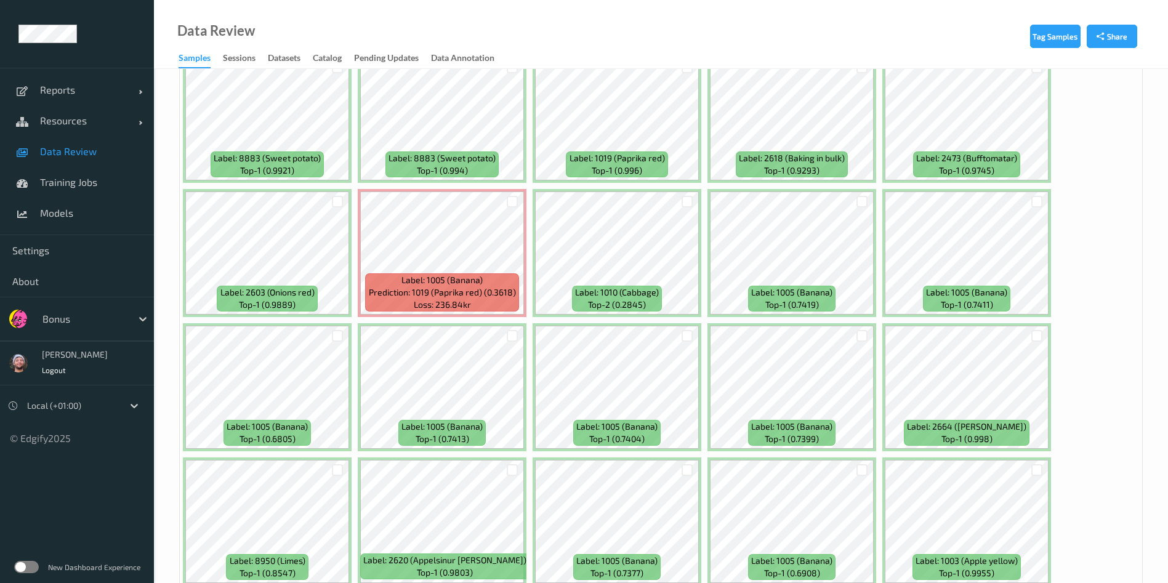
scroll to position [2596, 0]
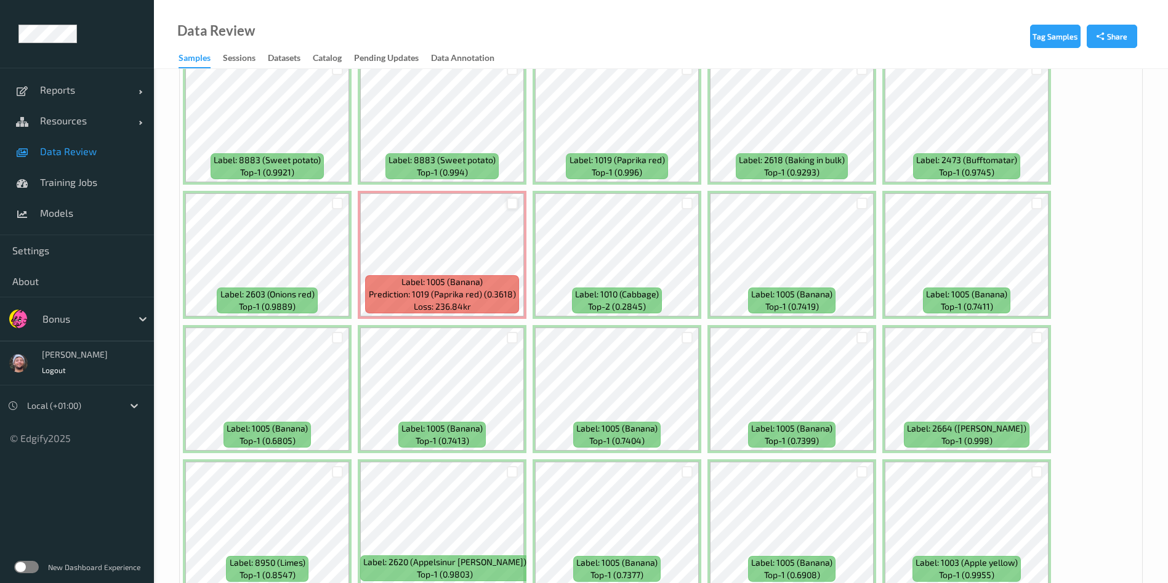
click at [511, 206] on div at bounding box center [513, 204] width 12 height 12
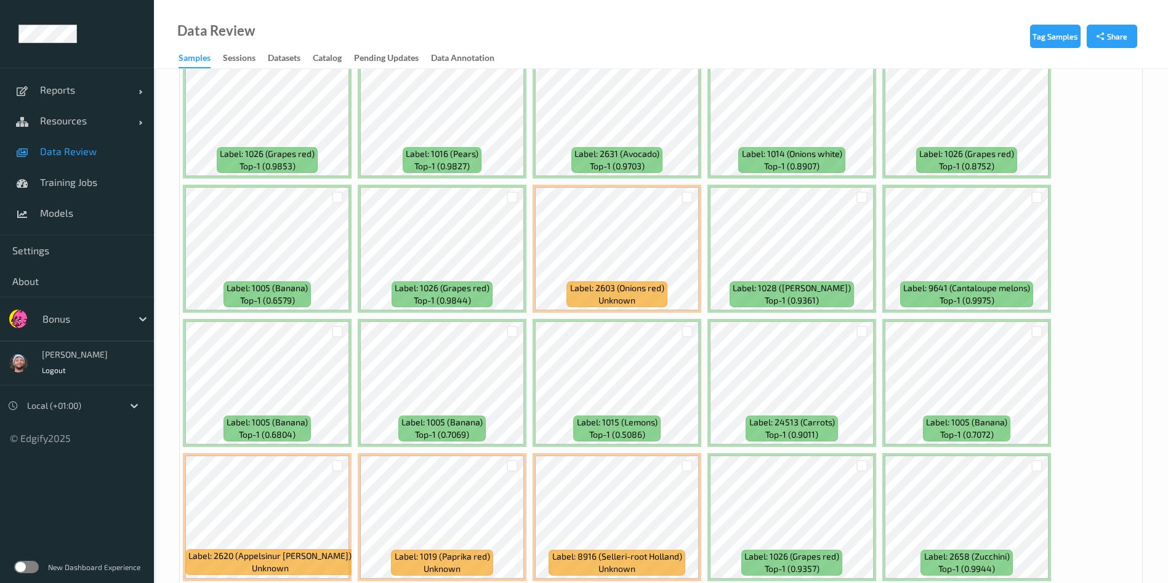
scroll to position [5153, 0]
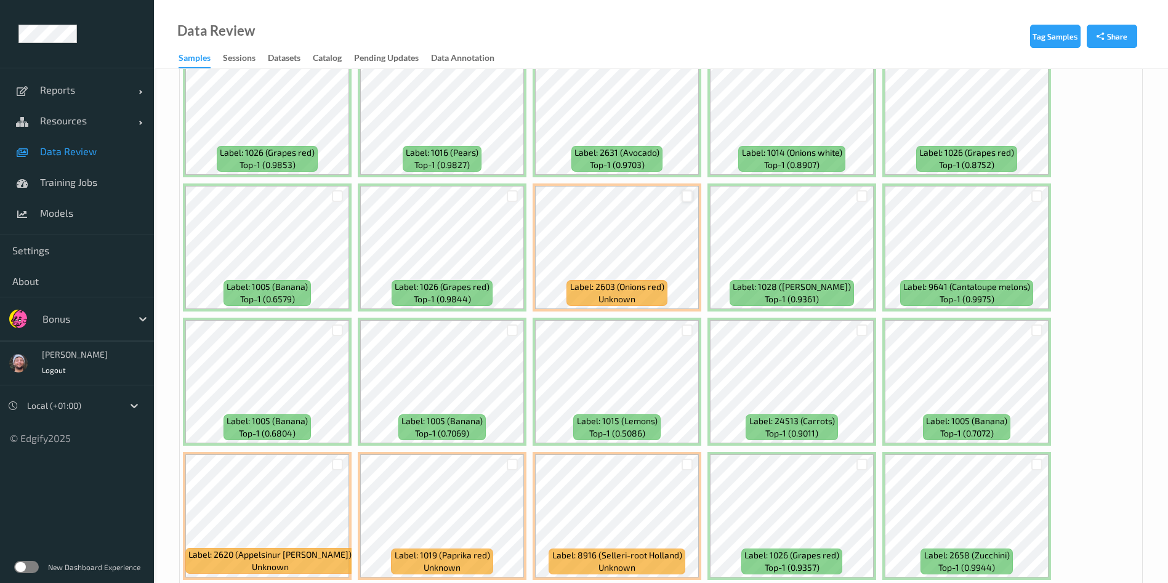
click at [683, 194] on div at bounding box center [687, 196] width 12 height 12
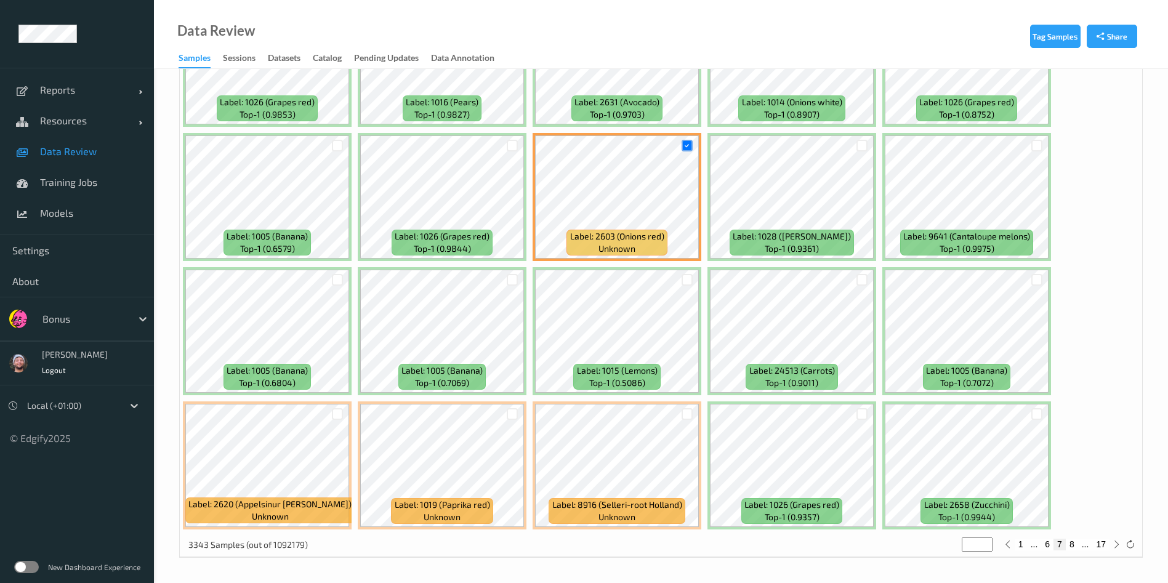
click at [1075, 545] on button "8" at bounding box center [1071, 544] width 12 height 11
type input "*"
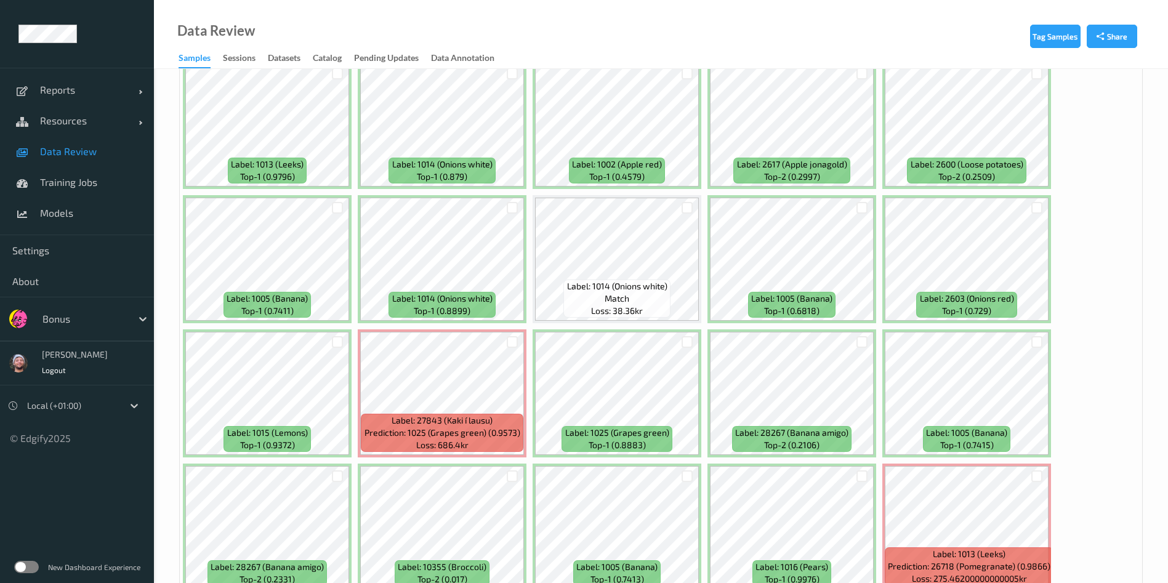
scroll to position [578, 0]
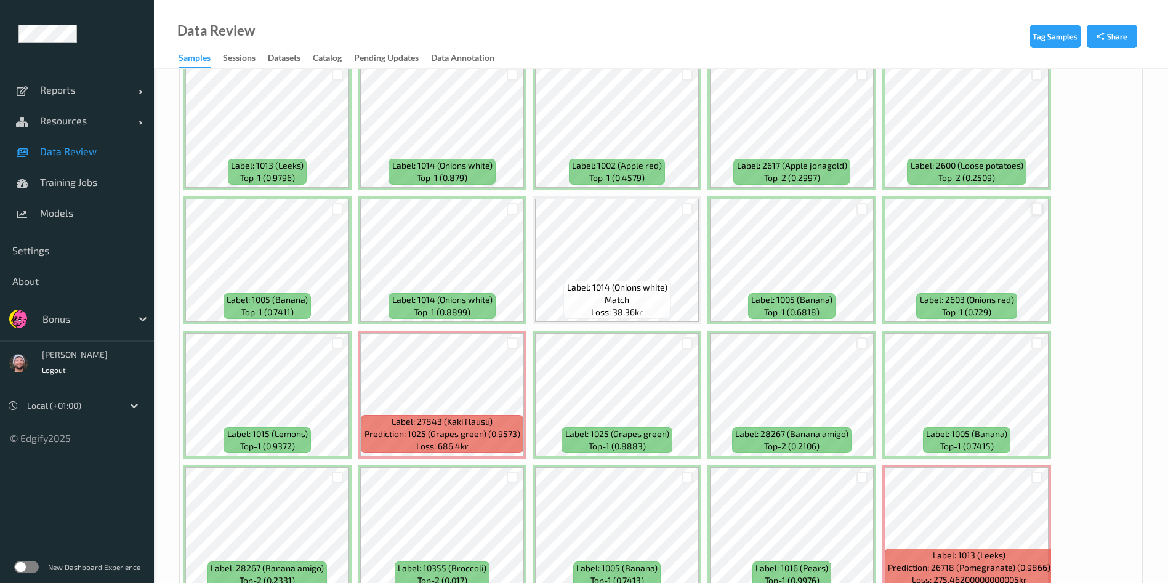
click at [1031, 206] on div at bounding box center [1037, 209] width 12 height 12
click at [512, 340] on div at bounding box center [513, 343] width 12 height 12
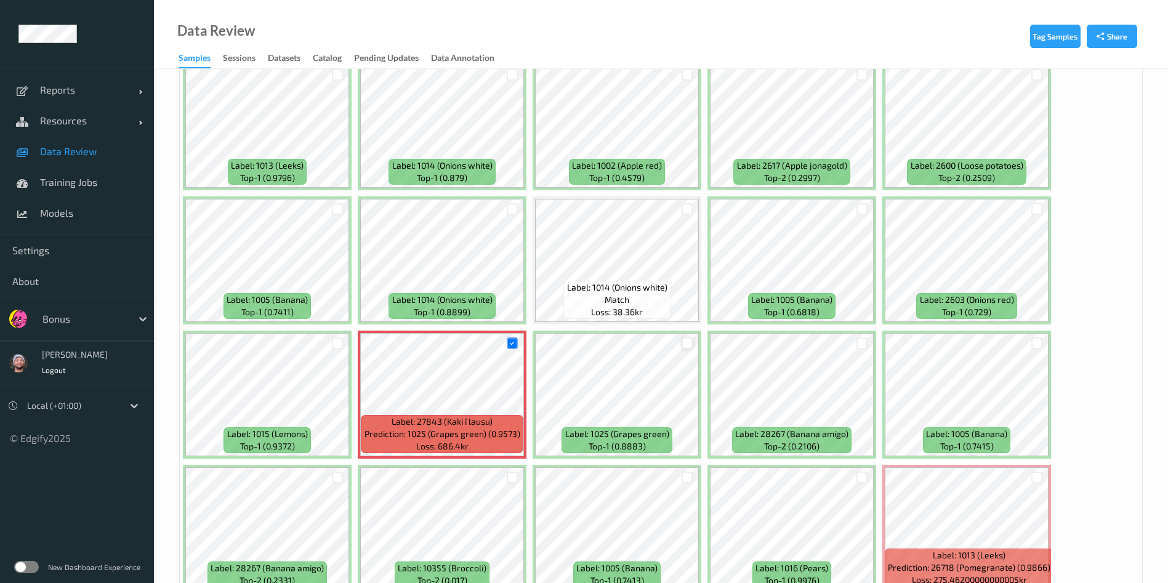
click at [687, 337] on div at bounding box center [687, 343] width 12 height 12
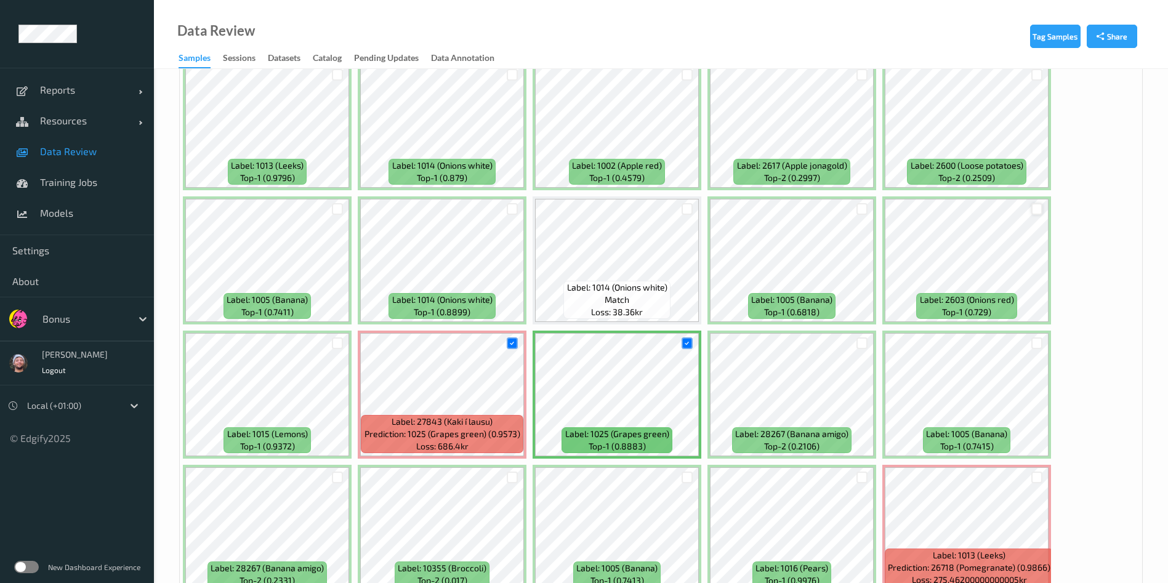
click at [1039, 209] on div at bounding box center [1037, 209] width 12 height 12
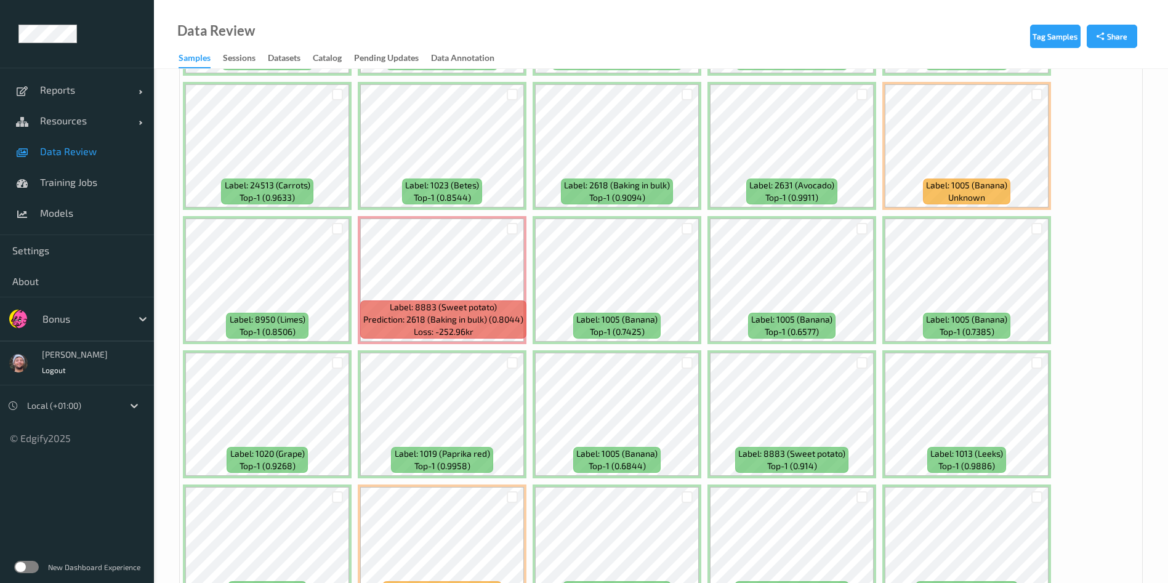
scroll to position [5203, 0]
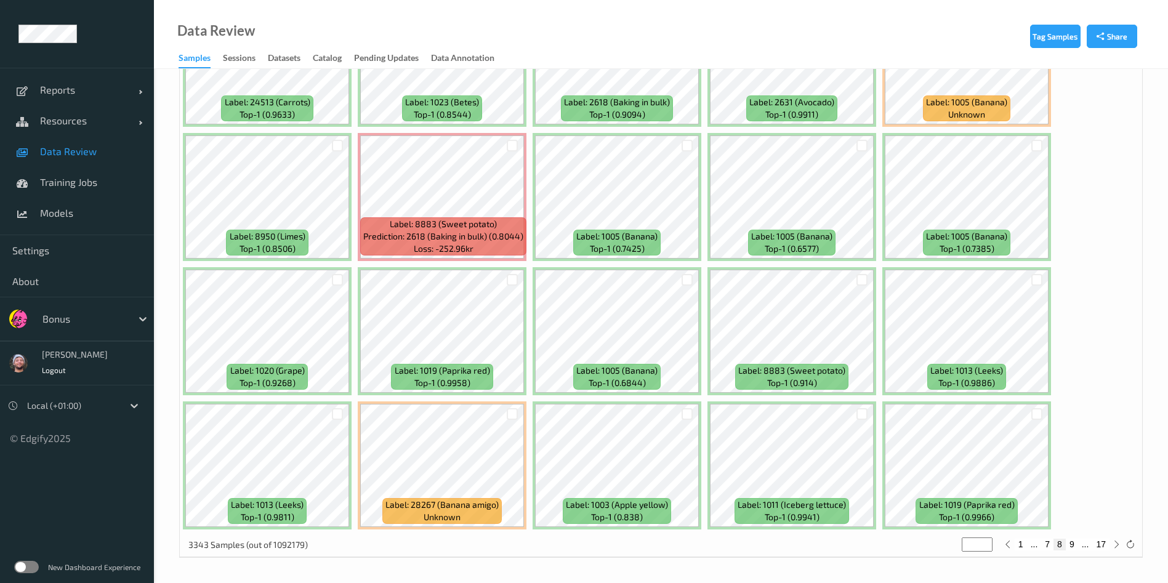
click at [1075, 548] on button "9" at bounding box center [1071, 544] width 12 height 11
type input "*"
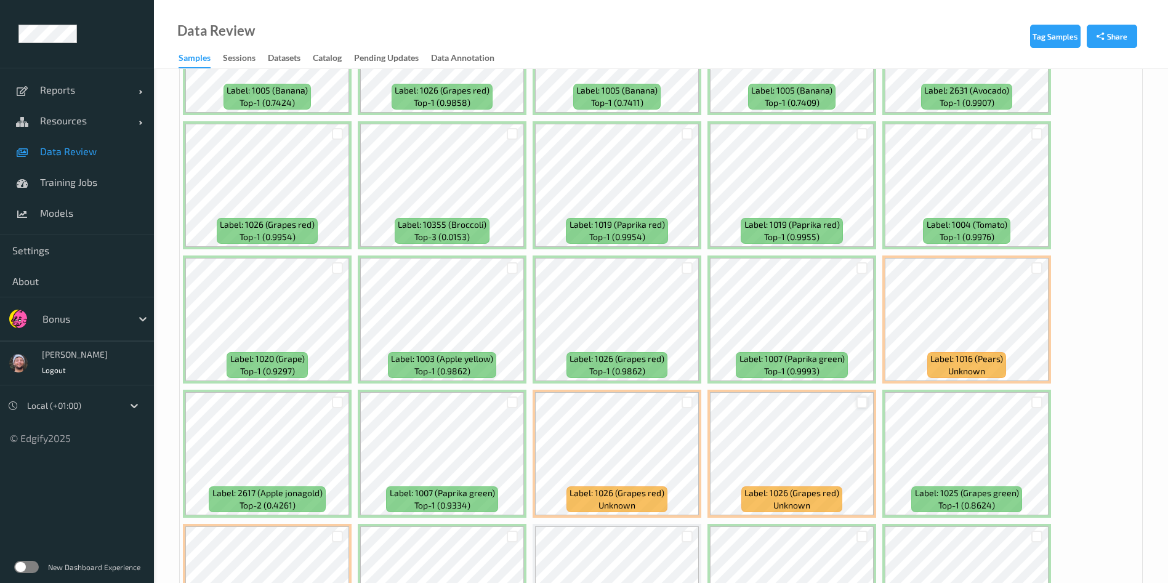
scroll to position [4558, 0]
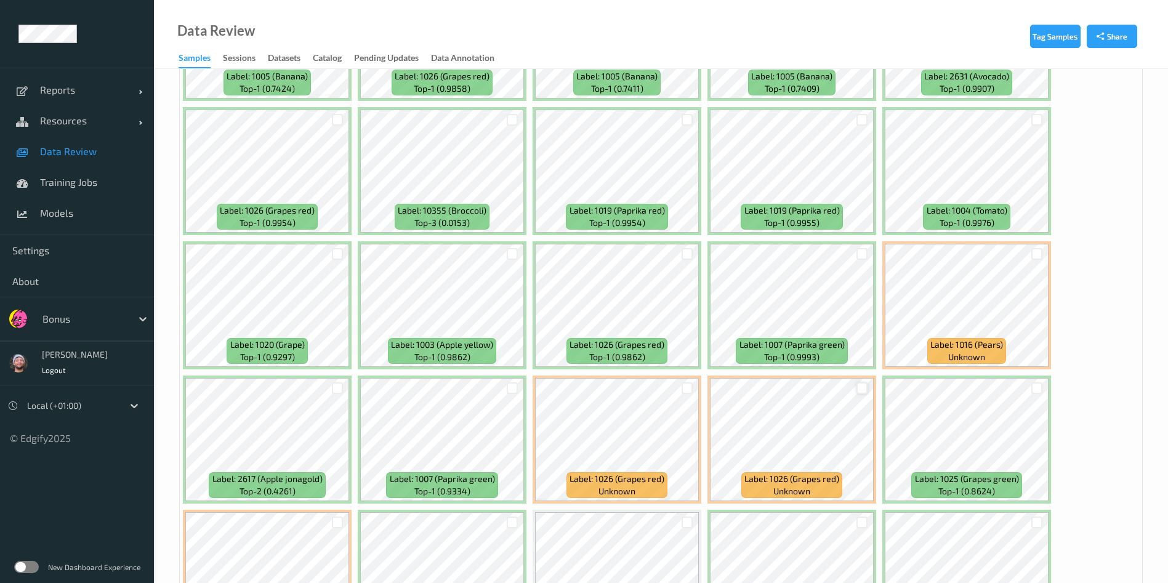
click at [860, 387] on div at bounding box center [862, 388] width 12 height 12
click at [512, 385] on div at bounding box center [513, 388] width 12 height 12
click at [339, 519] on div at bounding box center [338, 522] width 12 height 12
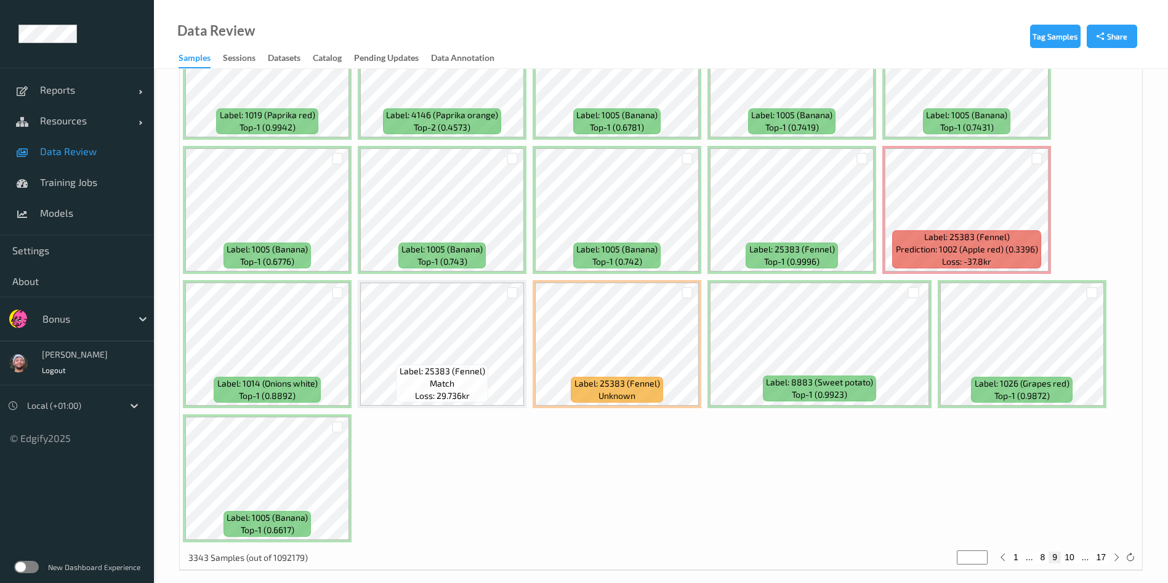
scroll to position [5325, 0]
click at [1072, 551] on button "10" at bounding box center [1068, 556] width 17 height 11
type input "**"
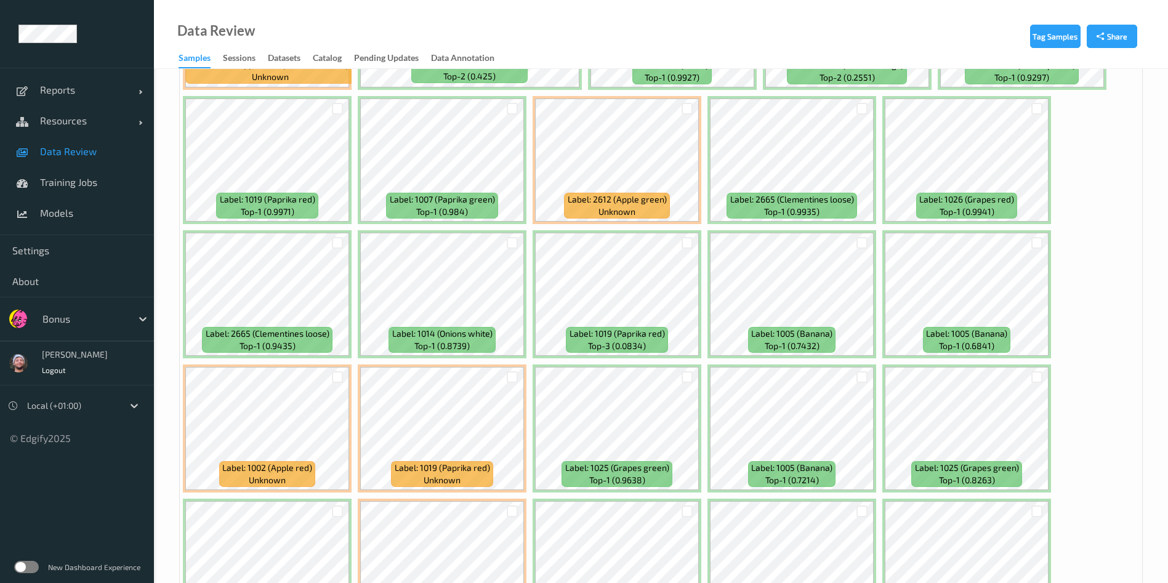
scroll to position [2022, 0]
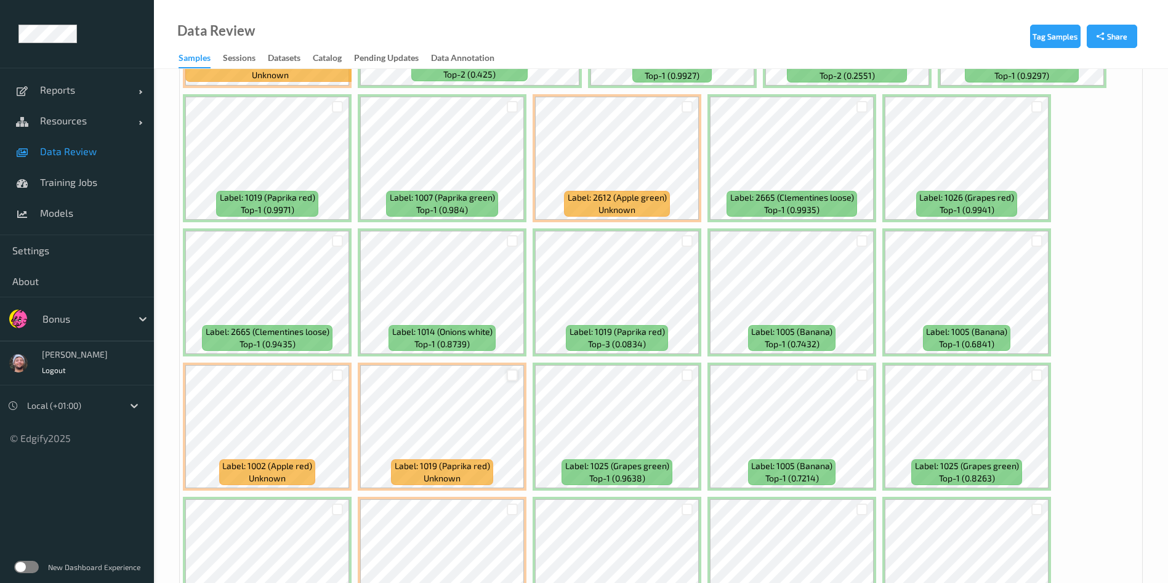
click at [512, 372] on div at bounding box center [513, 375] width 12 height 12
click at [334, 379] on div at bounding box center [338, 375] width 12 height 12
click at [1033, 377] on div at bounding box center [1037, 375] width 12 height 12
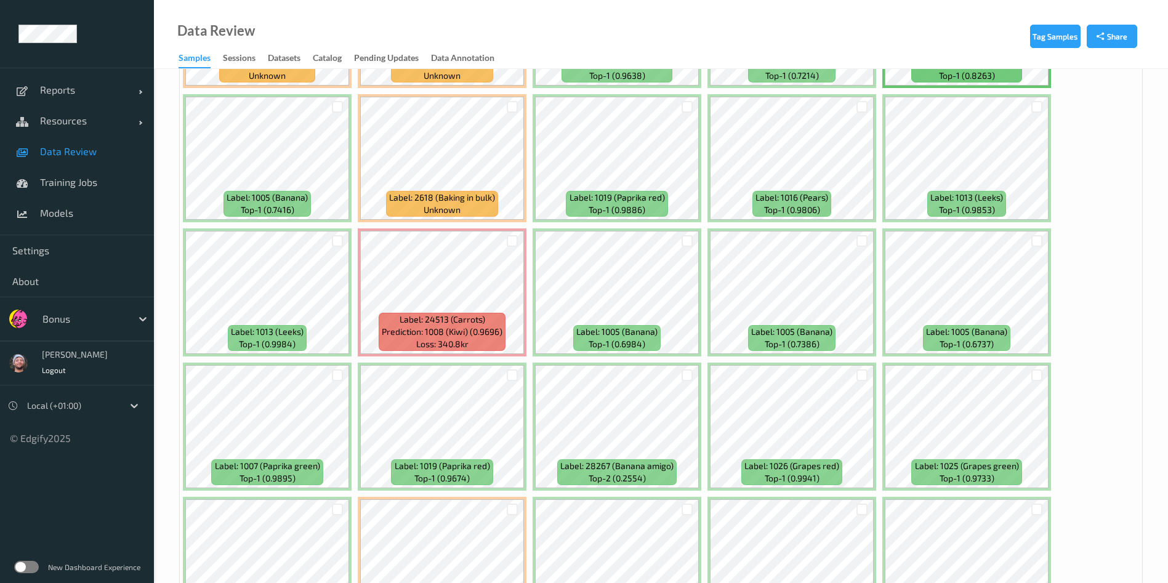
scroll to position [2563, 0]
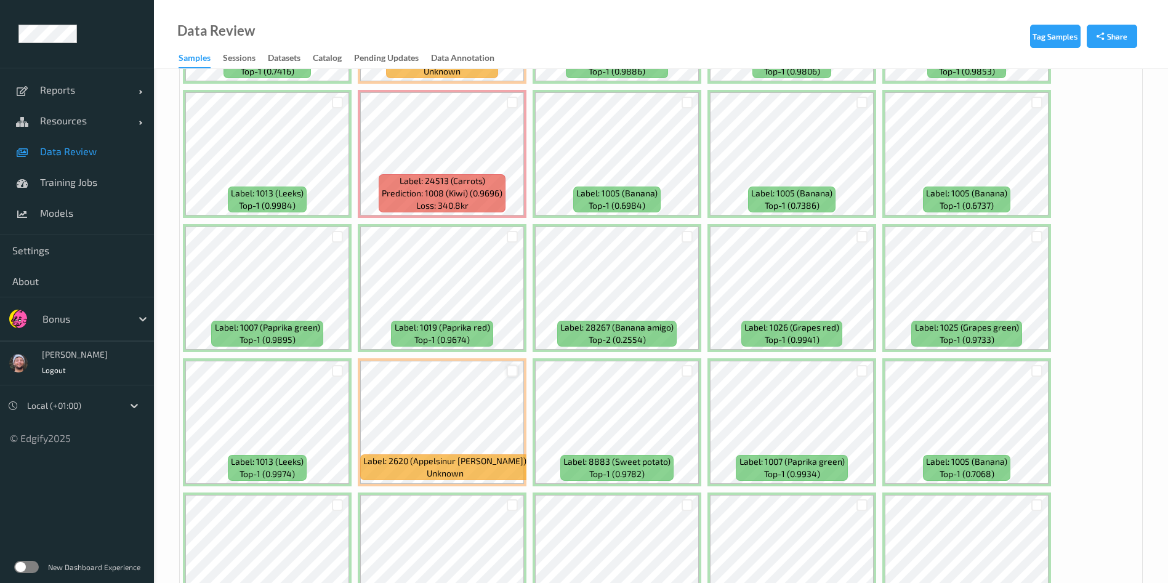
click at [510, 368] on div at bounding box center [513, 371] width 12 height 12
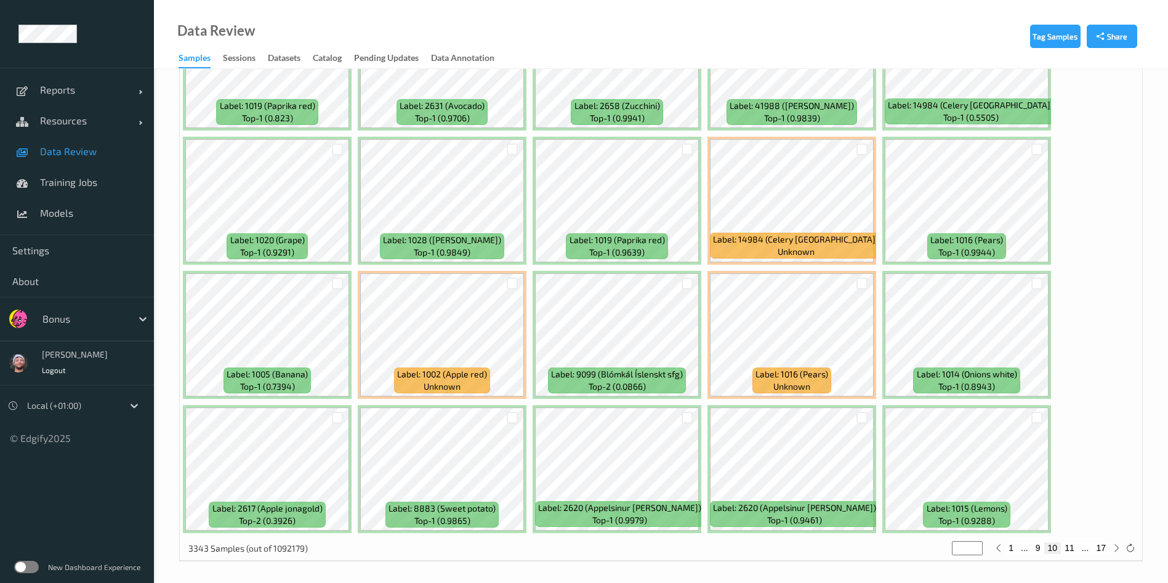
scroll to position [5203, 0]
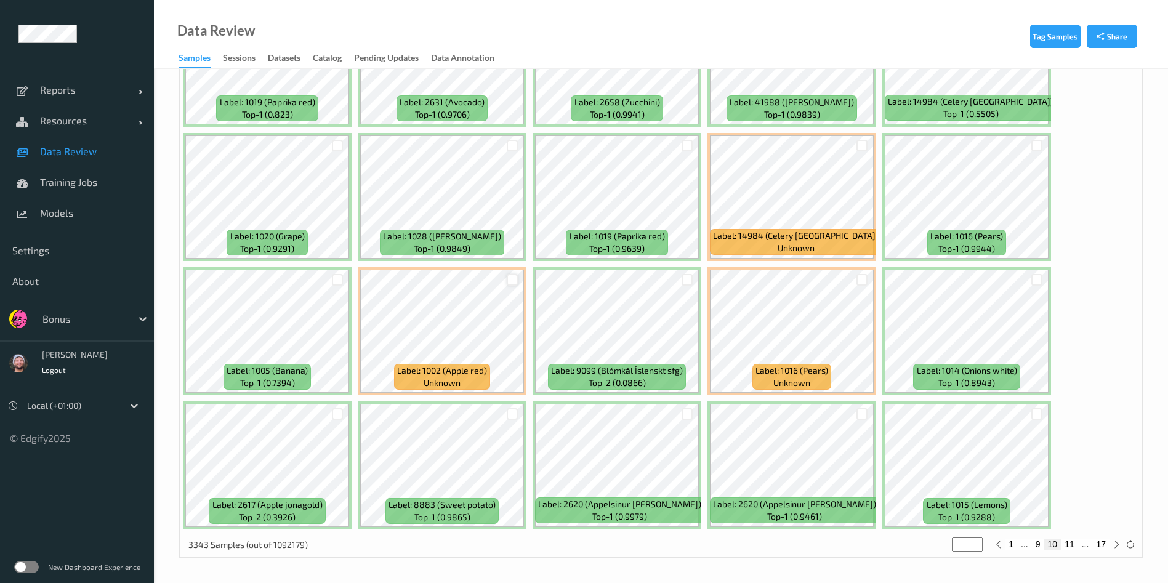
click at [518, 282] on div at bounding box center [513, 280] width 12 height 12
click at [1069, 546] on button "11" at bounding box center [1068, 544] width 17 height 11
type input "**"
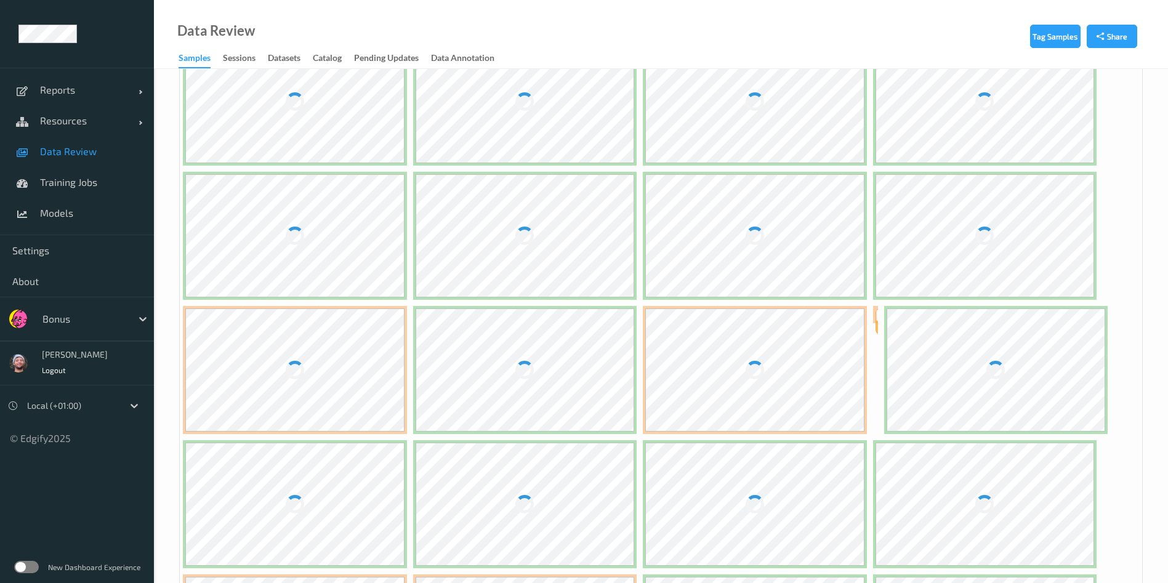
scroll to position [0, 0]
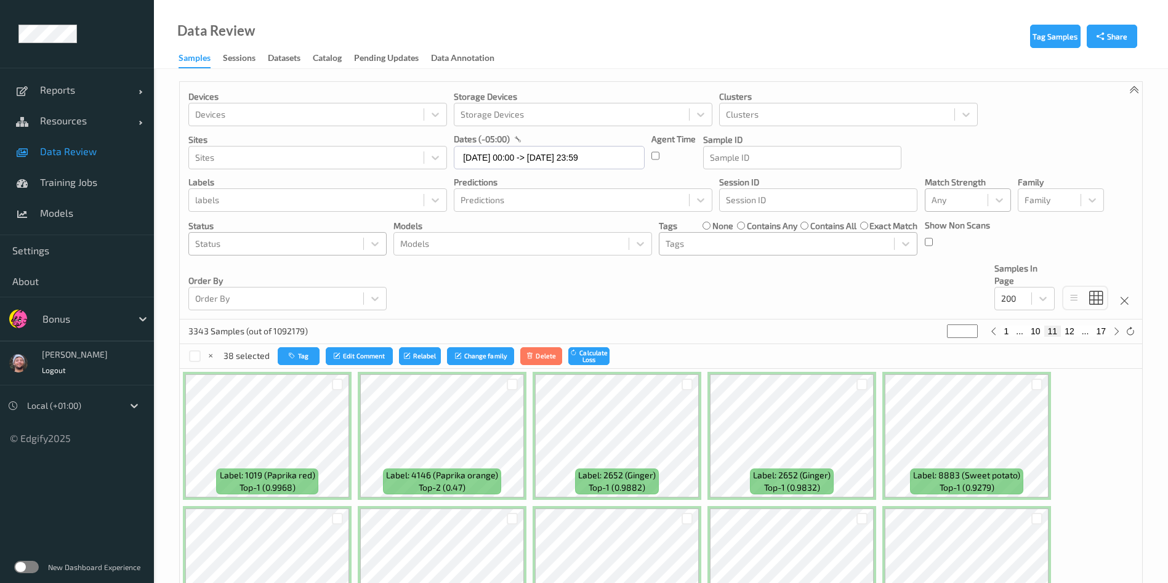
click at [519, 268] on div "Devices Devices Storage Devices Storage Devices Clusters Clusters Sites Sites d…" at bounding box center [661, 201] width 962 height 238
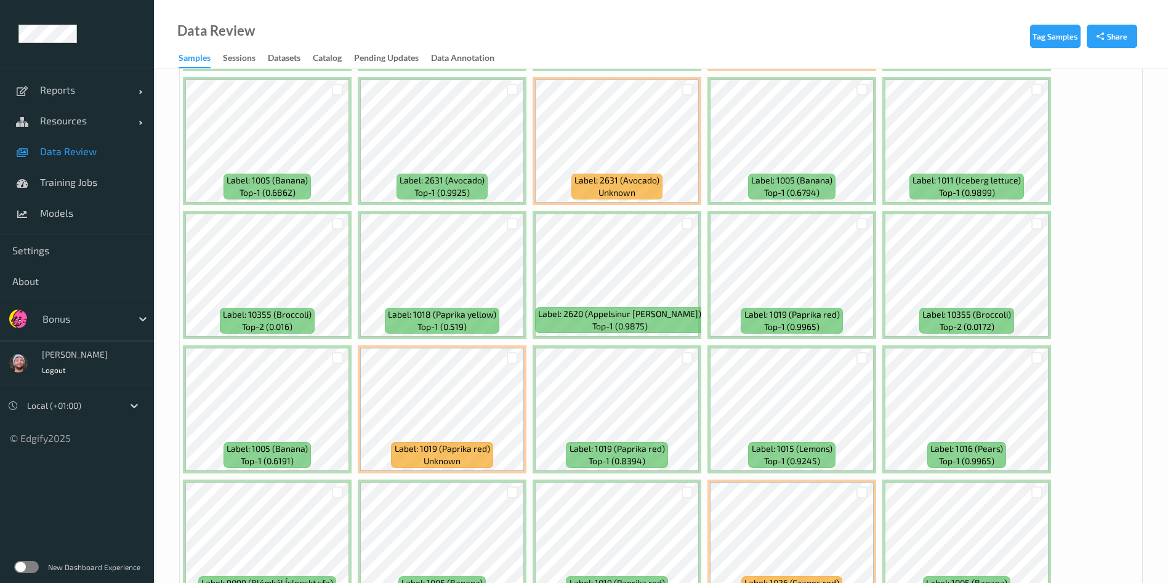
scroll to position [2308, 0]
click at [518, 89] on div at bounding box center [513, 89] width 12 height 12
click at [686, 92] on div at bounding box center [687, 89] width 12 height 12
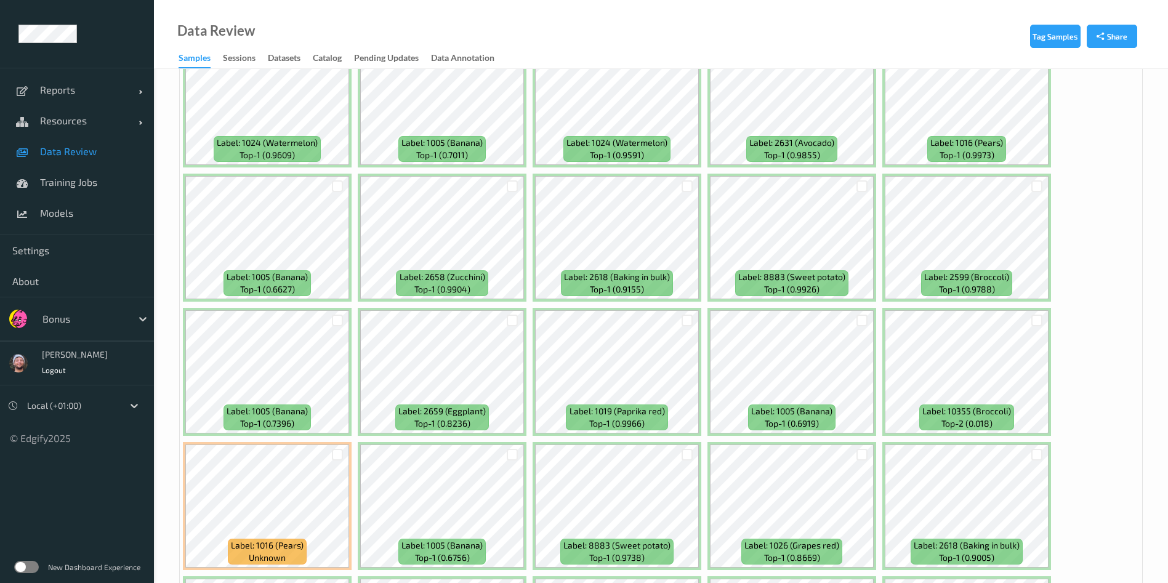
scroll to position [3554, 0]
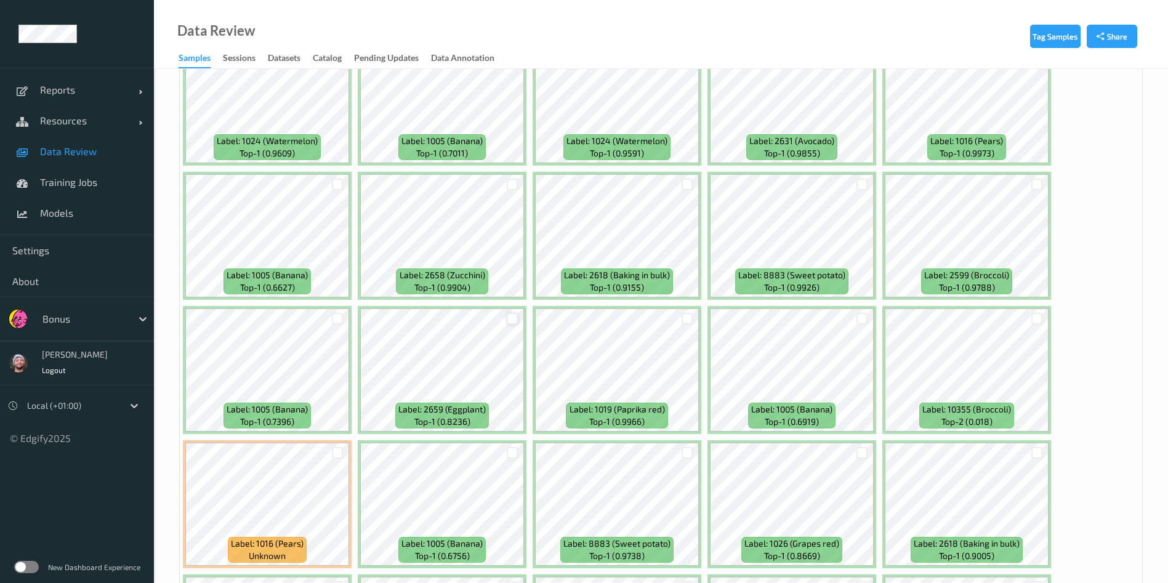
click at [509, 318] on div at bounding box center [513, 319] width 12 height 12
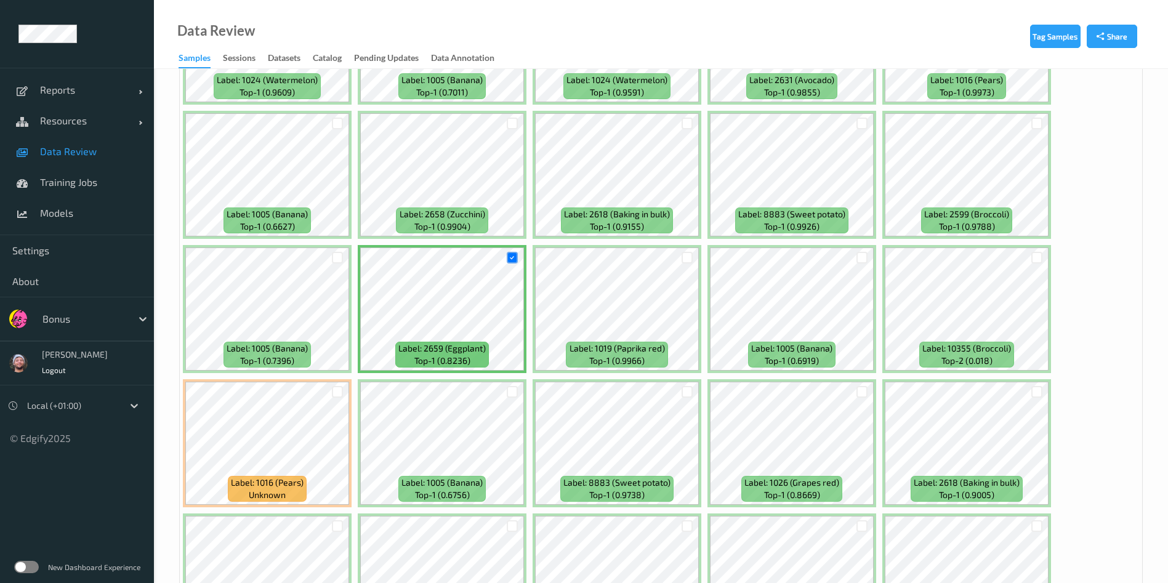
scroll to position [3654, 0]
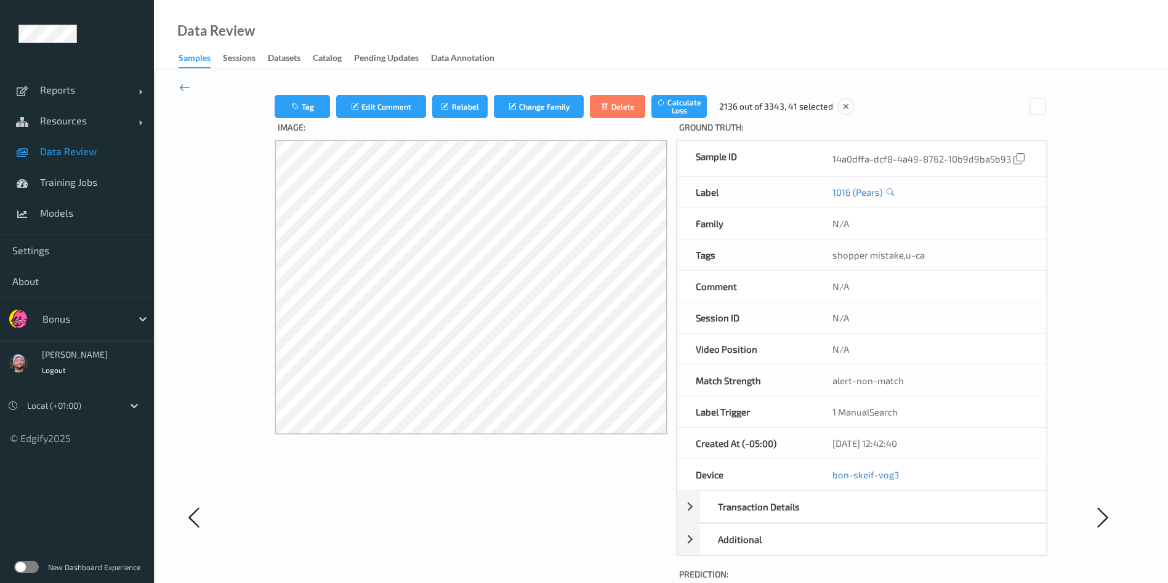
click at [180, 84] on icon at bounding box center [184, 88] width 11 height 14
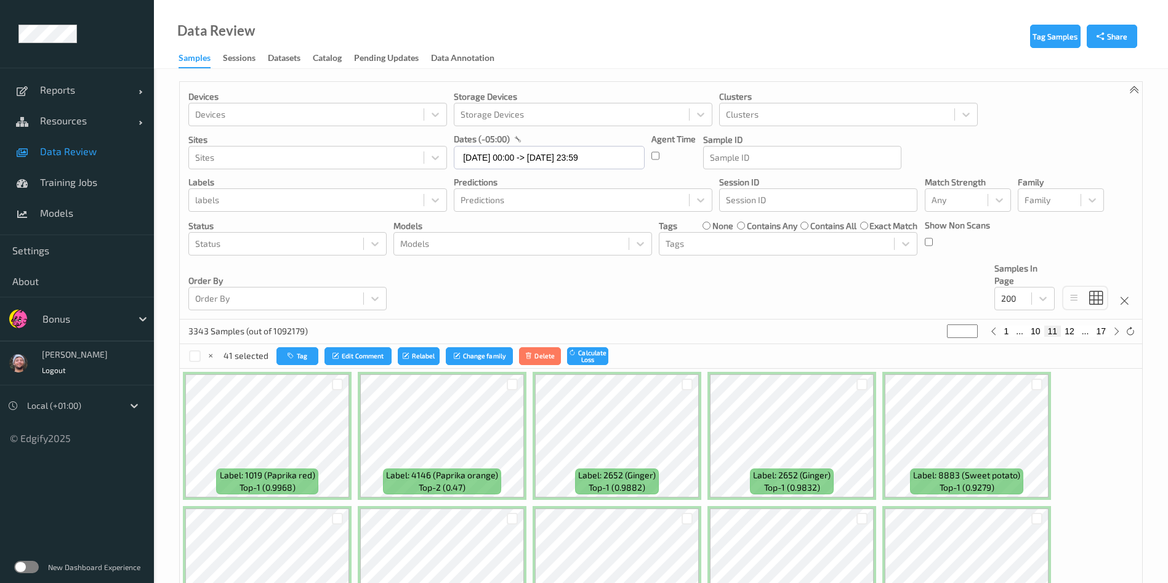
scroll to position [3685, 0]
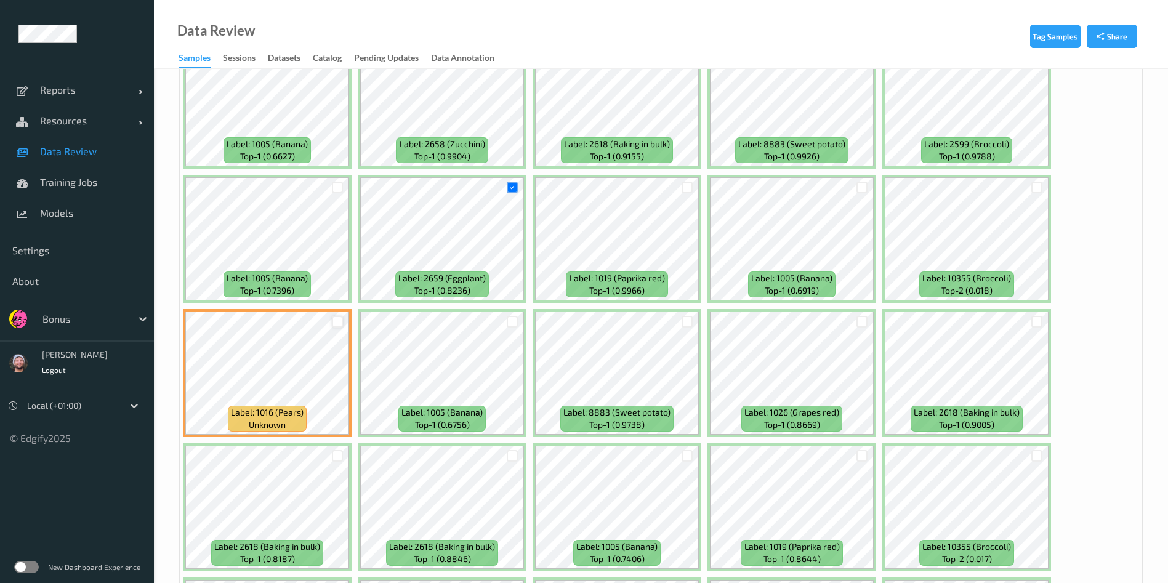
click at [333, 324] on div at bounding box center [338, 322] width 12 height 12
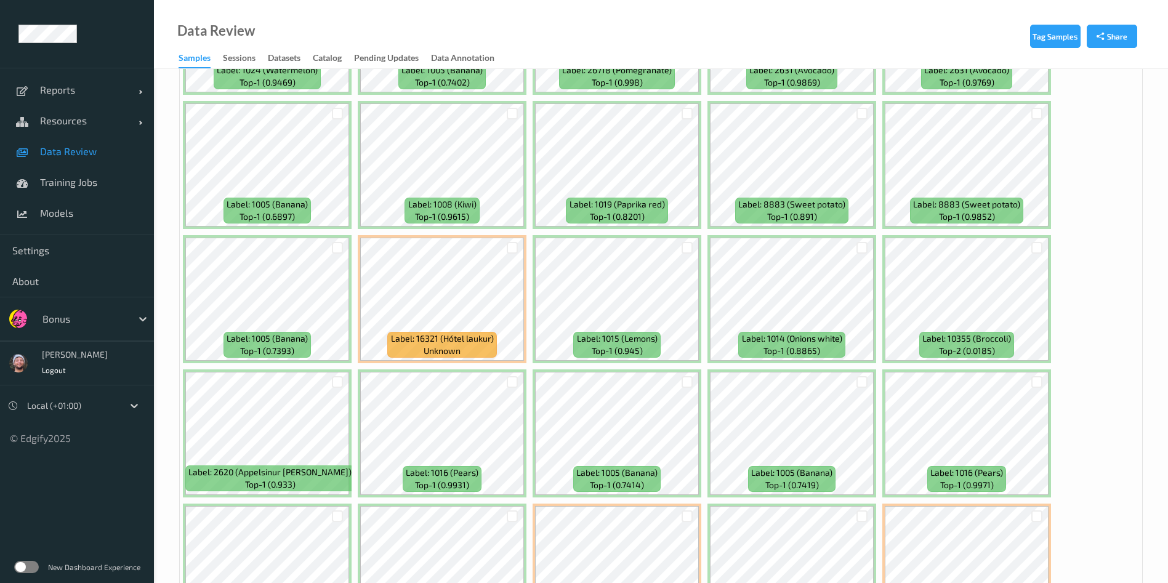
scroll to position [4297, 0]
click at [505, 249] on div at bounding box center [511, 247] width 23 height 20
click at [510, 249] on div at bounding box center [513, 247] width 12 height 12
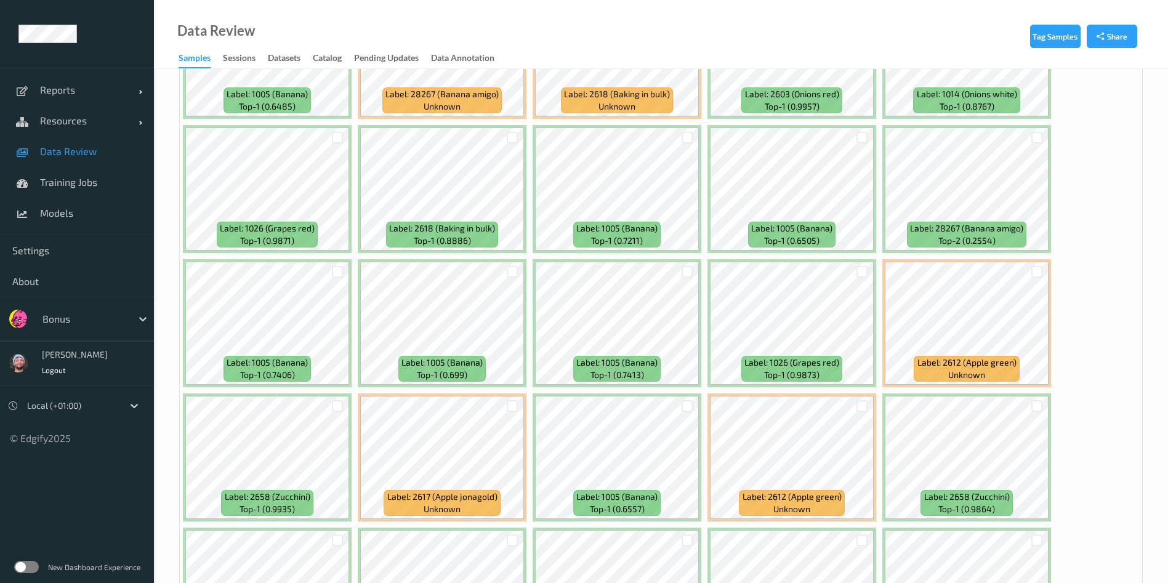
scroll to position [5101, 0]
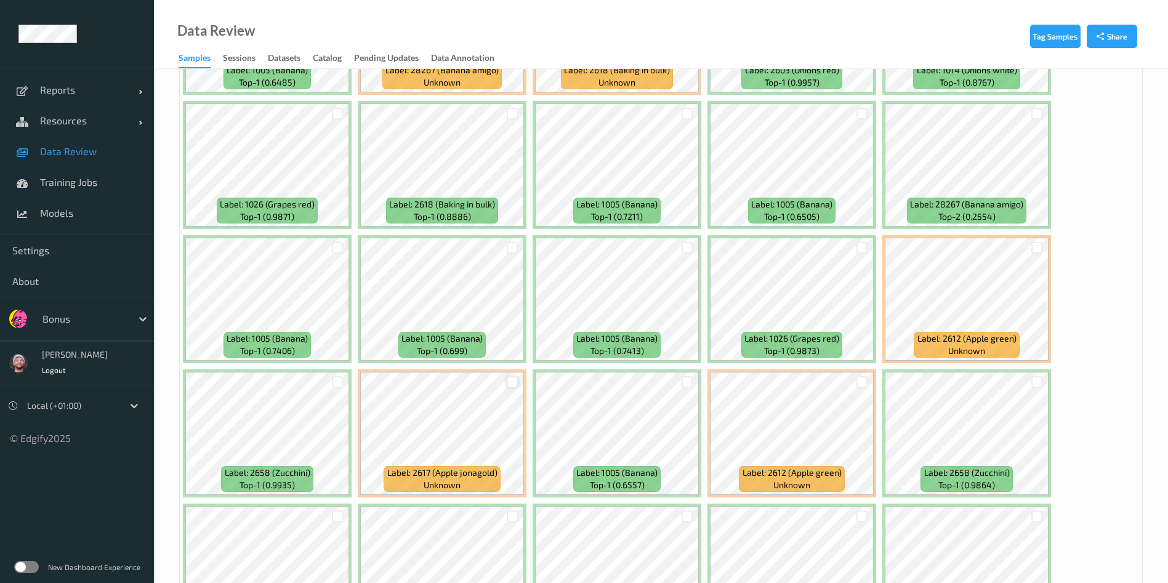
click at [511, 382] on div at bounding box center [513, 382] width 12 height 12
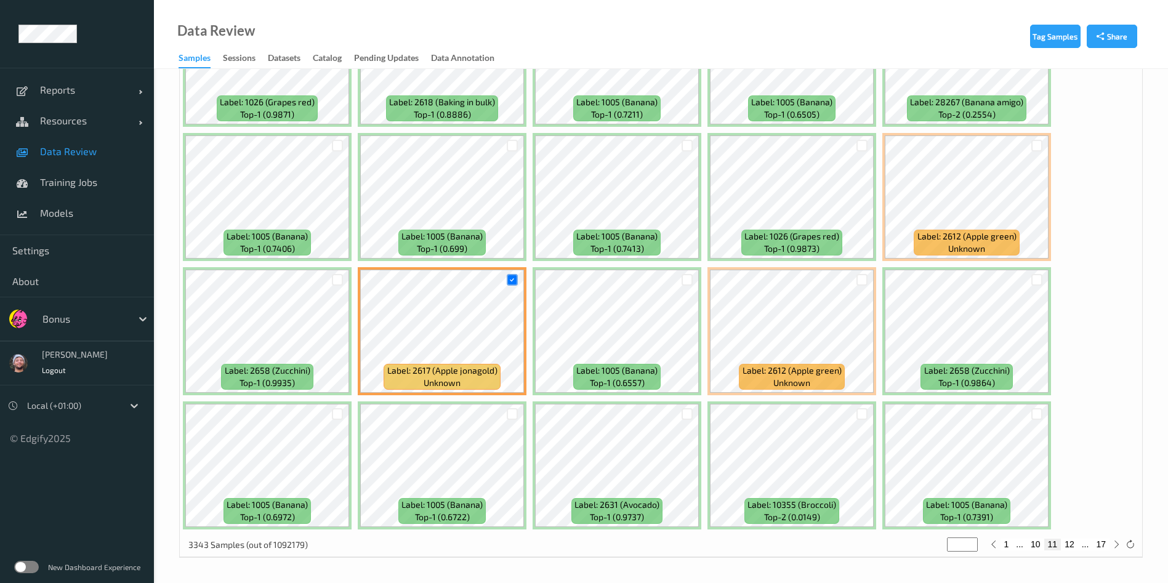
click at [1067, 542] on button "12" at bounding box center [1068, 544] width 17 height 11
type input "**"
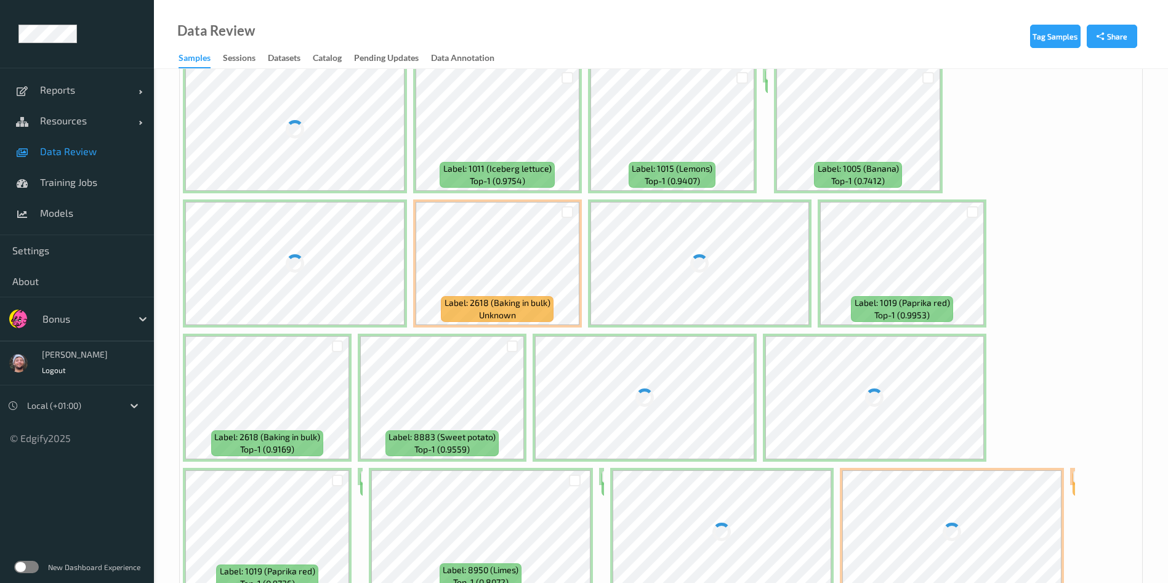
scroll to position [0, 0]
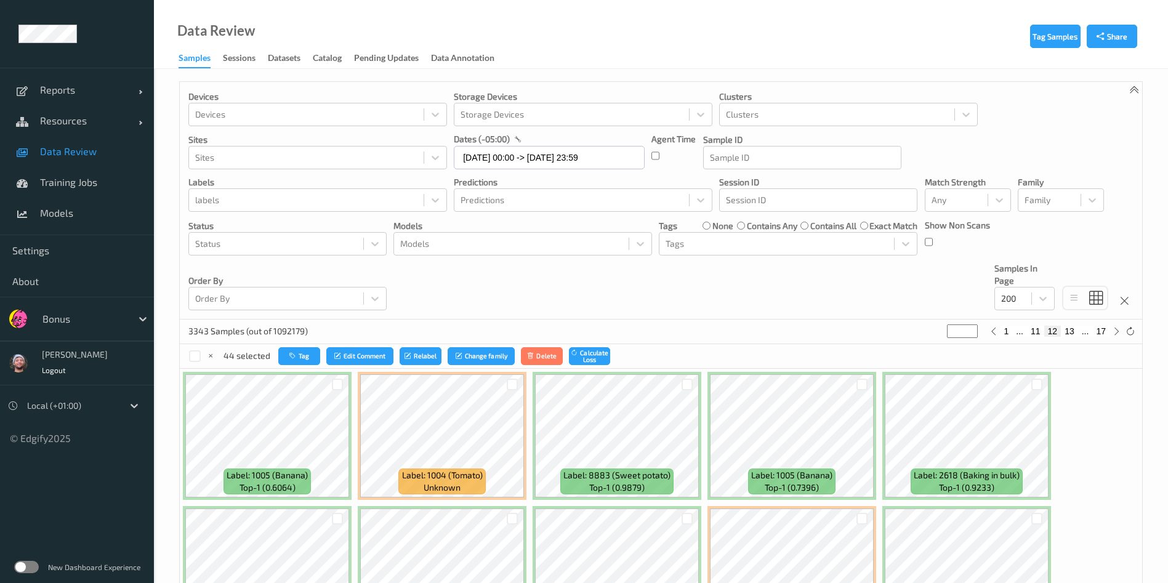
click at [504, 300] on div "Devices Devices Storage Devices Storage Devices Clusters Clusters Sites Sites d…" at bounding box center [661, 201] width 962 height 238
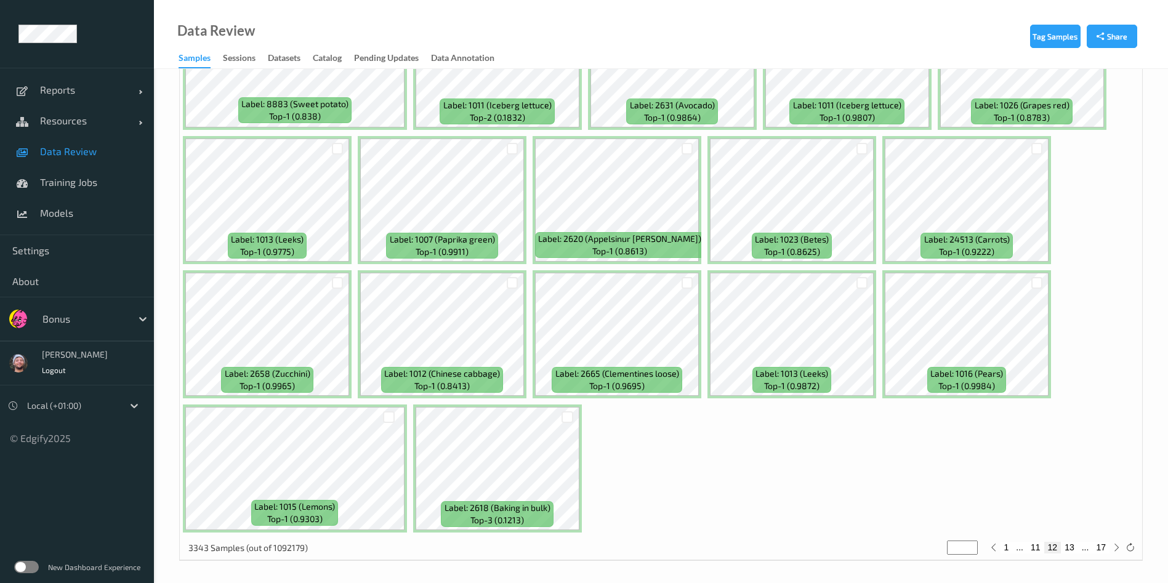
scroll to position [5337, 0]
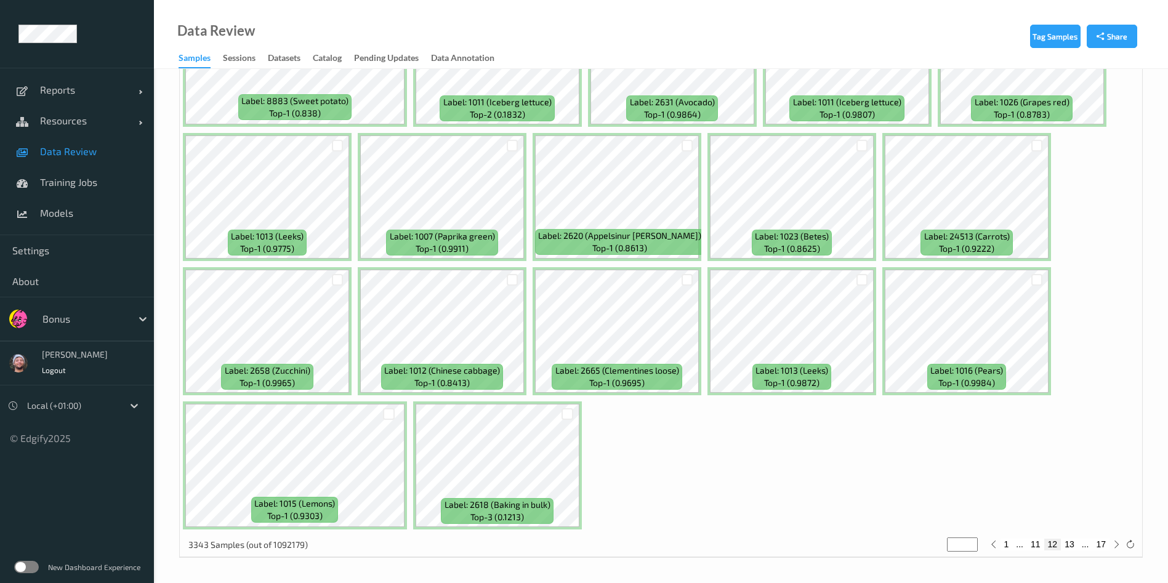
click at [1067, 545] on button "13" at bounding box center [1068, 544] width 17 height 11
type input "**"
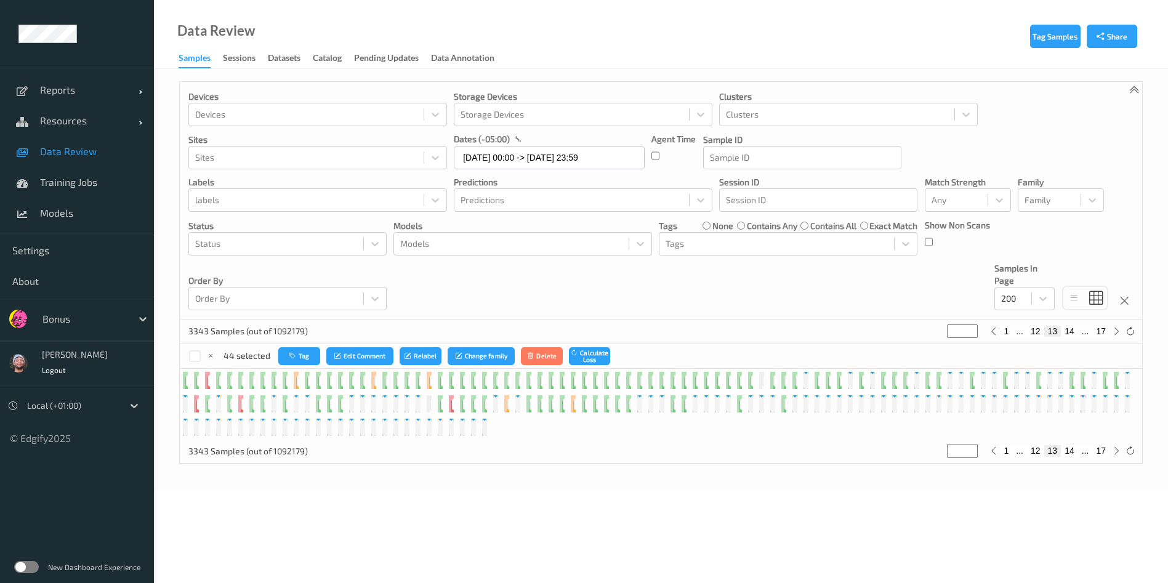
scroll to position [0, 0]
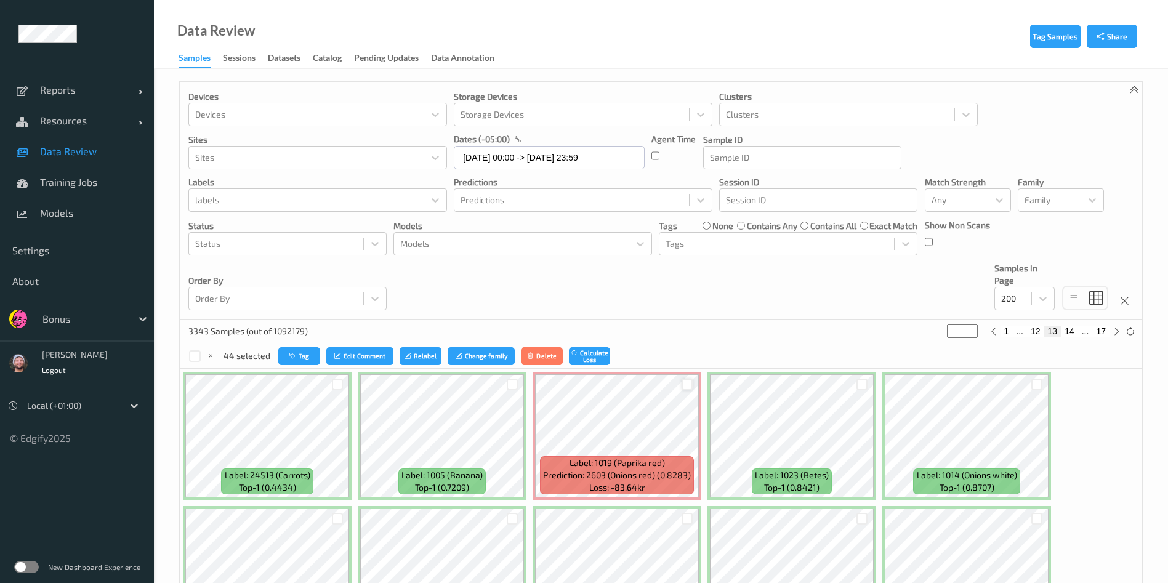
click at [683, 382] on div at bounding box center [687, 385] width 12 height 12
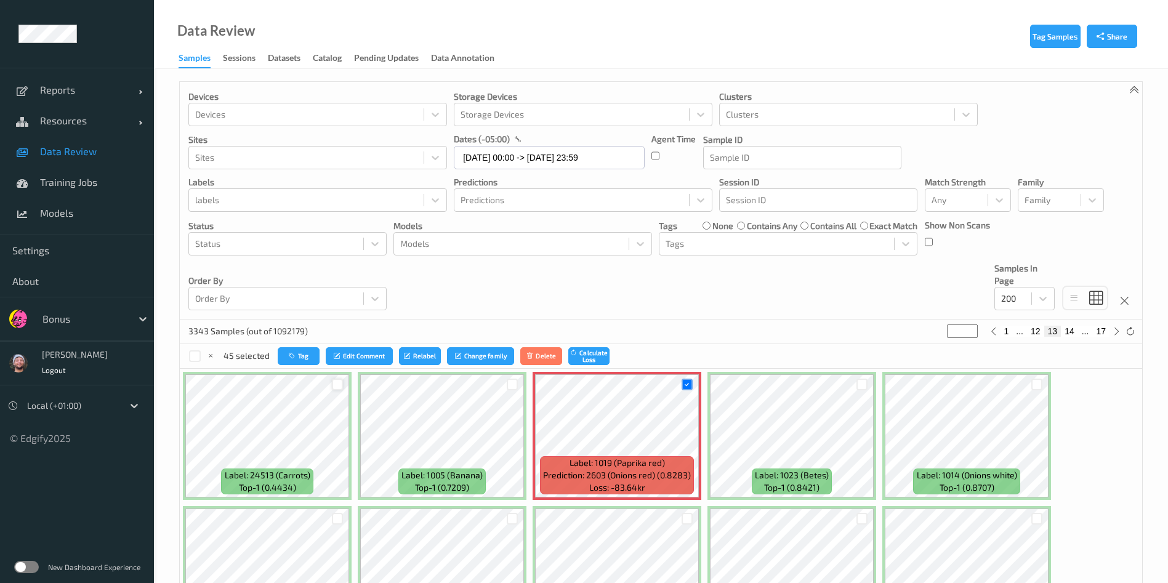
click at [338, 385] on div at bounding box center [338, 385] width 12 height 12
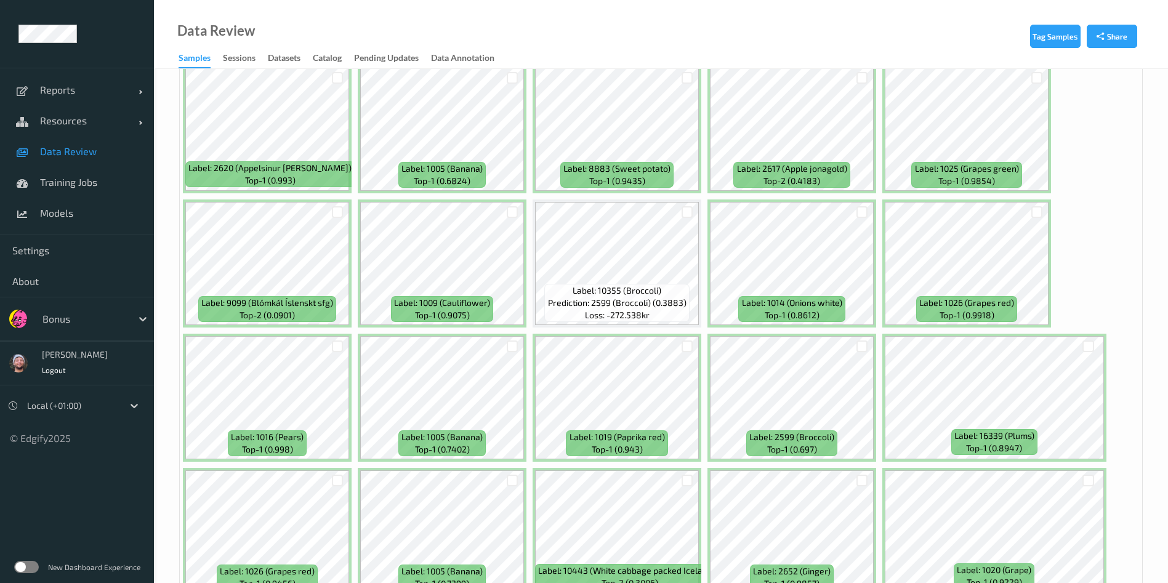
scroll to position [1782, 0]
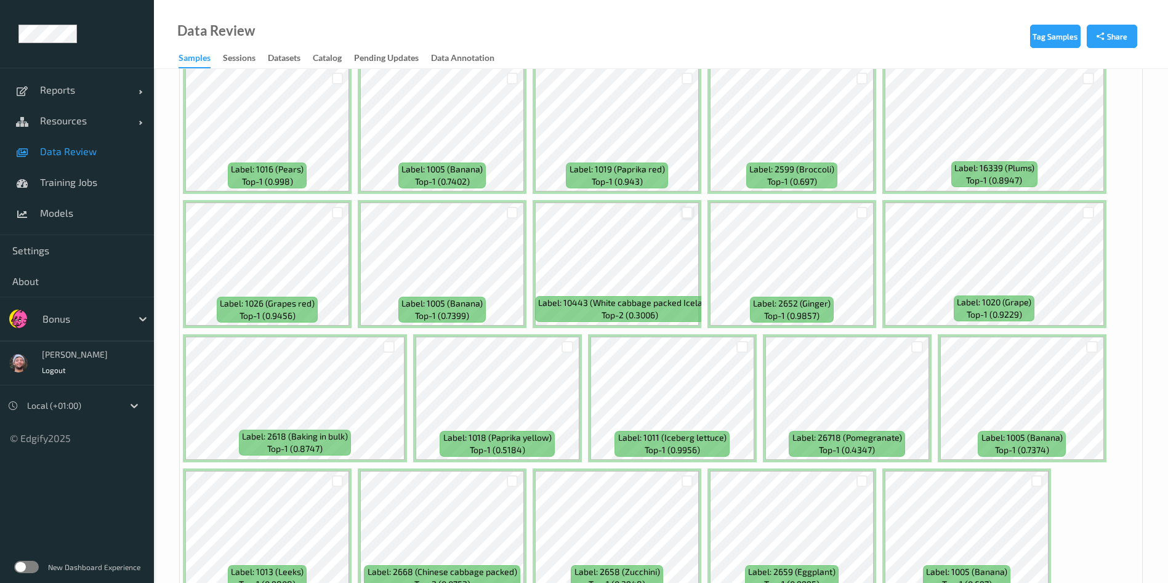
click at [686, 214] on div at bounding box center [687, 213] width 12 height 12
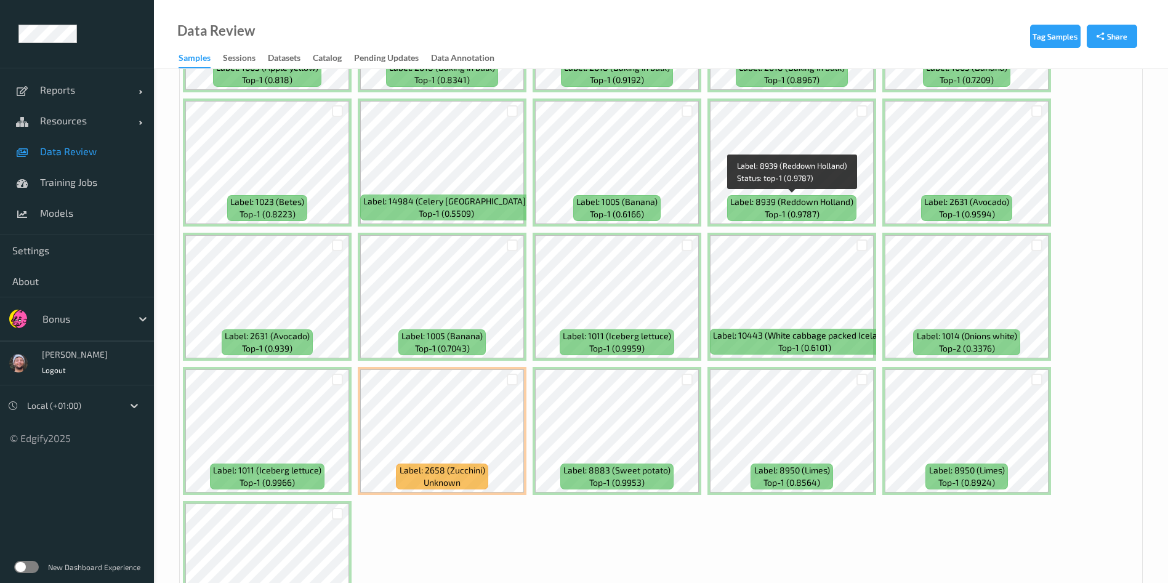
scroll to position [5337, 0]
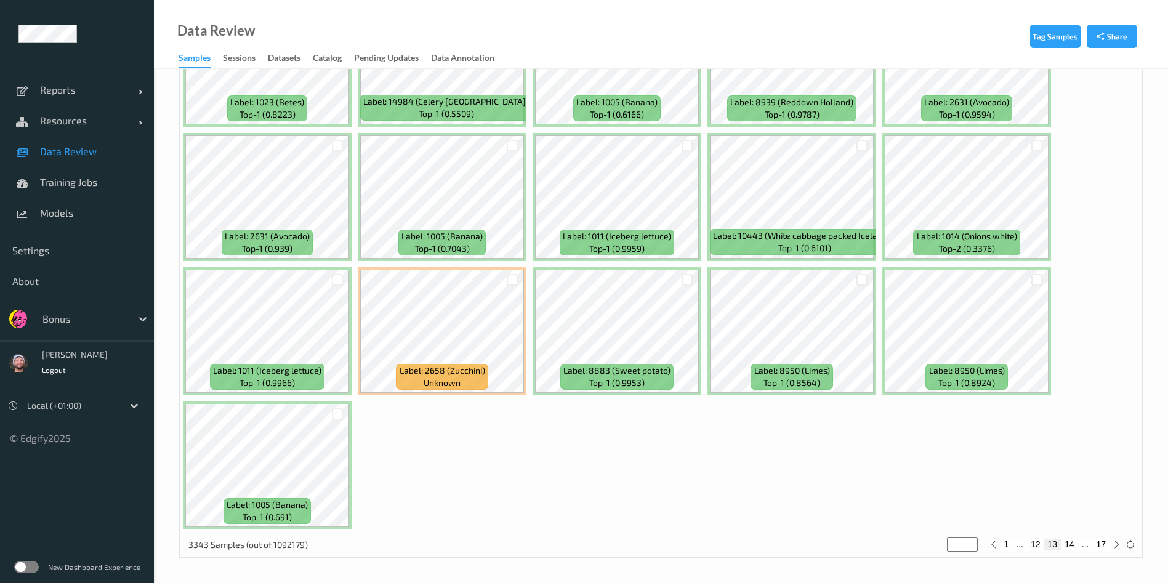
click at [1070, 543] on button "14" at bounding box center [1068, 544] width 17 height 11
type input "**"
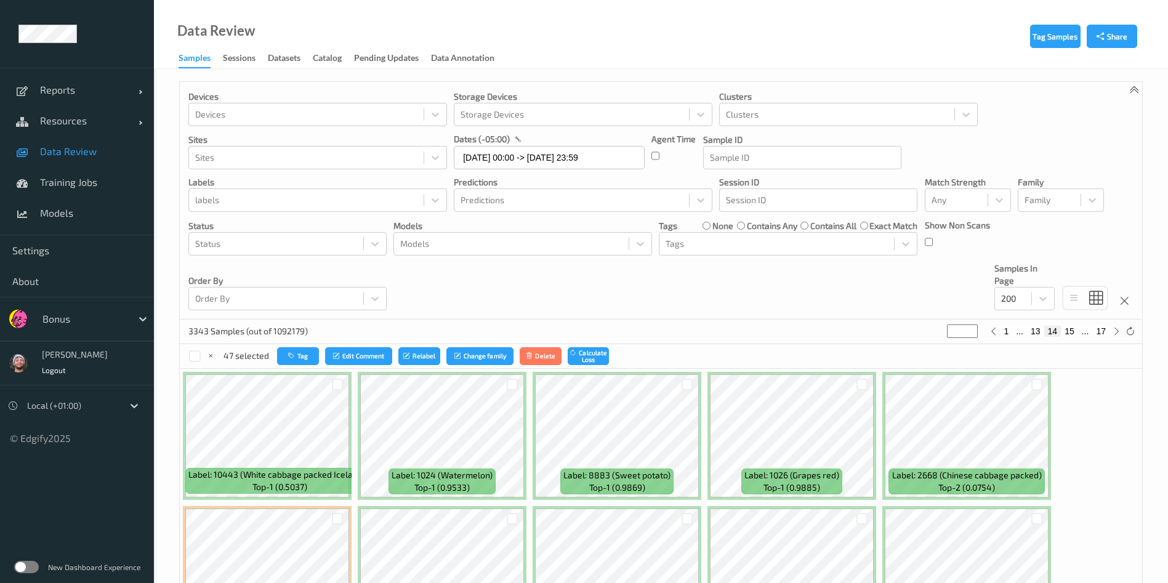
scroll to position [144, 0]
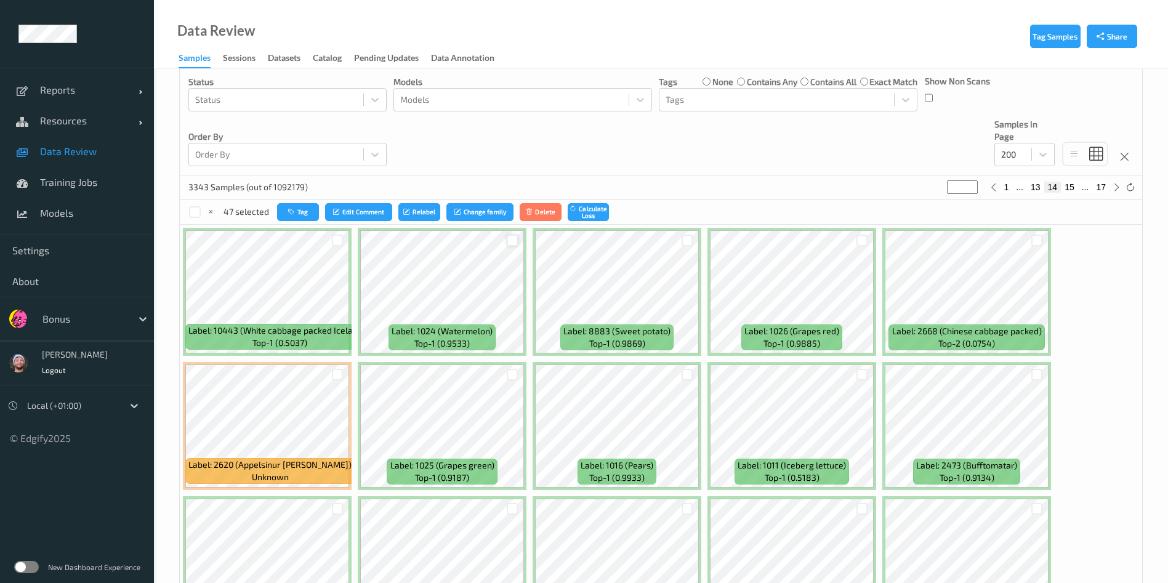
click at [512, 242] on div at bounding box center [513, 240] width 12 height 12
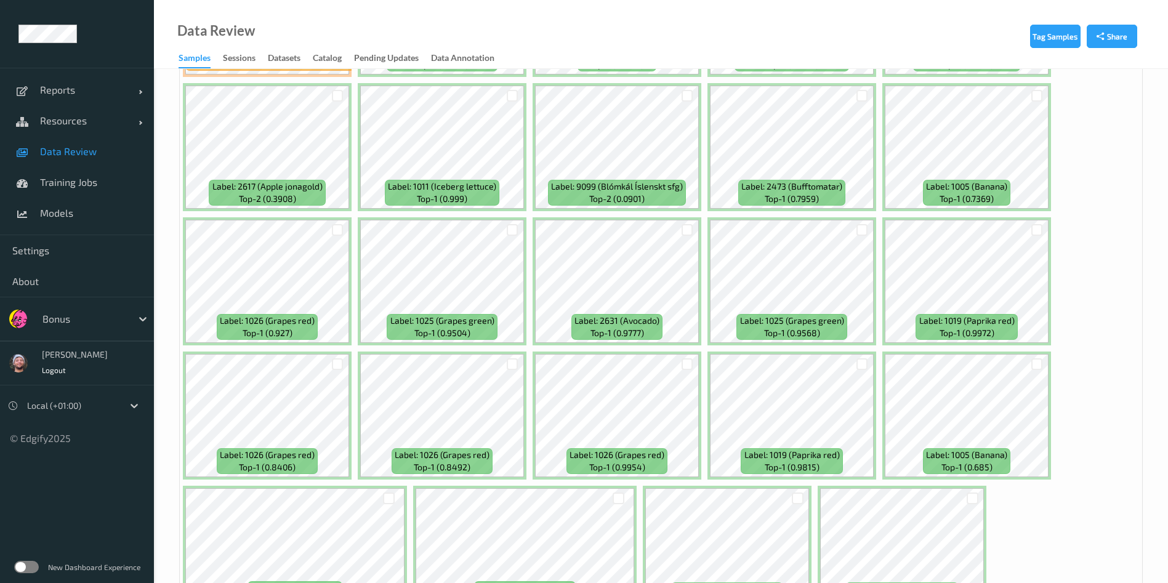
scroll to position [558, 0]
click at [687, 228] on div at bounding box center [687, 229] width 12 height 12
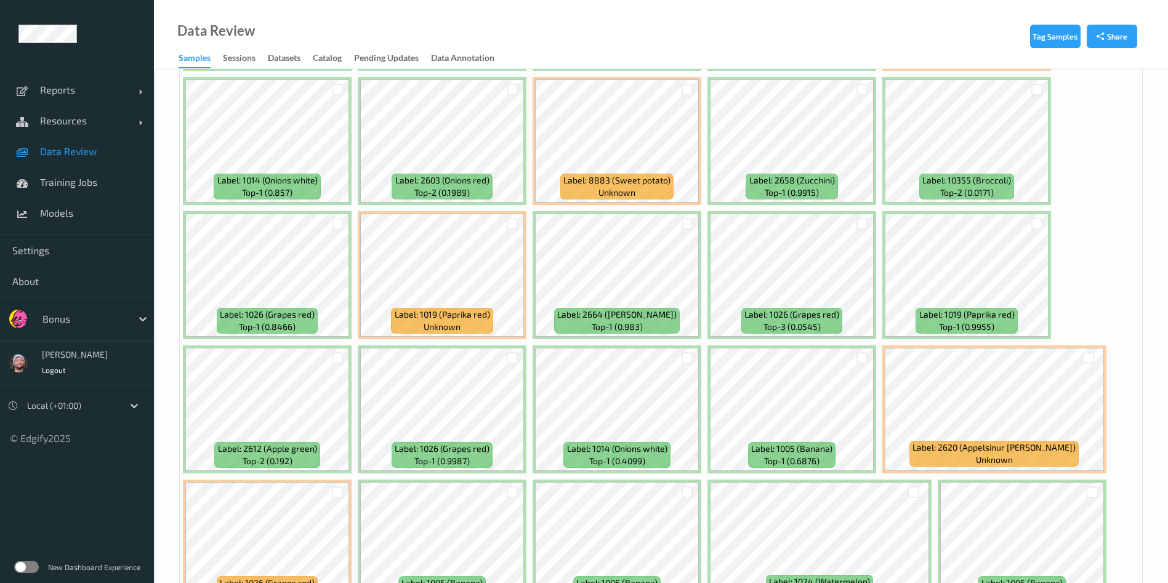
scroll to position [1569, 0]
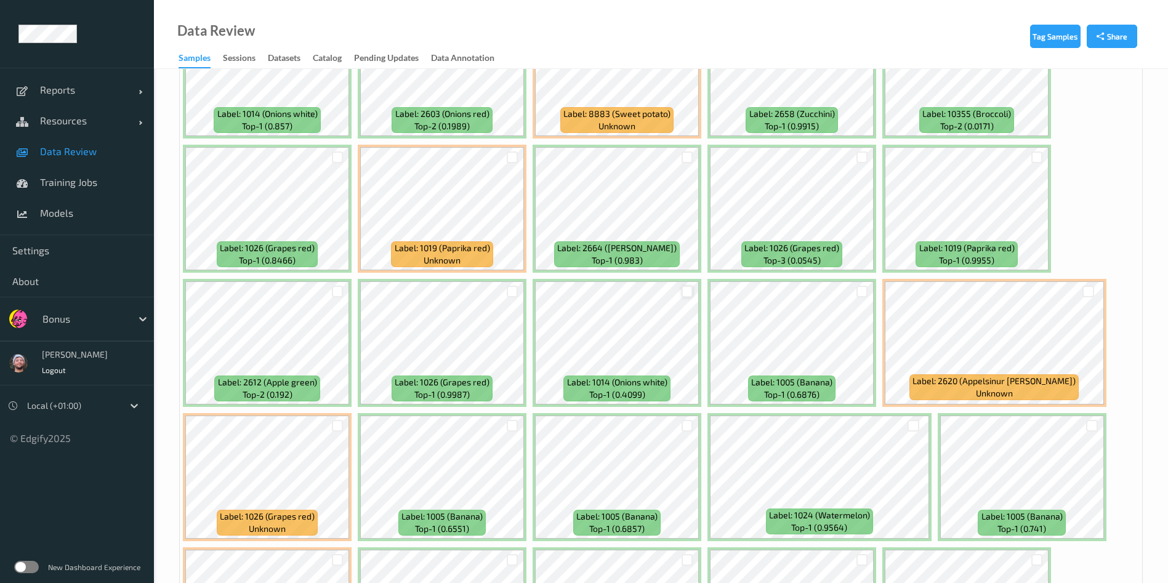
click at [684, 292] on div at bounding box center [687, 292] width 12 height 12
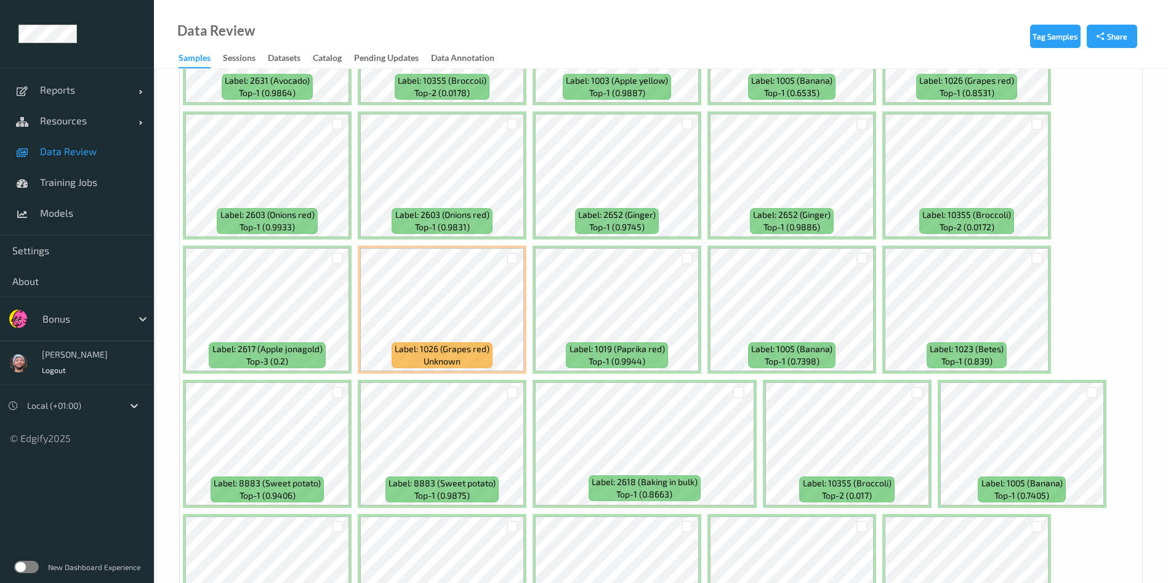
scroll to position [5337, 0]
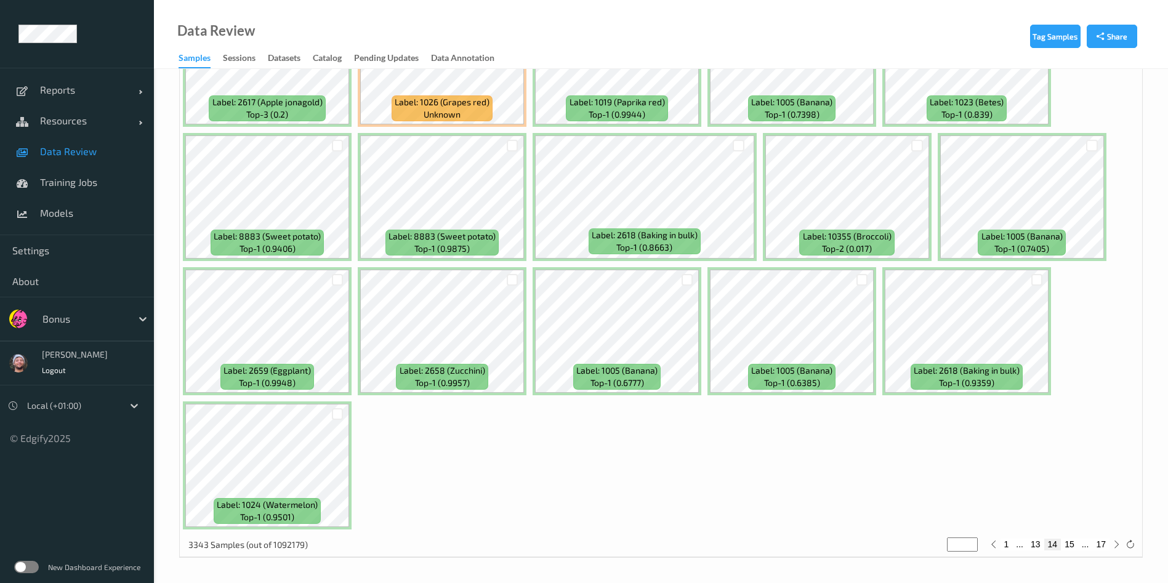
click at [1067, 545] on button "15" at bounding box center [1068, 544] width 17 height 11
type input "**"
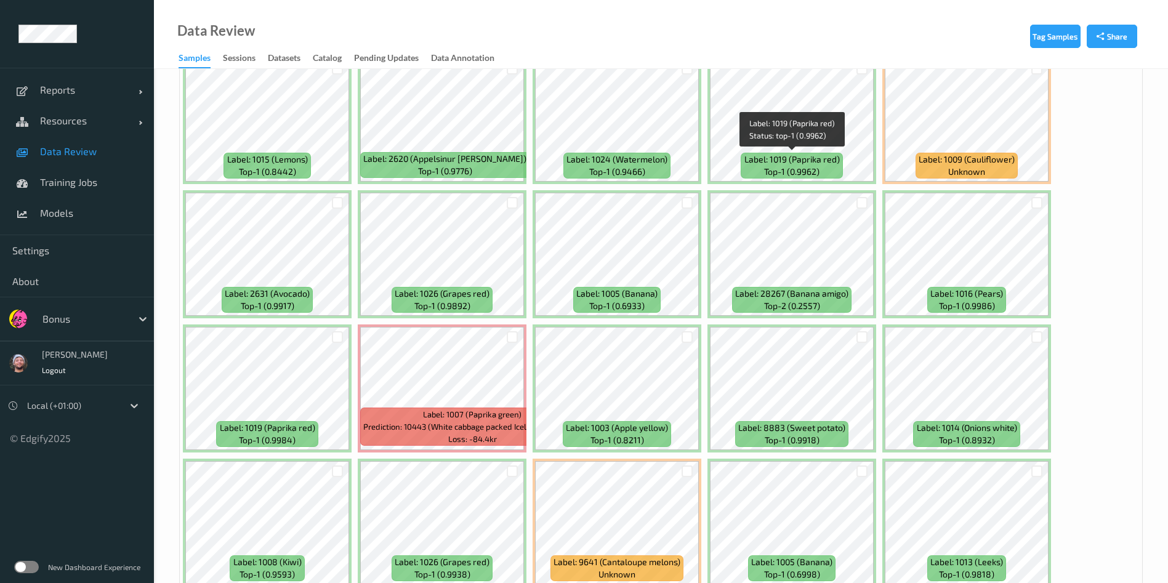
scroll to position [2586, 0]
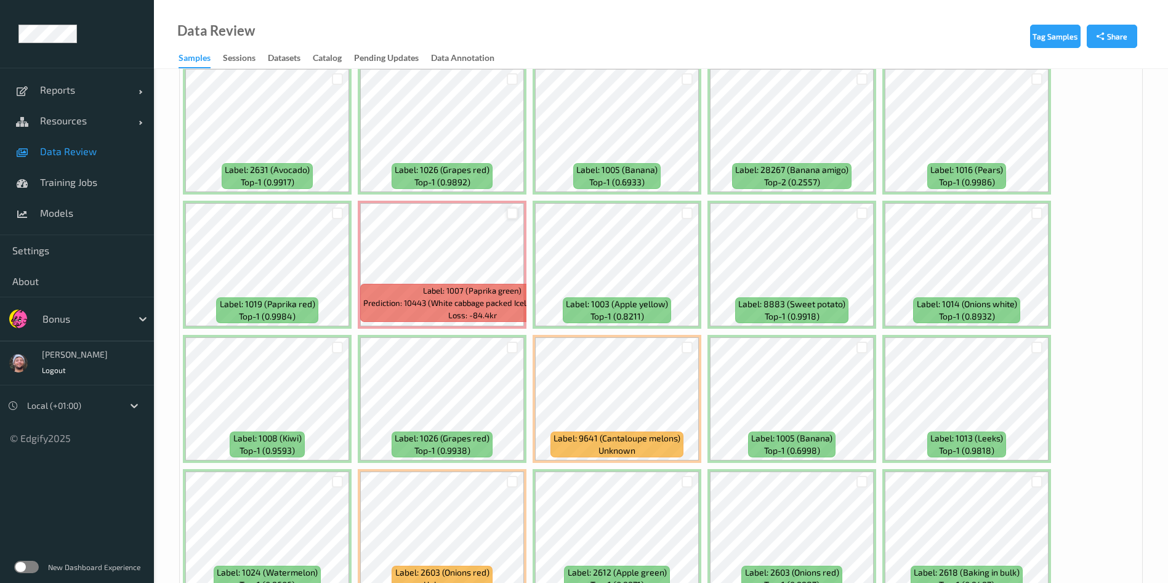
click at [514, 214] on div at bounding box center [513, 213] width 12 height 12
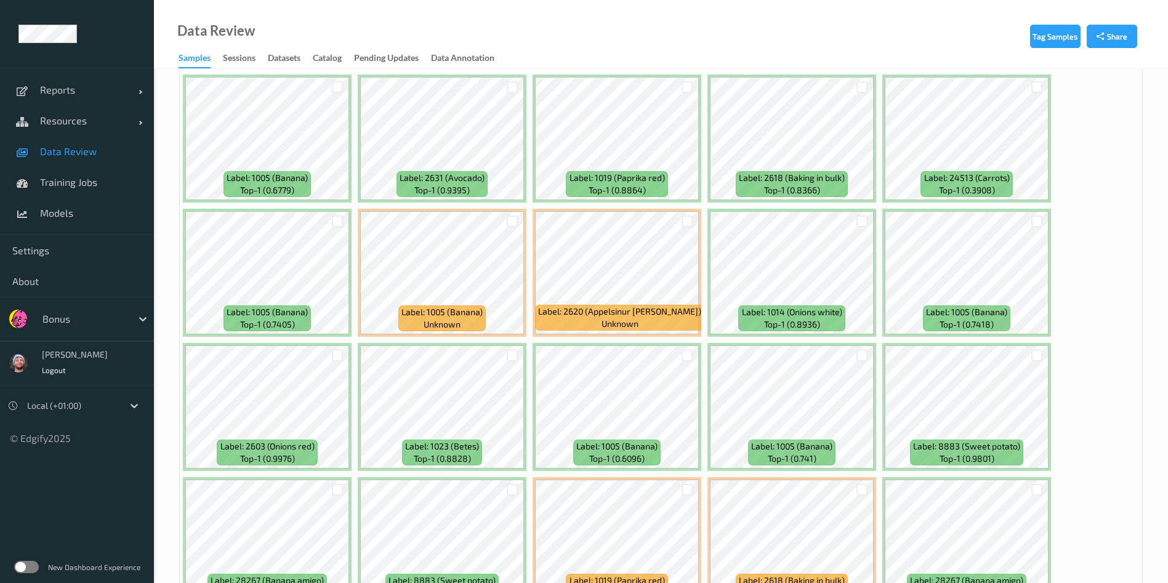
scroll to position [3215, 0]
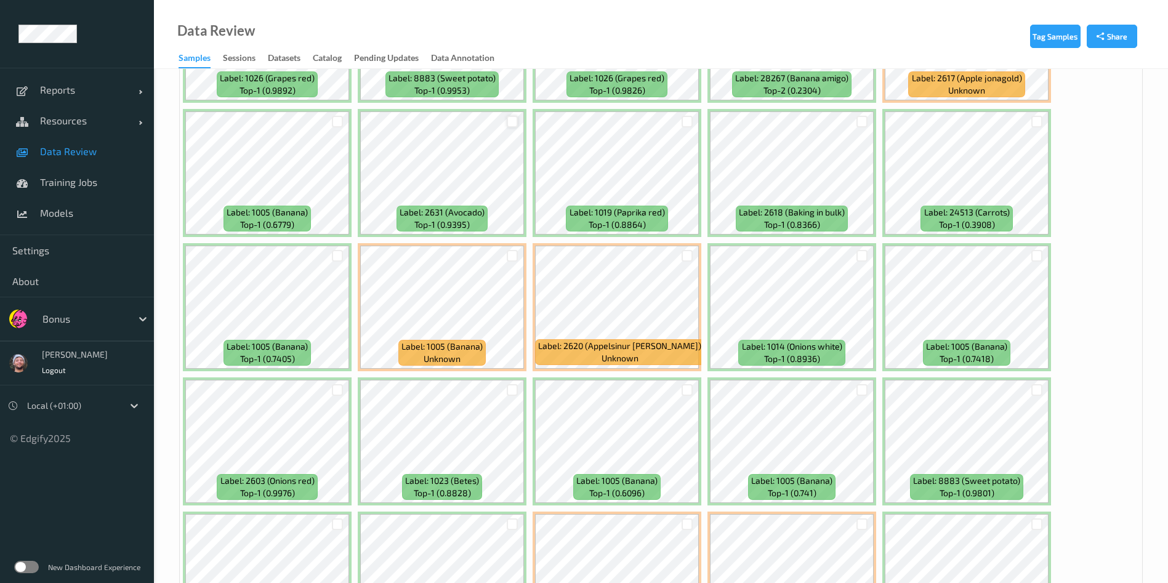
click at [516, 124] on div at bounding box center [513, 122] width 12 height 12
click at [1038, 121] on div at bounding box center [1037, 122] width 12 height 12
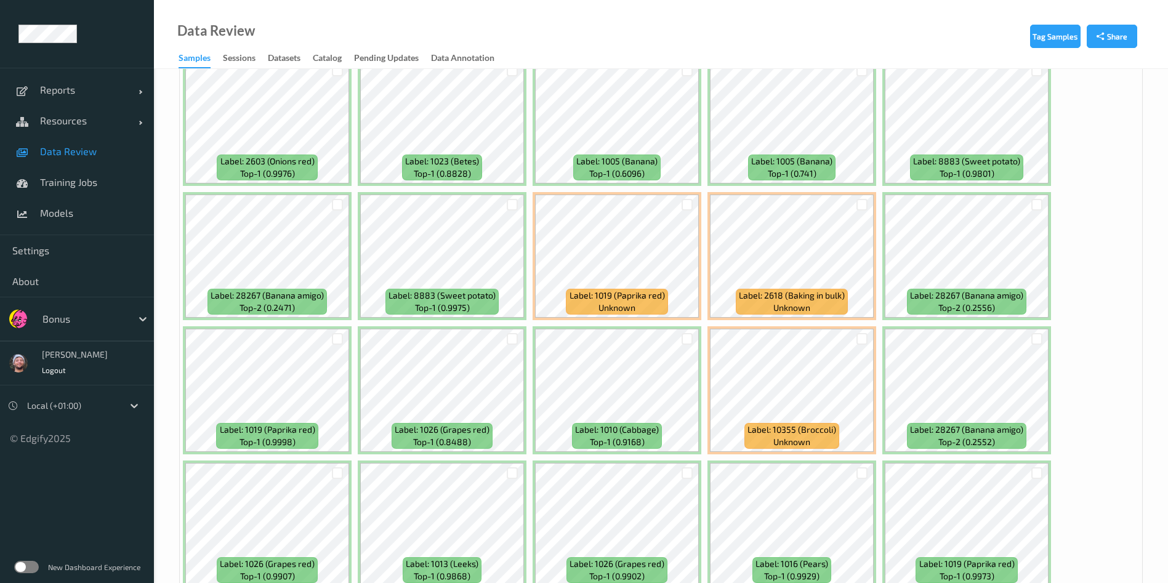
scroll to position [3535, 0]
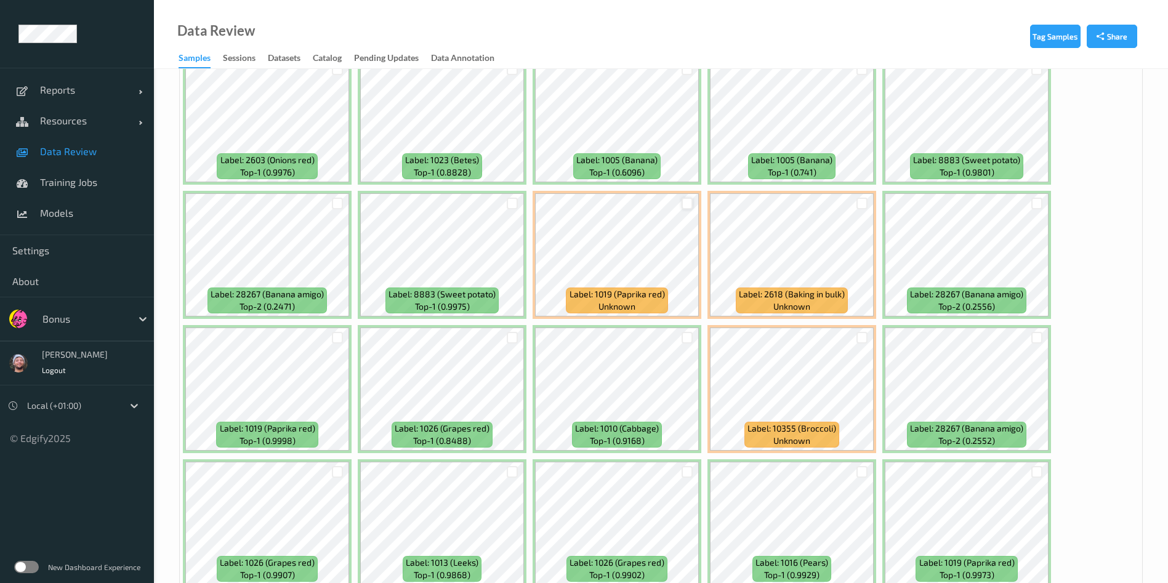
click at [686, 204] on div at bounding box center [687, 204] width 12 height 12
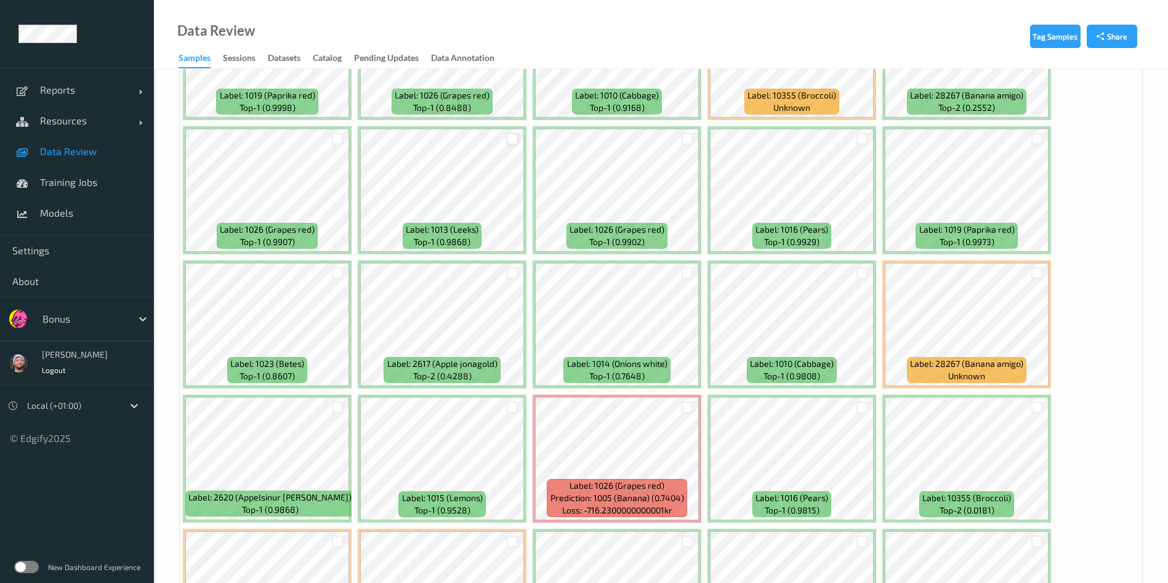
scroll to position [4002, 0]
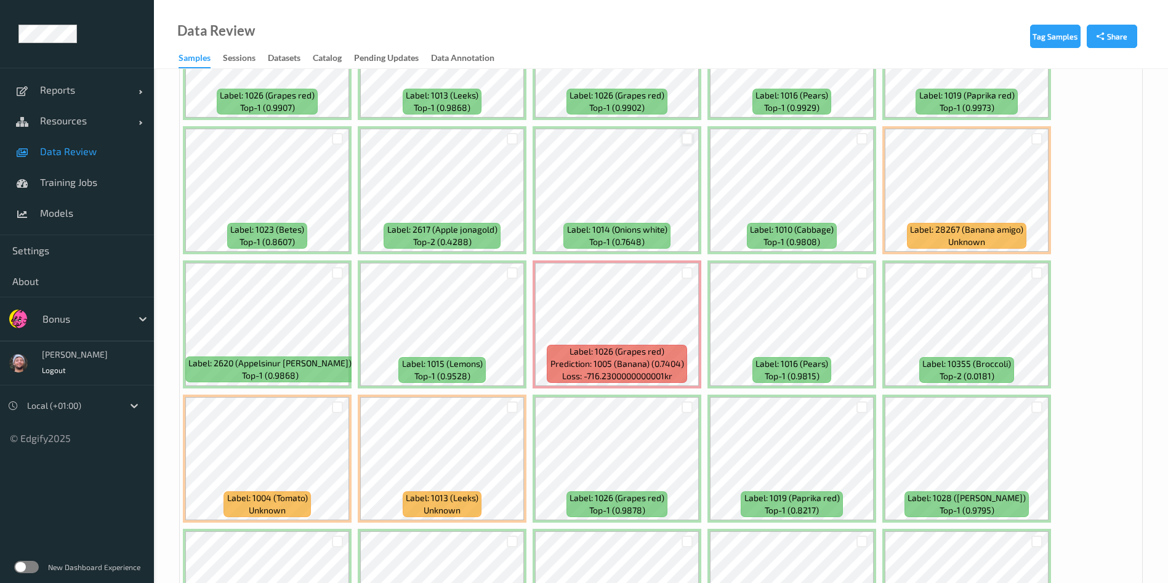
click at [685, 136] on div at bounding box center [687, 139] width 12 height 12
click at [516, 406] on div at bounding box center [513, 407] width 12 height 12
click at [334, 404] on div at bounding box center [338, 407] width 12 height 12
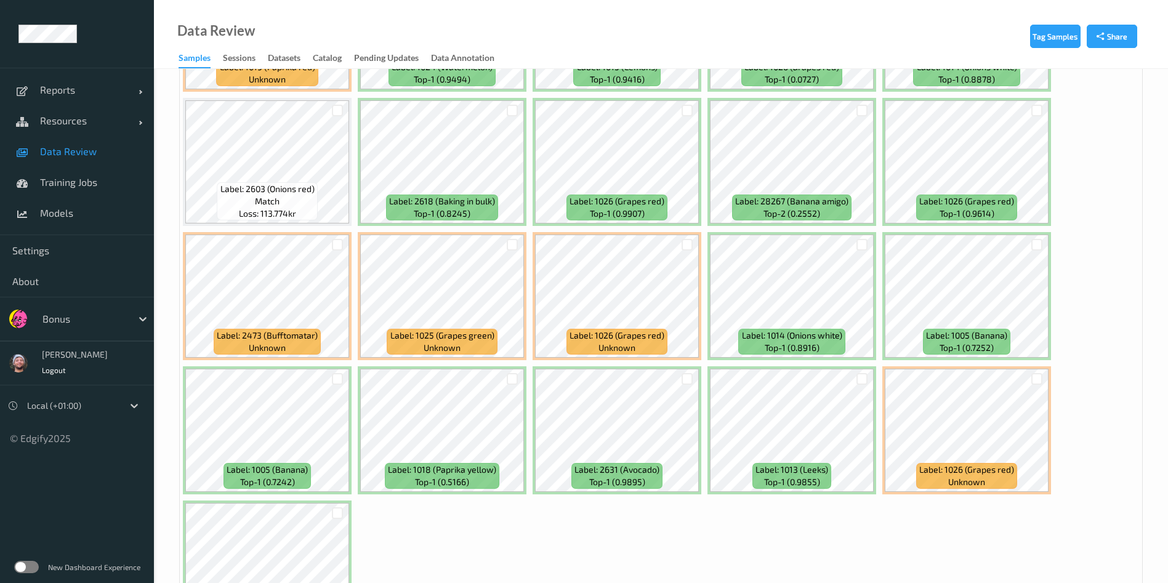
scroll to position [5337, 0]
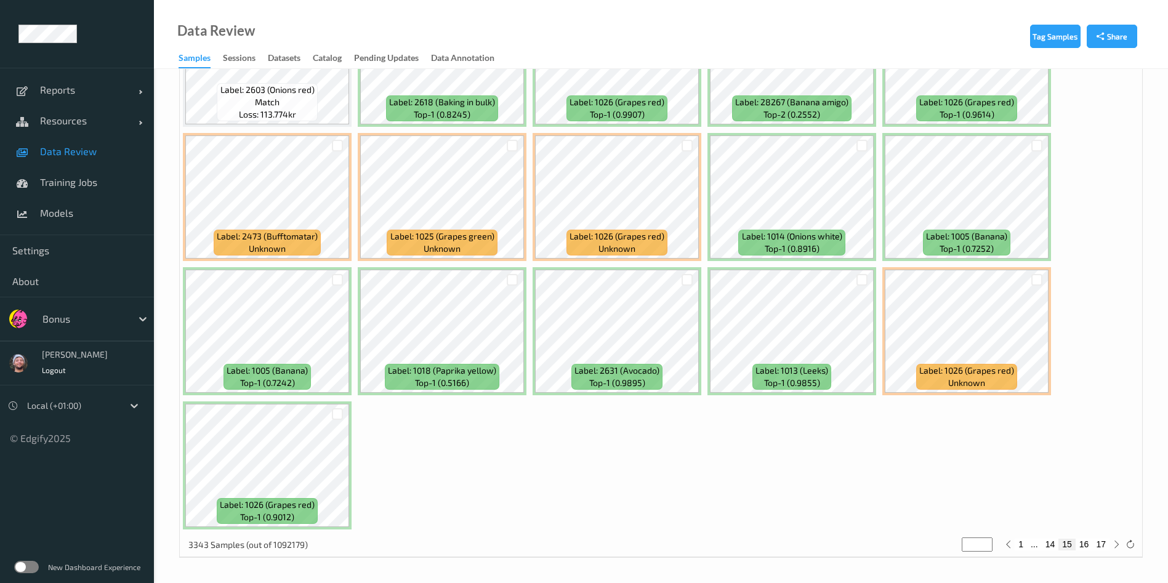
click at [1088, 541] on button "16" at bounding box center [1083, 544] width 17 height 11
type input "**"
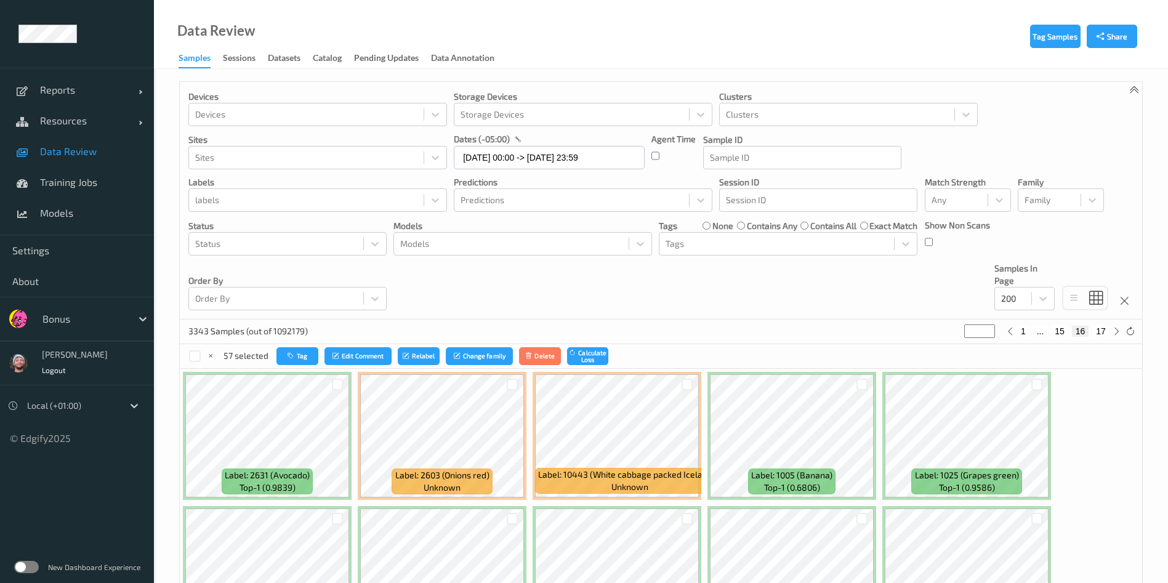
scroll to position [192, 0]
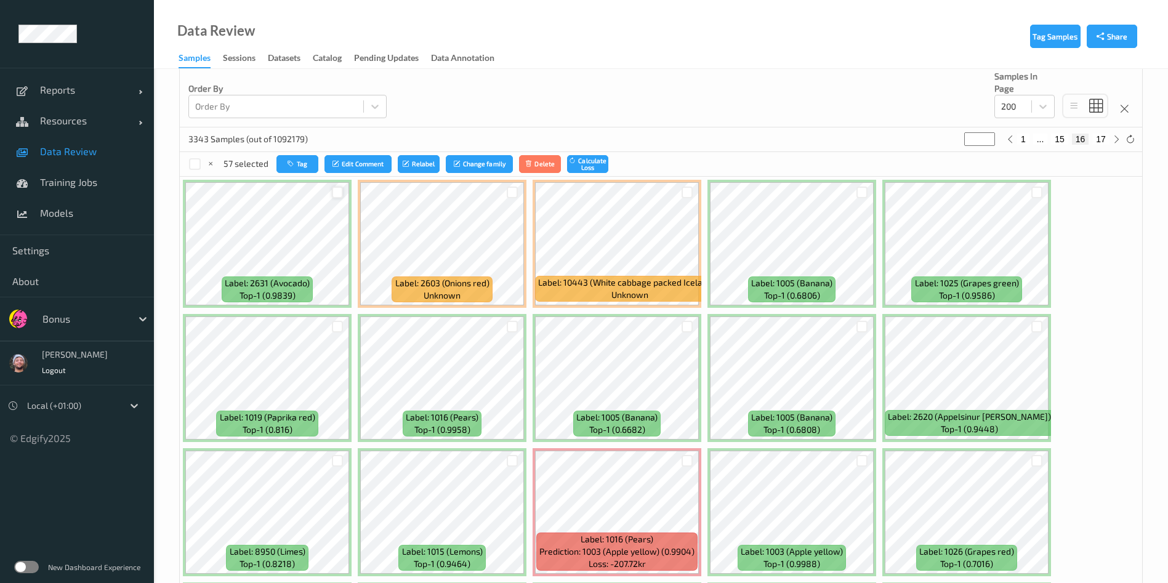
click at [340, 193] on div at bounding box center [338, 192] width 12 height 12
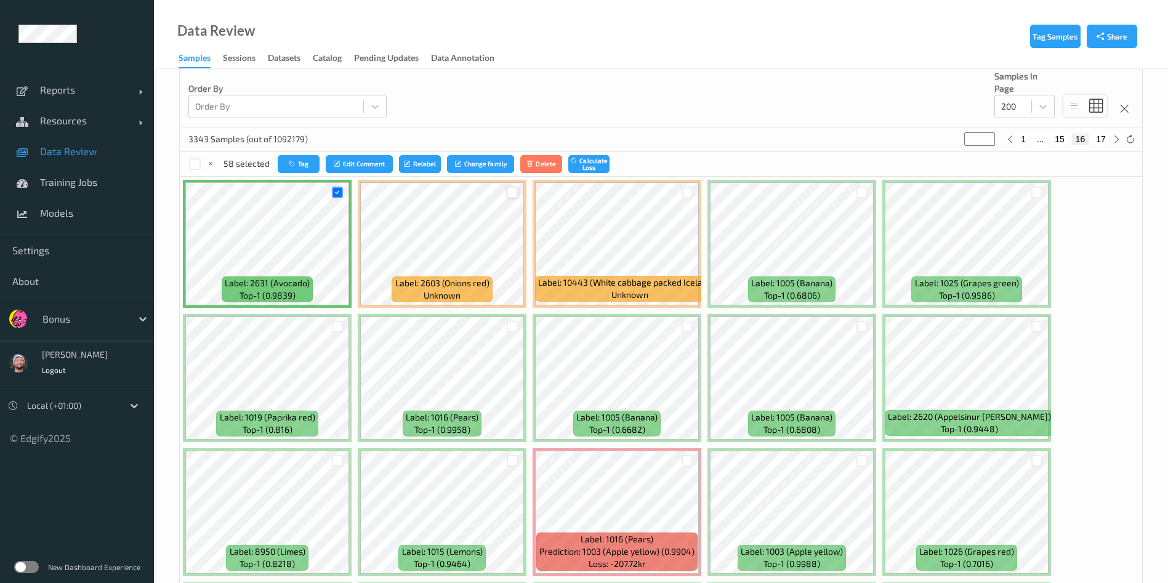
click at [513, 191] on div at bounding box center [513, 192] width 12 height 12
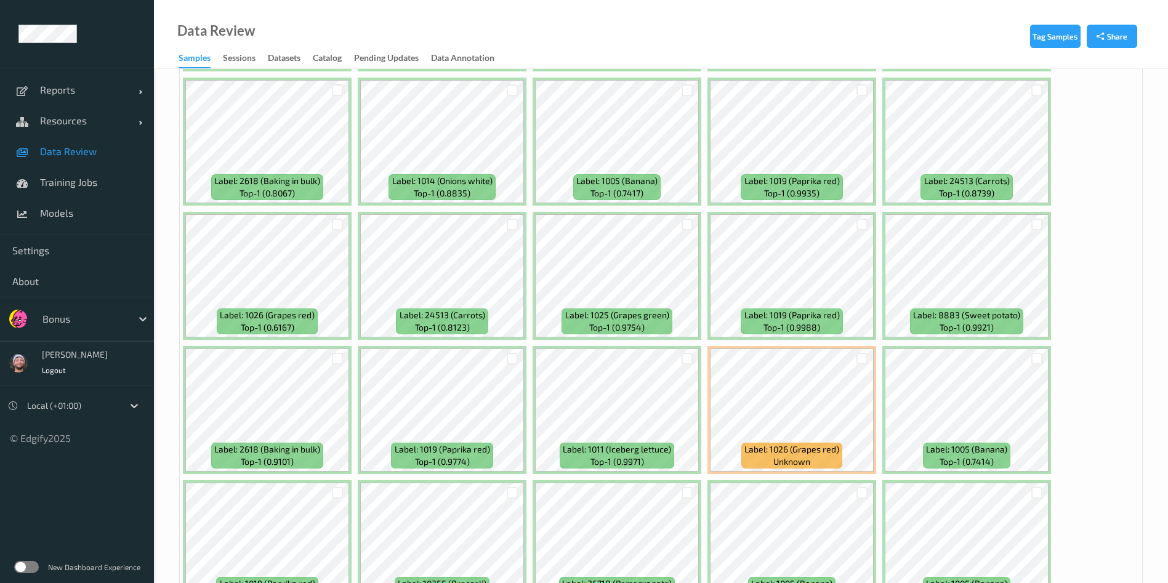
scroll to position [966, 0]
click at [336, 221] on div at bounding box center [338, 224] width 12 height 12
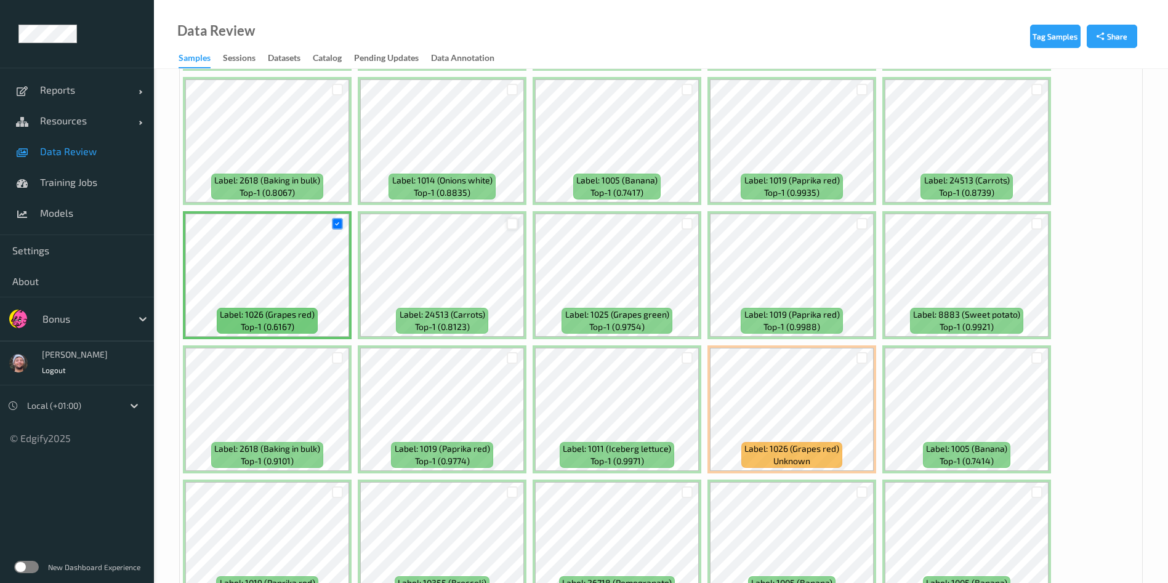
click at [508, 222] on div at bounding box center [513, 224] width 12 height 12
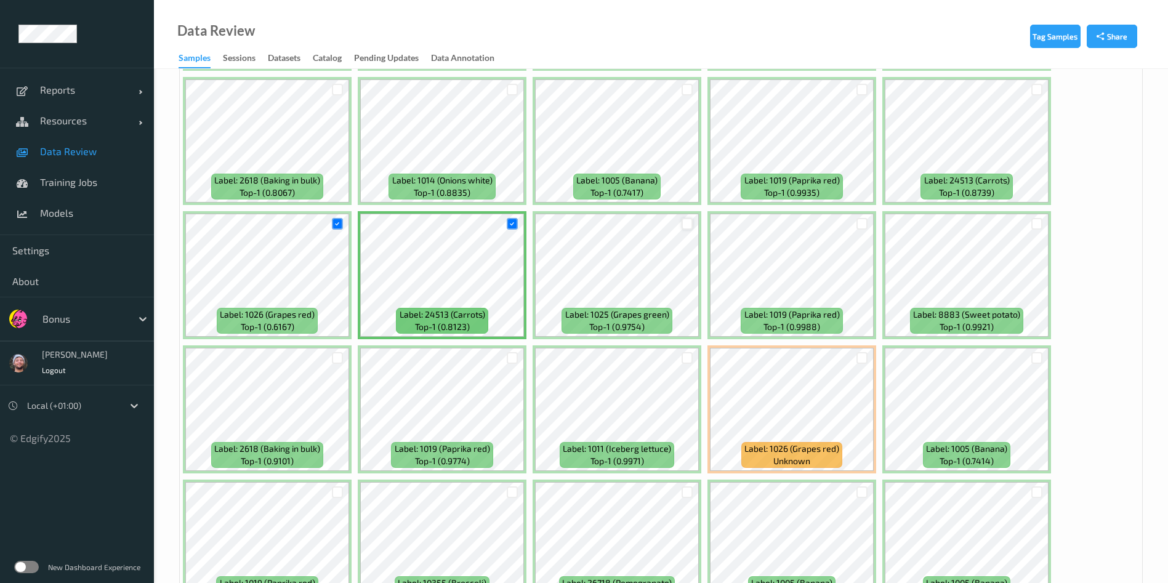
click at [687, 224] on div at bounding box center [687, 224] width 12 height 12
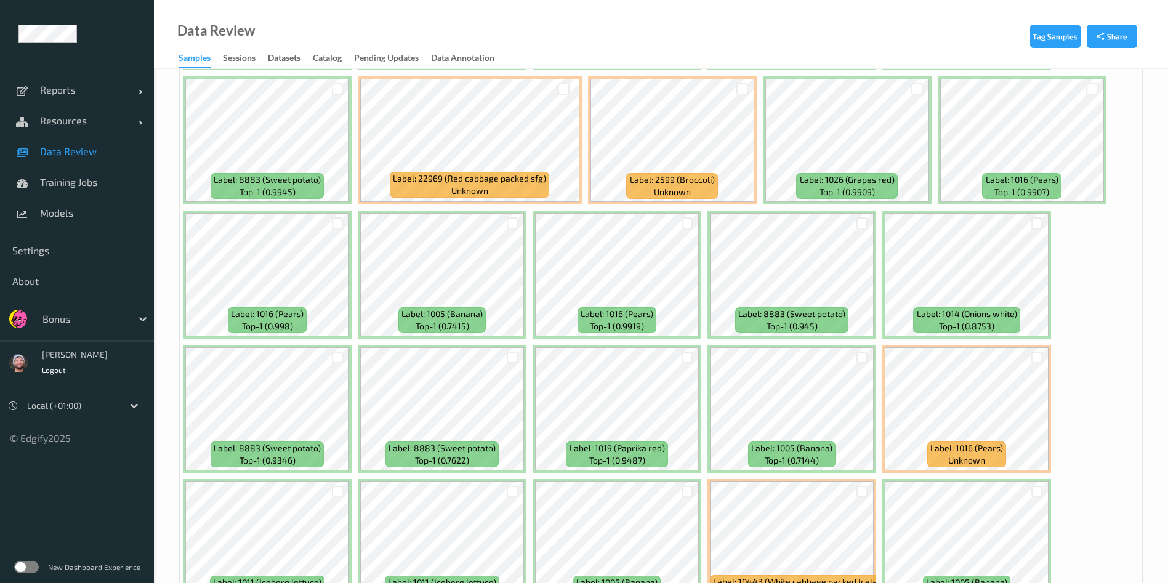
scroll to position [3919, 0]
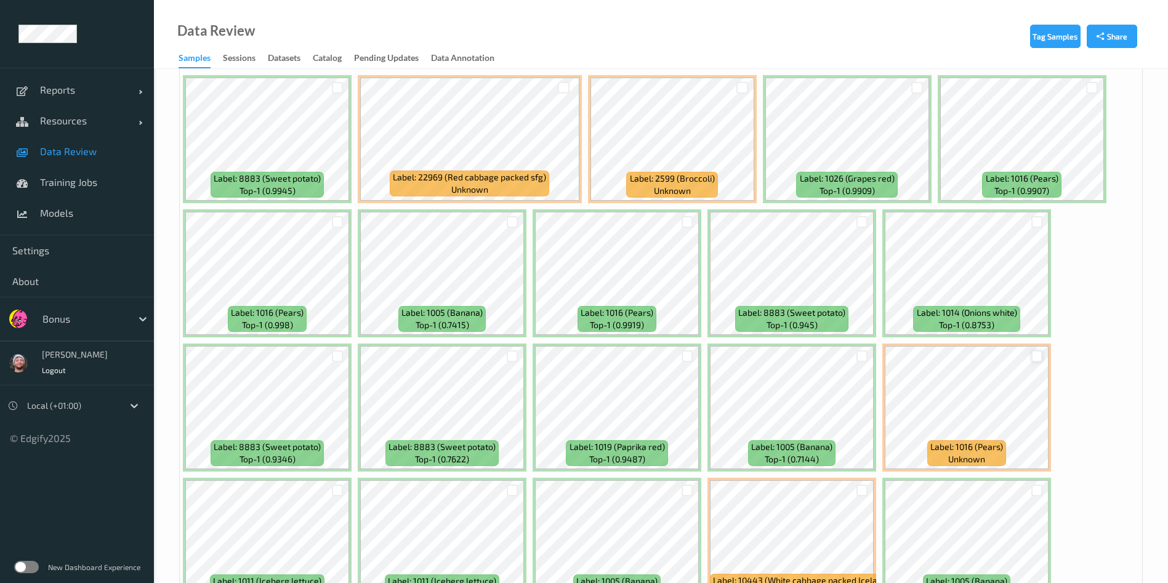
click at [1035, 355] on div at bounding box center [1037, 356] width 12 height 12
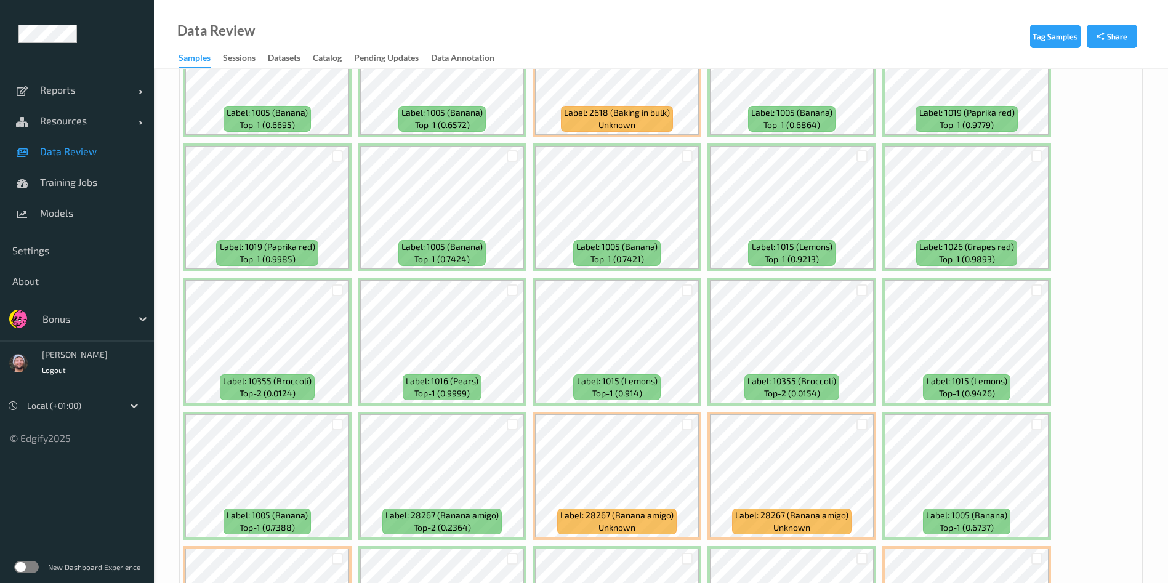
scroll to position [5203, 0]
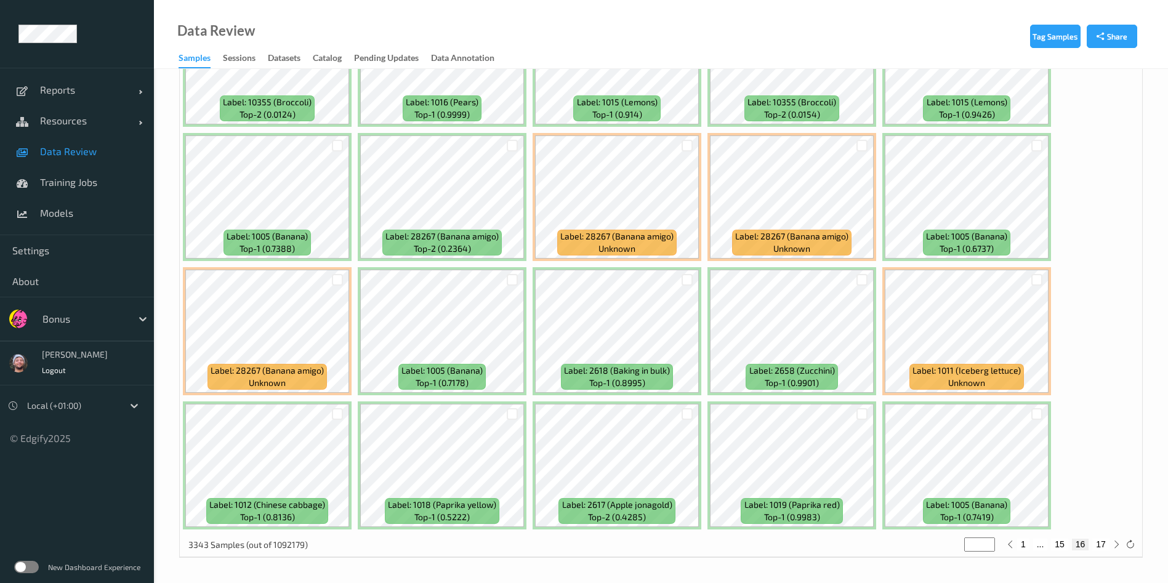
click at [1094, 545] on button "17" at bounding box center [1100, 544] width 17 height 11
type input "**"
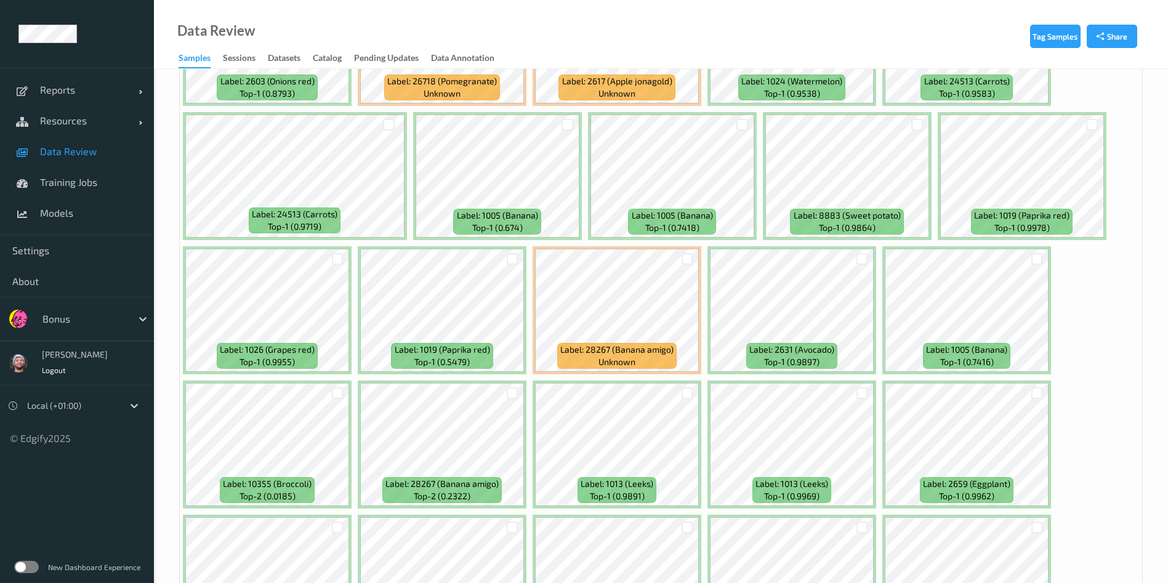
scroll to position [932, 0]
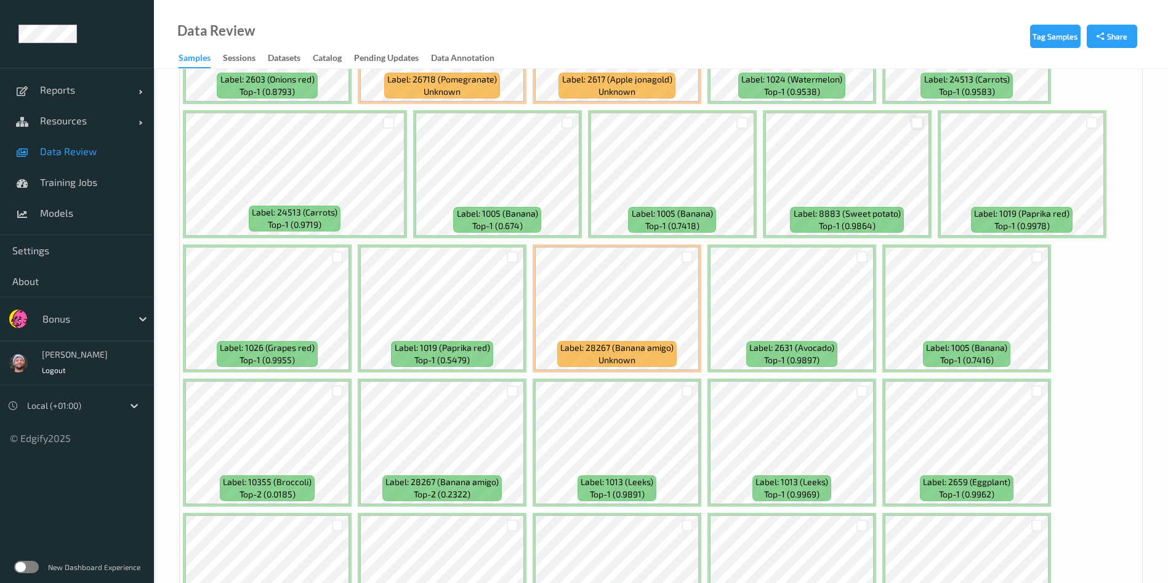
click at [916, 121] on div at bounding box center [917, 123] width 12 height 12
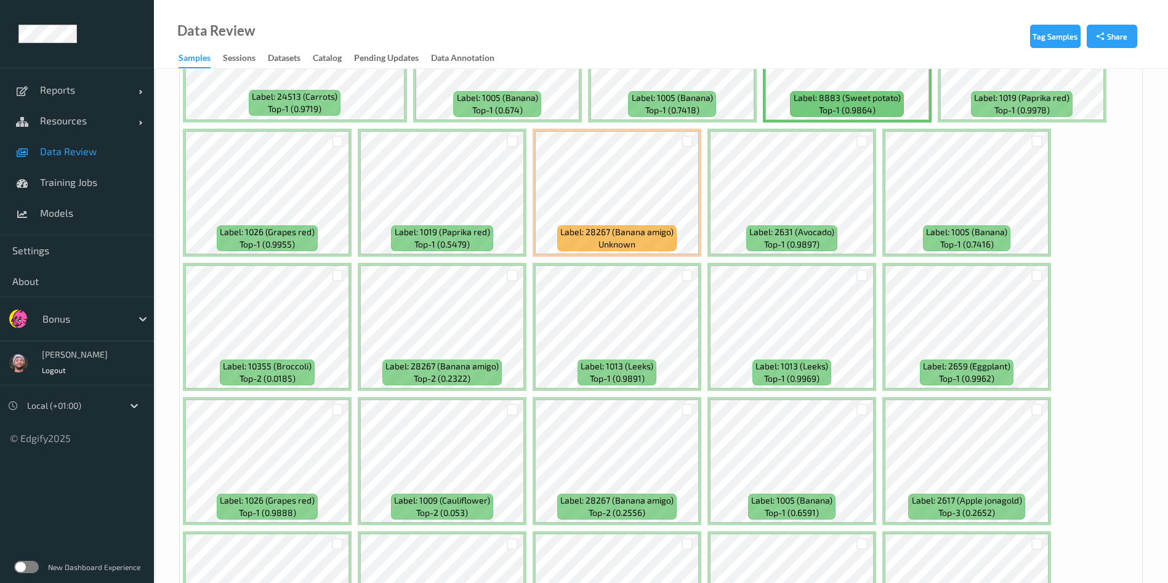
scroll to position [1026, 0]
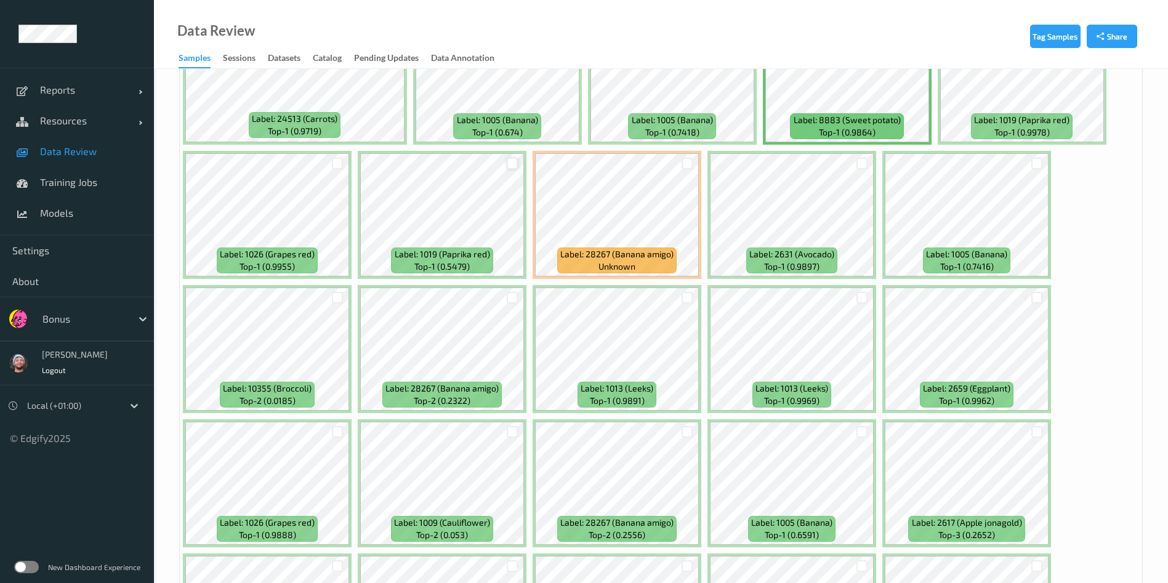
click at [515, 161] on div at bounding box center [513, 164] width 12 height 12
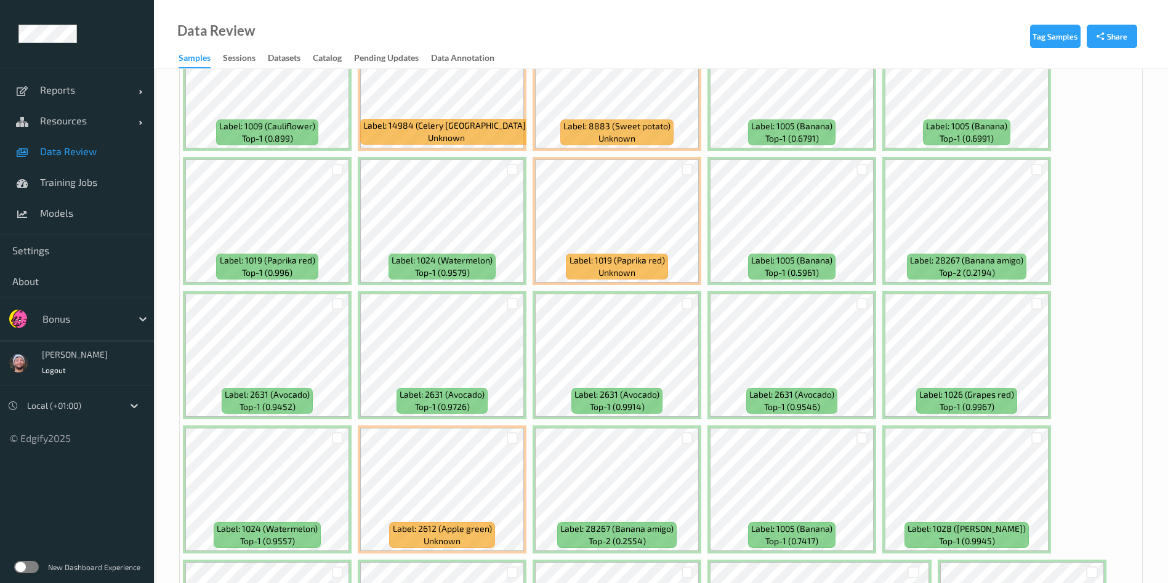
scroll to position [1960, 0]
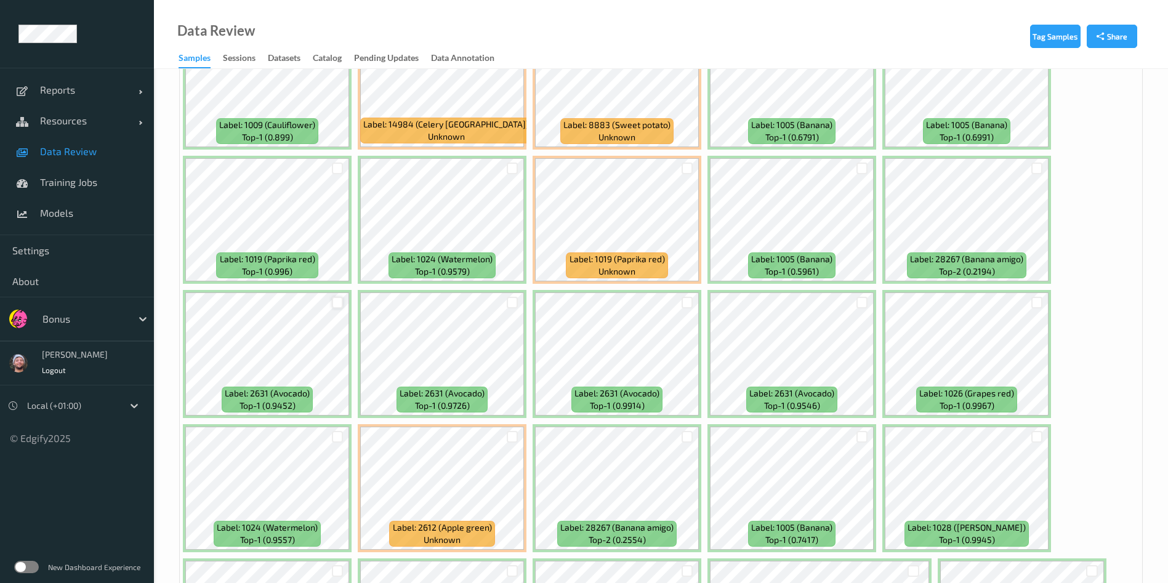
click at [334, 302] on div at bounding box center [338, 303] width 12 height 12
click at [509, 300] on div at bounding box center [513, 303] width 12 height 12
click at [687, 299] on div at bounding box center [687, 303] width 12 height 12
click at [859, 305] on div at bounding box center [862, 303] width 12 height 12
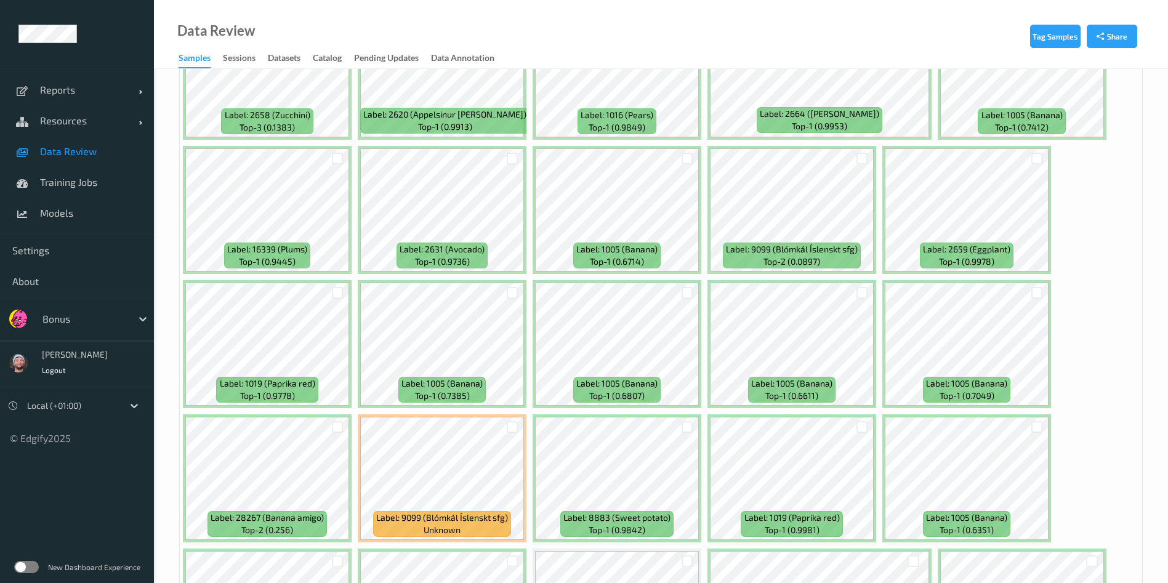
scroll to position [2509, 0]
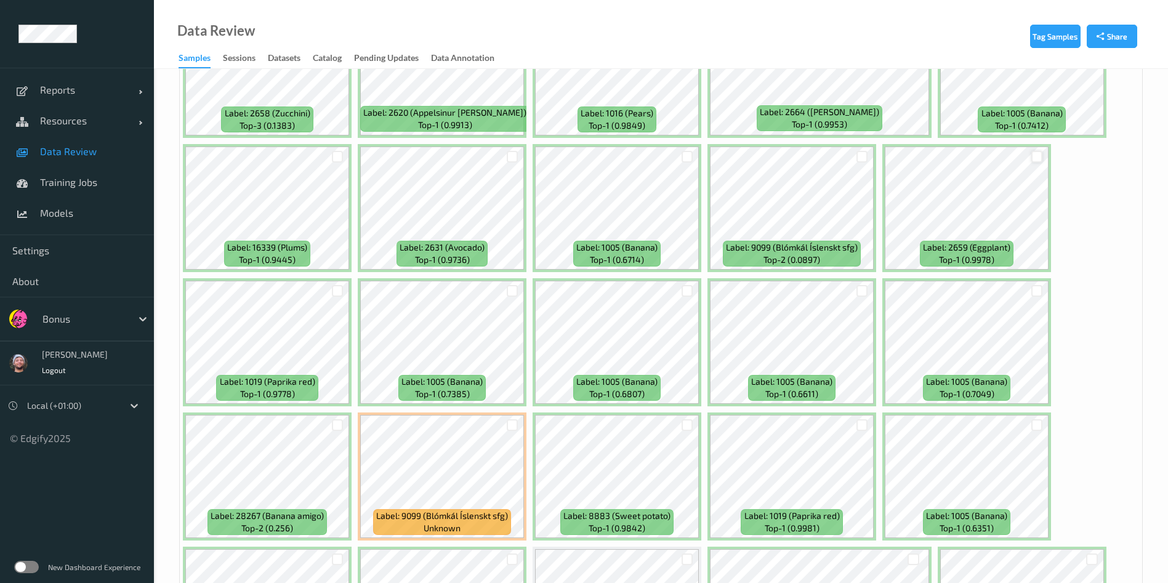
click at [1037, 154] on div at bounding box center [1037, 157] width 12 height 12
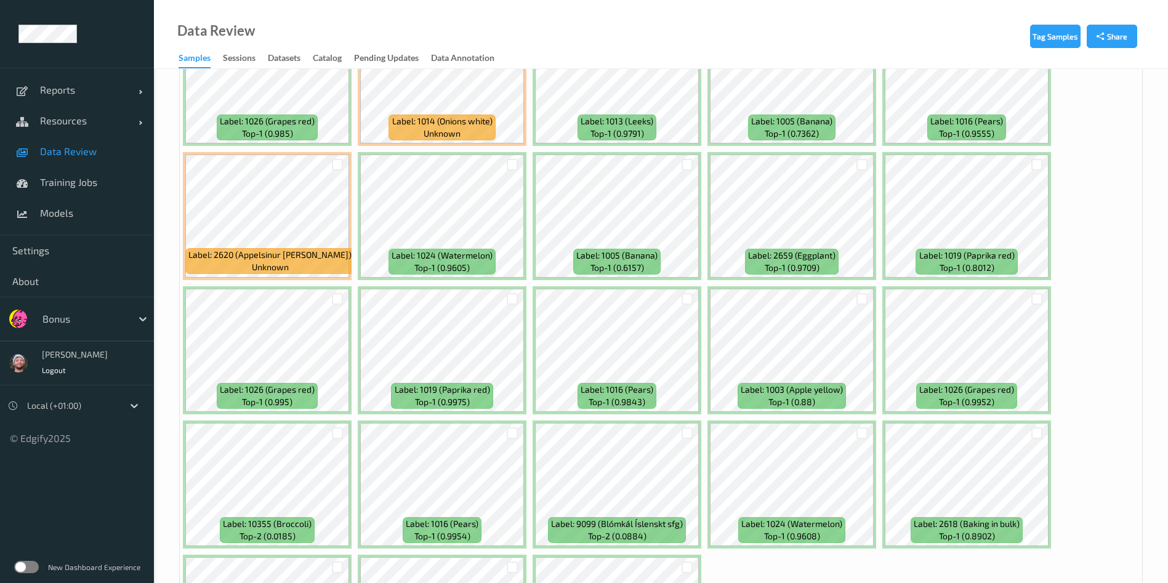
scroll to position [3563, 0]
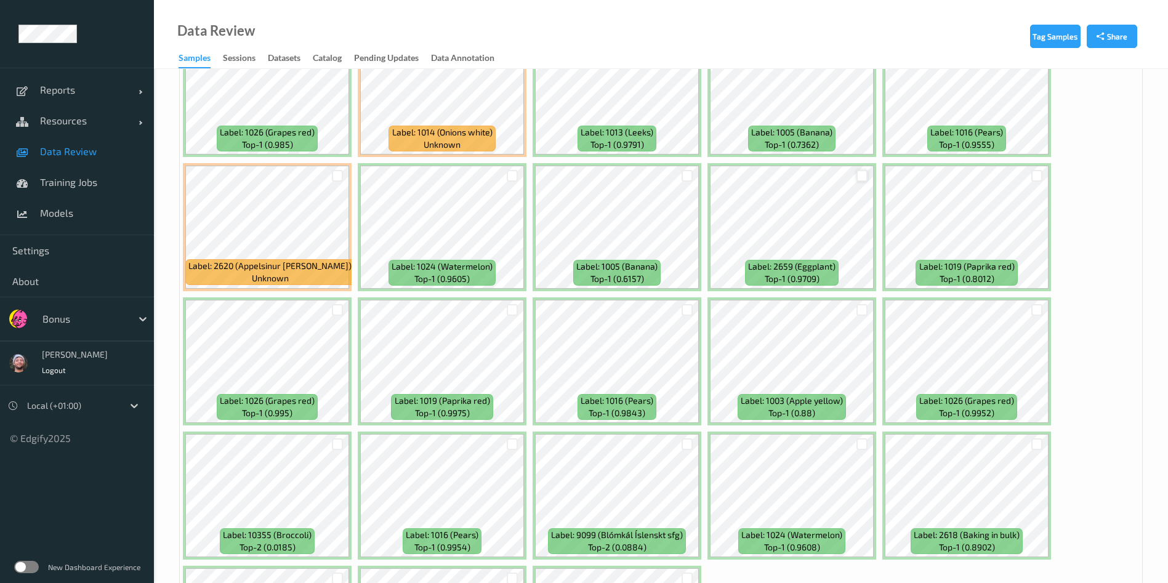
click at [860, 178] on div at bounding box center [862, 176] width 12 height 12
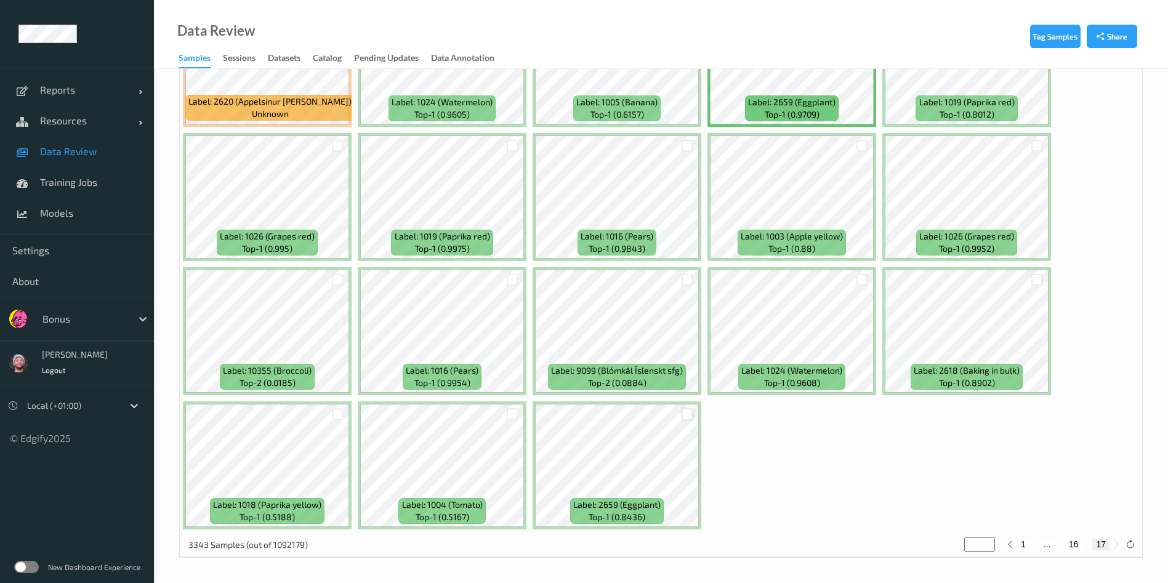
click at [686, 419] on div at bounding box center [687, 414] width 12 height 12
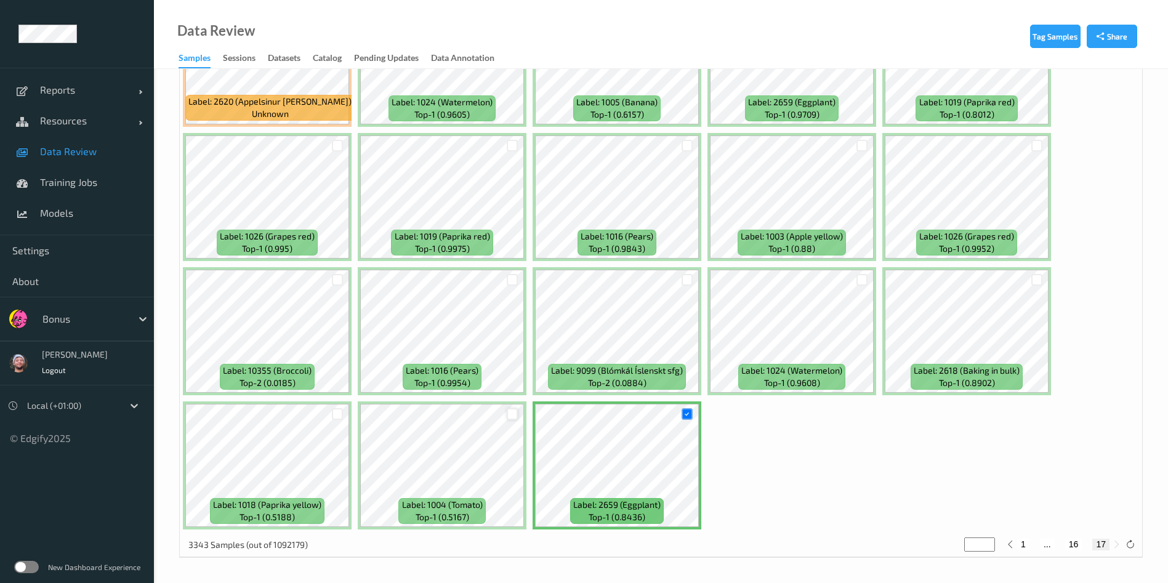
click at [509, 412] on div at bounding box center [513, 414] width 12 height 12
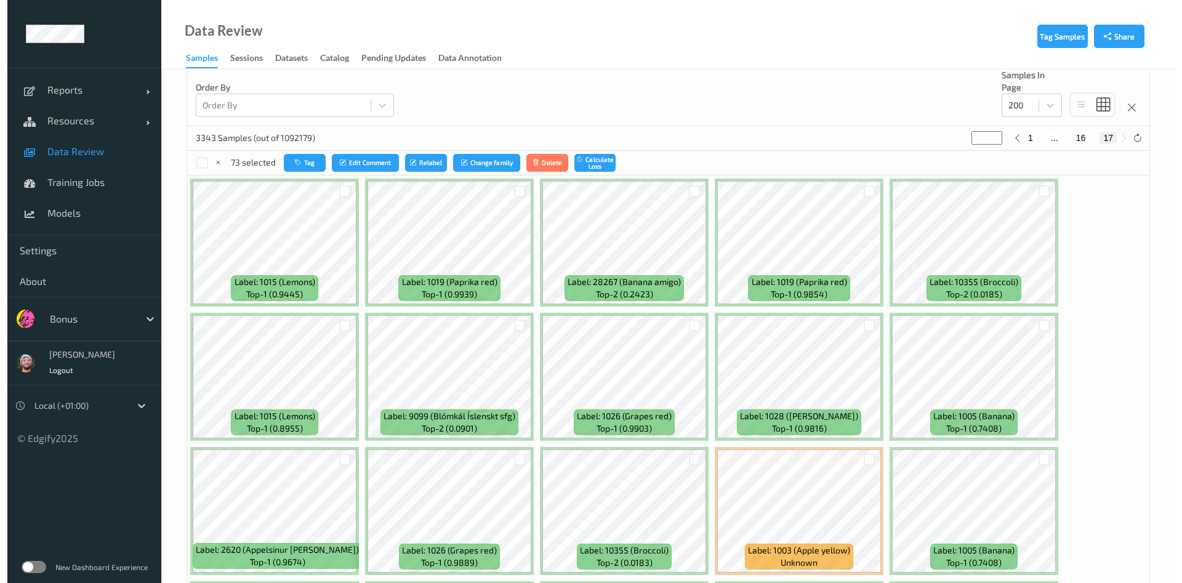
scroll to position [159, 0]
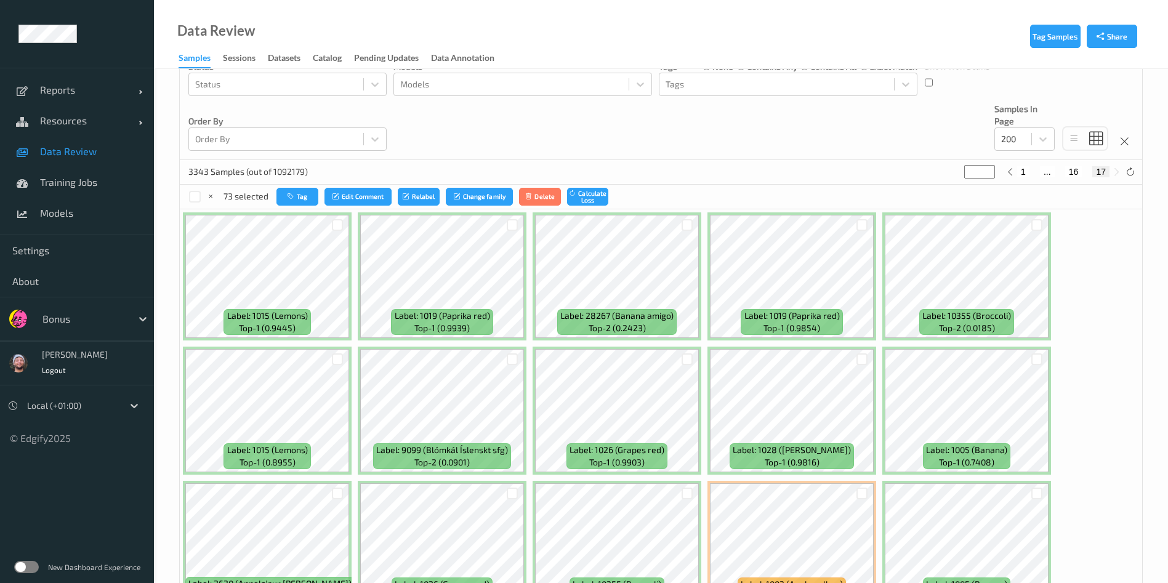
click at [288, 185] on div "73 selected Tag Edit Comment Relabel Change family Delete Calculate Loss" at bounding box center [661, 197] width 962 height 25
click at [297, 192] on button "Tag" at bounding box center [297, 197] width 42 height 18
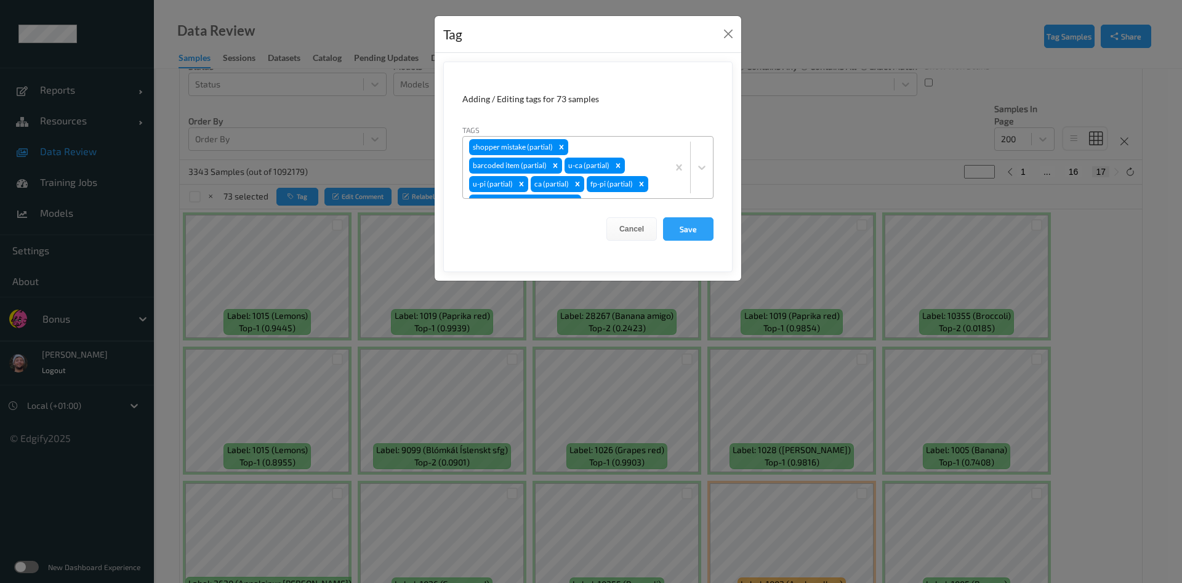
click at [638, 146] on div "shopper mistake (partial) barcoded item (partial) u-ca (partial) u-pi (partial)…" at bounding box center [565, 168] width 205 height 62
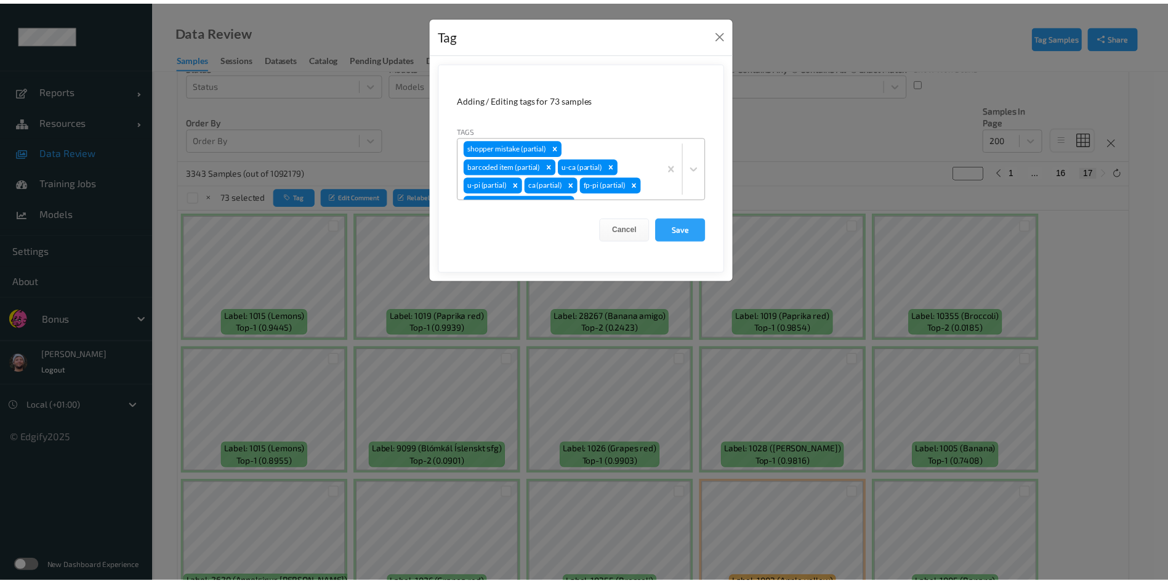
scroll to position [33, 0]
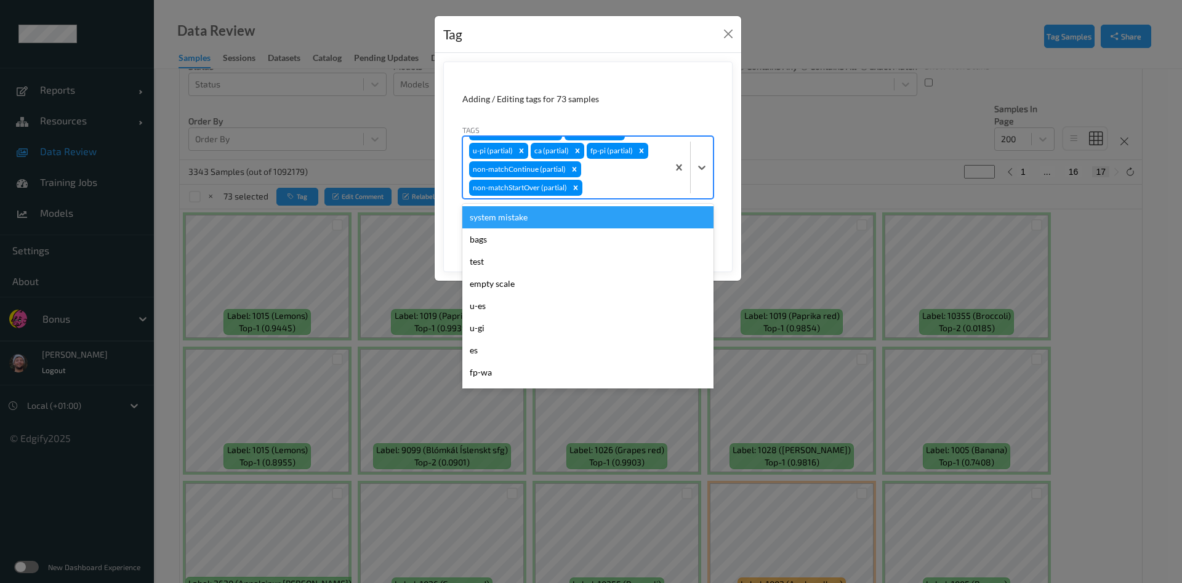
type input "b"
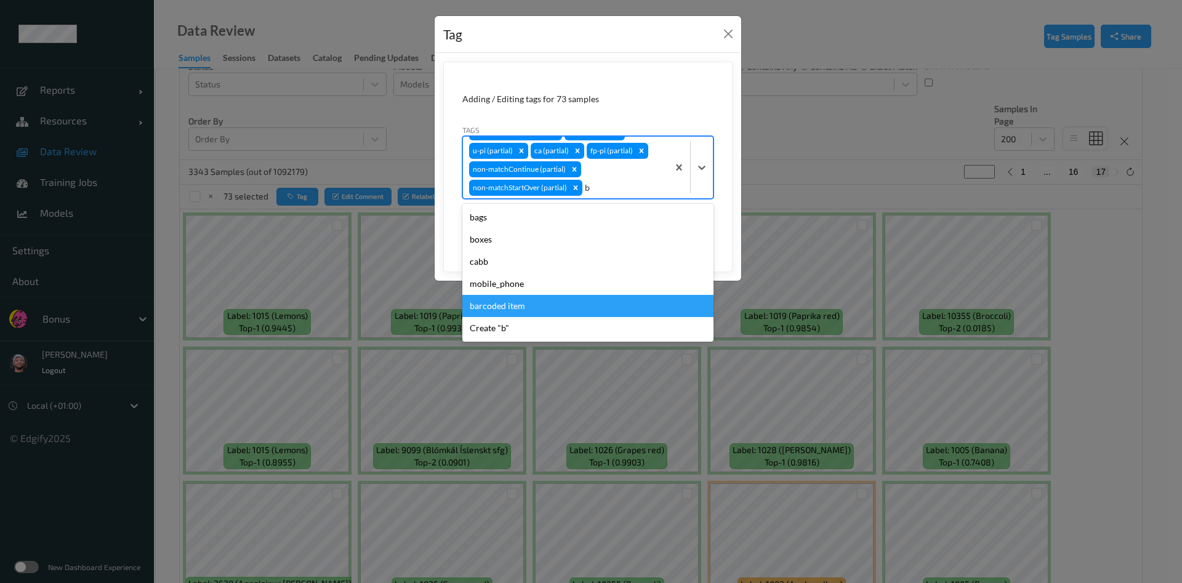
click at [515, 302] on div "barcoded item" at bounding box center [587, 306] width 251 height 22
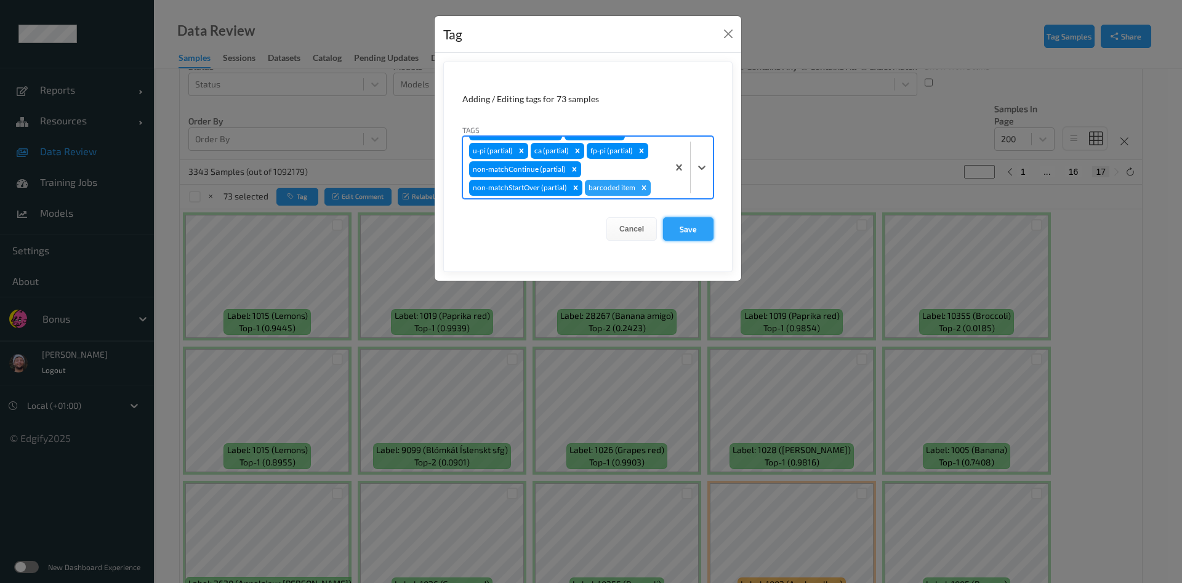
click at [687, 226] on button "Save" at bounding box center [688, 228] width 50 height 23
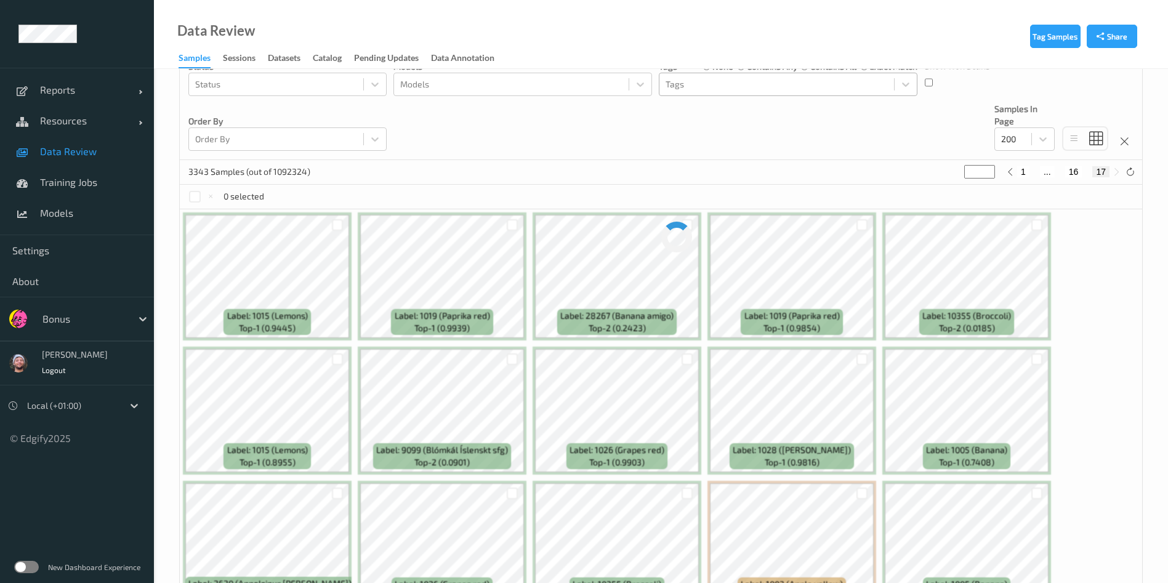
click at [717, 83] on div at bounding box center [776, 84] width 222 height 15
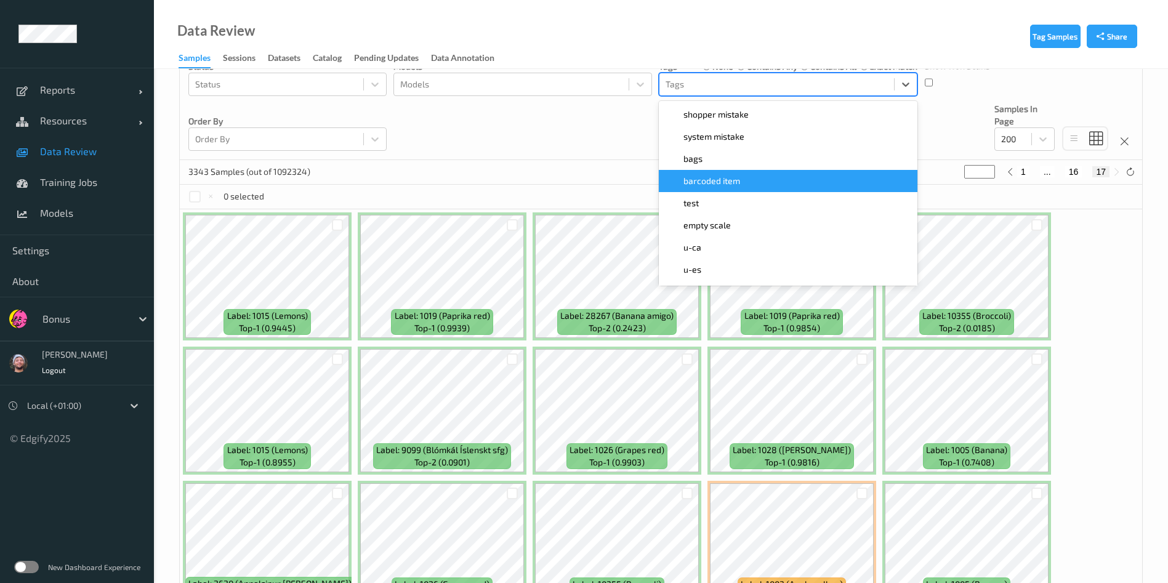
click at [717, 186] on span "barcoded item" at bounding box center [711, 181] width 57 height 12
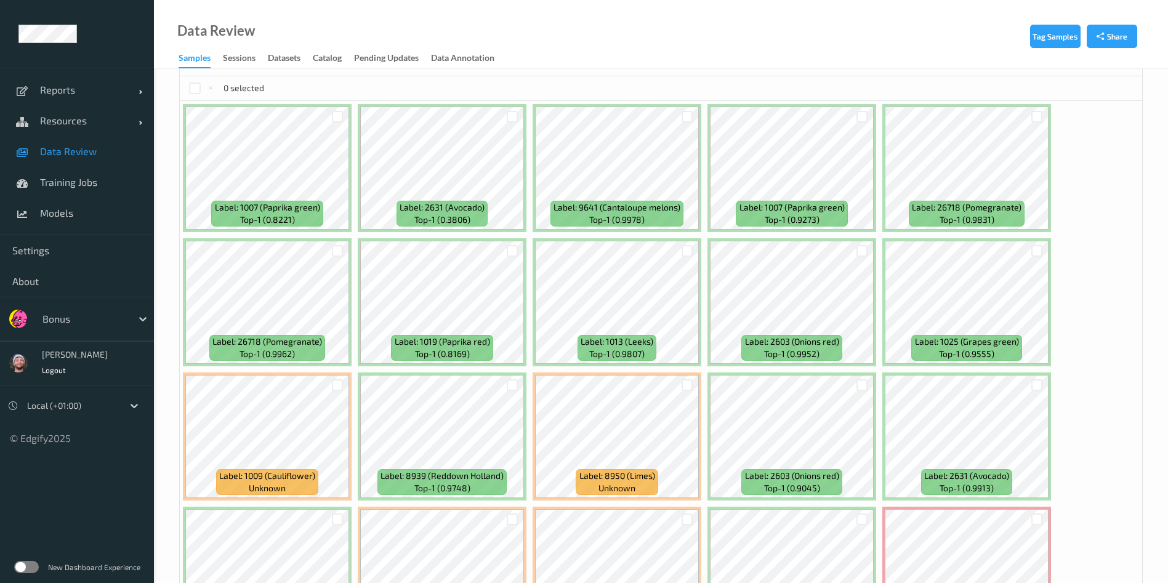
scroll to position [243, 0]
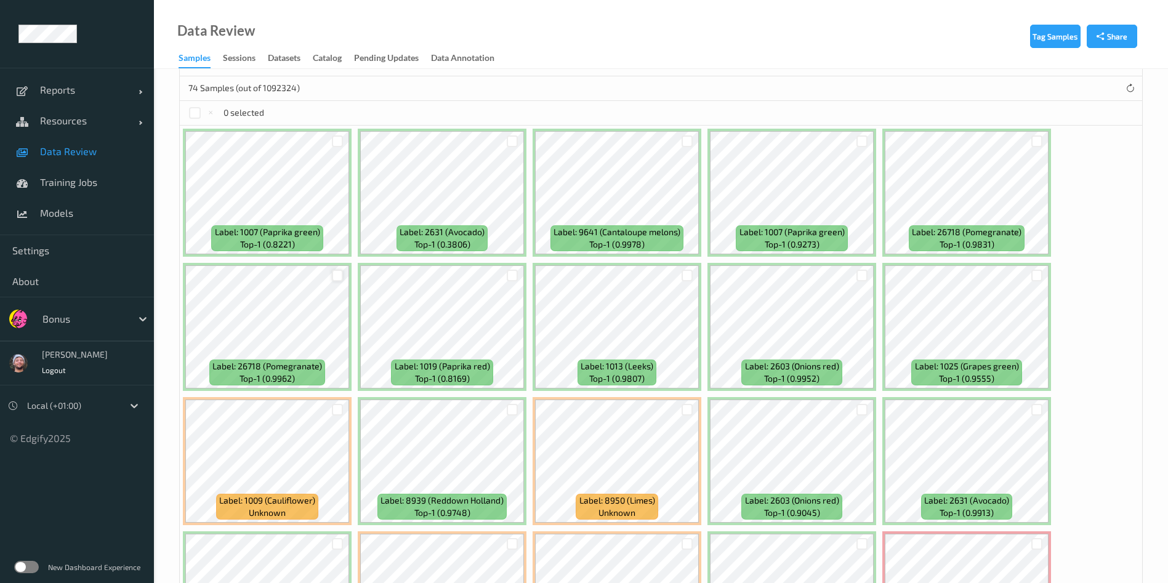
click at [336, 271] on div at bounding box center [338, 276] width 12 height 12
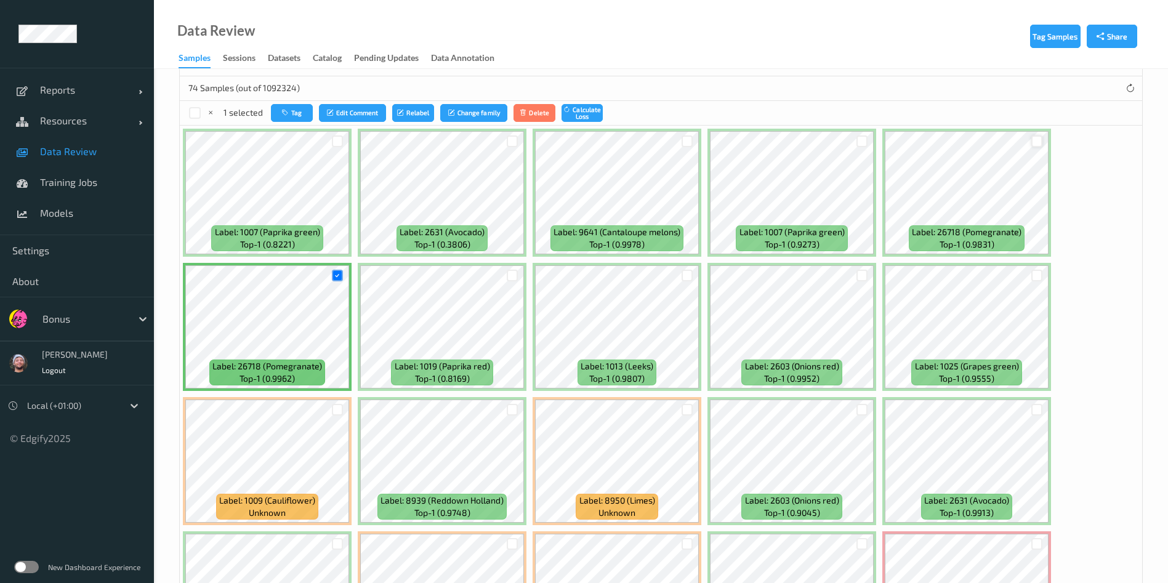
click at [1036, 140] on div at bounding box center [1037, 141] width 12 height 12
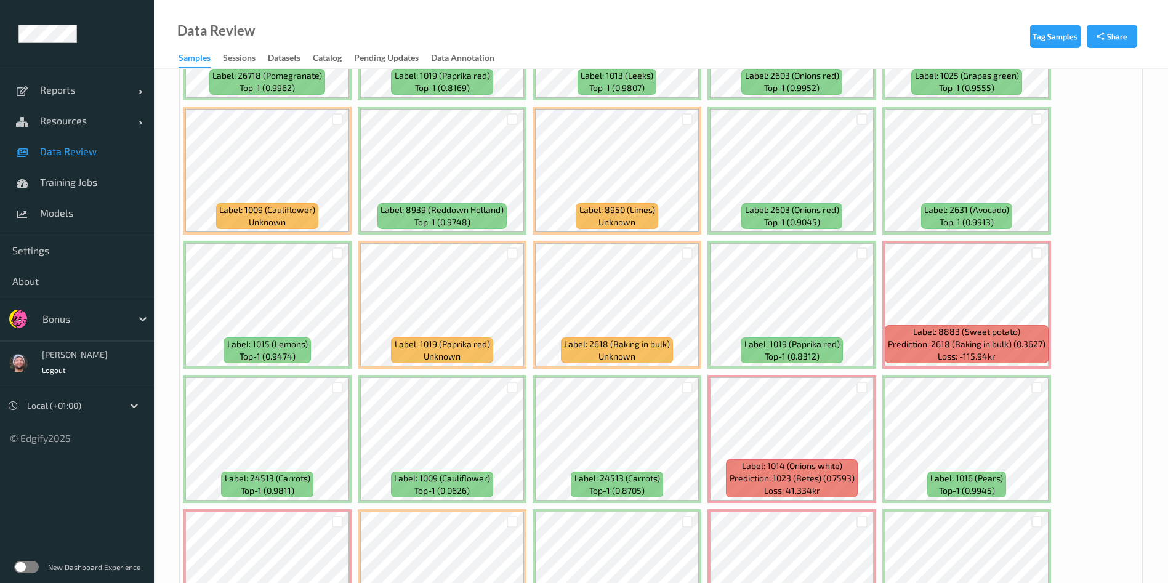
scroll to position [537, 0]
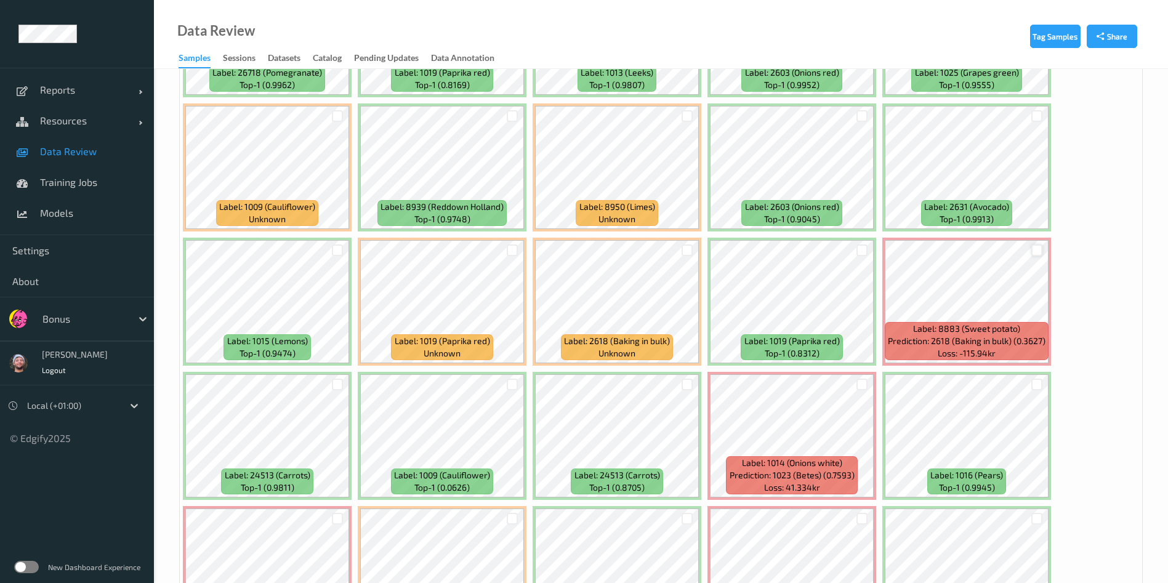
click at [1033, 252] on div at bounding box center [1037, 250] width 12 height 12
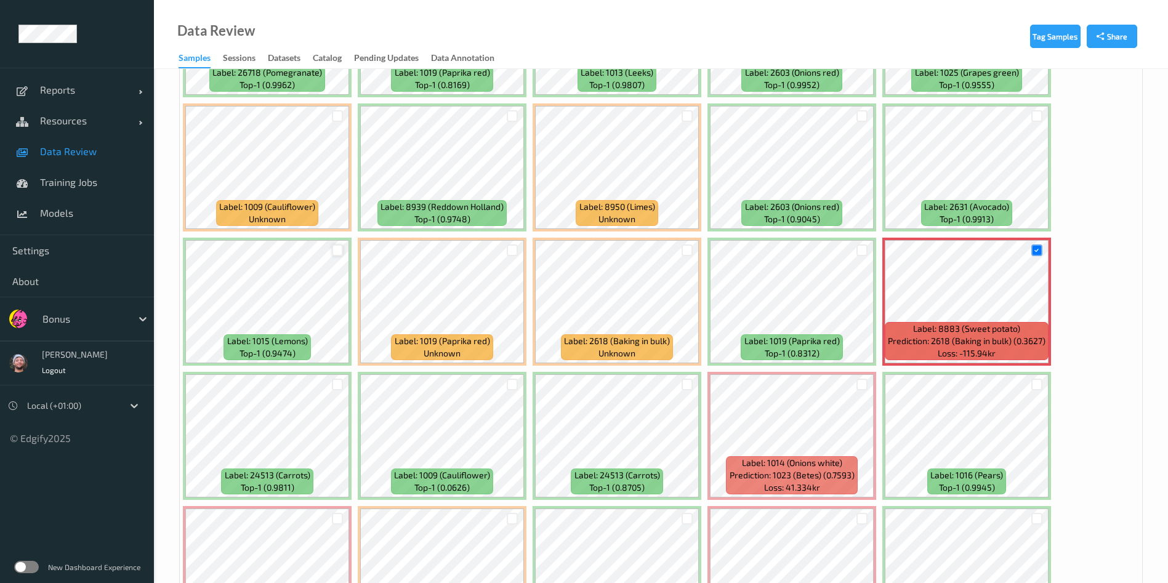
click at [334, 244] on div at bounding box center [338, 250] width 12 height 12
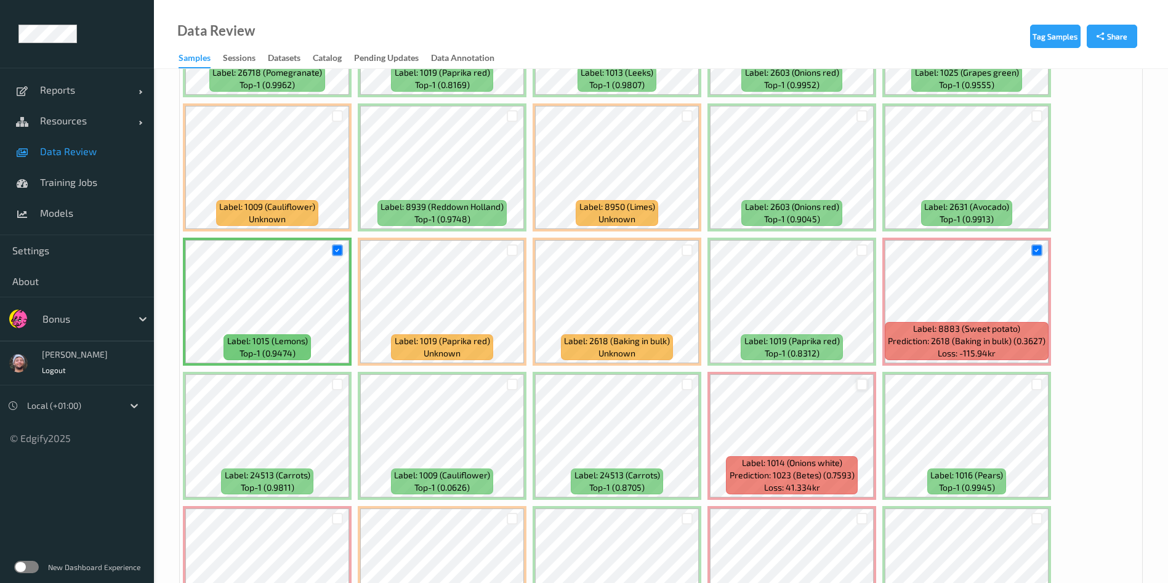
click at [858, 383] on div at bounding box center [862, 385] width 12 height 12
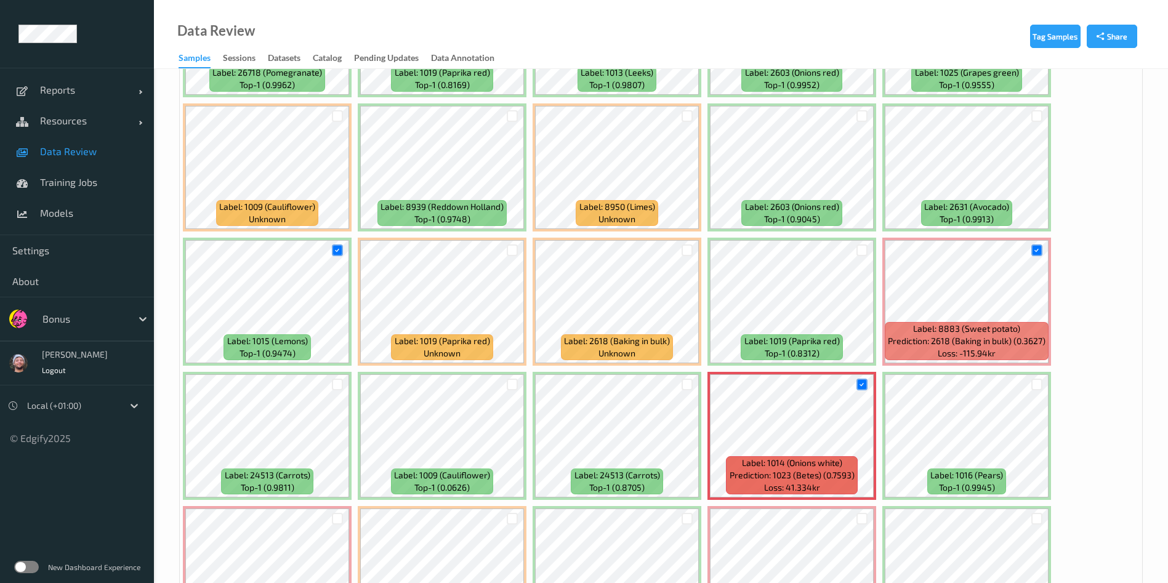
click at [1029, 381] on div at bounding box center [1036, 384] width 23 height 20
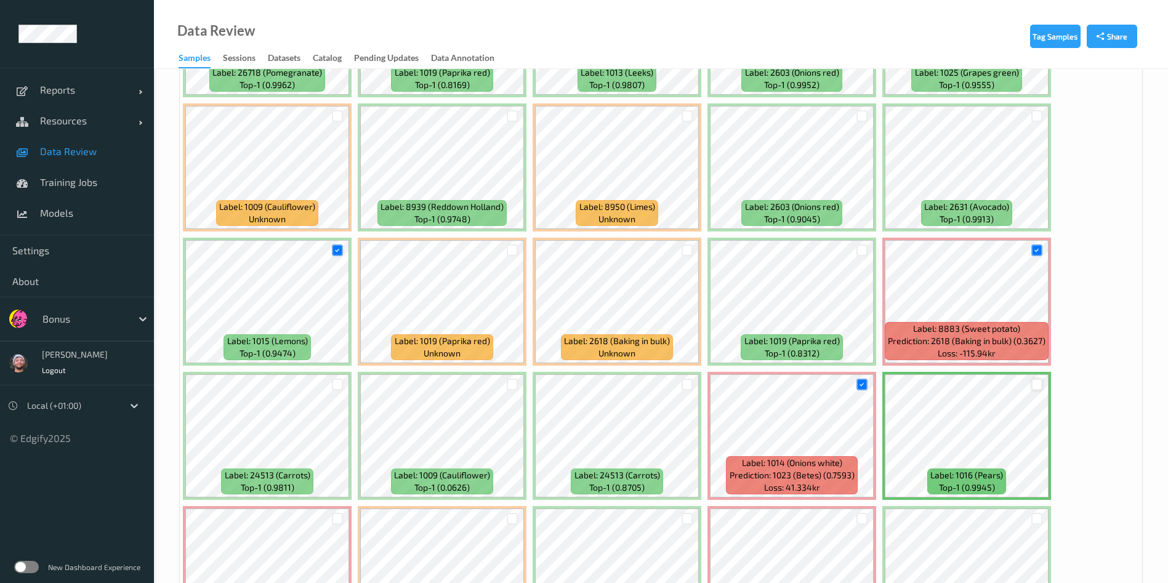
click at [1032, 382] on div at bounding box center [1037, 385] width 12 height 12
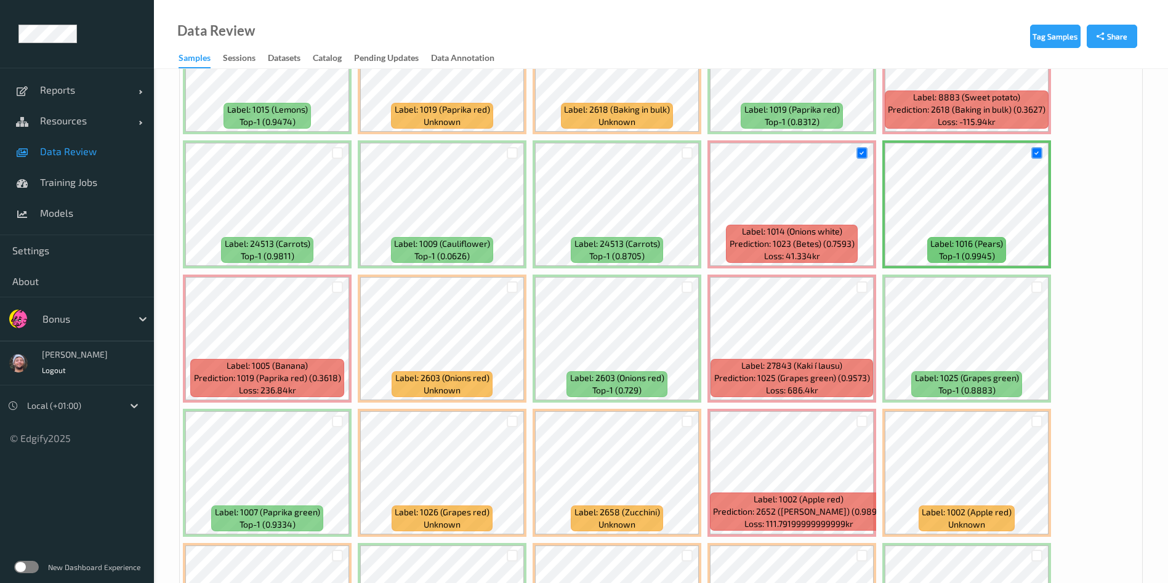
scroll to position [772, 0]
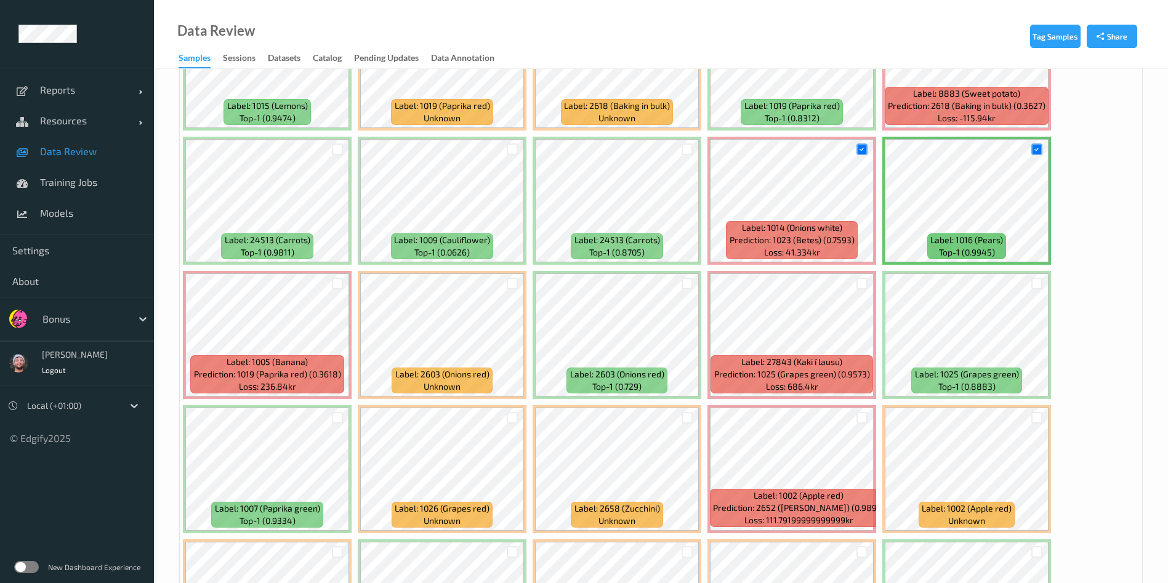
click at [679, 284] on div at bounding box center [686, 283] width 23 height 20
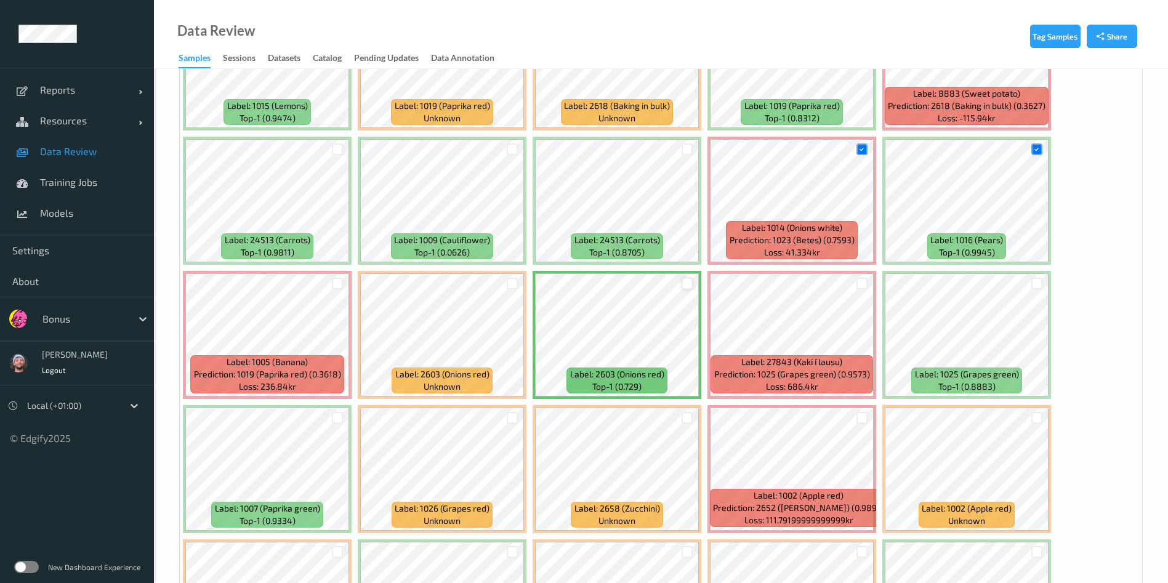
click at [684, 284] on div at bounding box center [687, 284] width 12 height 12
click at [684, 417] on div at bounding box center [687, 418] width 12 height 12
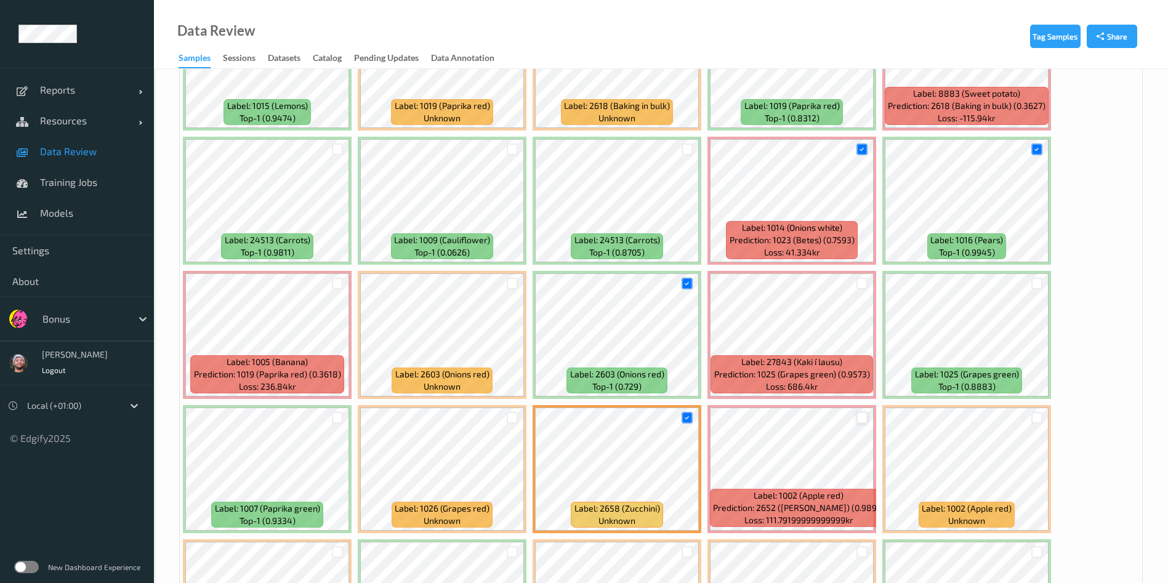
click at [864, 415] on div at bounding box center [862, 418] width 12 height 12
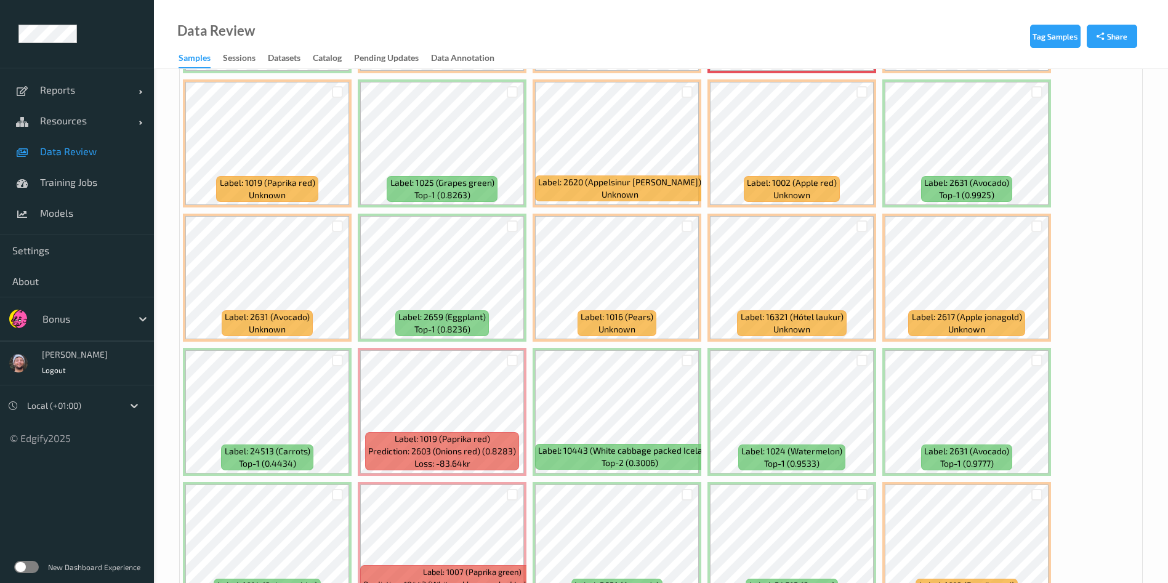
scroll to position [1235, 0]
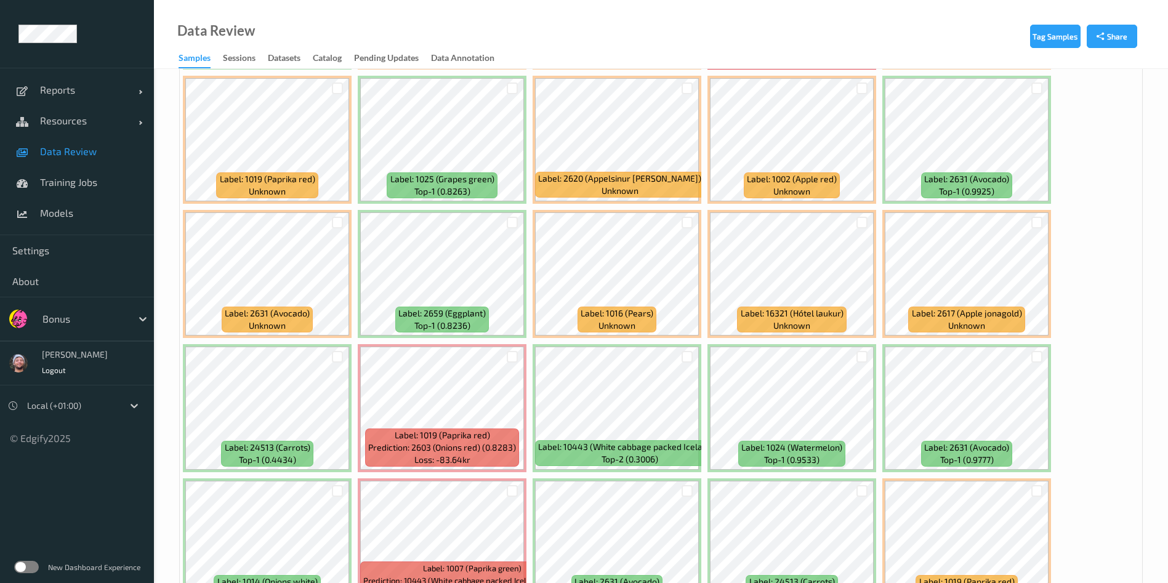
click at [515, 228] on div at bounding box center [511, 222] width 23 height 20
click at [513, 355] on div at bounding box center [513, 357] width 12 height 12
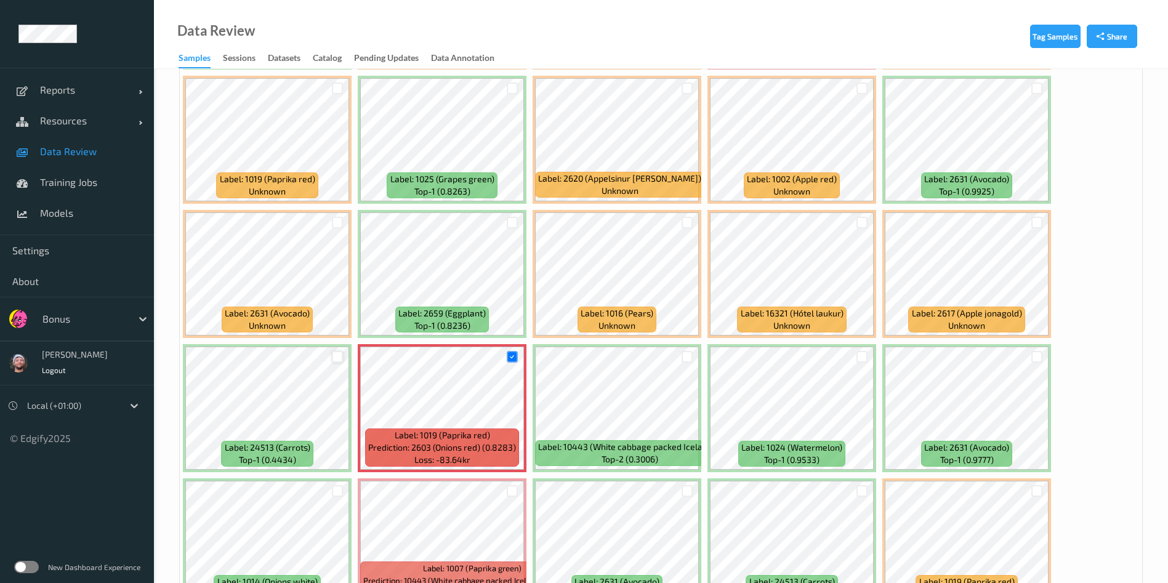
click at [335, 355] on div at bounding box center [338, 357] width 12 height 12
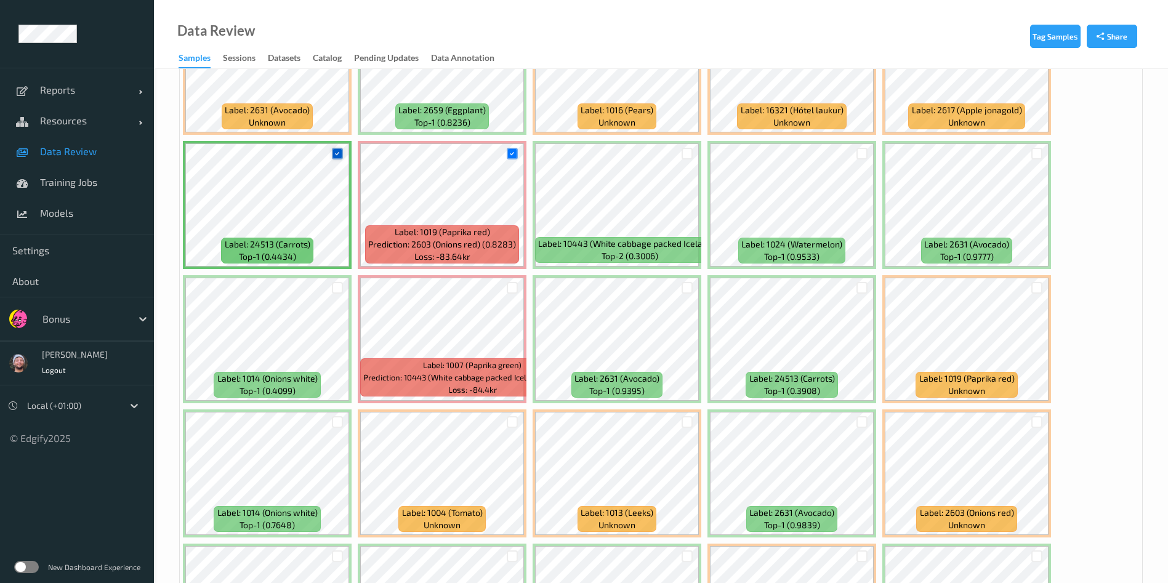
scroll to position [1448, 0]
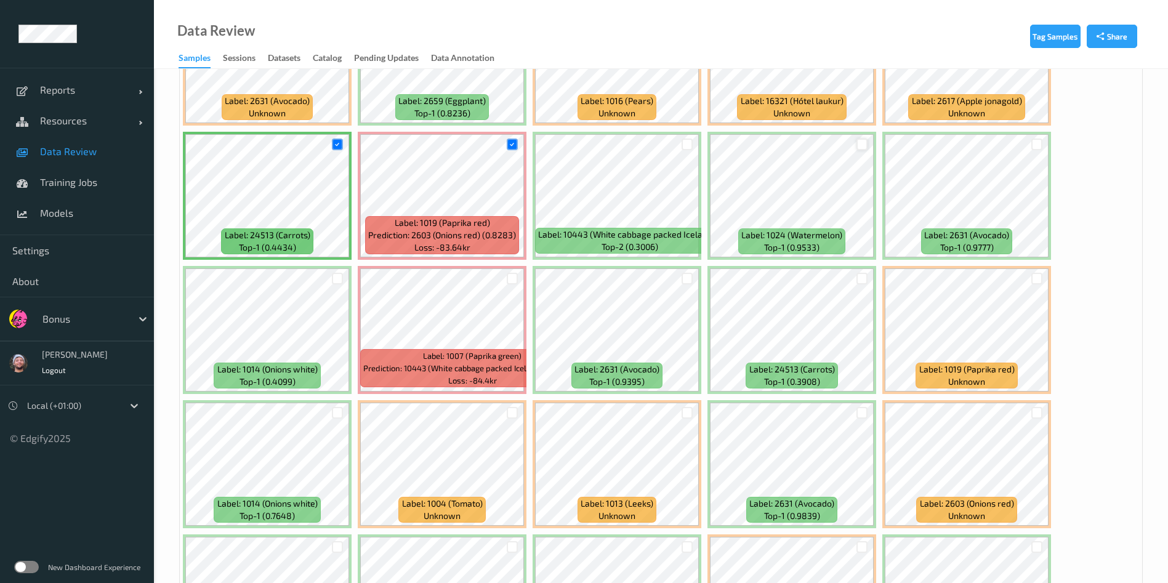
click at [857, 144] on div at bounding box center [862, 144] width 12 height 12
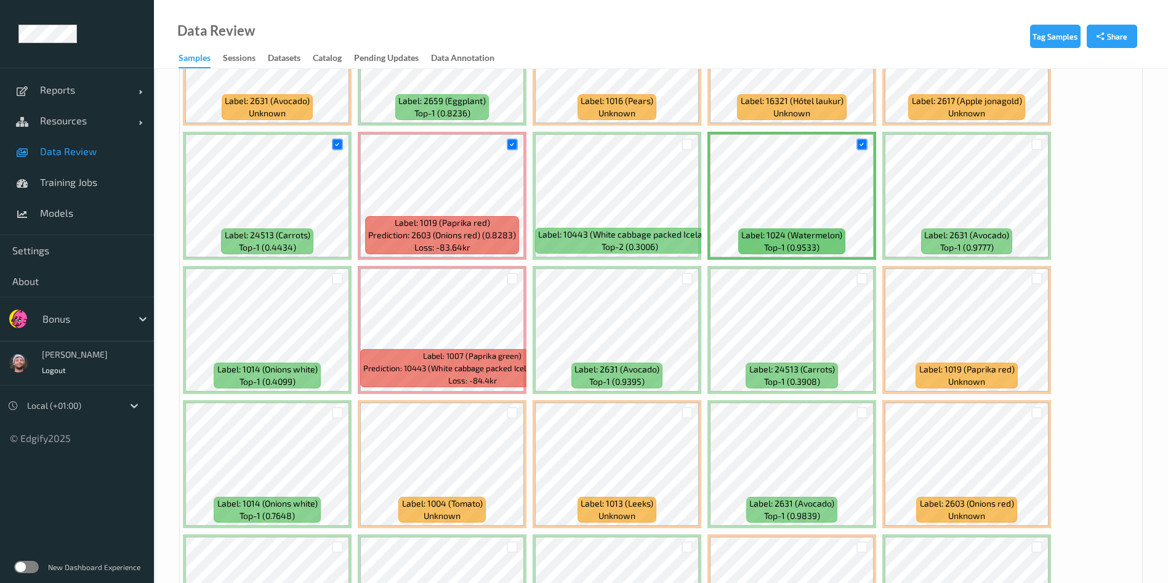
click at [1027, 143] on div at bounding box center [1036, 144] width 23 height 20
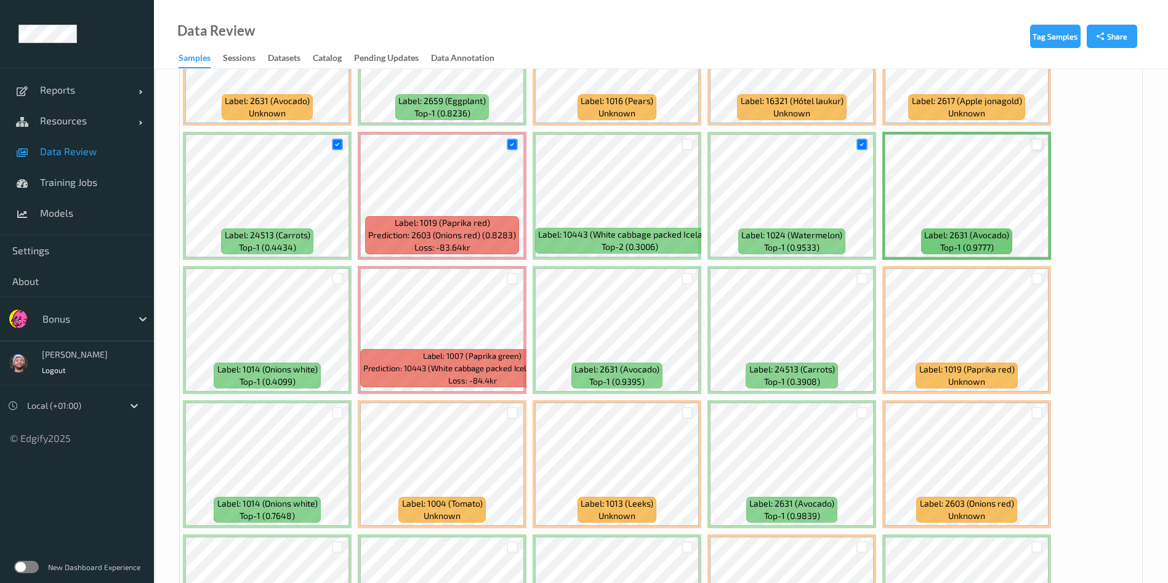
click at [1033, 143] on div at bounding box center [1037, 144] width 12 height 12
click at [1034, 414] on div at bounding box center [1037, 413] width 12 height 12
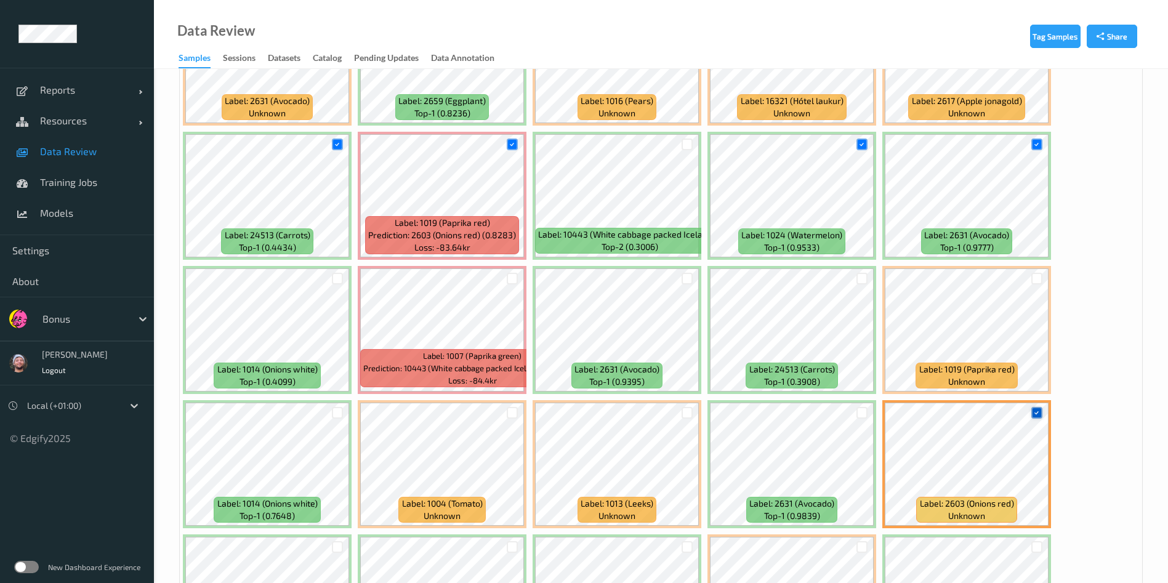
click at [1034, 414] on icon at bounding box center [1036, 413] width 8 height 8
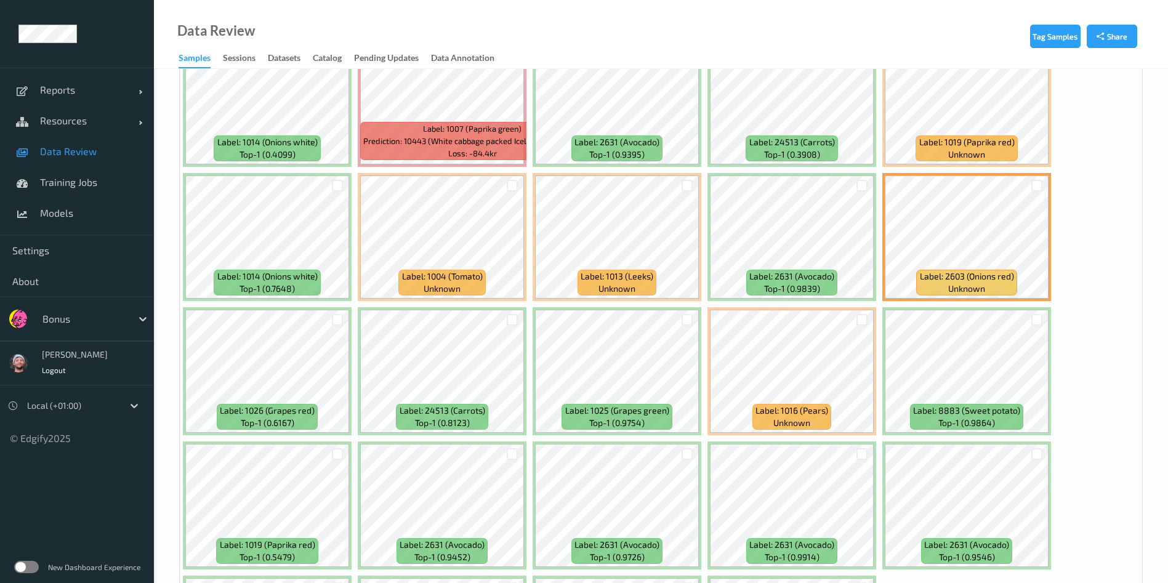
scroll to position [1789, 0]
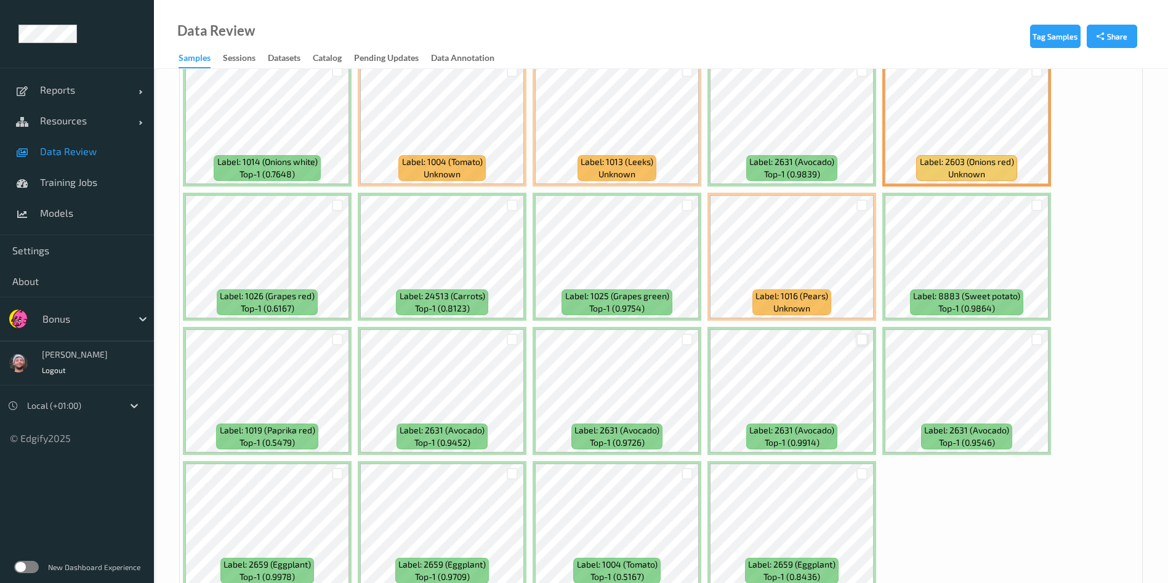
click at [862, 340] on div at bounding box center [862, 340] width 12 height 12
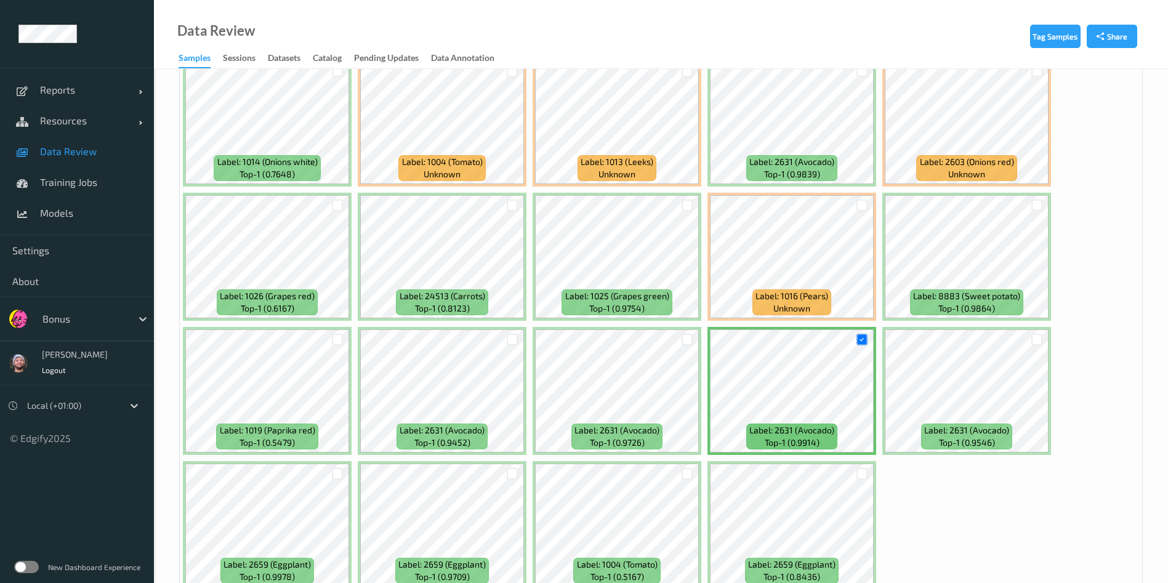
scroll to position [1849, 0]
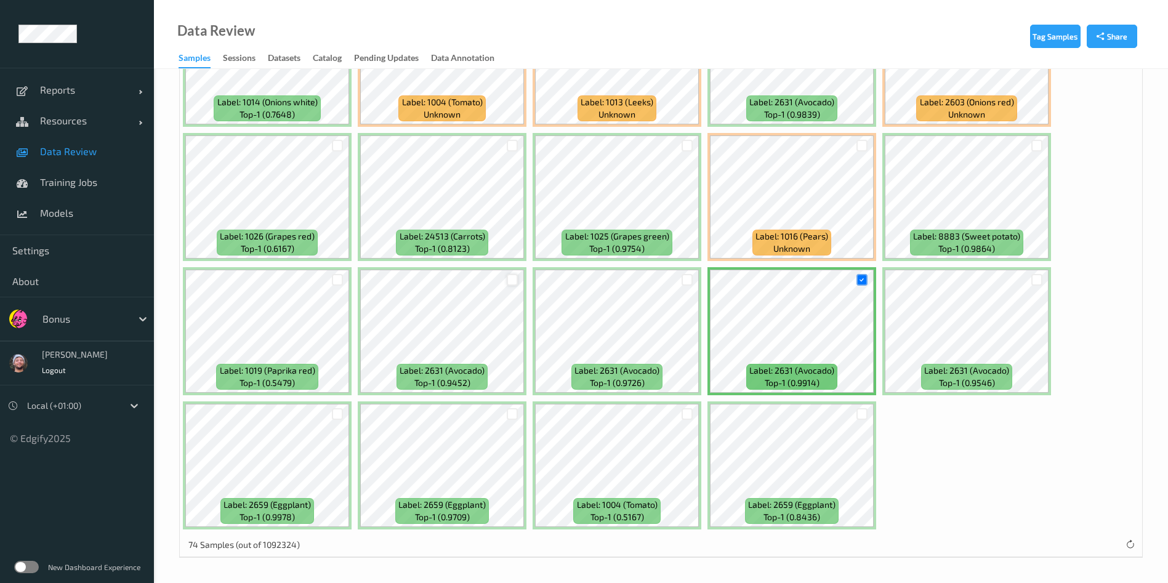
click at [509, 274] on div at bounding box center [513, 280] width 12 height 12
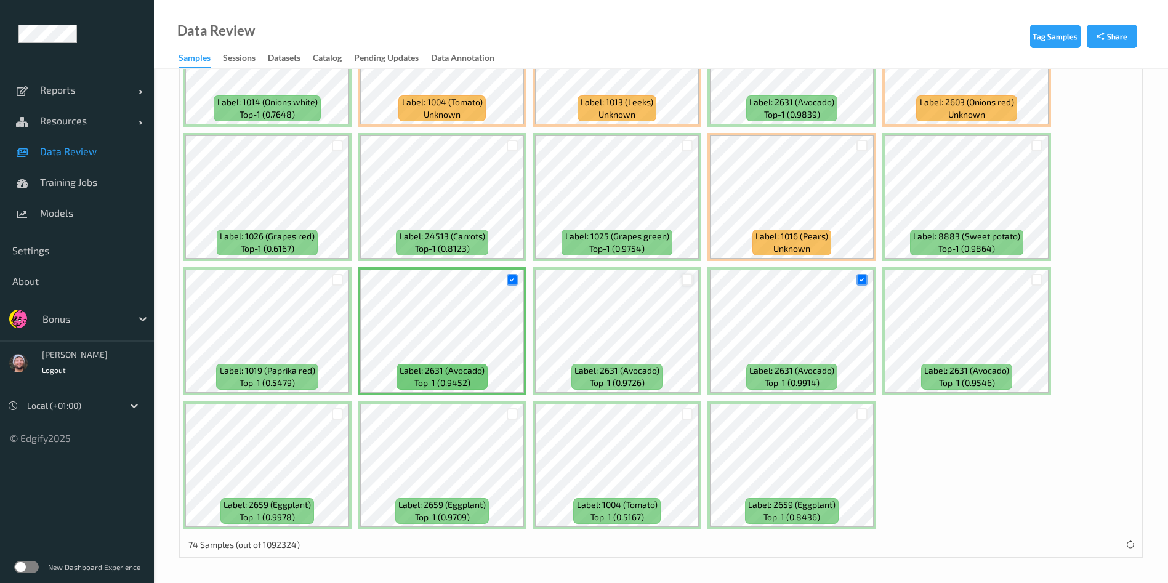
click at [689, 278] on div at bounding box center [687, 280] width 12 height 12
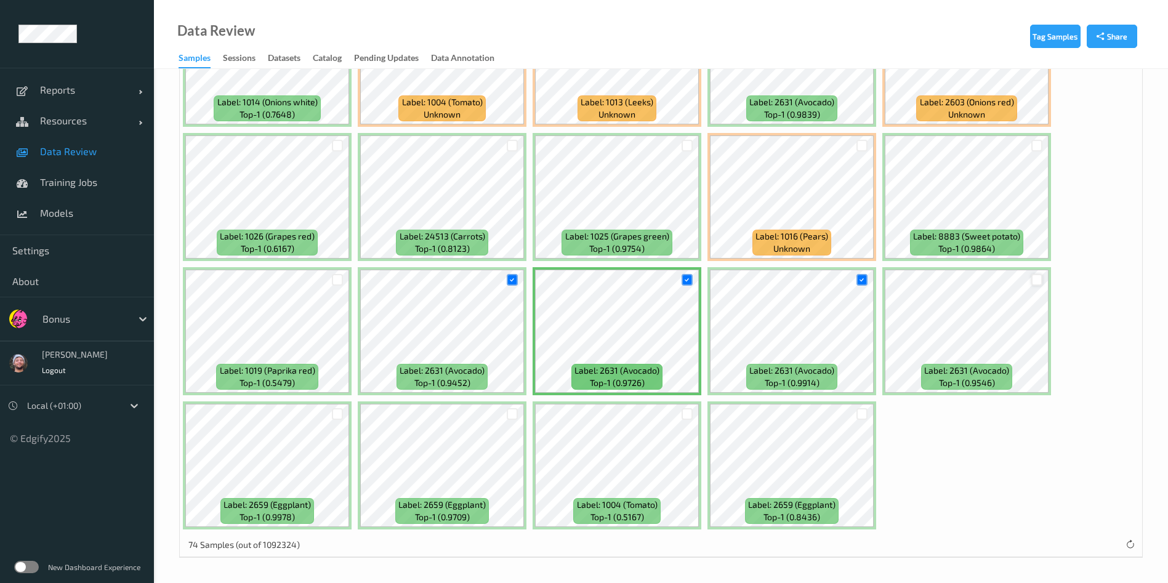
click at [1033, 276] on div at bounding box center [1037, 280] width 12 height 12
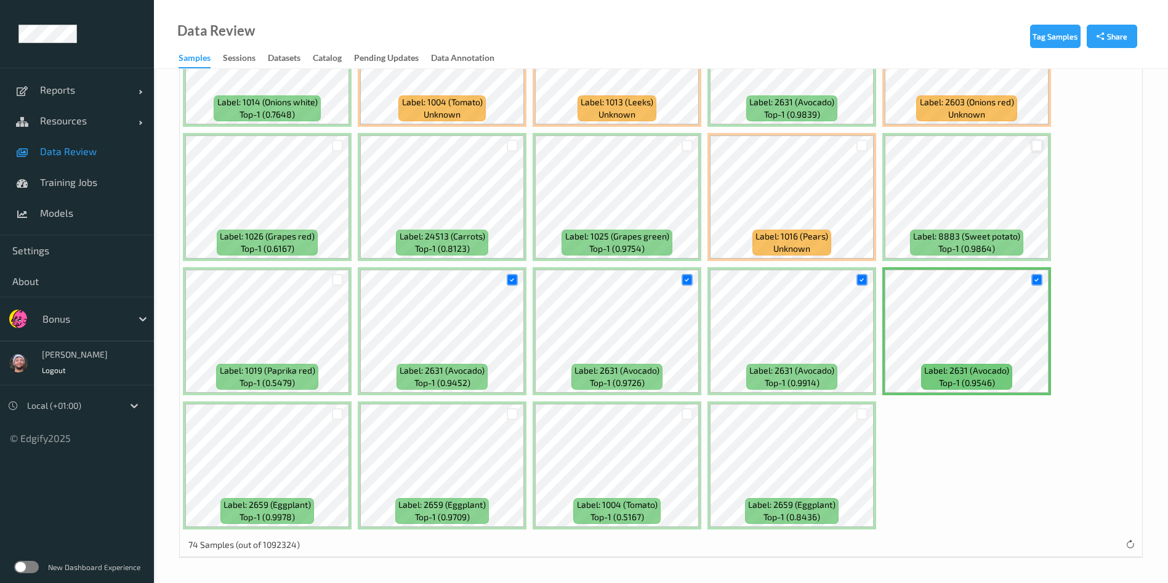
click at [1033, 143] on div at bounding box center [1037, 146] width 12 height 12
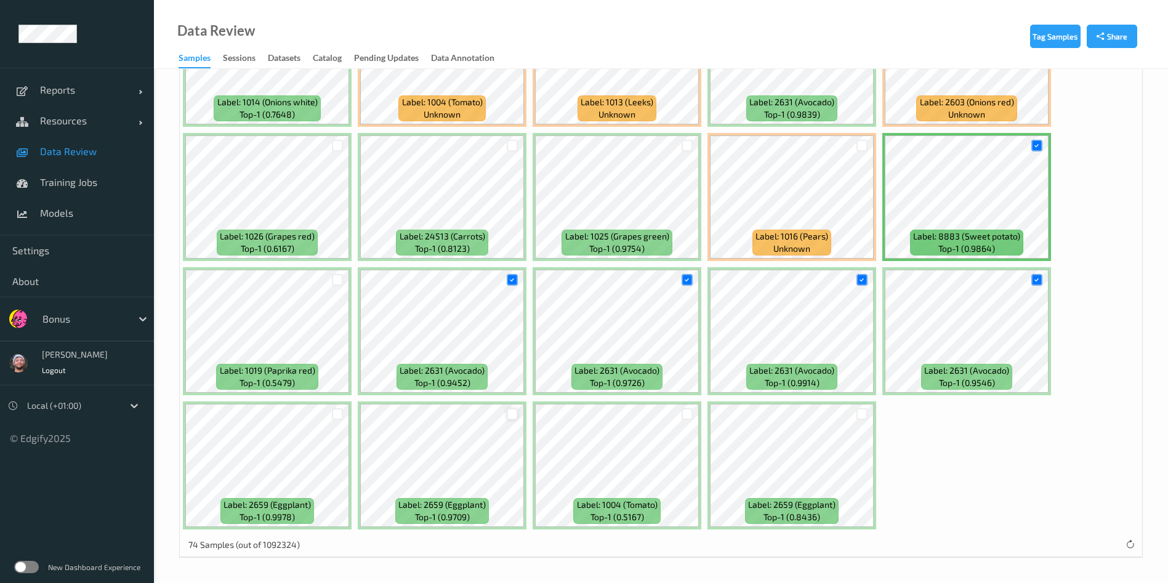
click at [510, 415] on div at bounding box center [513, 414] width 12 height 12
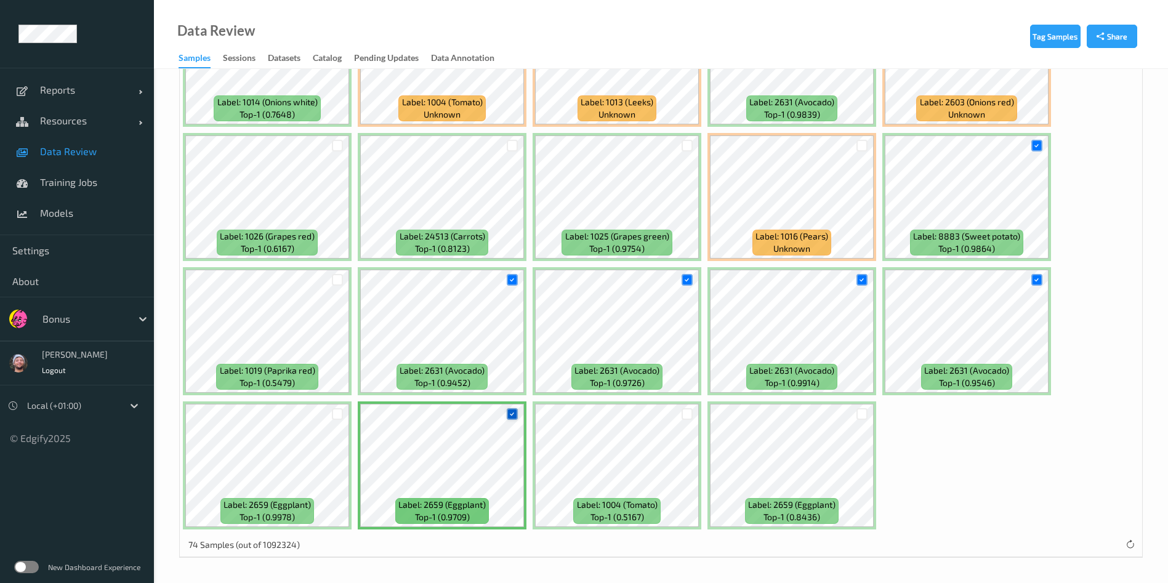
click at [510, 415] on icon at bounding box center [512, 414] width 8 height 8
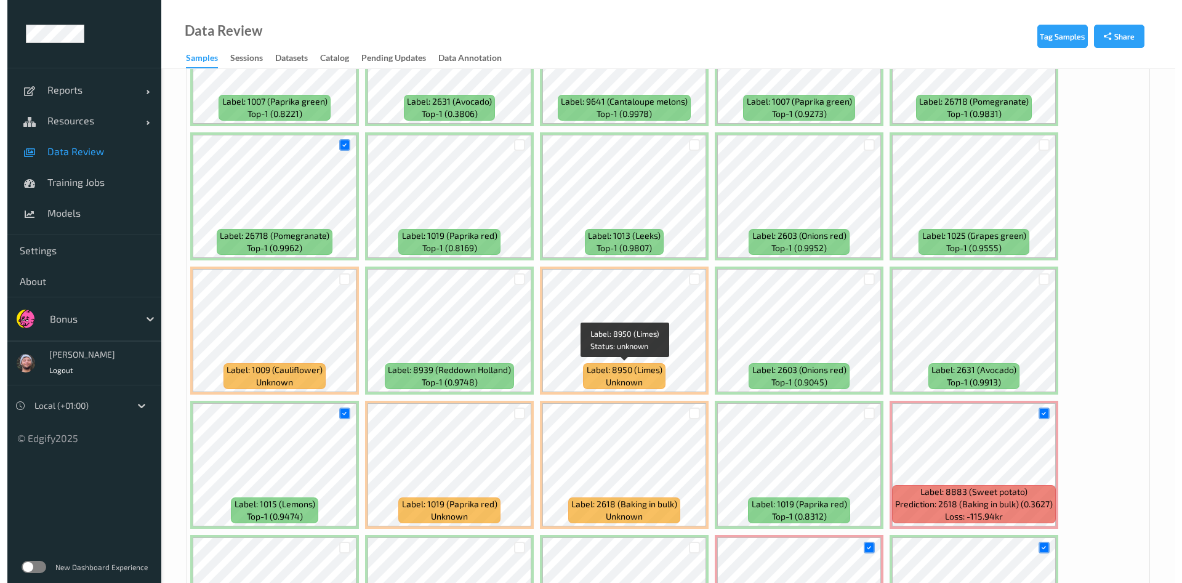
scroll to position [0, 0]
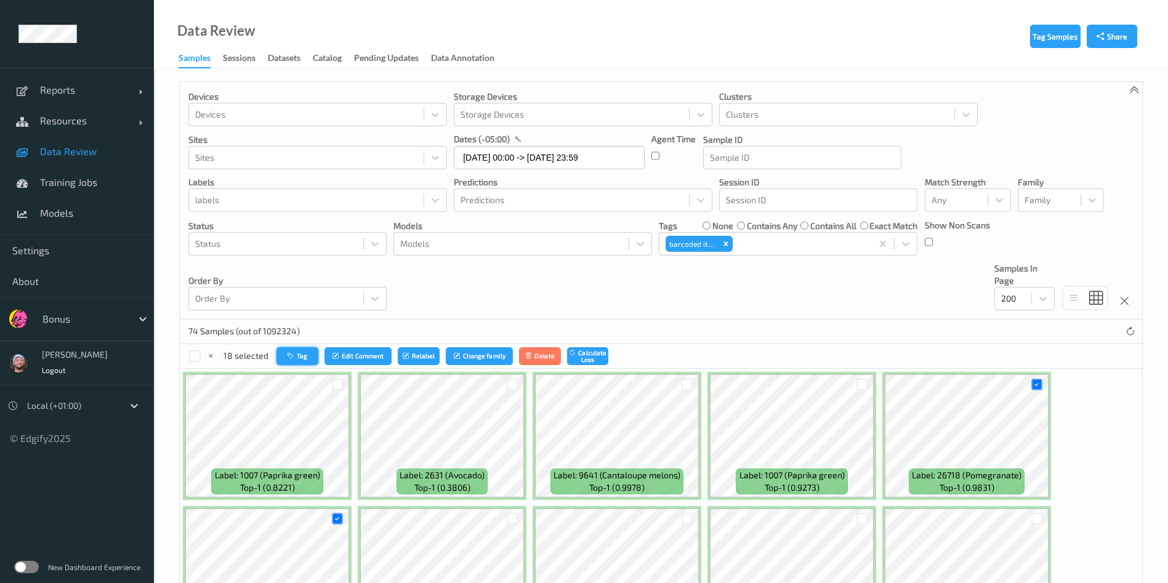
click at [313, 350] on button "Tag" at bounding box center [297, 356] width 42 height 18
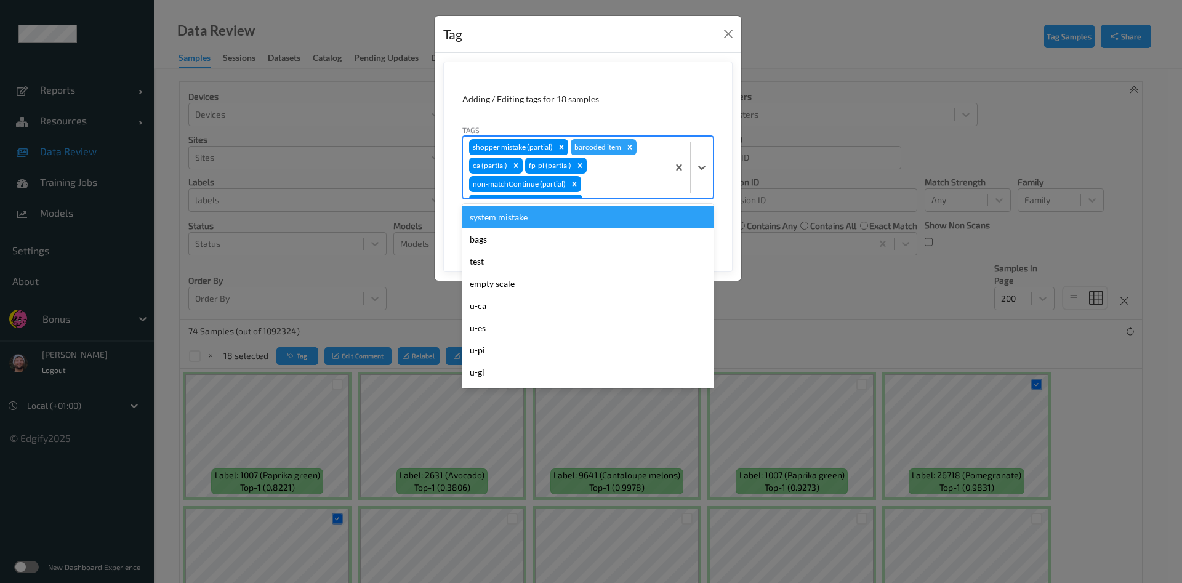
click at [599, 167] on div "shopper mistake (partial) barcoded item ca (partial) fp-pi (partial) non-matchC…" at bounding box center [565, 168] width 205 height 62
click at [629, 139] on icon "Remove barcoded item" at bounding box center [629, 136] width 9 height 9
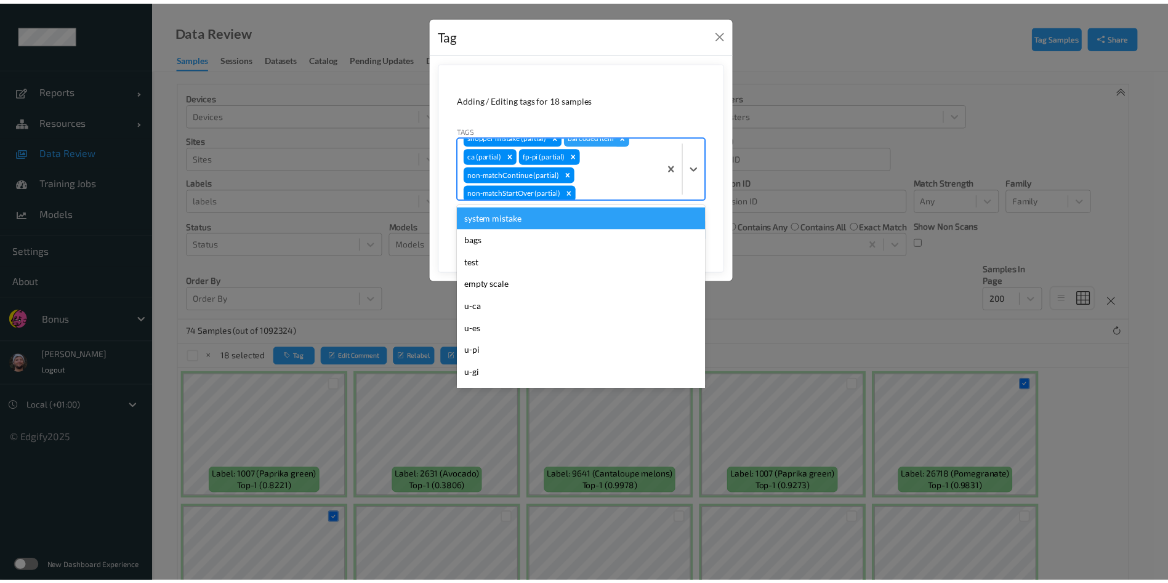
scroll to position [0, 0]
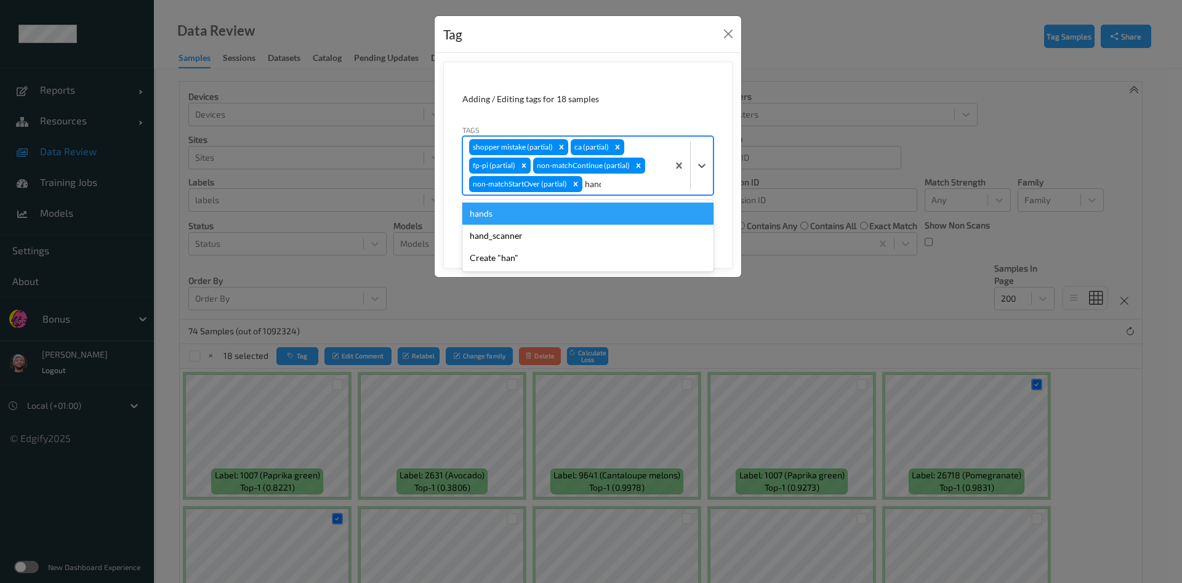
type input "hands"
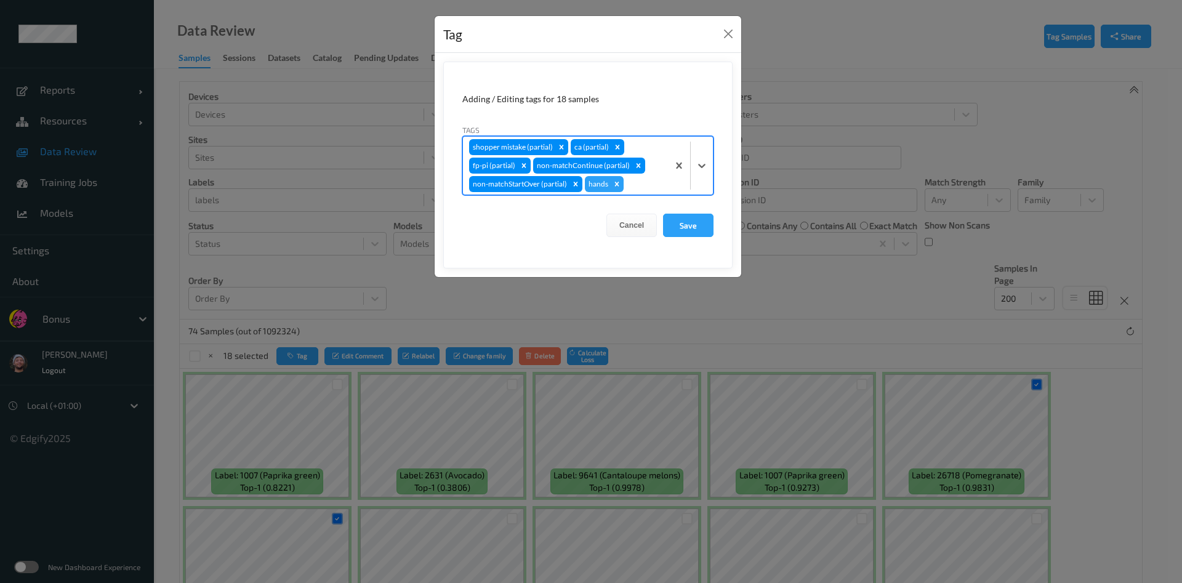
click at [663, 214] on button "Save" at bounding box center [688, 225] width 50 height 23
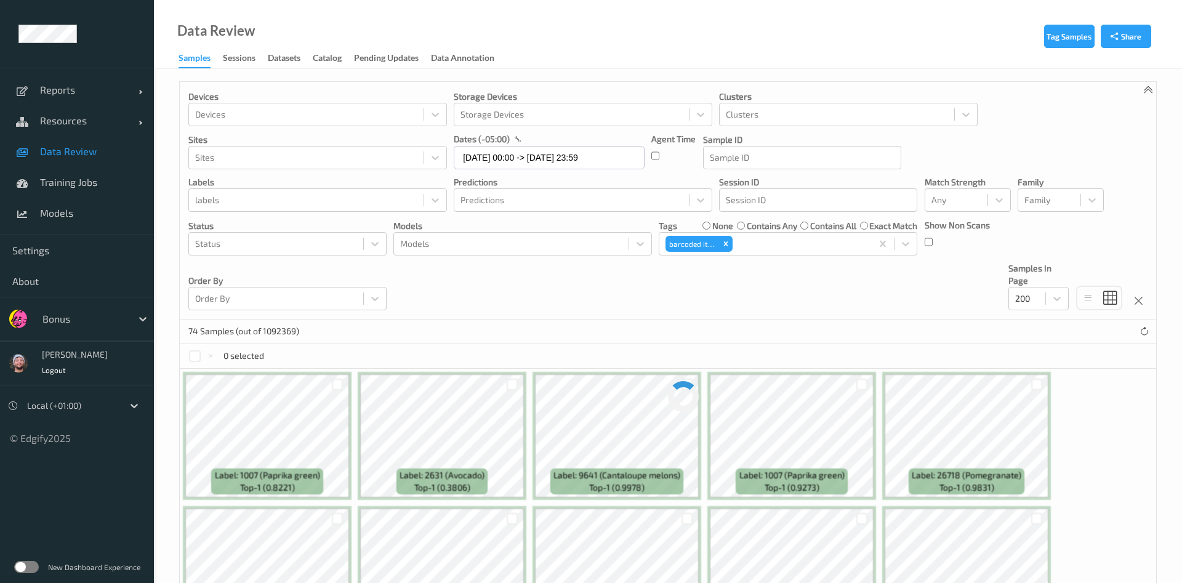
click at [687, 221] on div "Tags none contains any contains all exact match" at bounding box center [788, 226] width 258 height 12
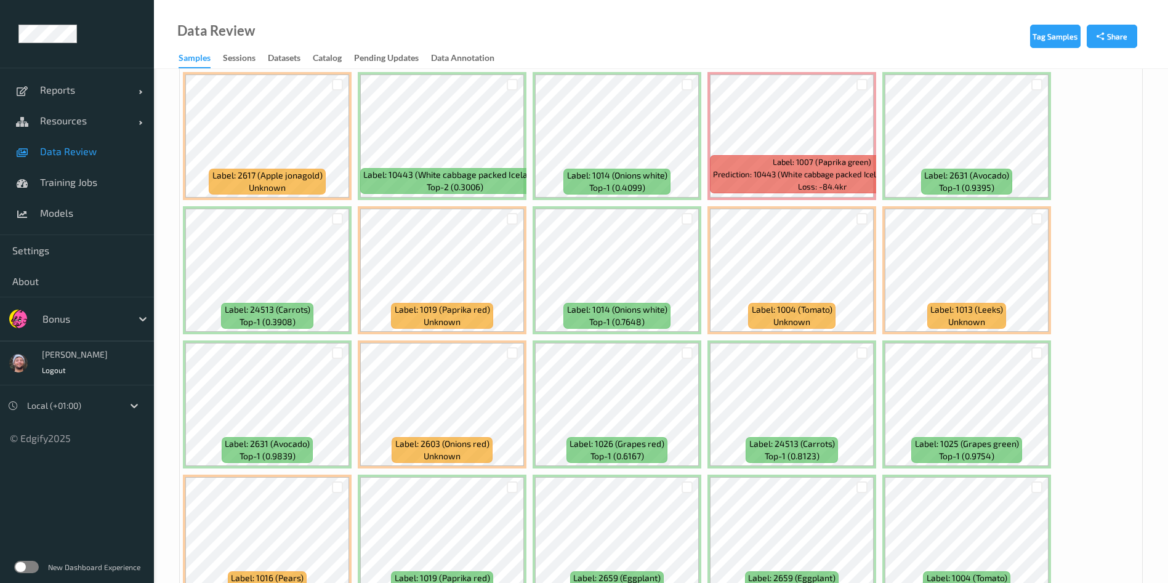
scroll to position [1248, 0]
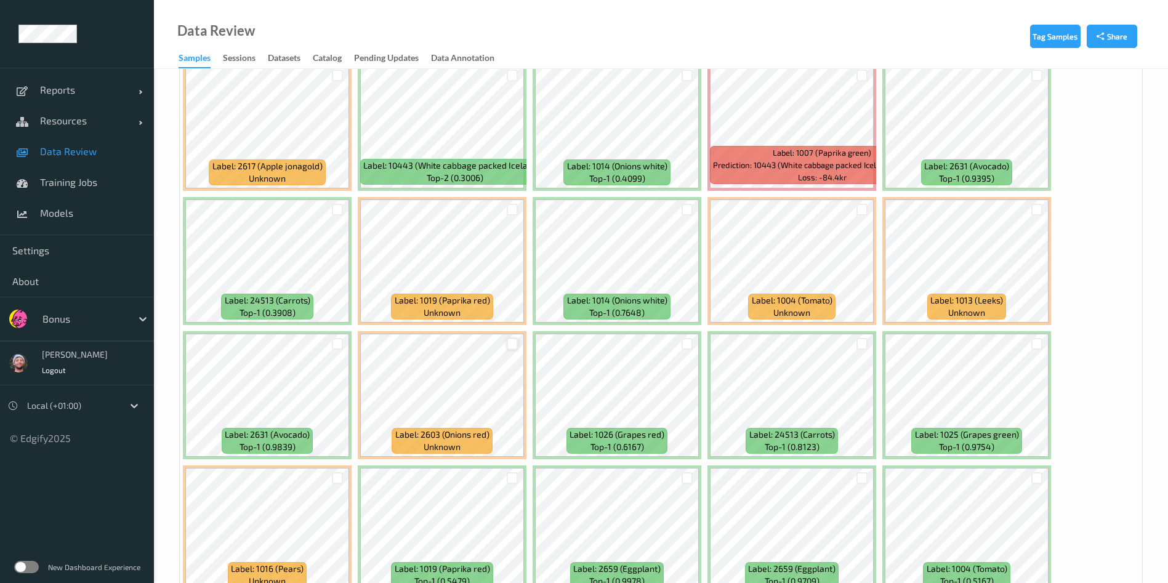
click at [513, 349] on div at bounding box center [513, 344] width 12 height 12
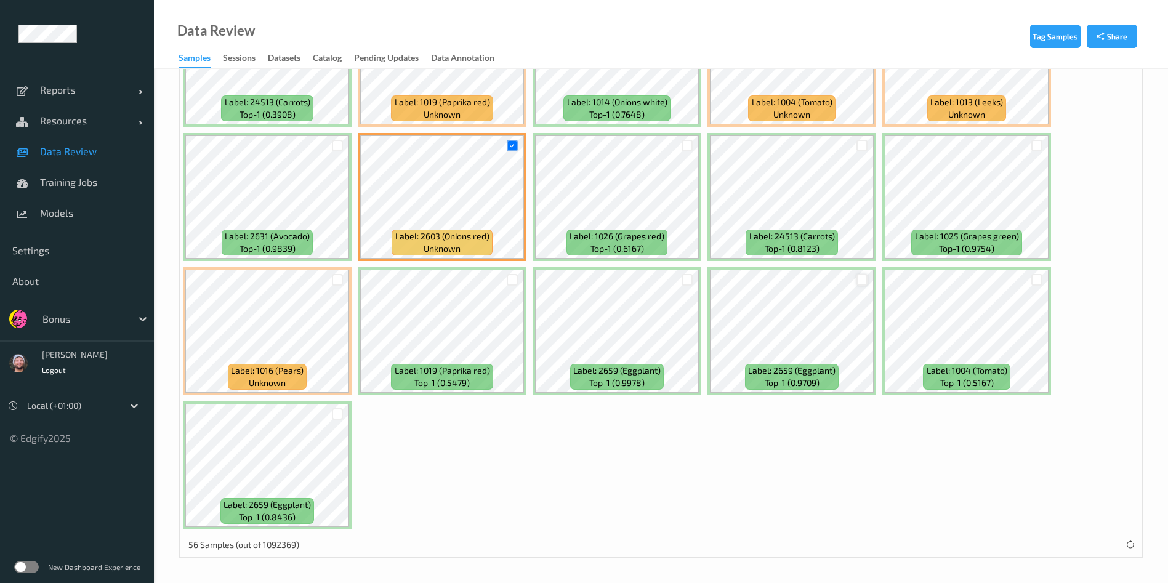
click at [857, 276] on div at bounding box center [862, 280] width 12 height 12
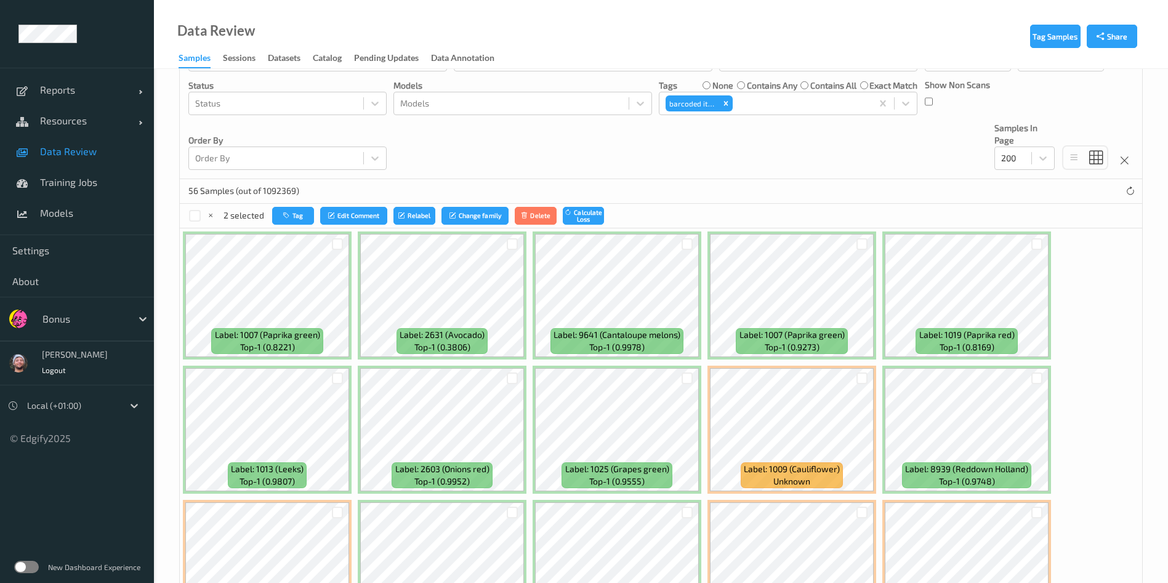
scroll to position [138, 0]
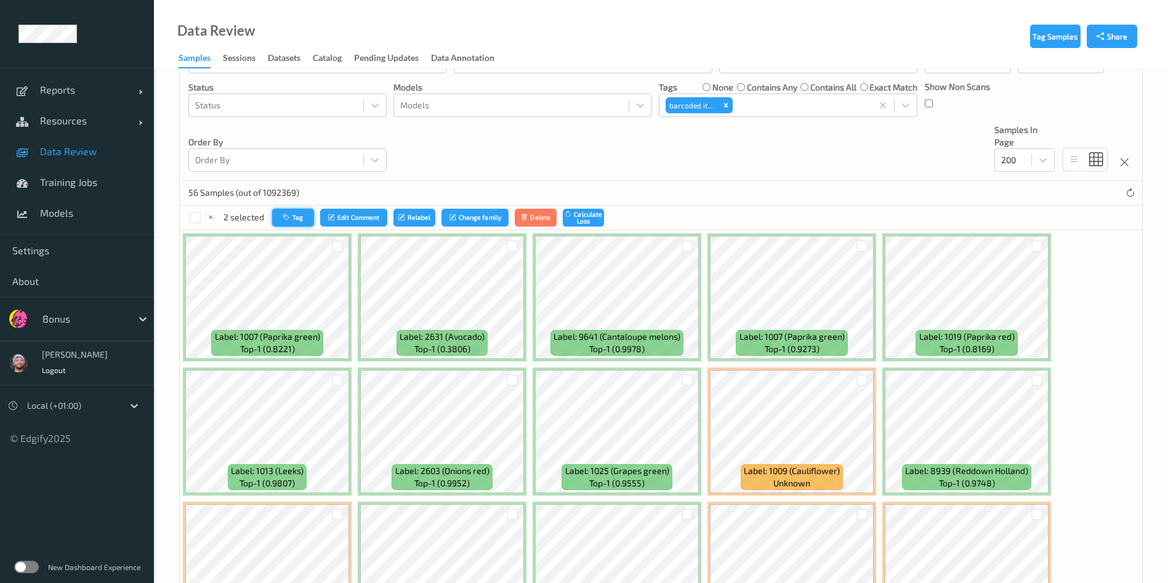
click at [302, 222] on button "Tag" at bounding box center [293, 218] width 42 height 18
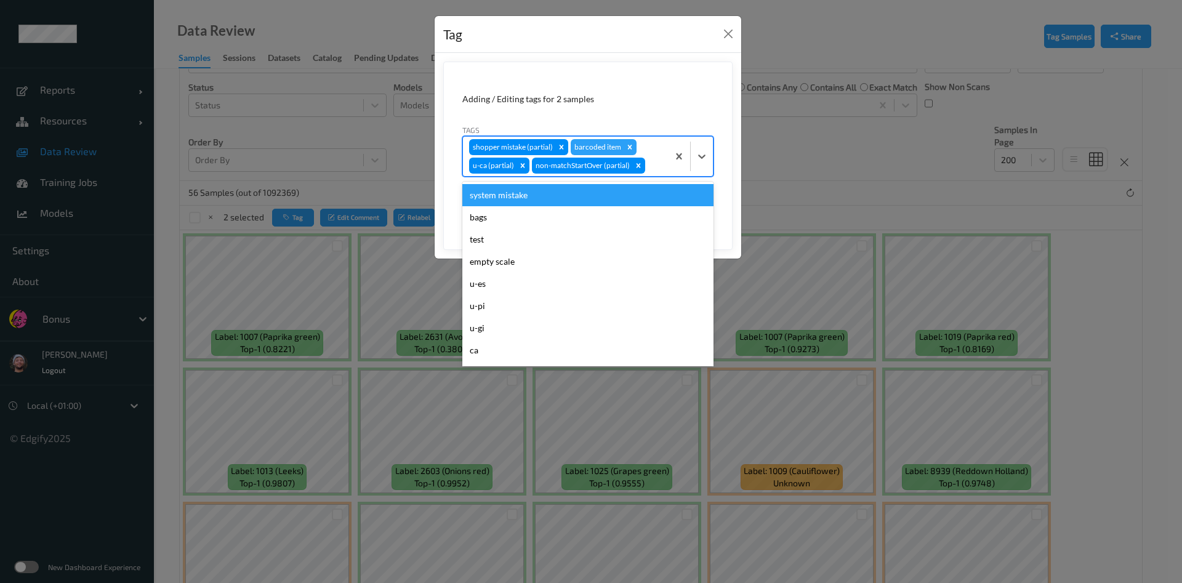
click at [666, 169] on div "shopper mistake (partial) barcoded item u-ca (partial) non-matchStartOver (part…" at bounding box center [565, 156] width 205 height 39
type input "hos"
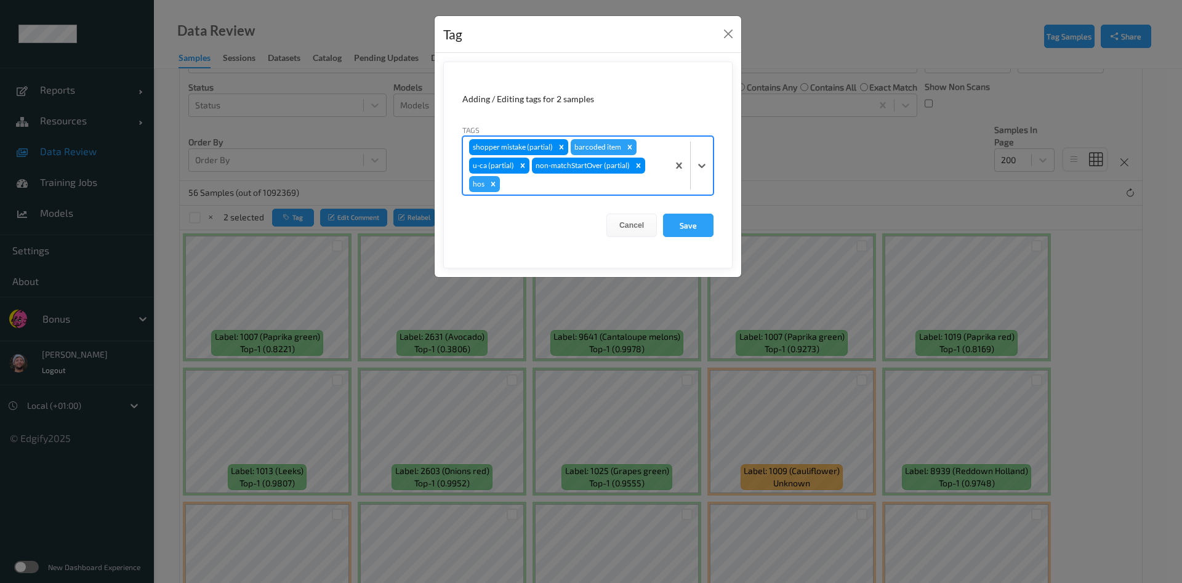
click at [663, 214] on button "Save" at bounding box center [688, 225] width 50 height 23
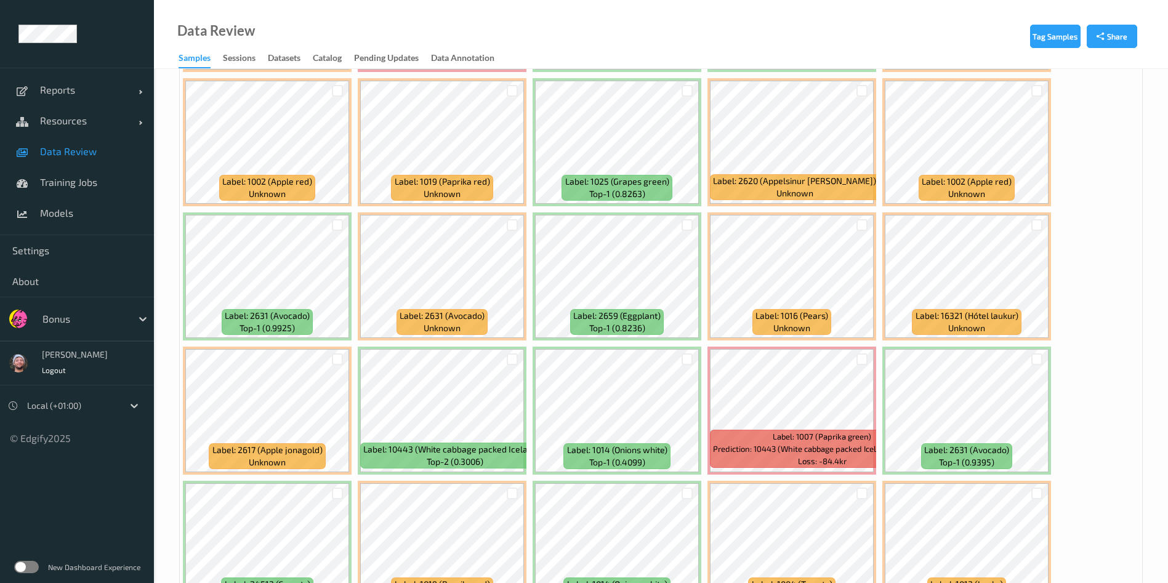
scroll to position [966, 0]
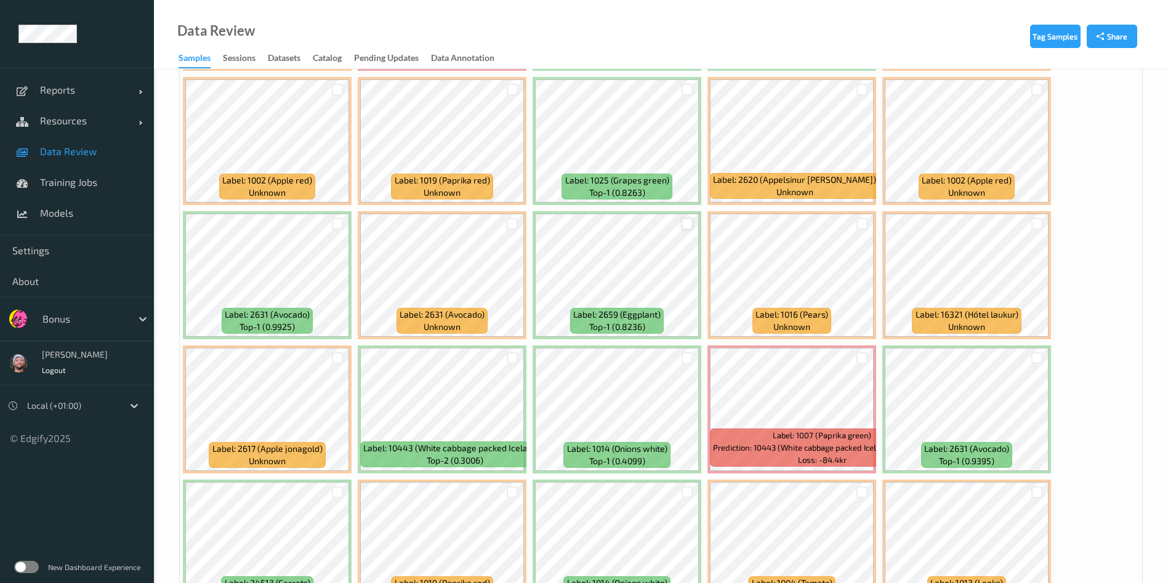
click at [687, 218] on div at bounding box center [687, 224] width 12 height 12
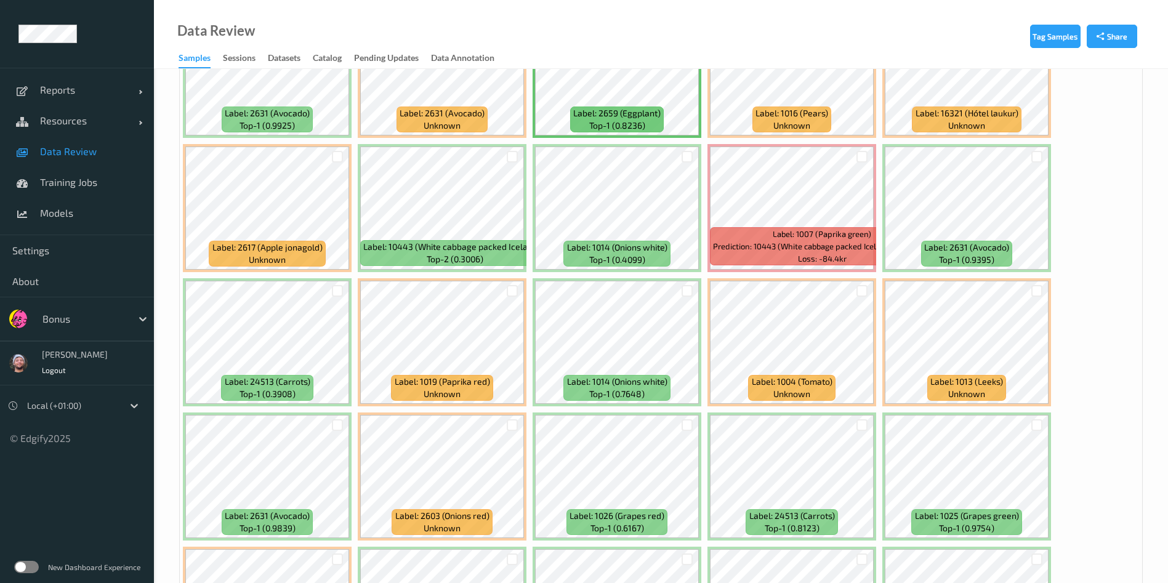
scroll to position [1169, 0]
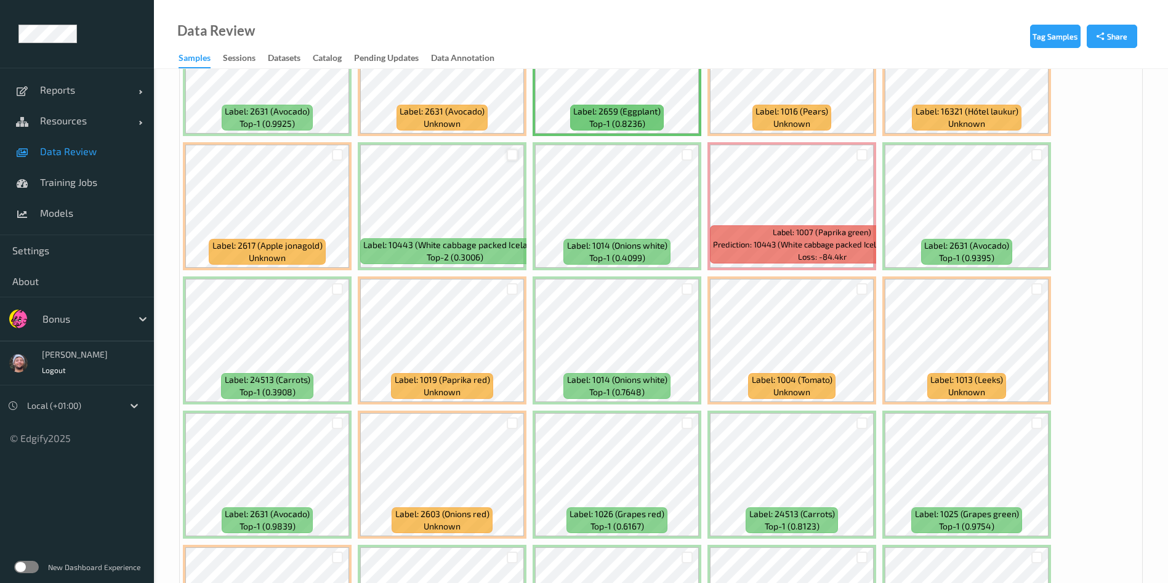
click at [511, 153] on div at bounding box center [513, 155] width 12 height 12
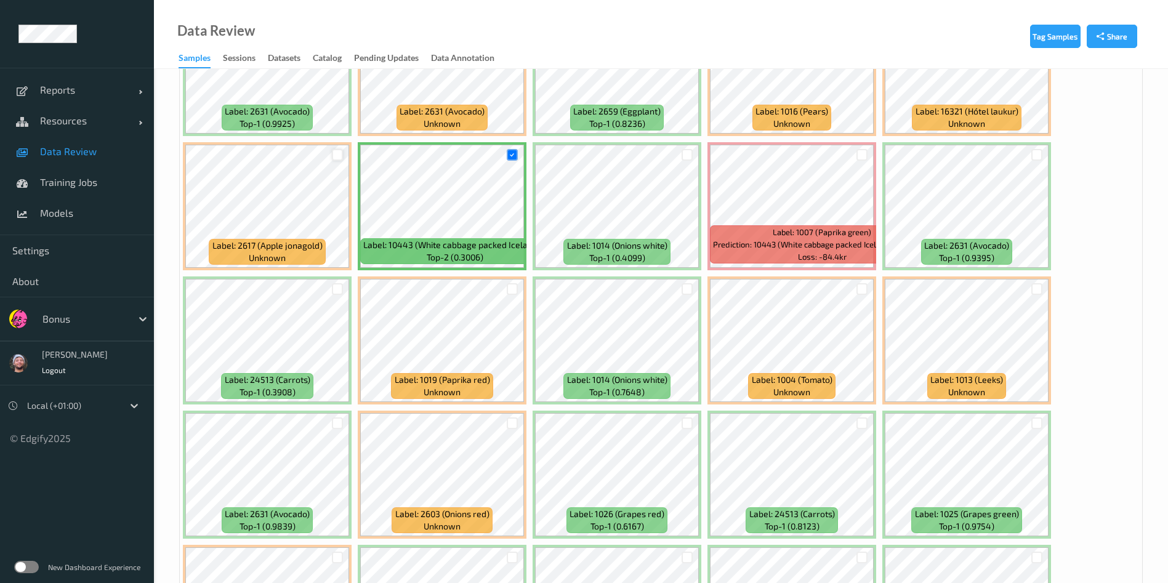
click at [342, 156] on div at bounding box center [338, 155] width 12 height 12
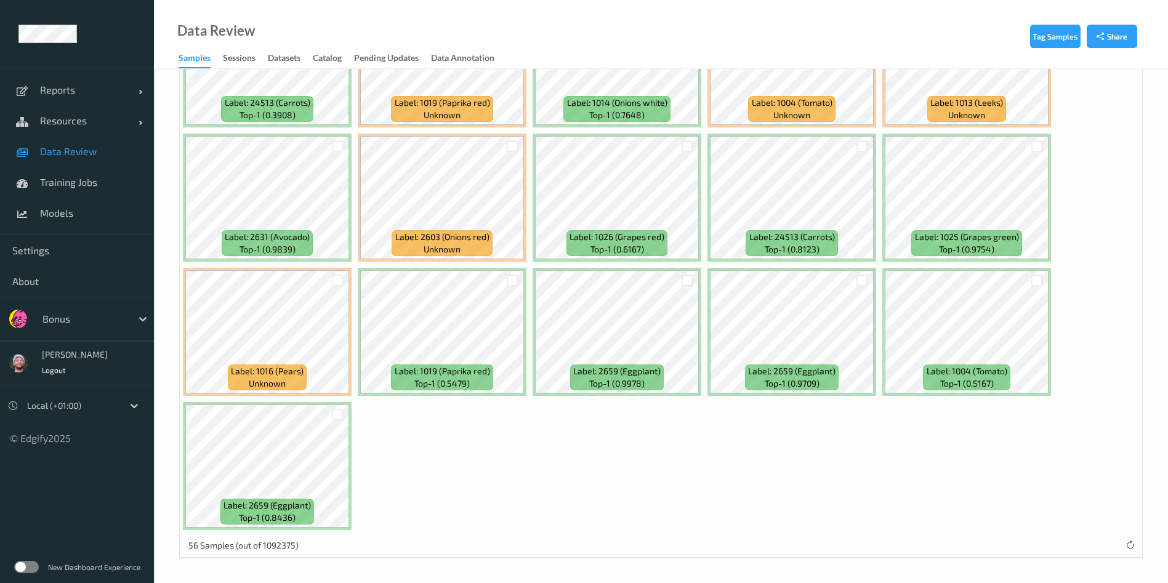
scroll to position [1446, 0]
click at [689, 280] on div at bounding box center [687, 280] width 12 height 12
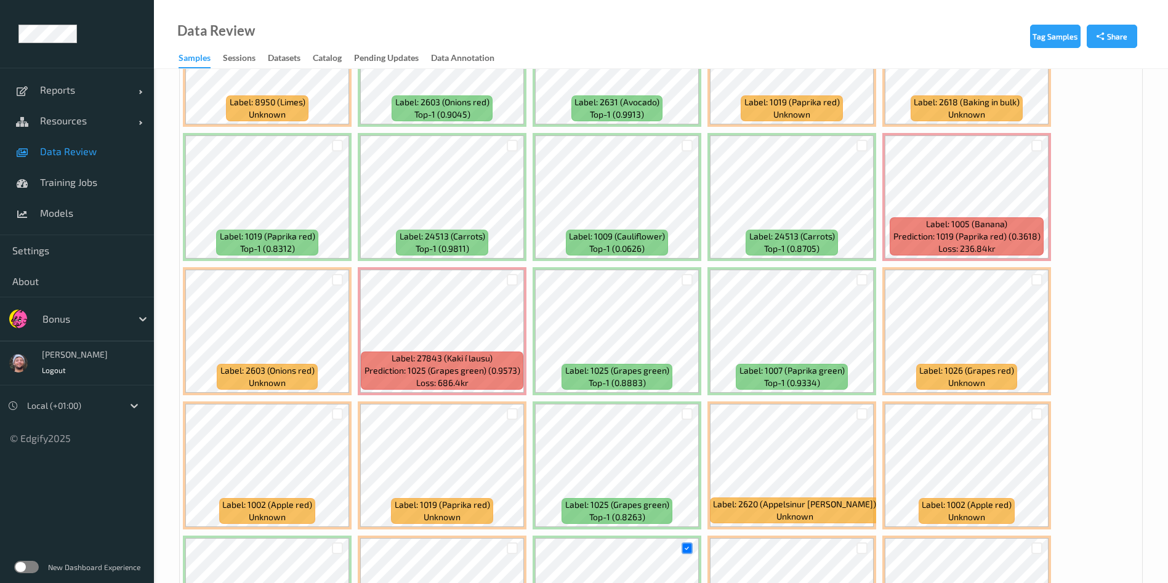
scroll to position [641, 0]
click at [1038, 412] on div at bounding box center [1037, 415] width 12 height 12
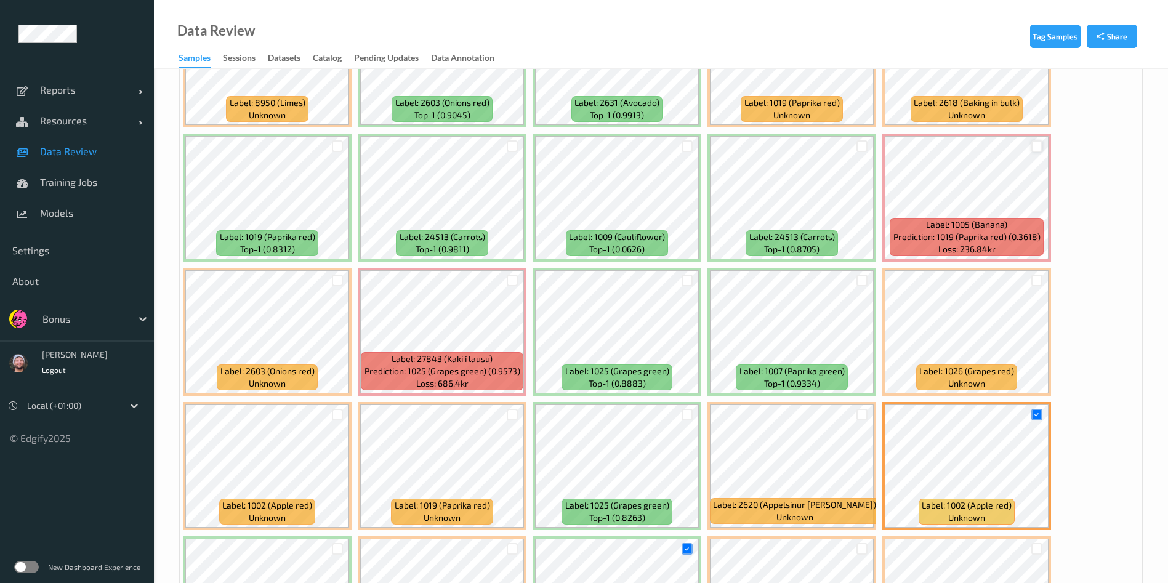
click at [1041, 145] on div at bounding box center [1037, 146] width 12 height 12
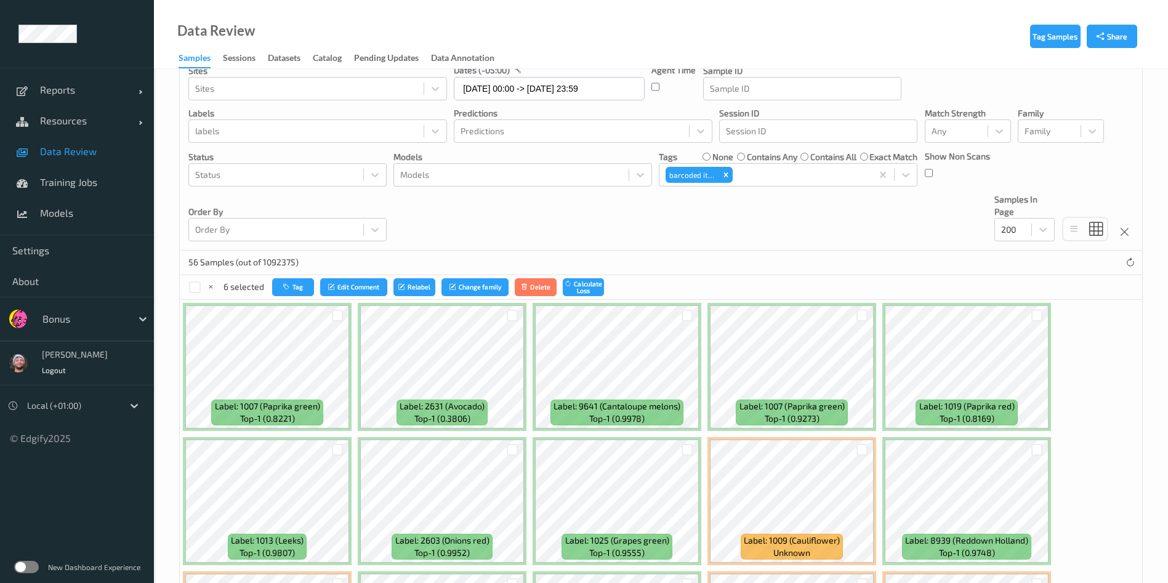
scroll to position [57, 0]
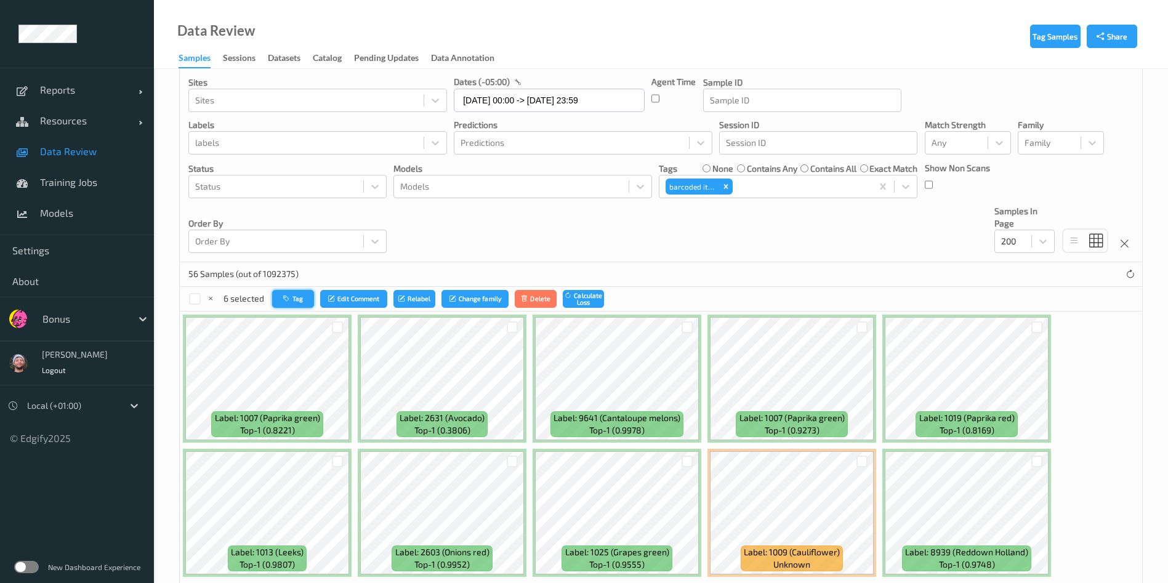
click at [312, 296] on button "Tag" at bounding box center [293, 299] width 42 height 18
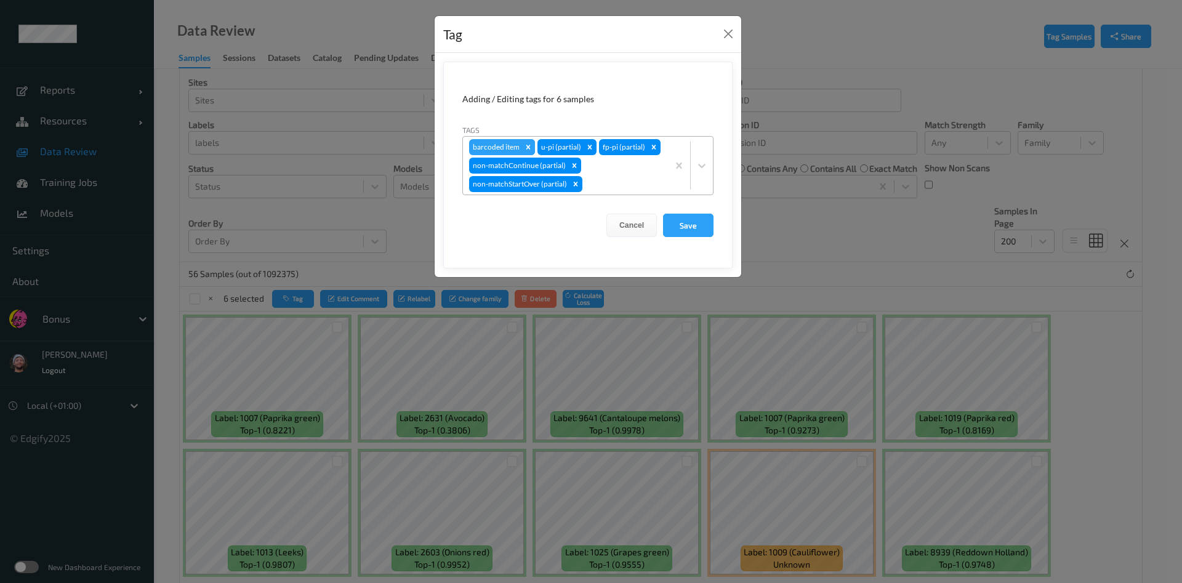
click at [524, 145] on icon "Remove barcoded item" at bounding box center [528, 147] width 9 height 9
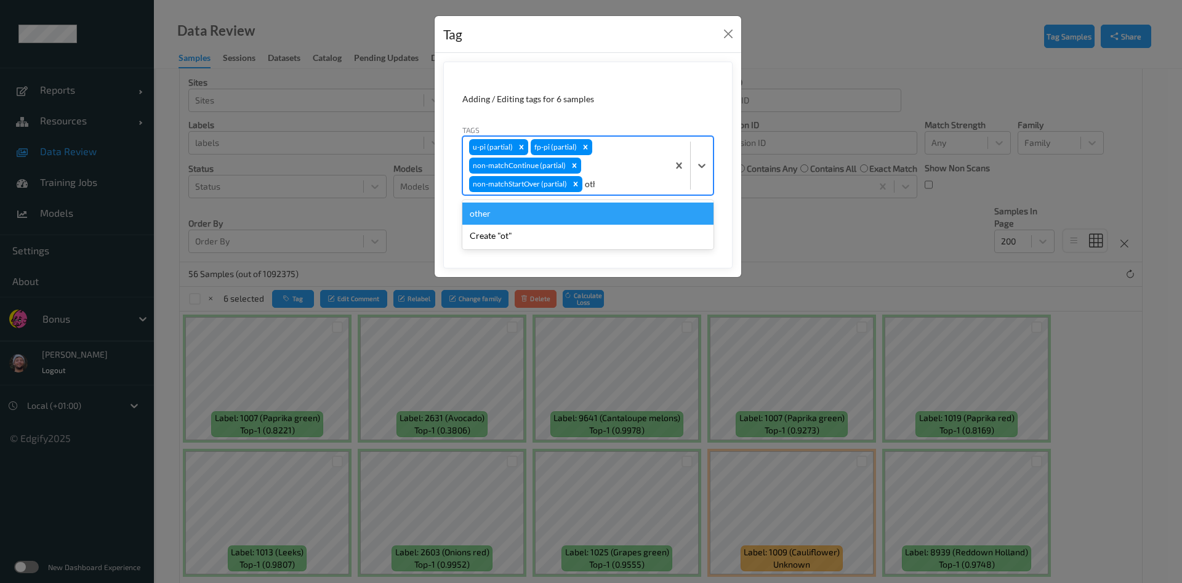
type input "other"
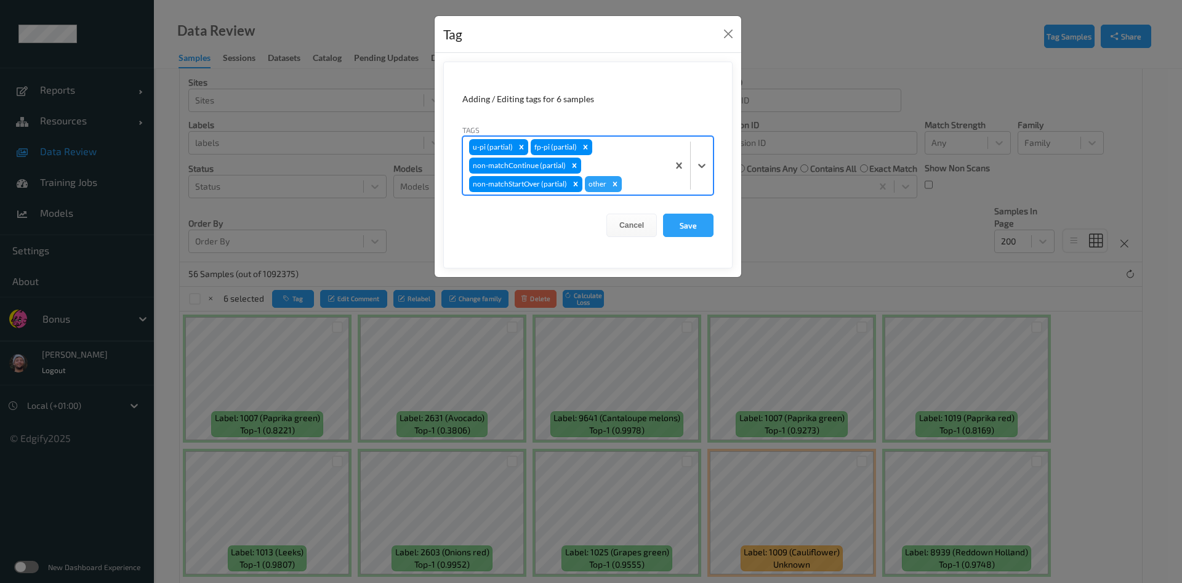
click at [663, 214] on button "Save" at bounding box center [688, 225] width 50 height 23
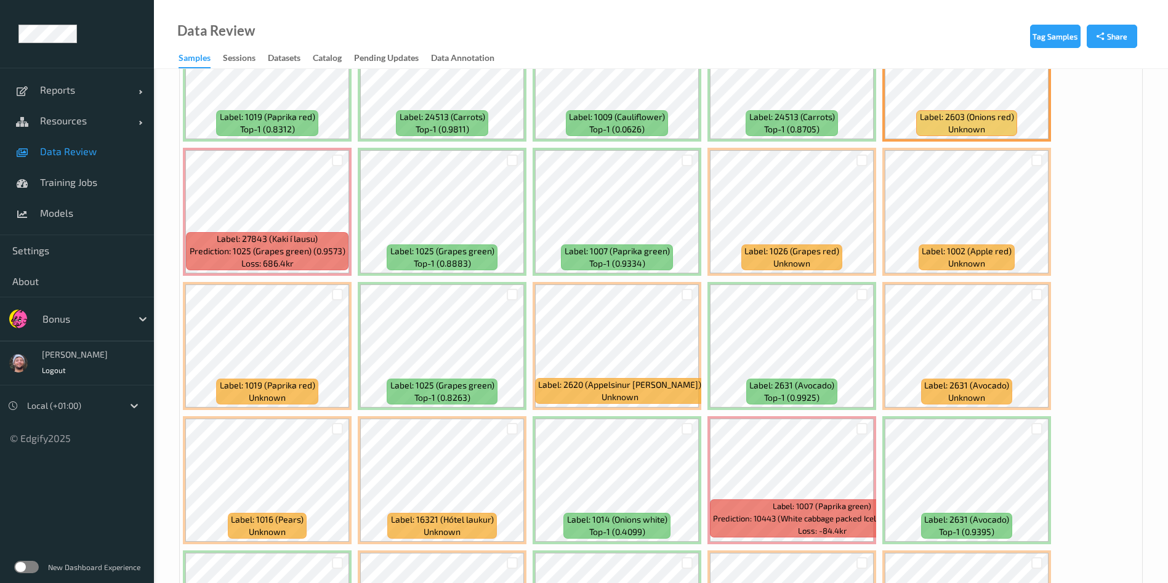
scroll to position [775, 0]
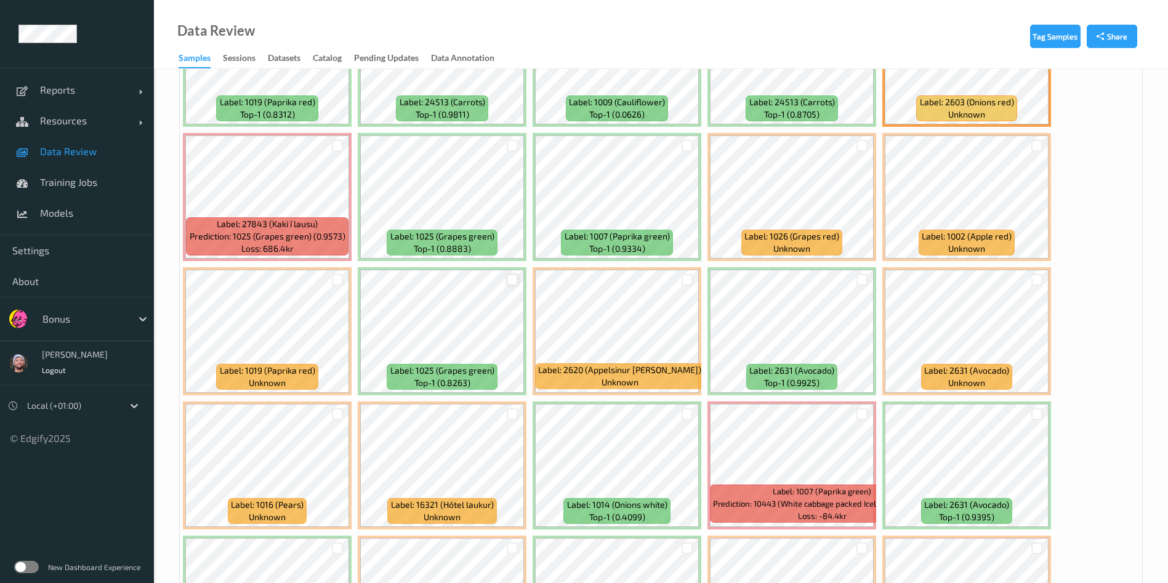
click at [510, 283] on div at bounding box center [513, 280] width 12 height 12
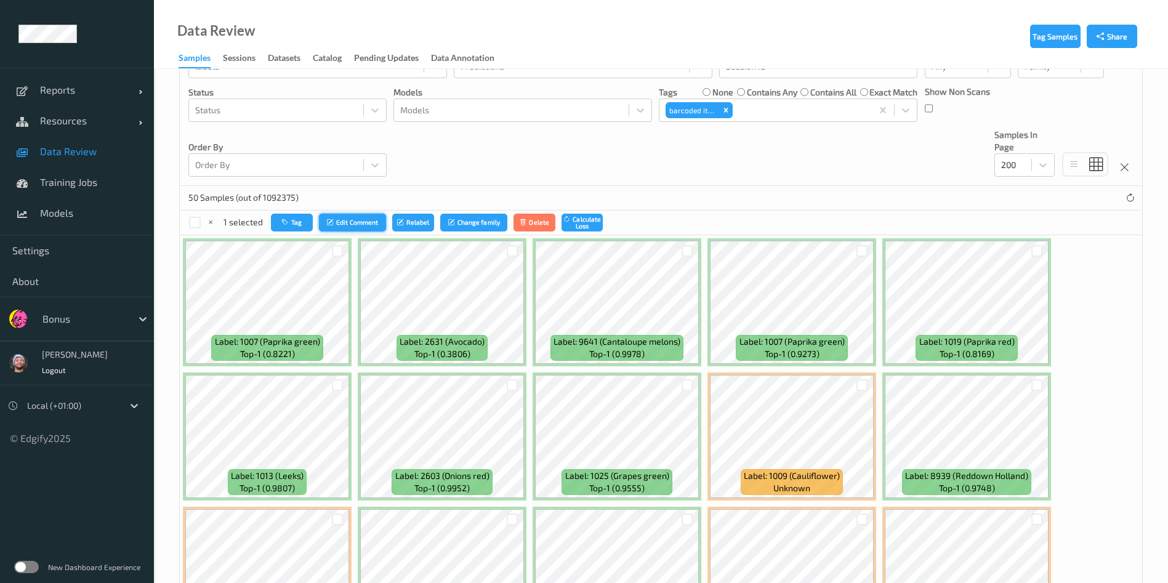
scroll to position [83, 0]
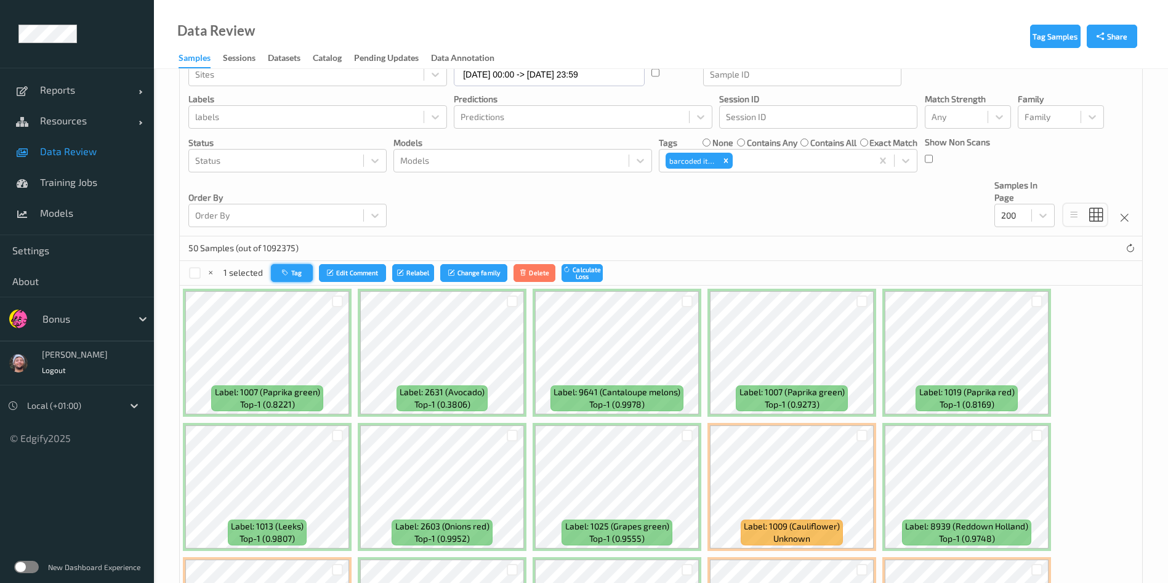
click at [283, 267] on button "Tag" at bounding box center [292, 273] width 42 height 18
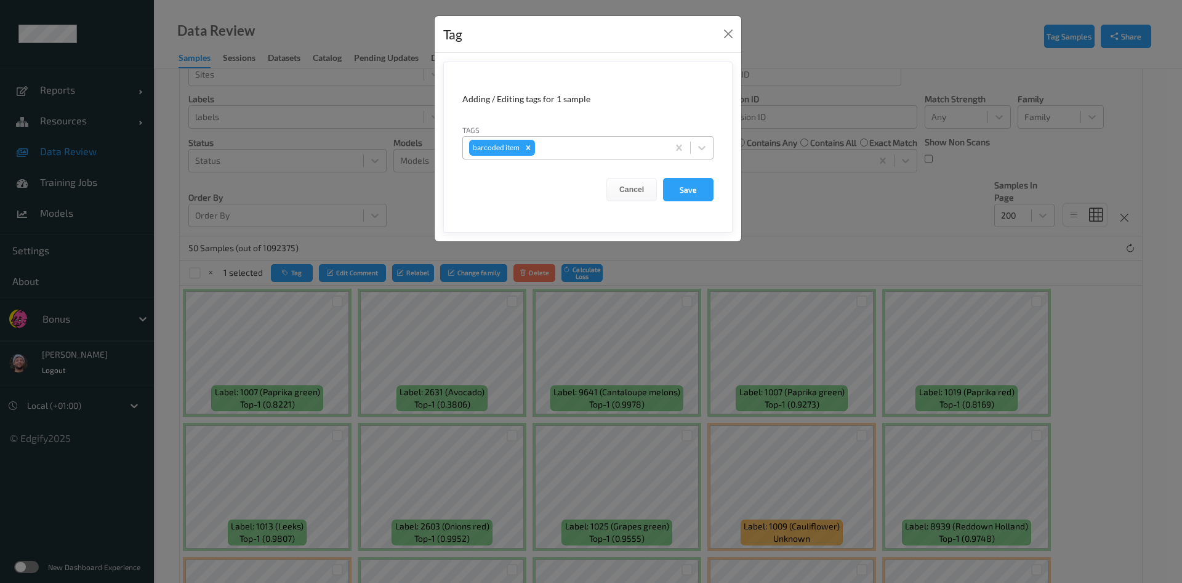
click at [587, 151] on div at bounding box center [599, 147] width 124 height 15
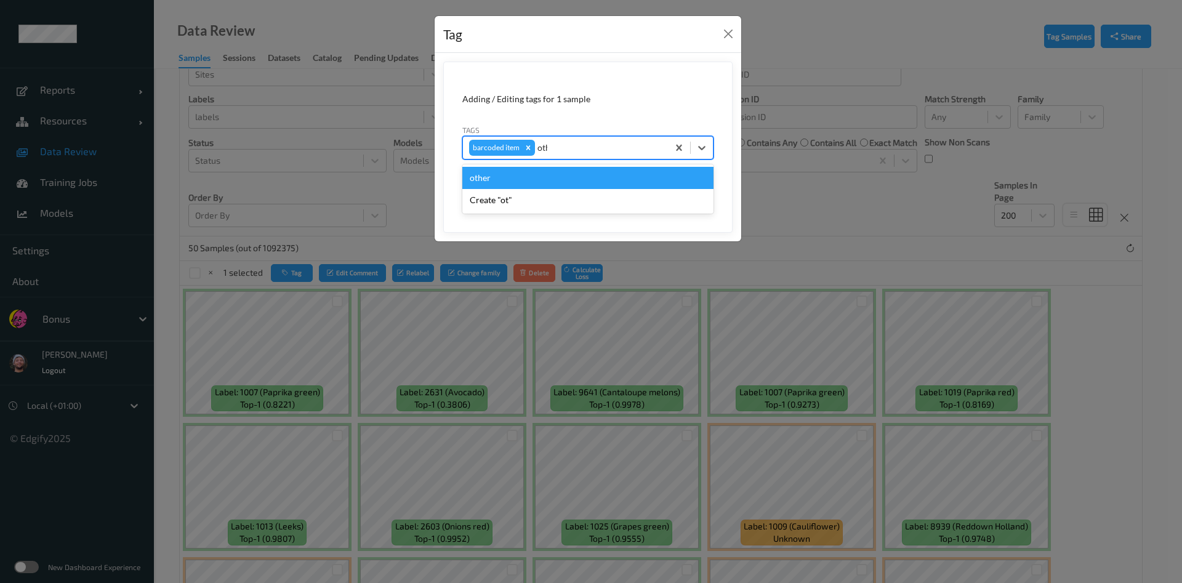
type input "other"
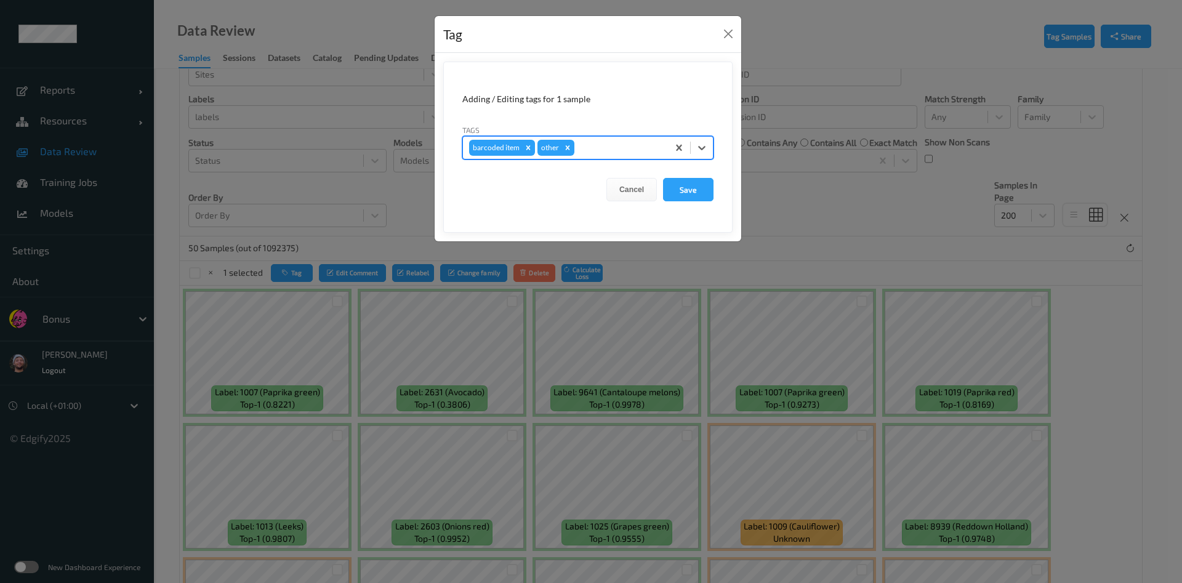
click at [663, 178] on button "Save" at bounding box center [688, 189] width 50 height 23
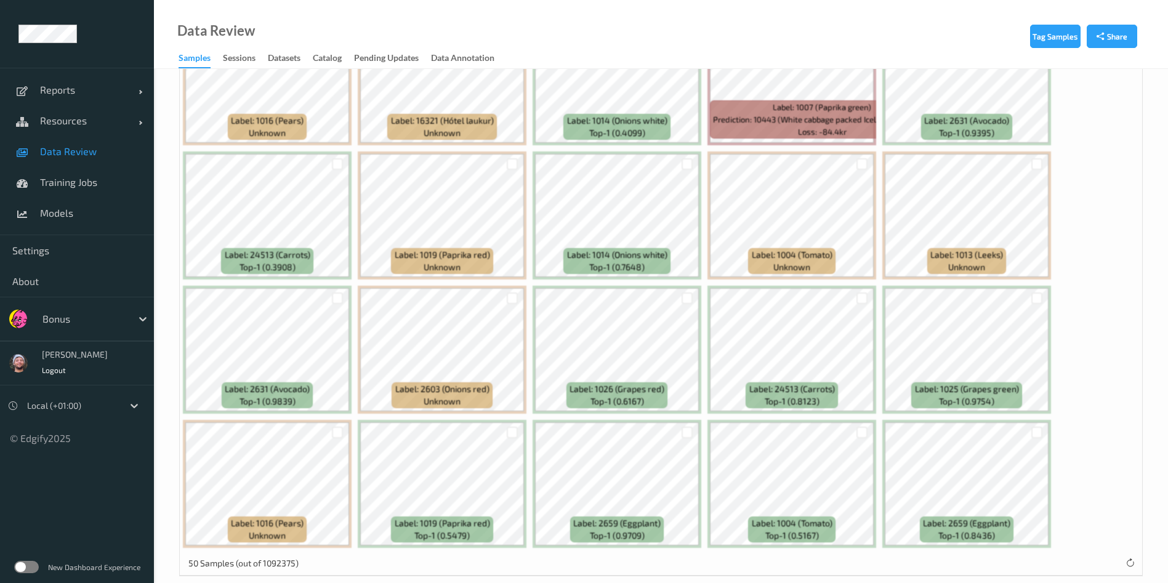
scroll to position [1178, 0]
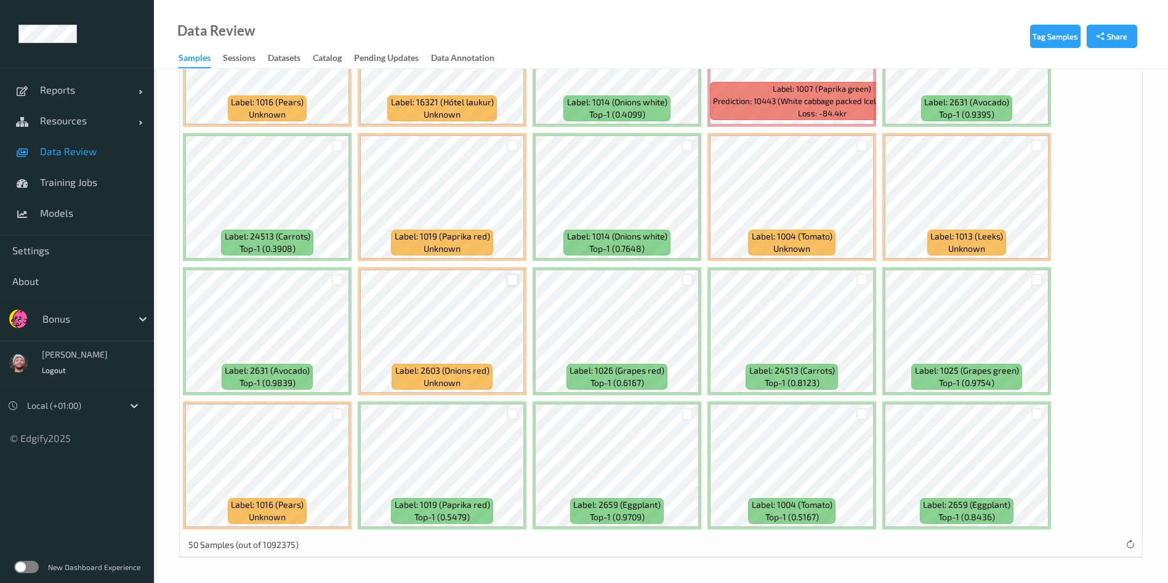
click at [507, 281] on div at bounding box center [513, 280] width 12 height 12
click at [687, 415] on div at bounding box center [687, 414] width 12 height 12
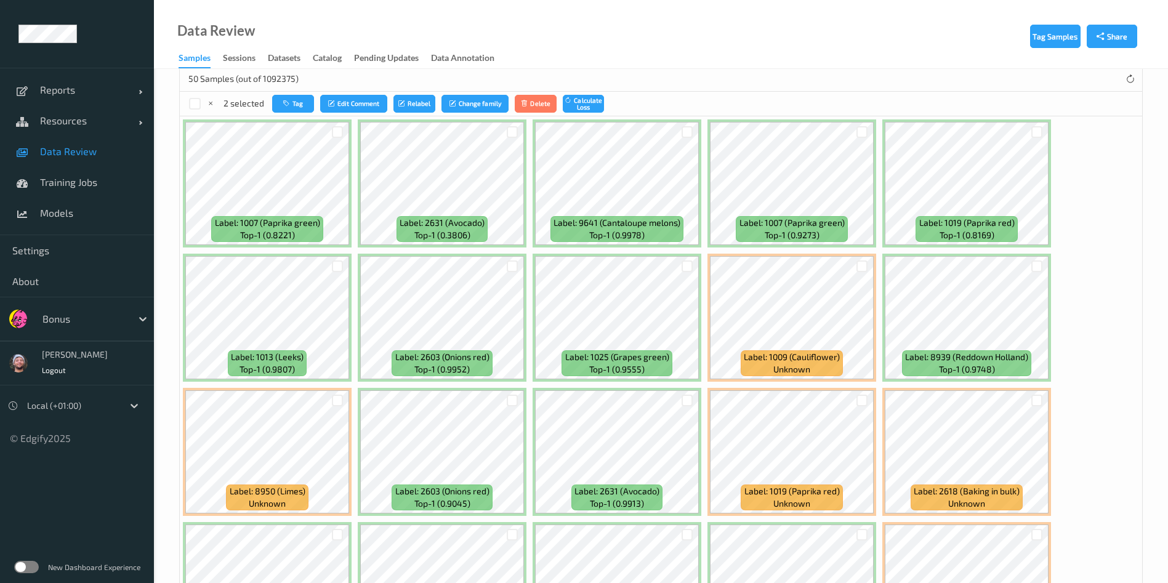
scroll to position [0, 0]
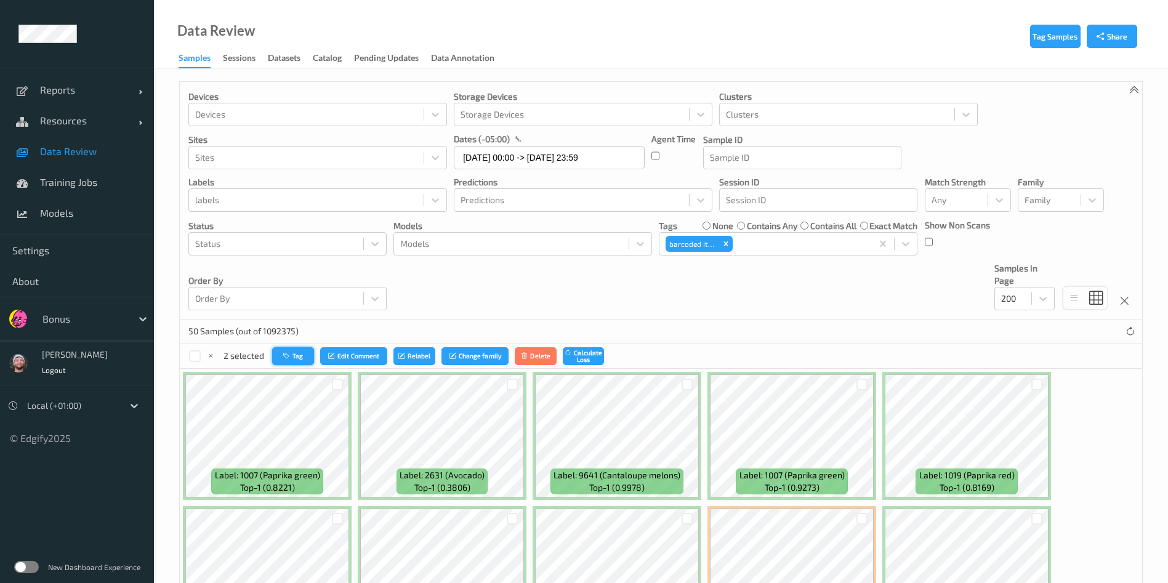
click at [273, 359] on button "Tag" at bounding box center [293, 356] width 42 height 18
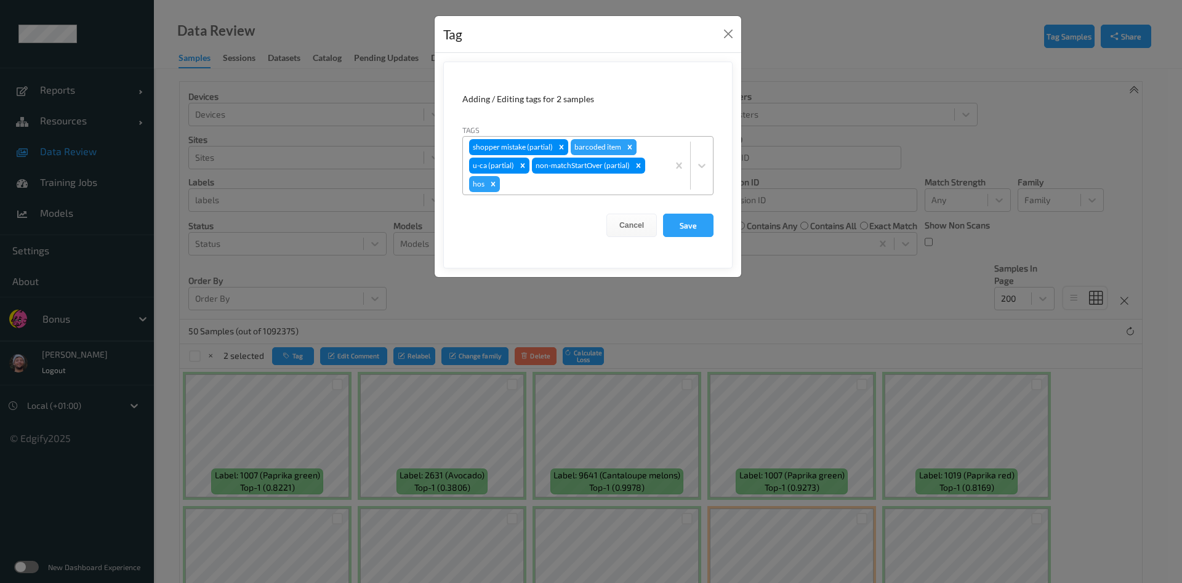
click at [625, 144] on icon "Remove barcoded item" at bounding box center [629, 147] width 9 height 9
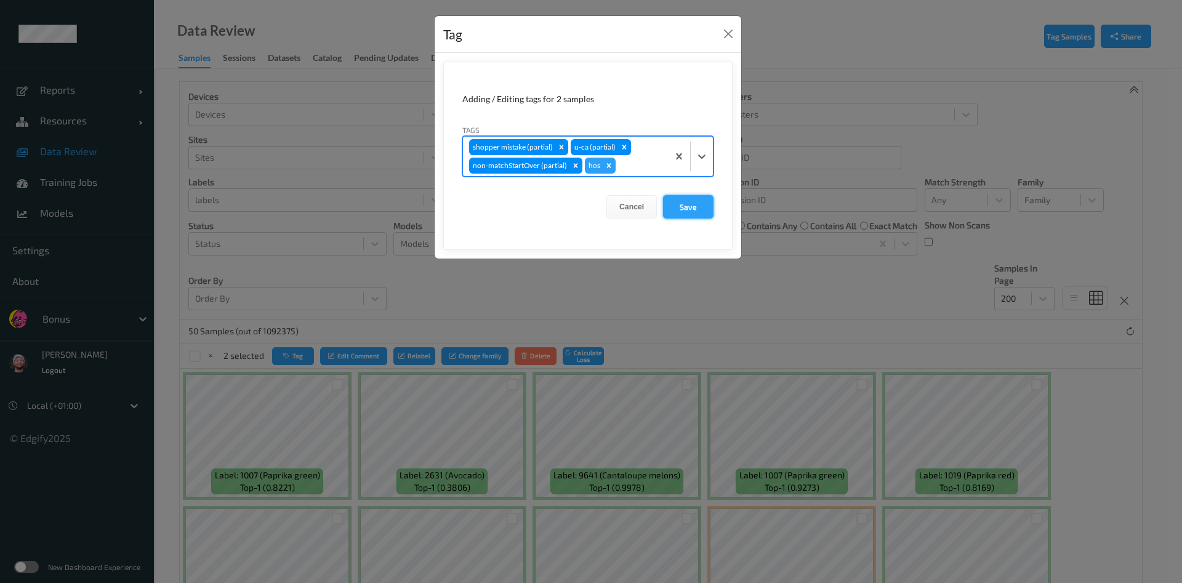
click at [707, 209] on button "Save" at bounding box center [688, 206] width 50 height 23
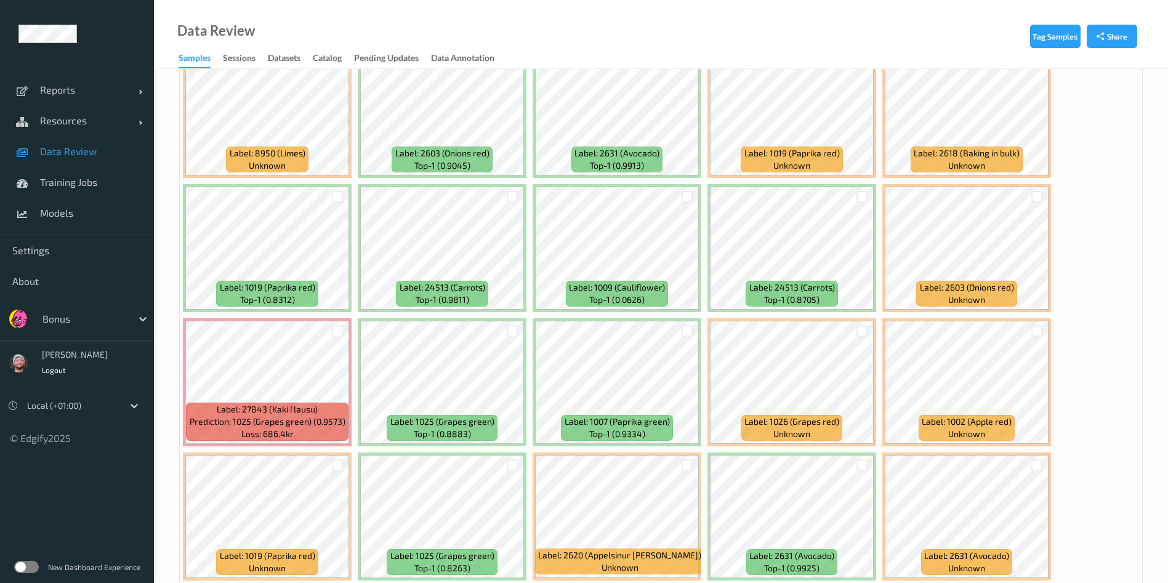
scroll to position [615, 0]
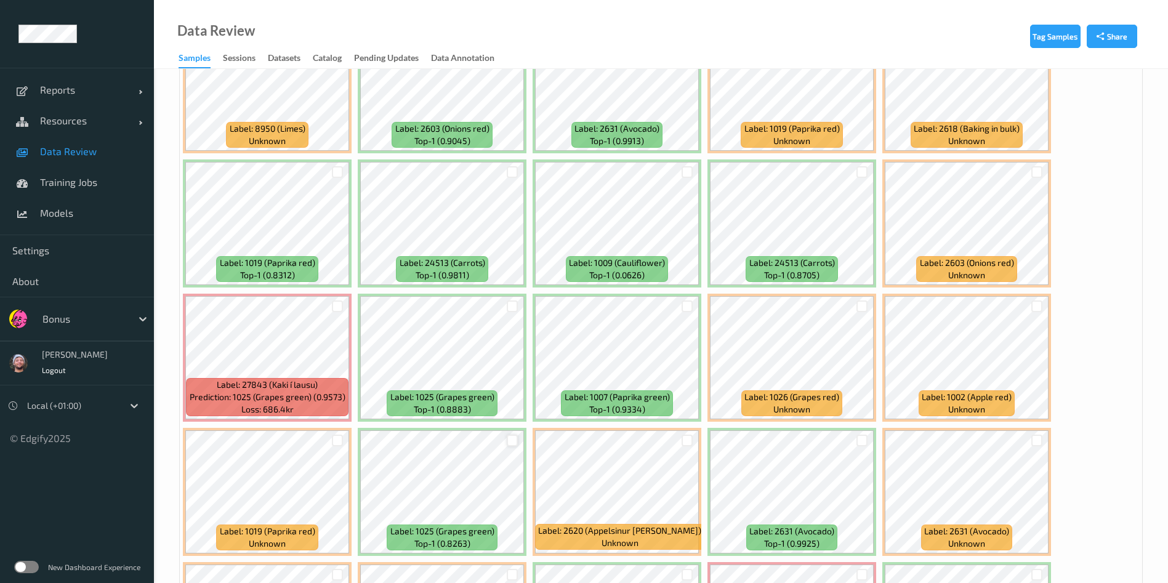
click at [511, 444] on div at bounding box center [513, 441] width 12 height 12
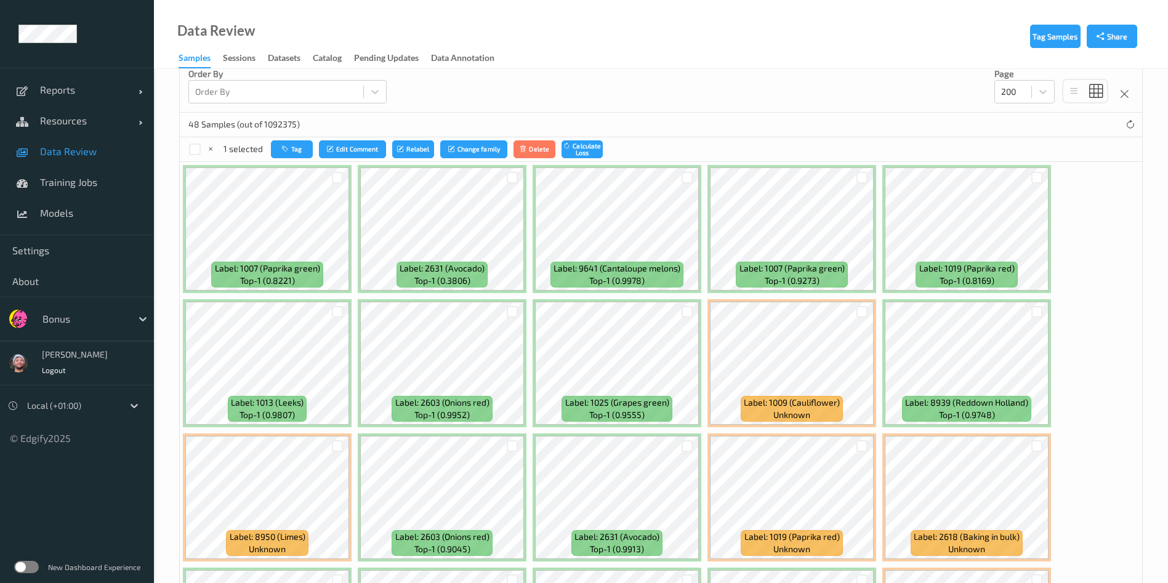
scroll to position [0, 0]
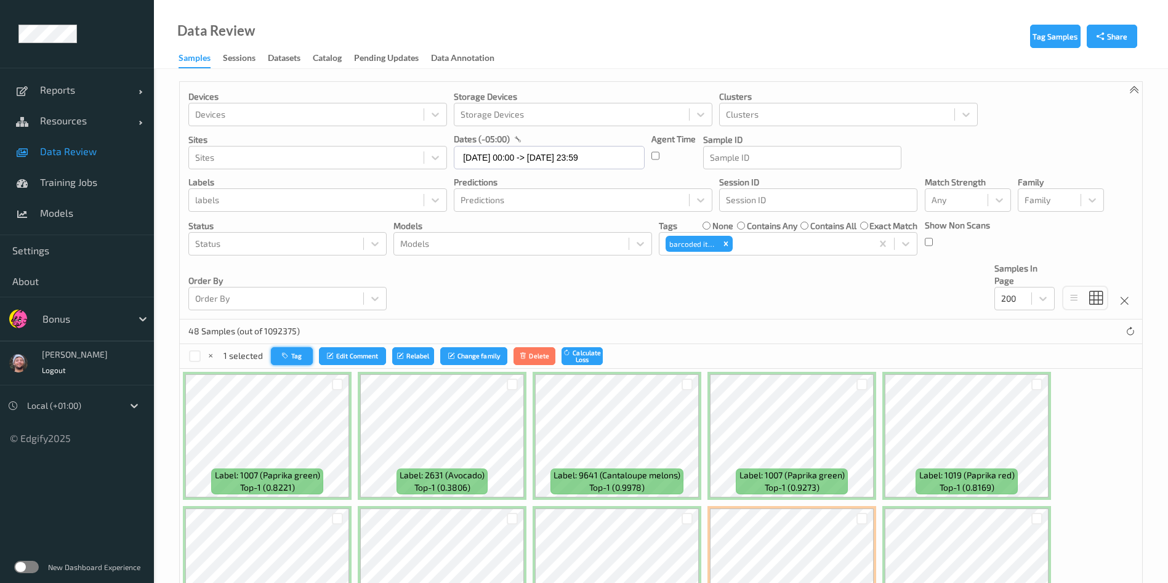
click at [292, 364] on button "Tag" at bounding box center [292, 356] width 42 height 18
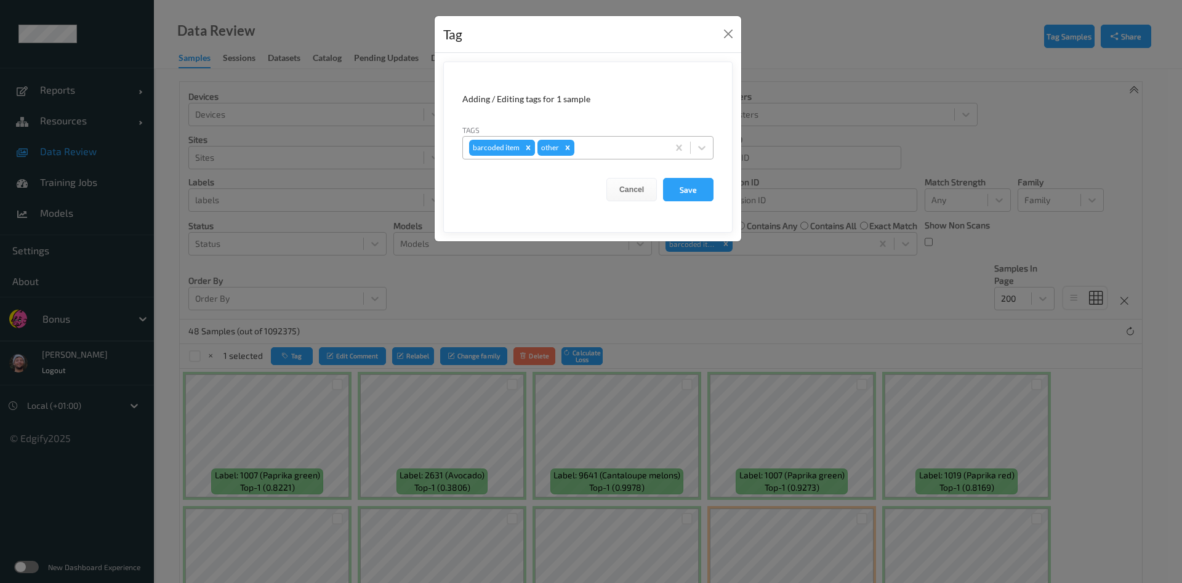
click at [523, 153] on div "Remove barcoded item" at bounding box center [528, 148] width 14 height 16
click at [668, 189] on button "Save" at bounding box center [688, 189] width 50 height 23
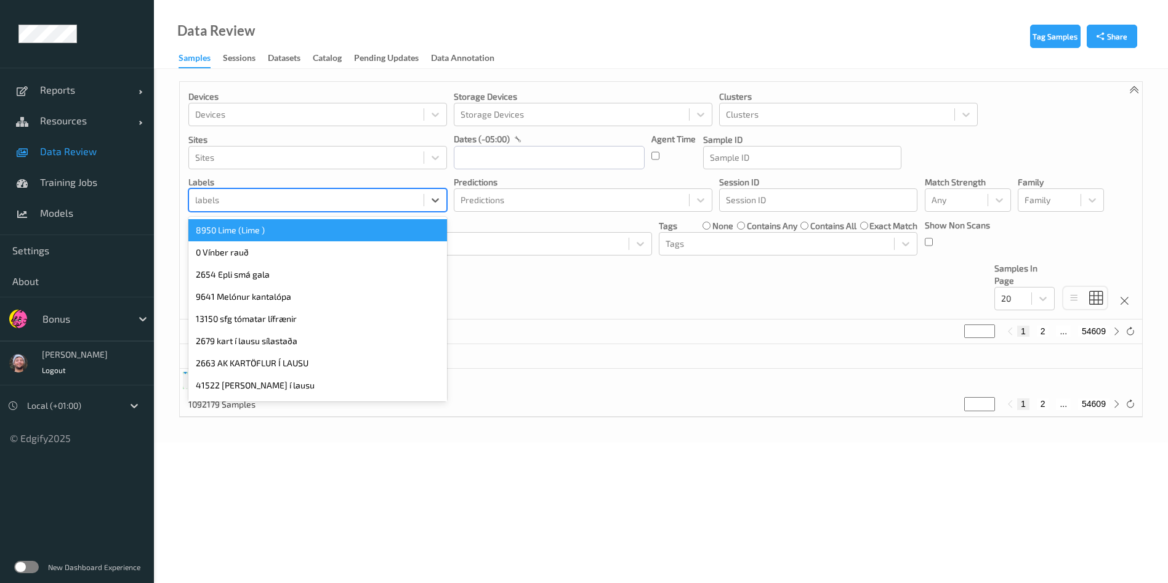
click at [288, 205] on div at bounding box center [306, 200] width 222 height 15
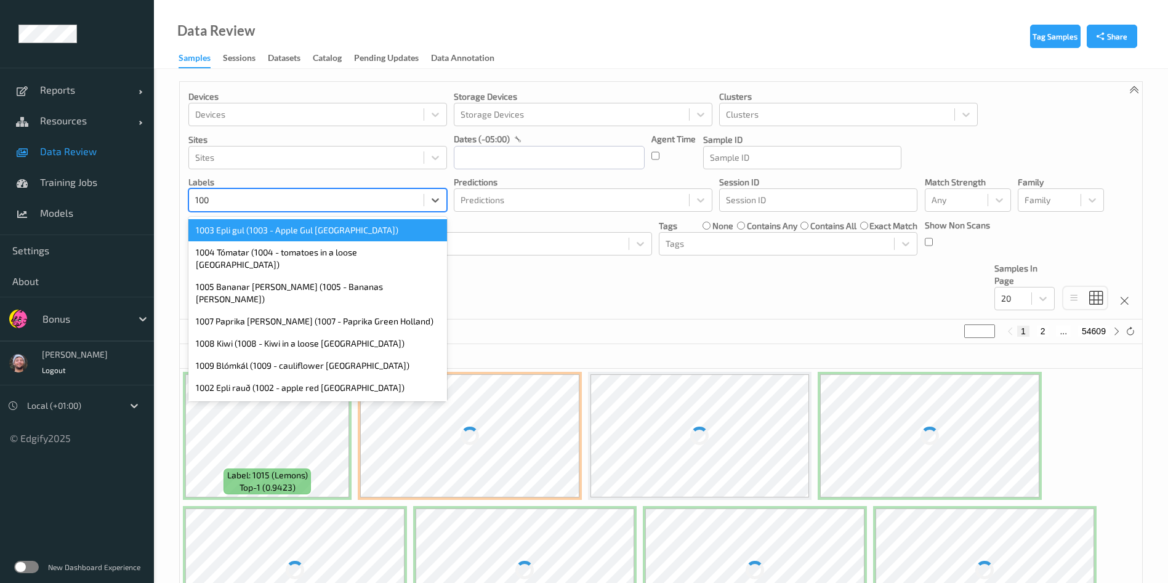
type input "1009"
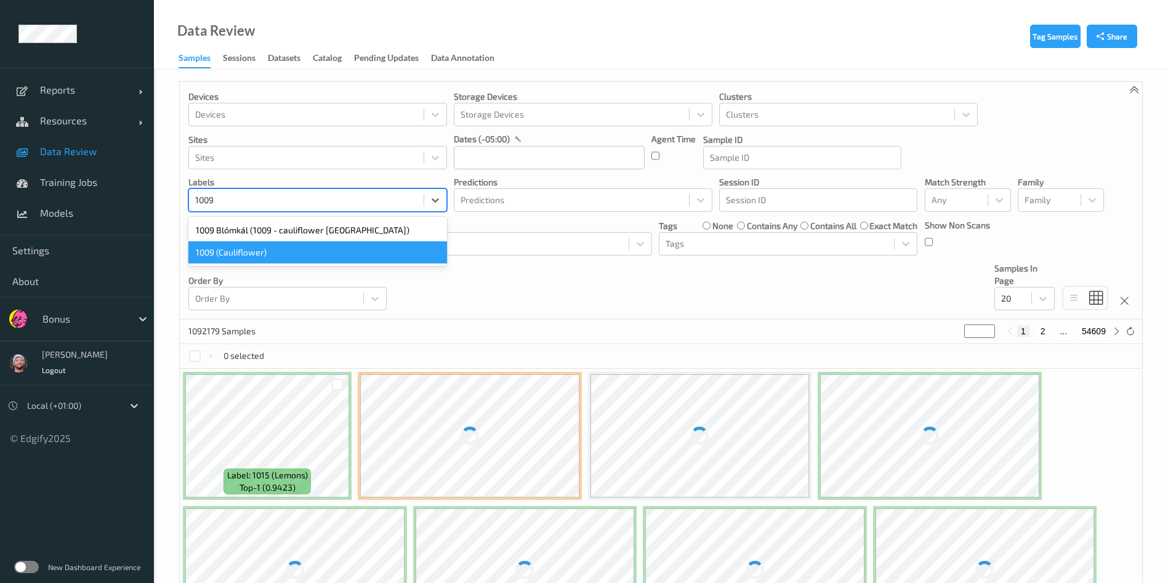
click at [291, 248] on div "1009 (Cauliflower)" at bounding box center [317, 252] width 258 height 22
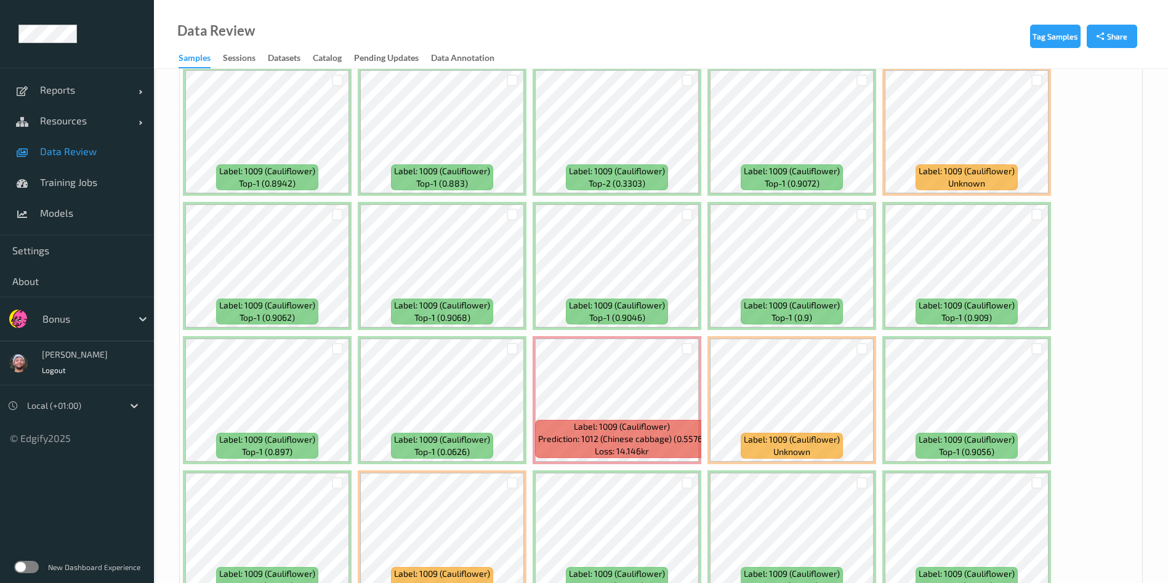
scroll to position [305, 0]
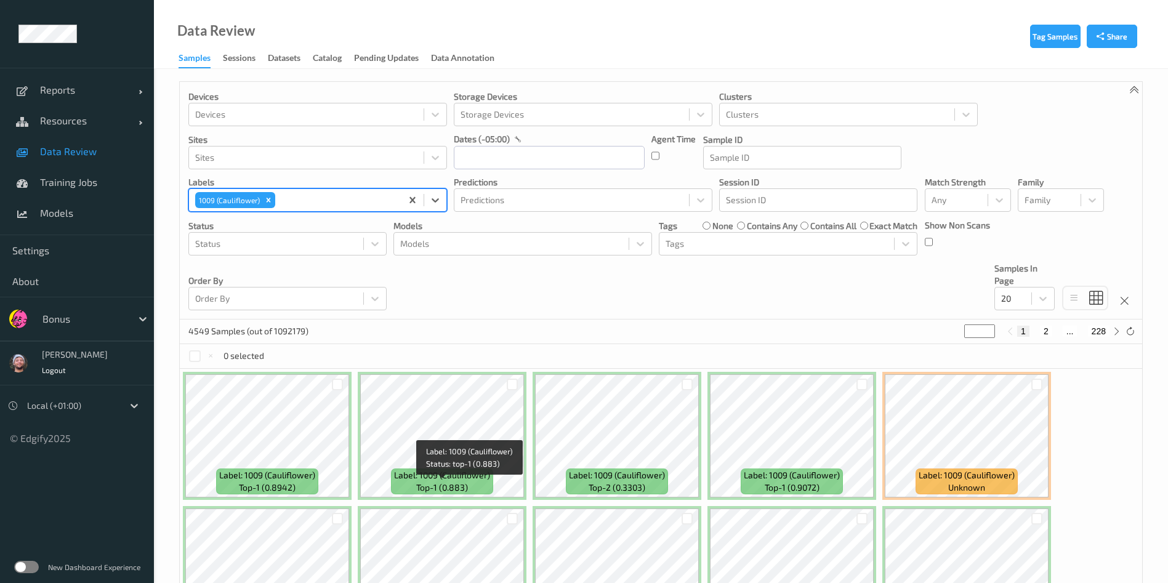
scroll to position [305, 0]
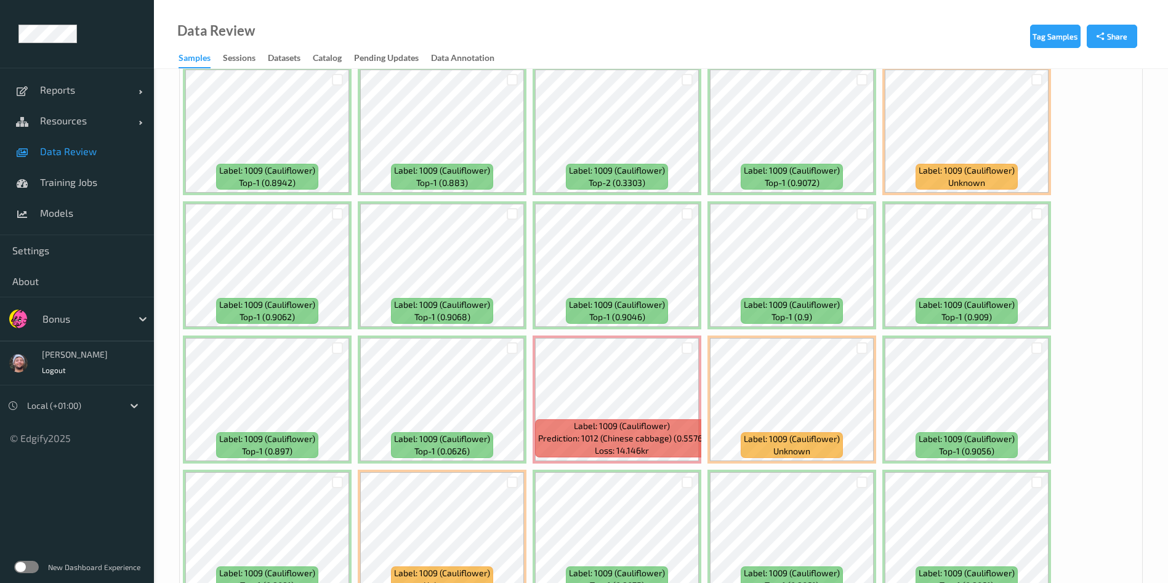
click at [84, 322] on div at bounding box center [83, 318] width 83 height 15
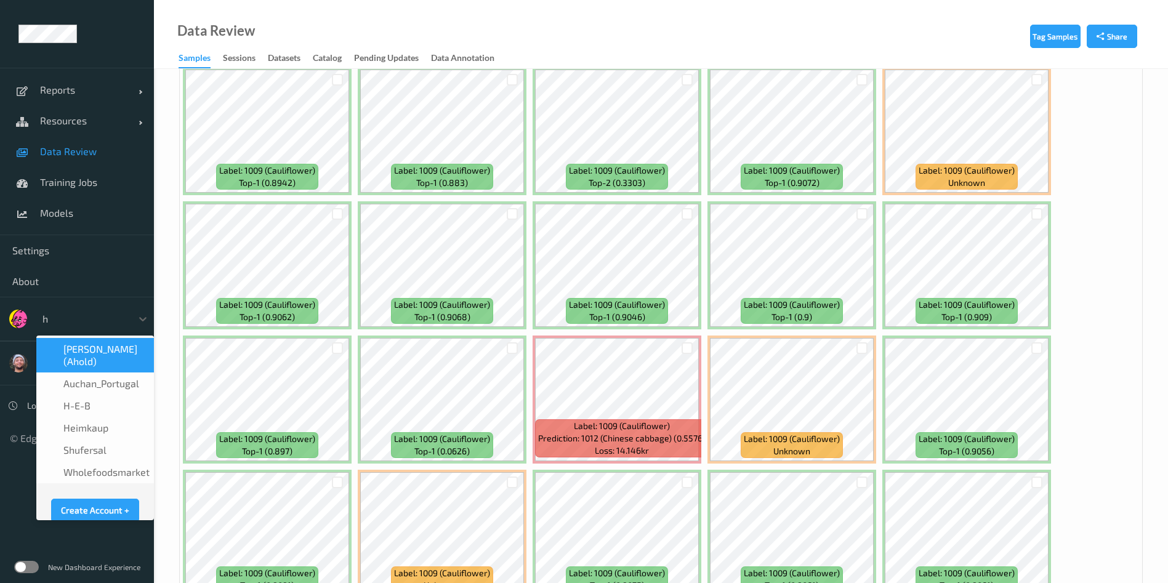
type input "h-"
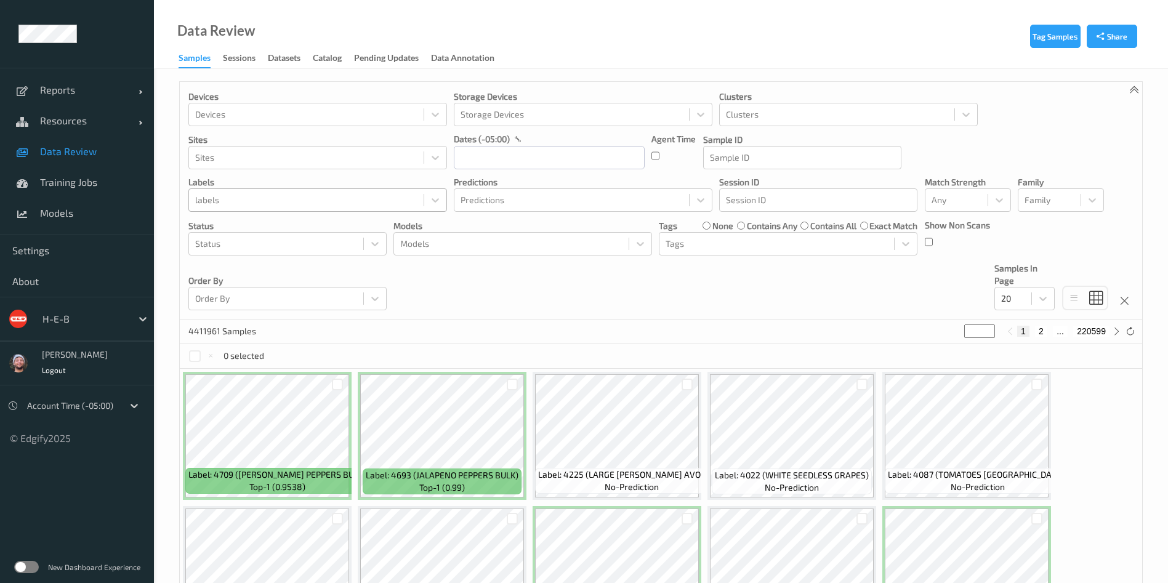
click at [359, 194] on div at bounding box center [306, 200] width 222 height 15
type input "677"
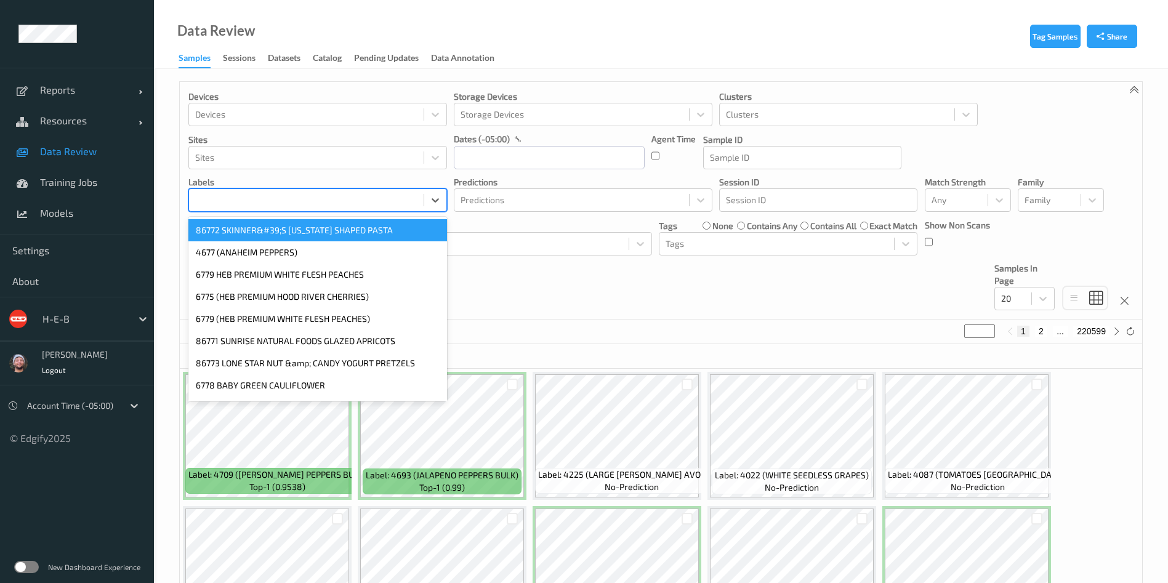
click at [359, 194] on div at bounding box center [306, 200] width 222 height 15
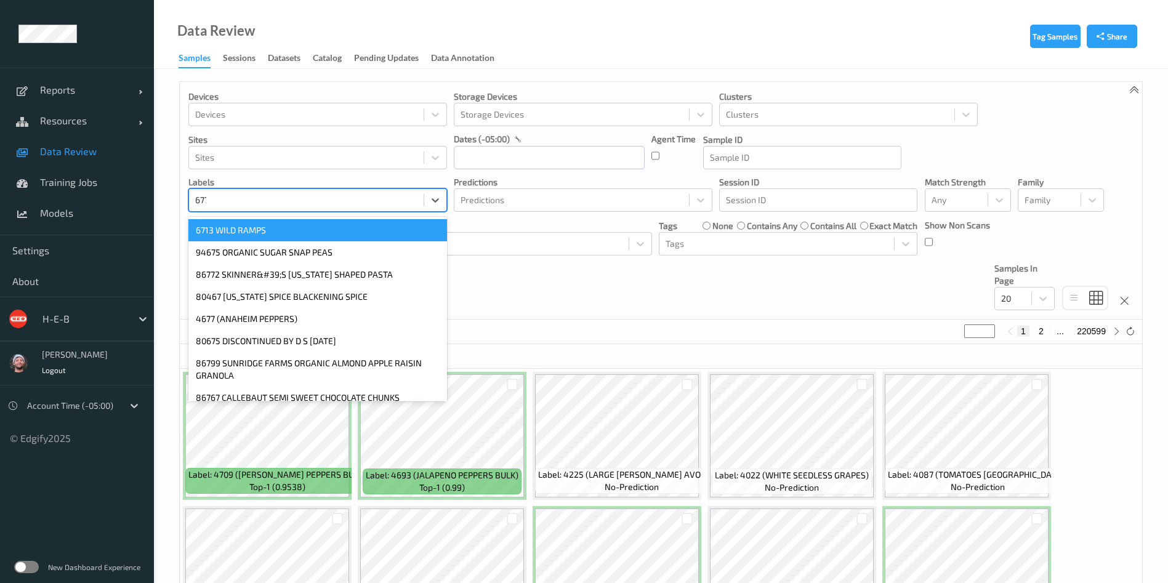
type input "6775"
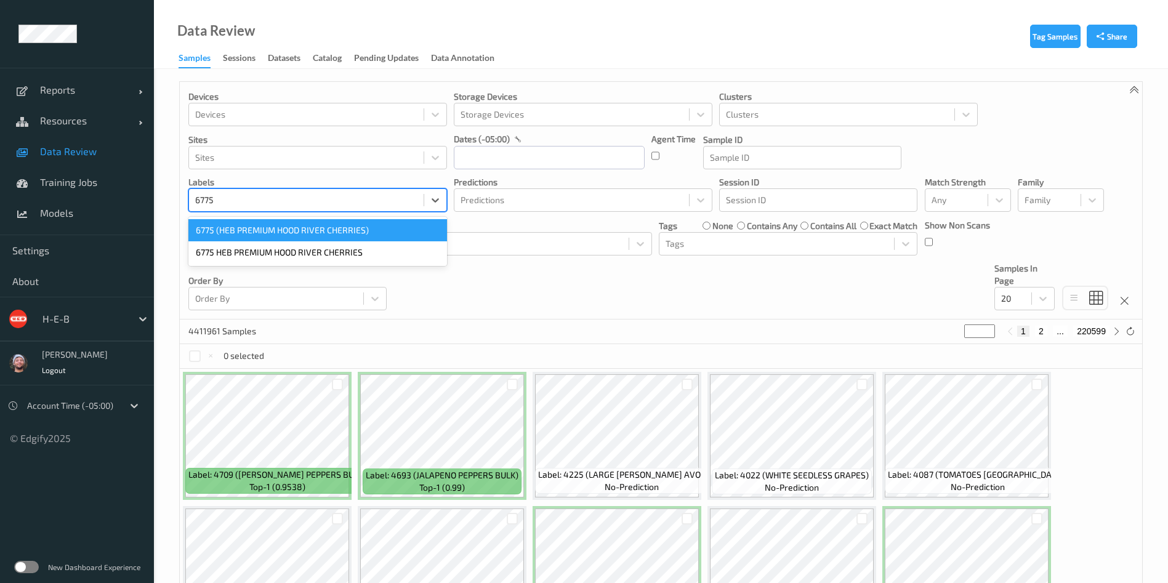
click at [314, 230] on div "6775 (HEB PREMIUM HOOD RIVER CHERRIES)" at bounding box center [317, 230] width 258 height 22
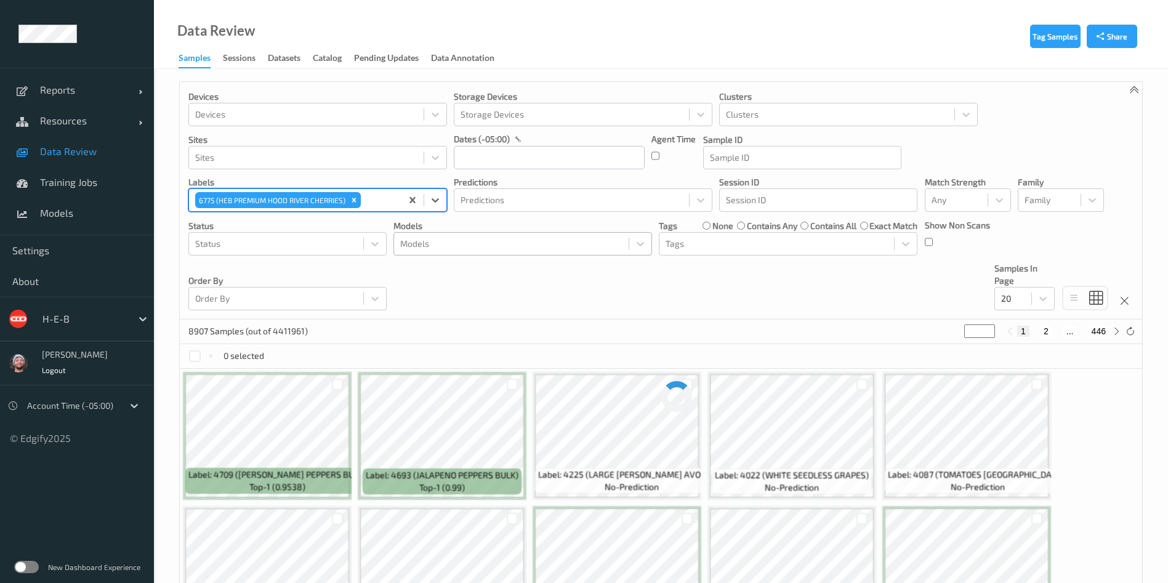
click at [483, 242] on div at bounding box center [511, 243] width 222 height 15
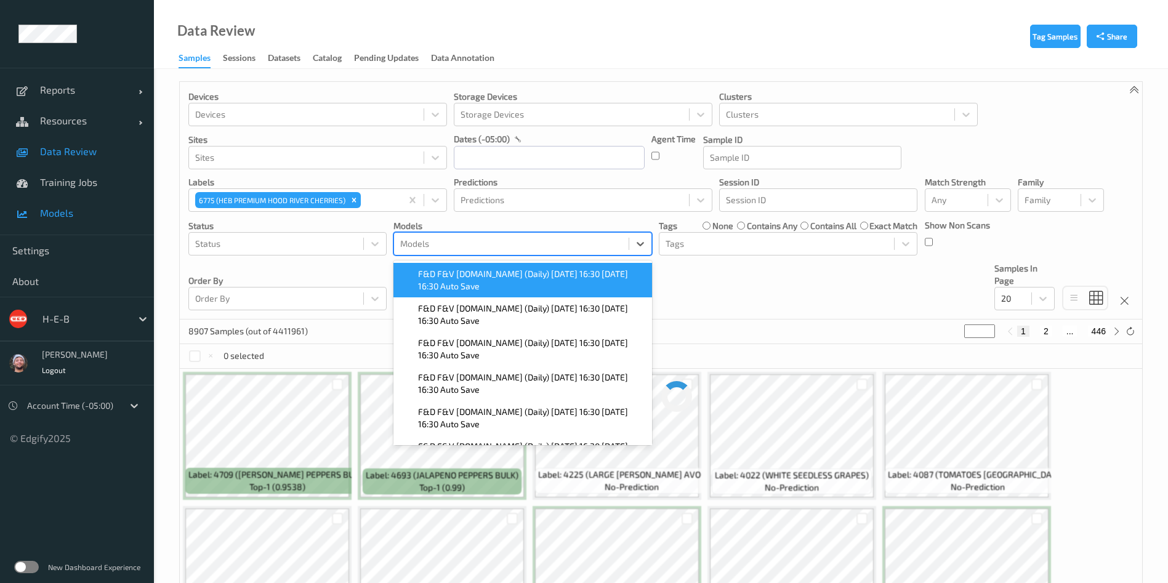
click at [100, 214] on span "Models" at bounding box center [91, 213] width 102 height 12
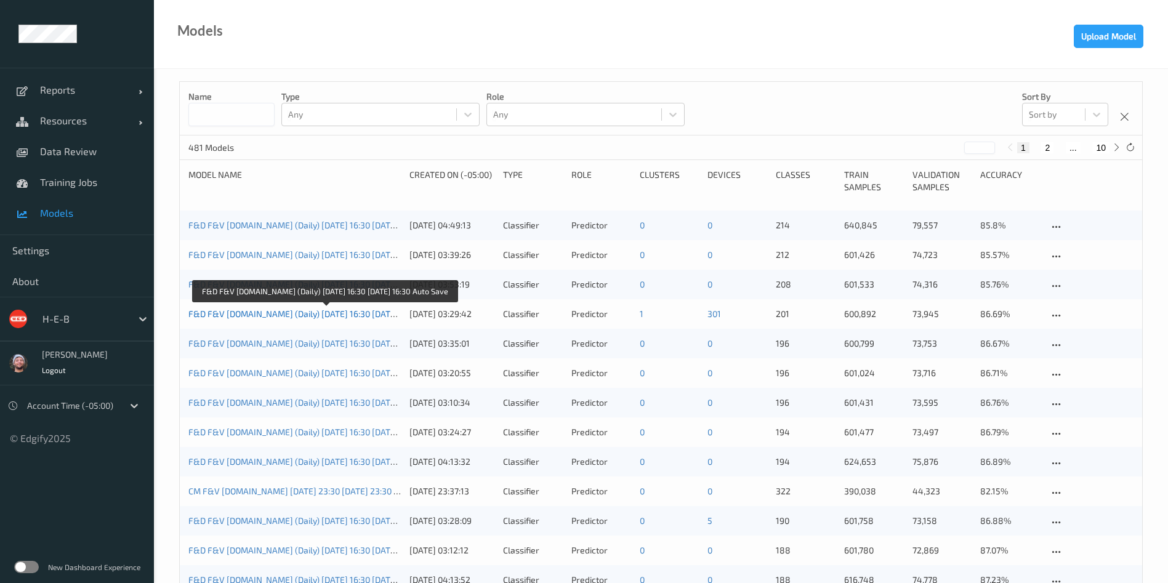
click at [354, 317] on link "F&D F&V [DOMAIN_NAME] (Daily) [DATE] 16:30 [DATE] 16:30 Auto Save" at bounding box center [324, 313] width 273 height 10
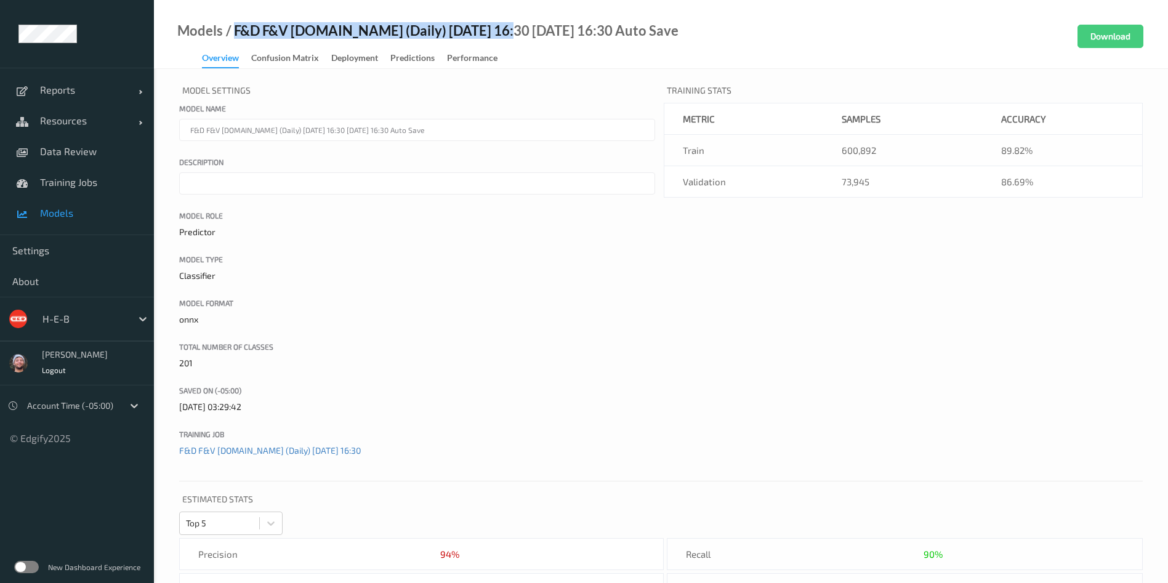
drag, startPoint x: 232, startPoint y: 34, endPoint x: 491, endPoint y: 30, distance: 259.2
click at [491, 30] on div "/ F&D F&V [DOMAIN_NAME] (Daily) [DATE] 16:30 [DATE] 16:30 Auto Save" at bounding box center [450, 31] width 455 height 12
copy div "F&D F&V [DOMAIN_NAME] (Daily) [DATE] 16:30"
click at [86, 151] on span "Data Review" at bounding box center [91, 151] width 102 height 12
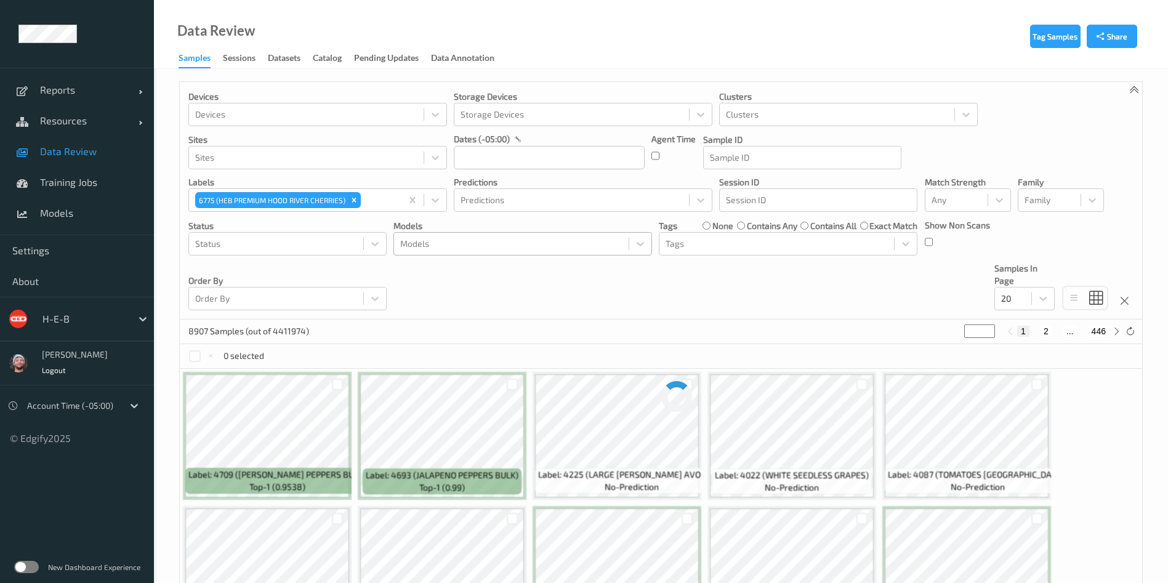
click at [471, 246] on div at bounding box center [511, 243] width 222 height 15
paste input "F&D F&V [DOMAIN_NAME] (Daily) [DATE] 16:30"
type input "F&D F&V [DOMAIN_NAME] (Daily) [DATE] 16:30"
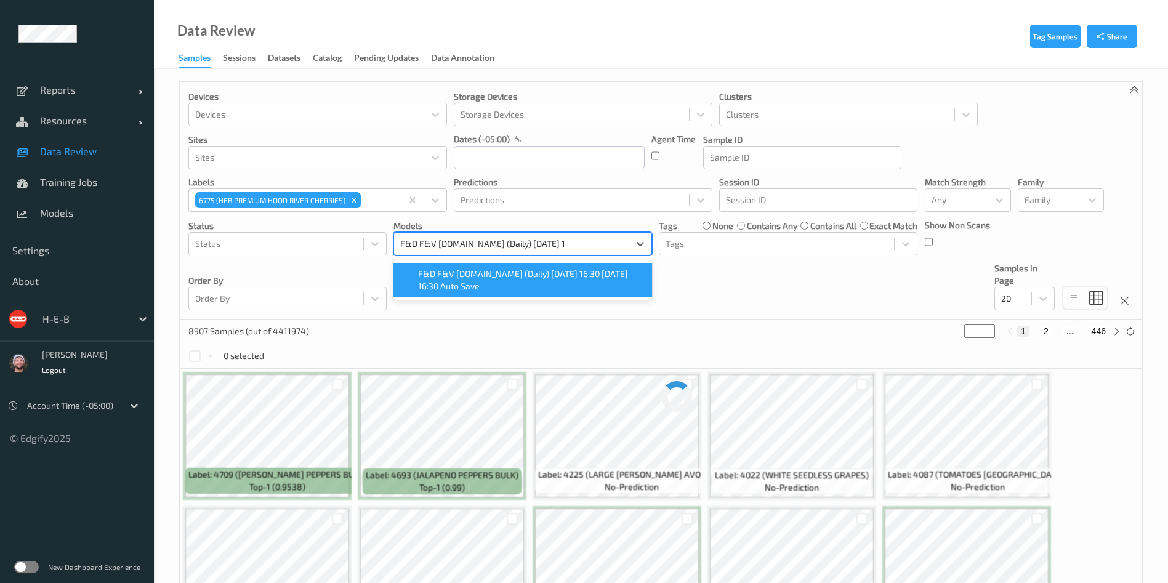
click at [487, 286] on span "F&D F&V [DOMAIN_NAME] (Daily) [DATE] 16:30 [DATE] 16:30 Auto Save" at bounding box center [531, 280] width 226 height 25
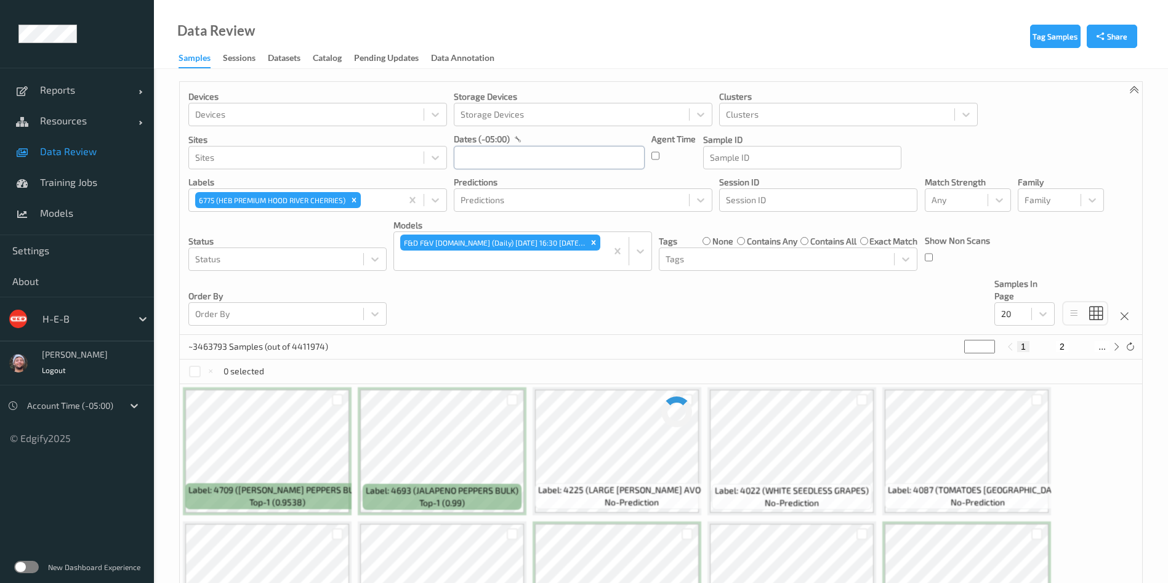
click at [577, 167] on input "text" at bounding box center [549, 157] width 191 height 23
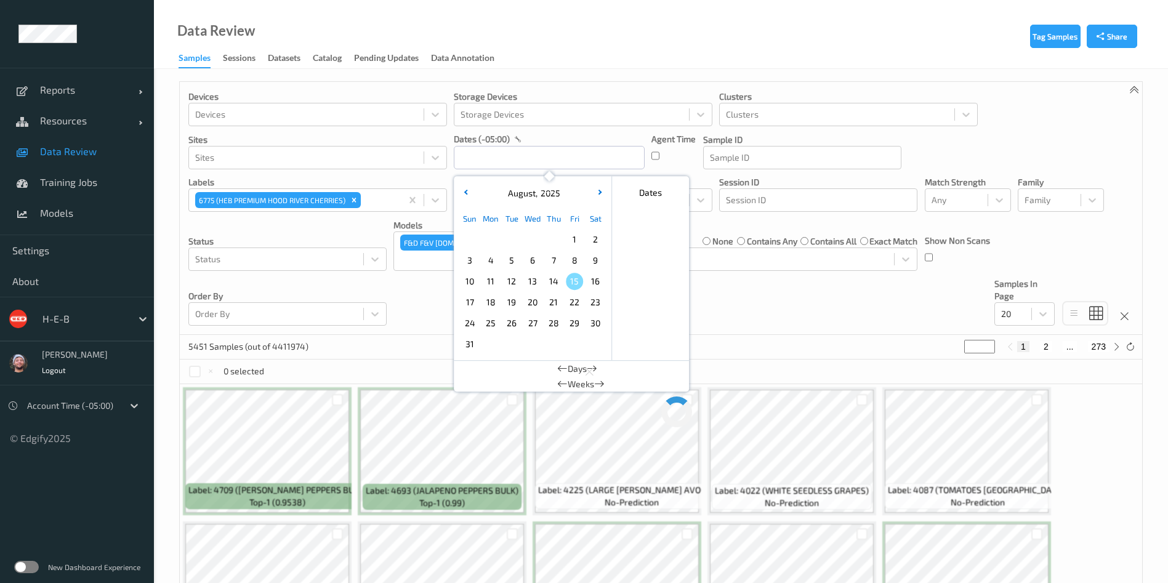
click at [571, 278] on span "15" at bounding box center [574, 281] width 17 height 17
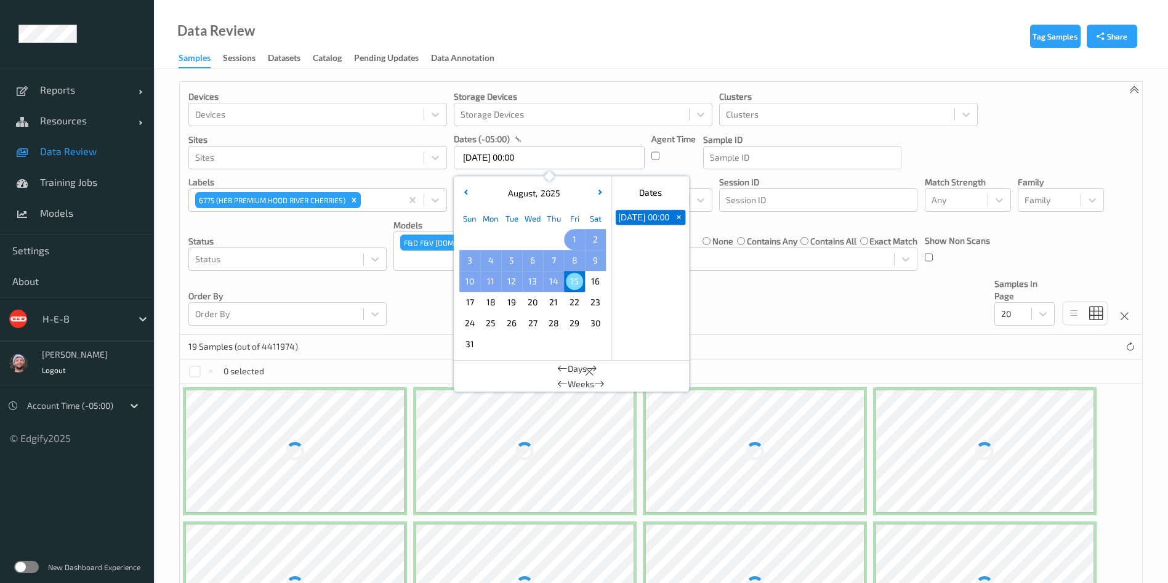
click at [578, 235] on span "1" at bounding box center [574, 239] width 17 height 17
type input "[DATE] 00:00 -> [DATE] 23:59"
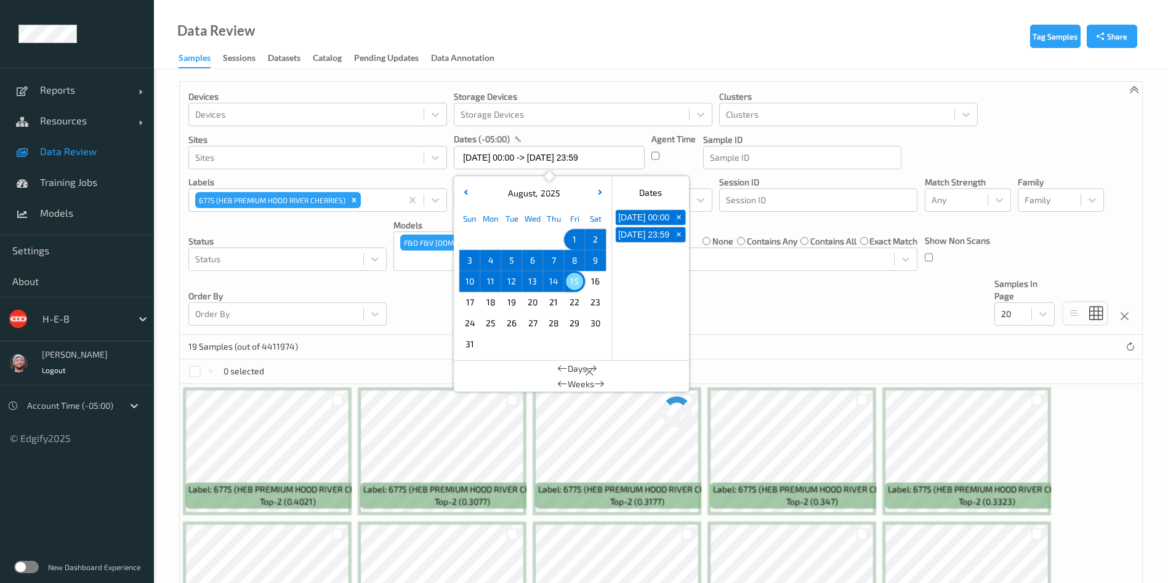
click at [736, 323] on div "Devices Devices Storage Devices Storage Devices Clusters Clusters Sites Sites d…" at bounding box center [661, 208] width 962 height 253
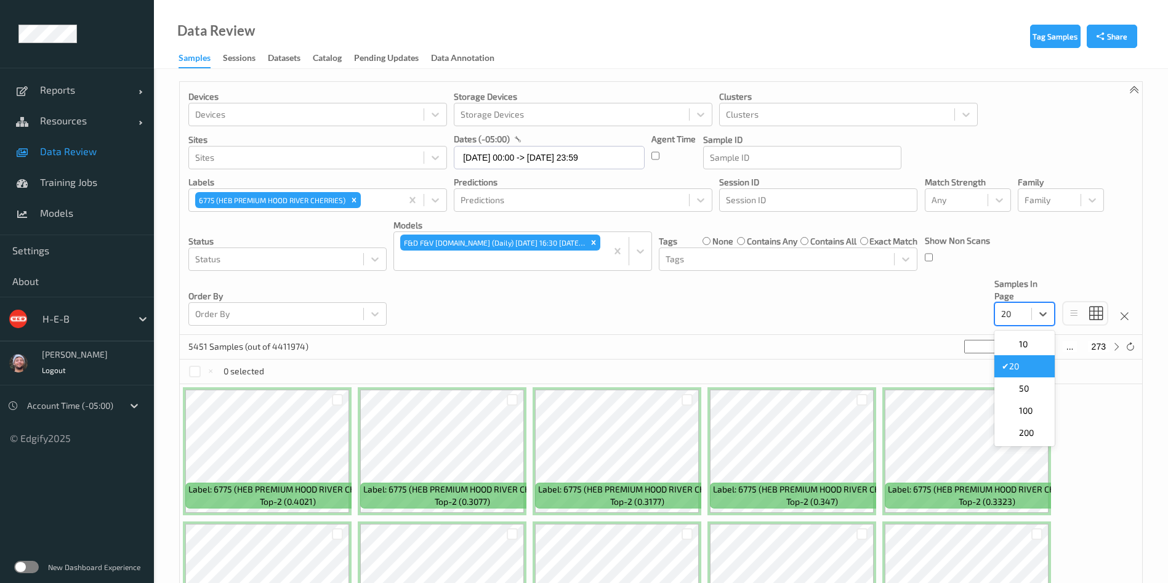
click at [1009, 320] on div at bounding box center [1013, 314] width 24 height 15
click at [1031, 430] on span "200" at bounding box center [1026, 433] width 15 height 12
